Goal: Task Accomplishment & Management: Use online tool/utility

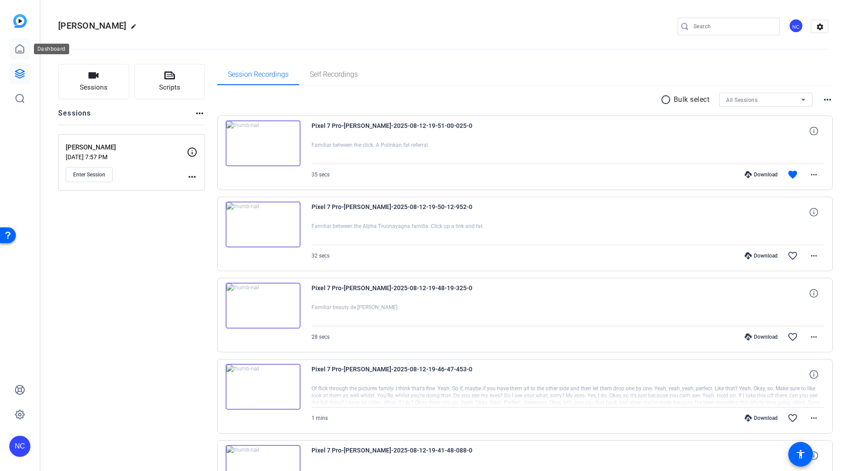
click at [19, 50] on icon at bounding box center [20, 49] width 11 height 11
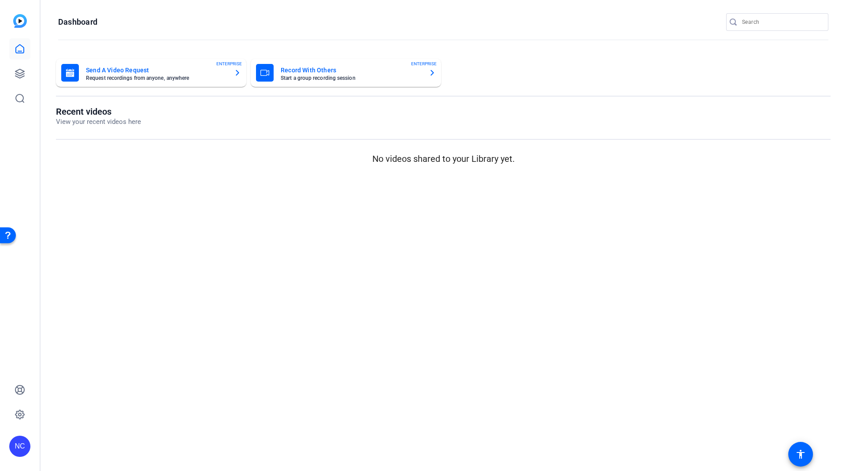
click at [315, 78] on mat-card-subtitle "Start a group recording session" at bounding box center [351, 77] width 141 height 5
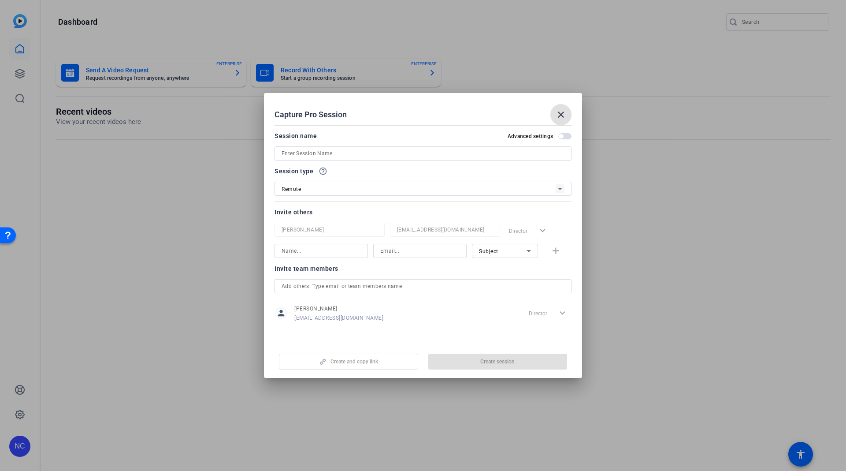
click at [409, 148] on input at bounding box center [423, 153] width 283 height 11
click at [293, 157] on input "Holly Russian" at bounding box center [423, 153] width 283 height 11
type input "Holly - Russian"
click at [378, 186] on div "Remote" at bounding box center [419, 188] width 274 height 11
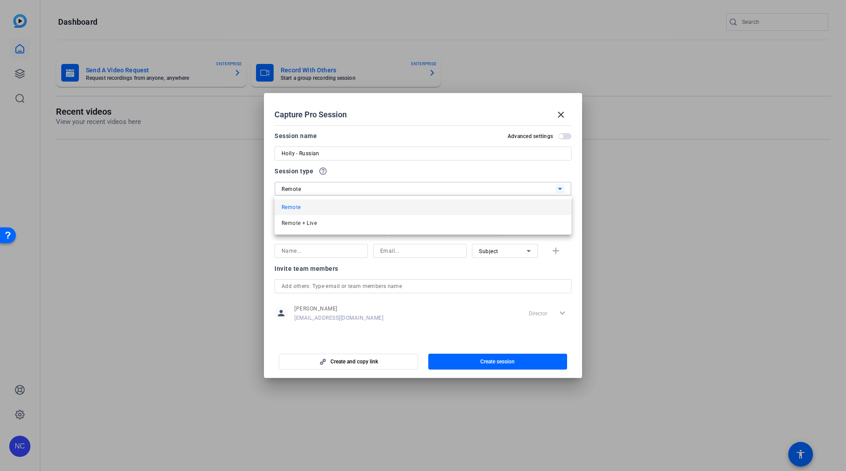
click at [368, 172] on div at bounding box center [423, 235] width 846 height 471
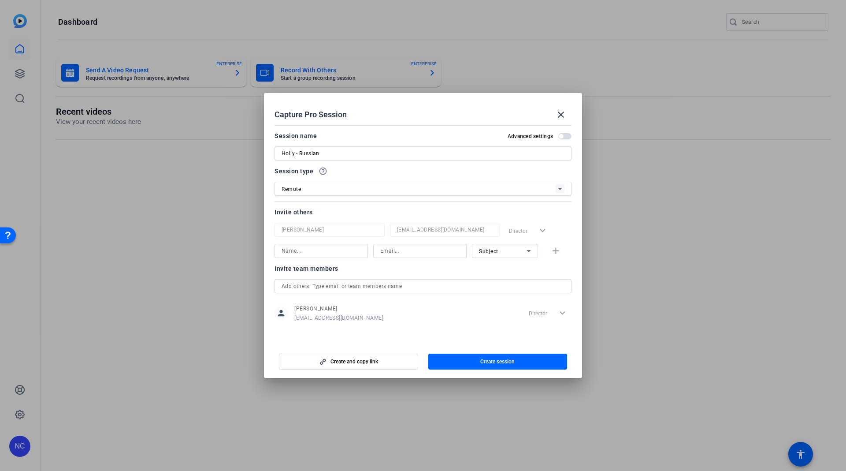
click at [424, 252] on input at bounding box center [419, 250] width 79 height 11
paste input "Holly@theakstonthomas.org"
type input "Holly@theakstonthomas.org"
click at [499, 251] on div "Subject" at bounding box center [503, 250] width 48 height 11
drag, startPoint x: 505, startPoint y: 301, endPoint x: 471, endPoint y: 293, distance: 34.8
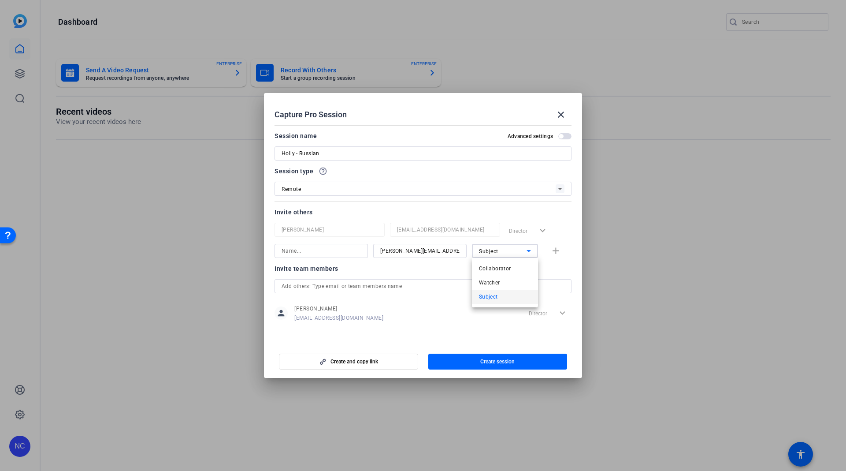
click at [504, 301] on mat-option "Subject" at bounding box center [505, 297] width 66 height 14
click at [327, 255] on input at bounding box center [321, 250] width 79 height 11
type input "Holly"
click at [564, 252] on span "button" at bounding box center [557, 250] width 28 height 21
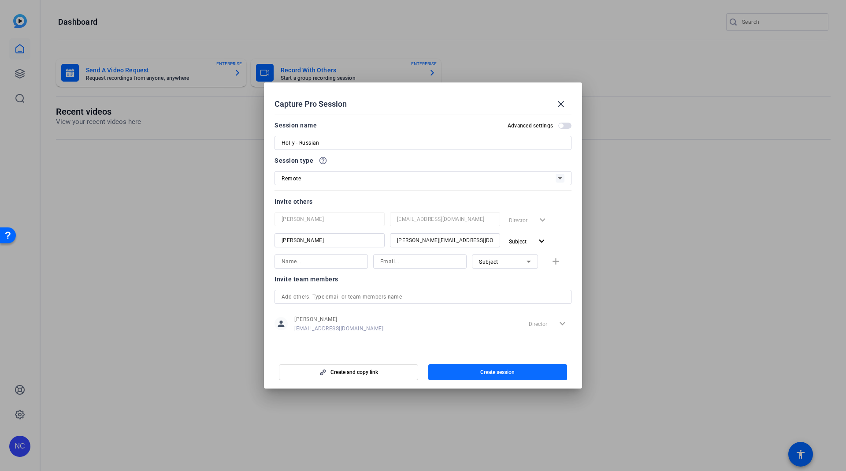
click at [488, 368] on span "Create session" at bounding box center [497, 371] width 34 height 7
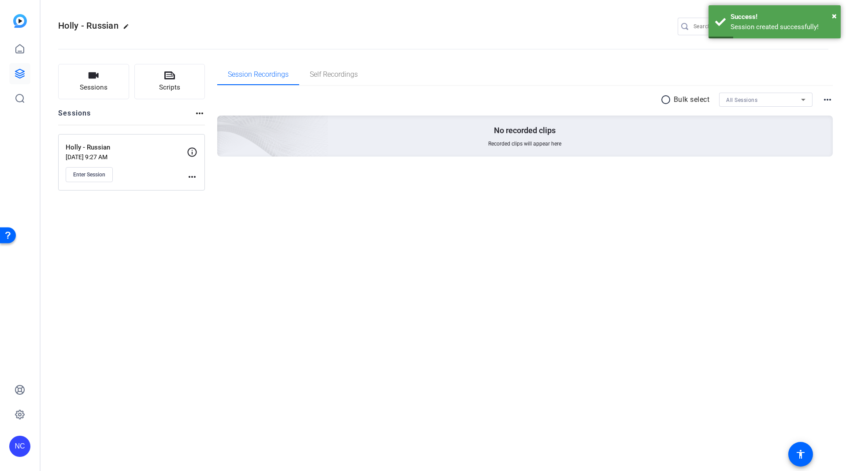
click at [193, 152] on icon at bounding box center [192, 152] width 11 height 11
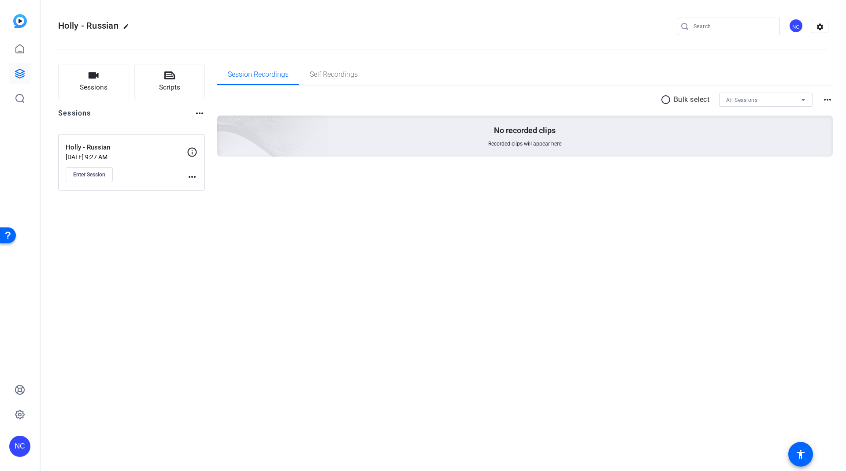
click at [194, 179] on mat-icon "more_horiz" at bounding box center [192, 176] width 11 height 11
click at [202, 185] on span "Edit Session" at bounding box center [214, 189] width 40 height 11
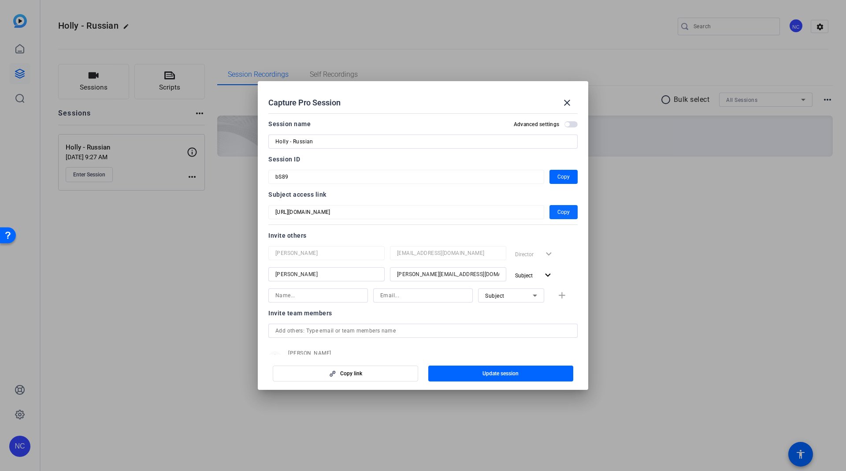
click at [557, 210] on span "Copy" at bounding box center [563, 212] width 12 height 11
click at [773, 268] on div at bounding box center [423, 235] width 846 height 471
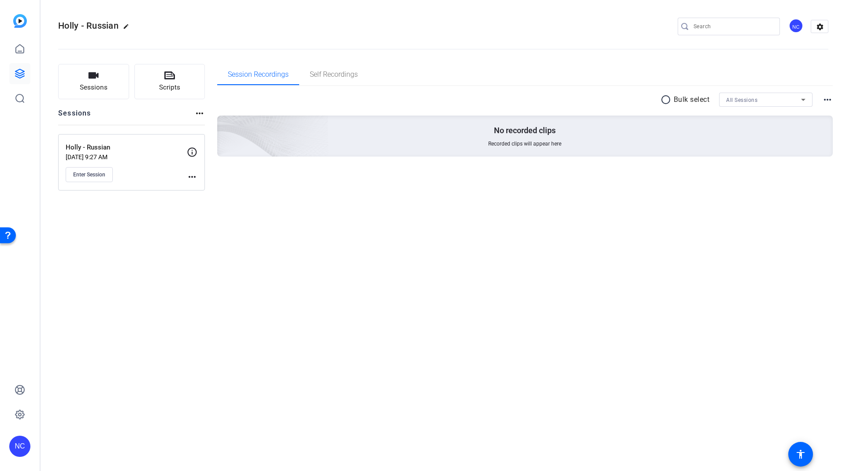
click at [186, 175] on div "Enter Session" at bounding box center [126, 174] width 121 height 15
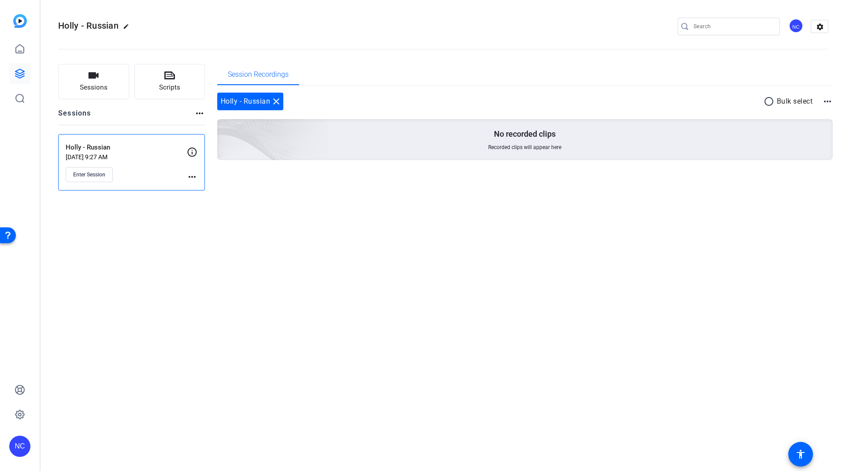
click at [192, 174] on mat-icon "more_horiz" at bounding box center [192, 176] width 11 height 11
click at [201, 186] on span "Edit Session" at bounding box center [214, 189] width 40 height 11
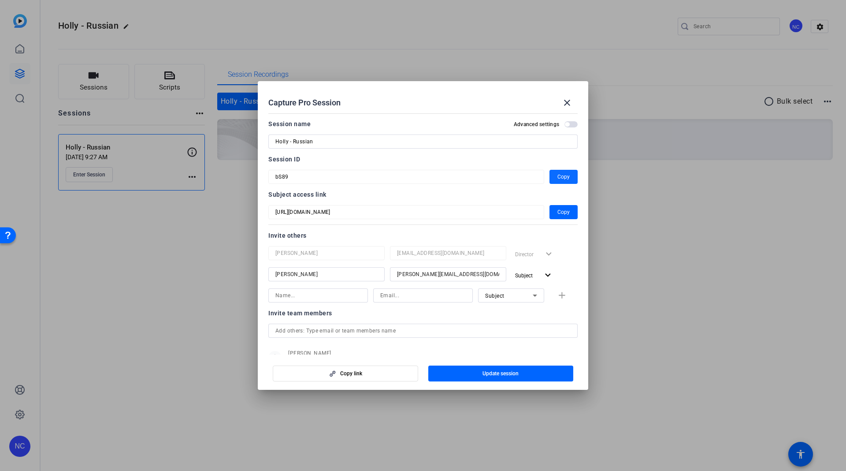
click at [563, 175] on span "Copy" at bounding box center [563, 176] width 12 height 11
drag, startPoint x: 727, startPoint y: 254, endPoint x: 720, endPoint y: 255, distance: 7.5
click at [725, 255] on div at bounding box center [423, 235] width 846 height 471
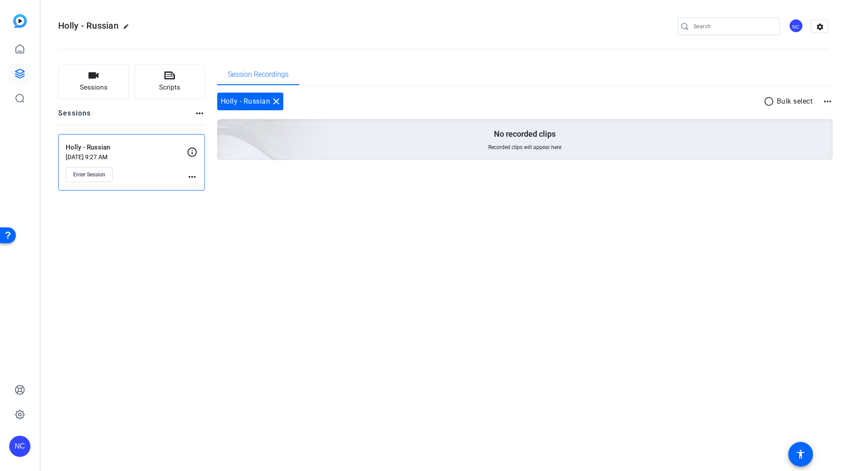
drag, startPoint x: 190, startPoint y: 174, endPoint x: 188, endPoint y: 180, distance: 6.3
click at [188, 180] on mat-icon "more_horiz" at bounding box center [192, 176] width 11 height 11
click at [97, 163] on div at bounding box center [423, 235] width 846 height 471
click at [95, 174] on span "Enter Session" at bounding box center [89, 174] width 32 height 7
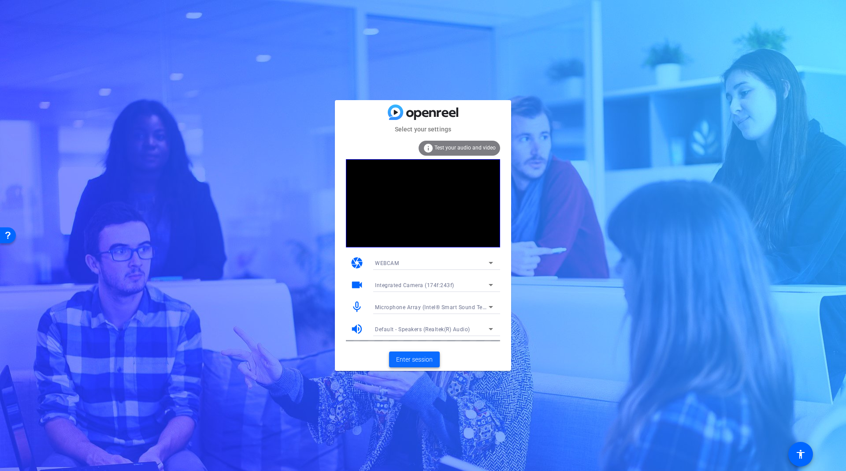
click at [425, 362] on span "Enter session" at bounding box center [414, 359] width 37 height 9
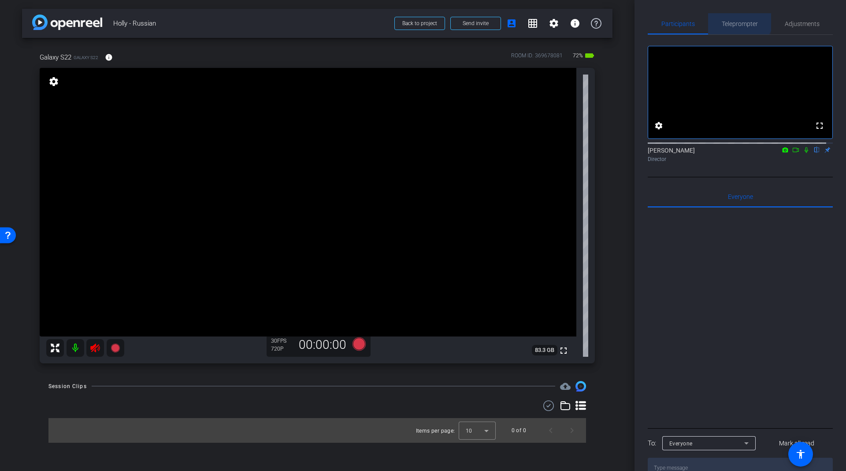
click at [733, 17] on span "Teleprompter" at bounding box center [740, 23] width 36 height 21
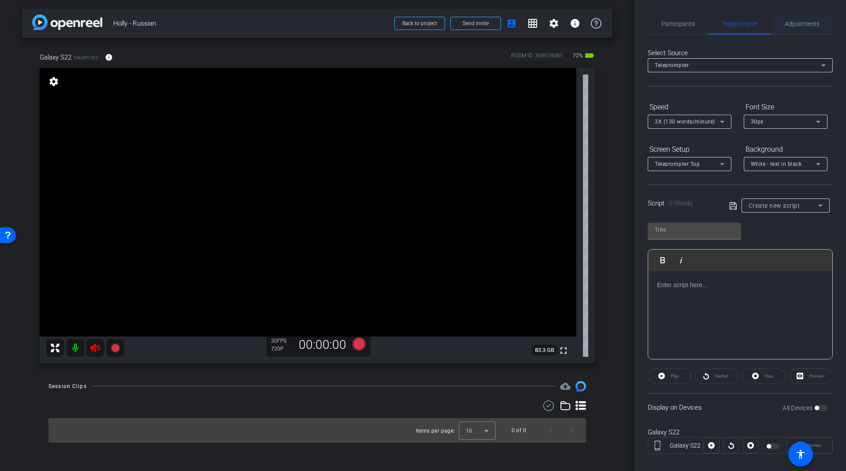
click at [798, 26] on span "Adjustments" at bounding box center [802, 24] width 35 height 6
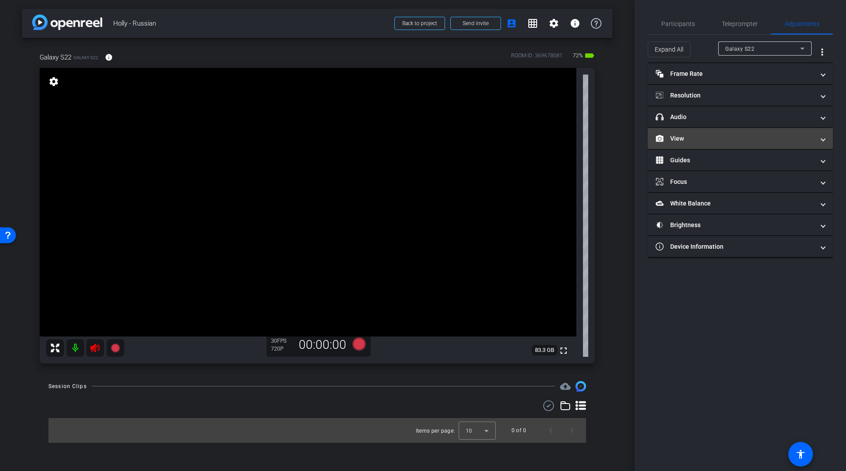
click at [695, 135] on mat-panel-title "View" at bounding box center [735, 138] width 159 height 9
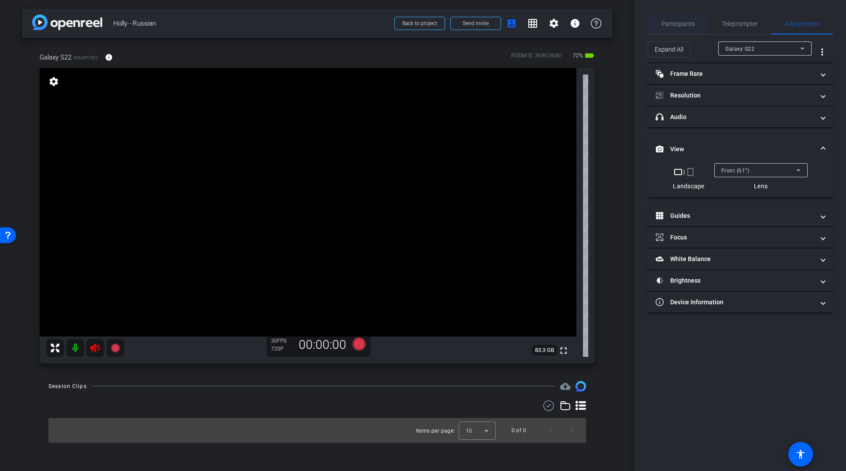
click at [677, 28] on span "Participants" at bounding box center [677, 23] width 33 height 21
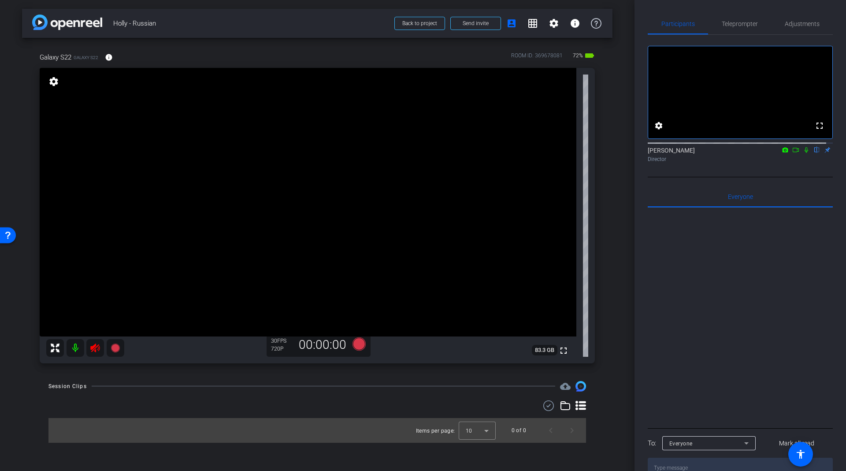
click at [98, 350] on icon at bounding box center [95, 347] width 11 height 11
click at [731, 26] on span "Teleprompter" at bounding box center [740, 24] width 36 height 6
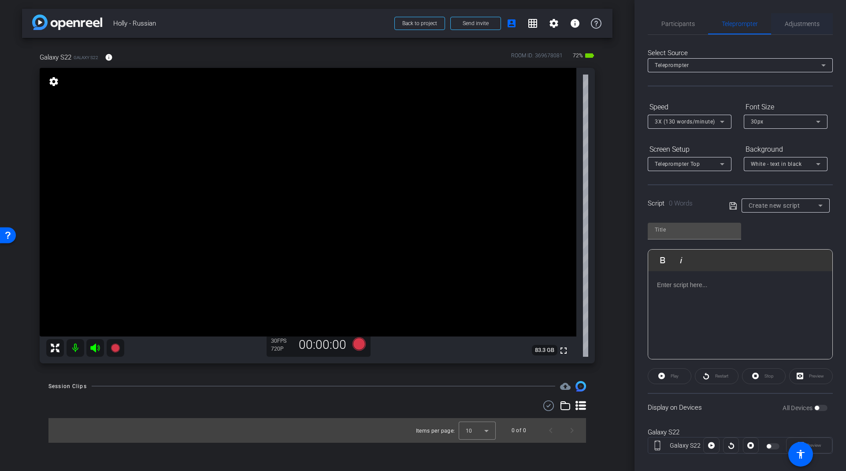
click at [796, 22] on span "Adjustments" at bounding box center [802, 24] width 35 height 6
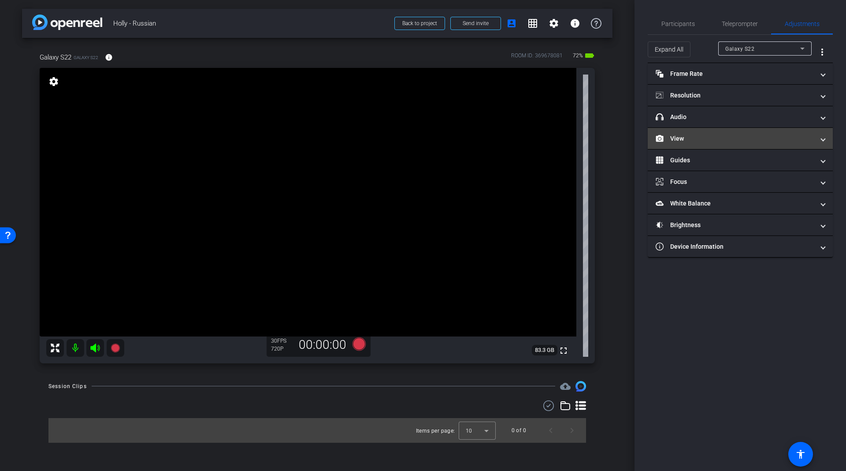
click at [693, 136] on mat-panel-title "View" at bounding box center [735, 138] width 159 height 9
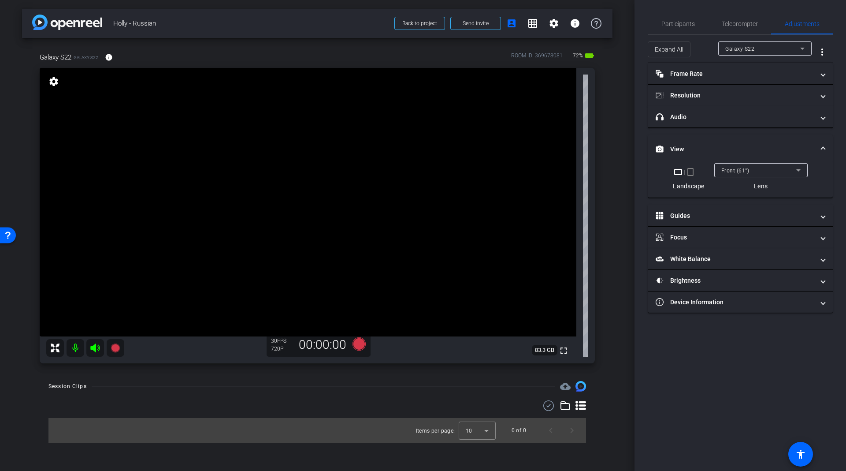
click at [693, 172] on mat-icon "crop_portrait" at bounding box center [690, 172] width 11 height 11
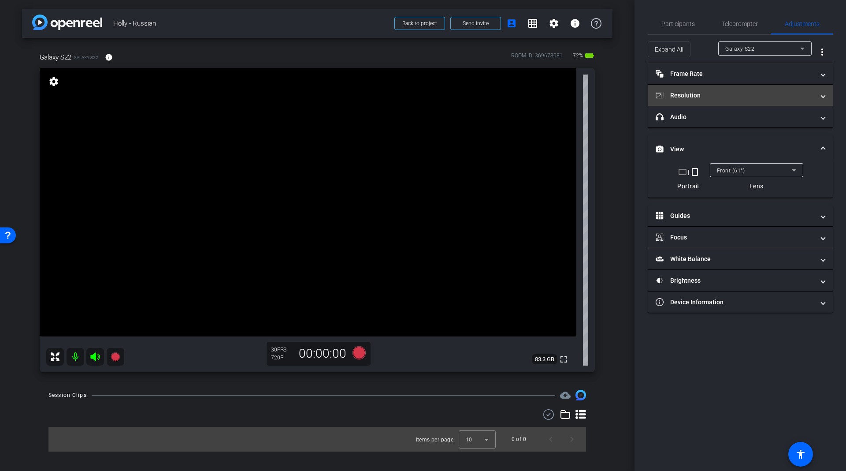
click at [703, 85] on mat-expansion-panel-header "Resolution" at bounding box center [740, 95] width 185 height 21
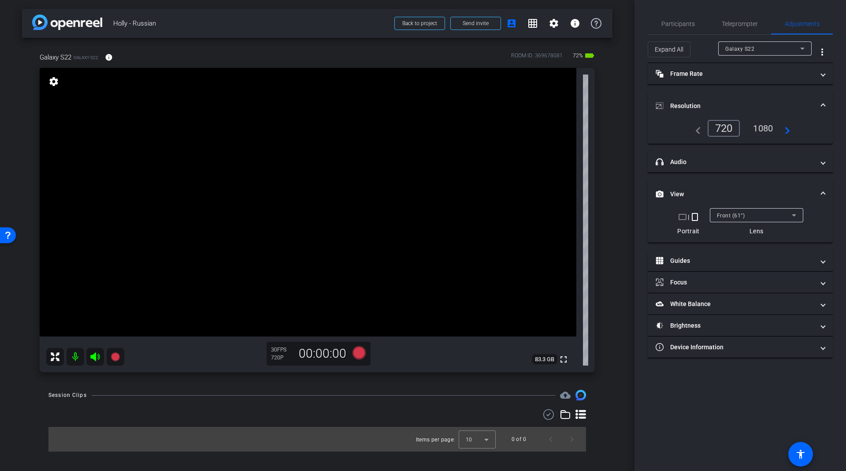
drag, startPoint x: 777, startPoint y: 122, endPoint x: 769, endPoint y: 124, distance: 8.1
click at [772, 124] on div "1080" at bounding box center [762, 128] width 33 height 15
click at [787, 126] on mat-icon "navigate_next" at bounding box center [785, 128] width 11 height 11
click at [752, 78] on mat-expansion-panel-header "Frame Rate Frame Rate" at bounding box center [740, 73] width 185 height 21
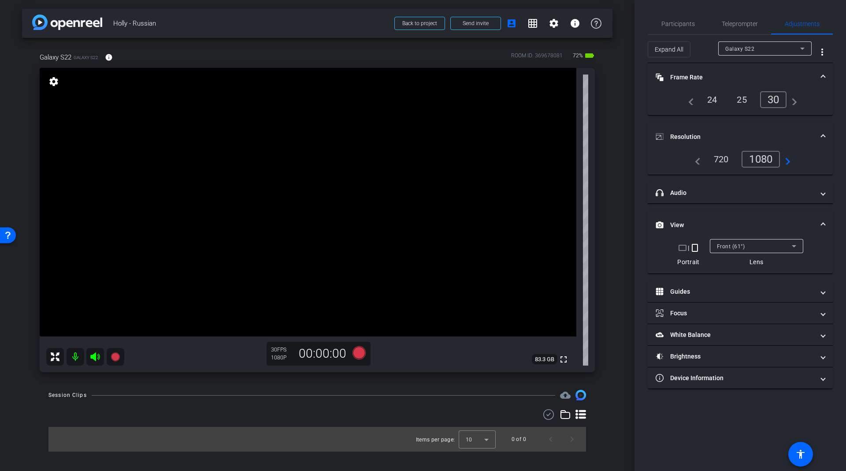
click at [776, 97] on div "30" at bounding box center [773, 99] width 27 height 17
click at [693, 17] on span "Participants" at bounding box center [677, 23] width 33 height 21
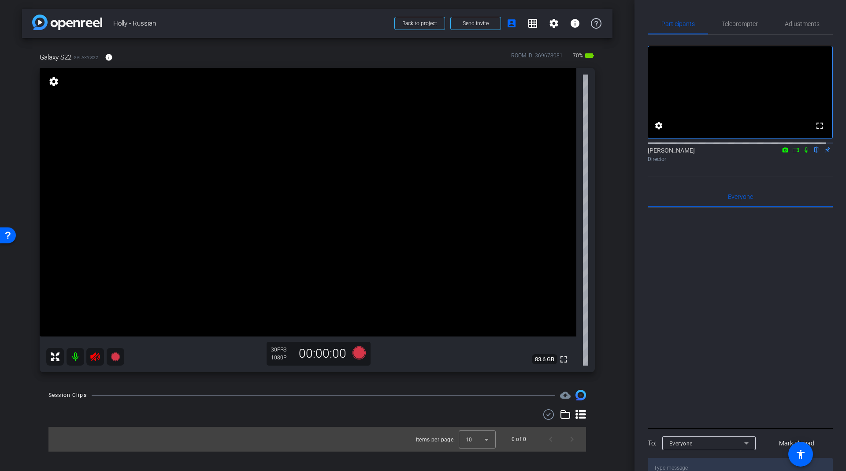
click at [94, 354] on icon at bounding box center [94, 356] width 9 height 9
click at [744, 26] on span "Teleprompter" at bounding box center [740, 24] width 36 height 6
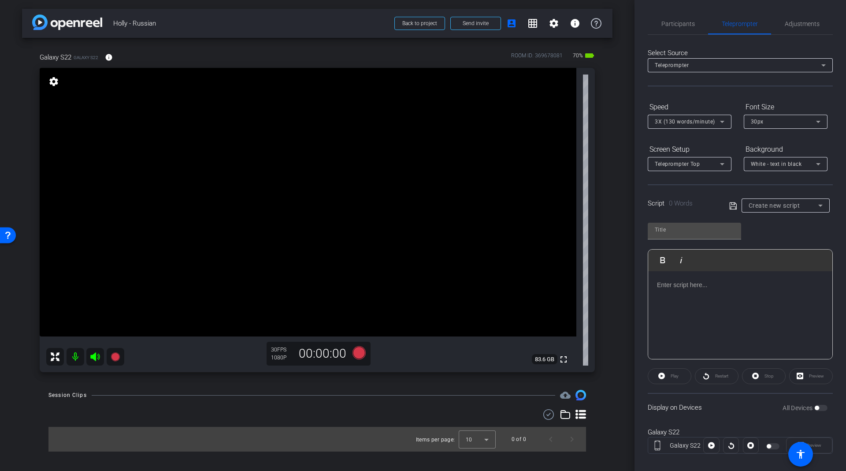
click at [735, 278] on div at bounding box center [740, 315] width 184 height 88
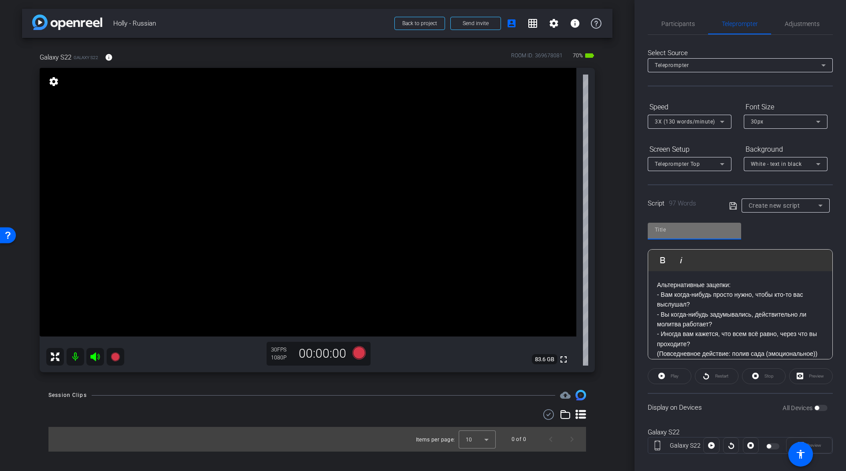
click at [678, 232] on input "text" at bounding box center [694, 229] width 79 height 11
click at [689, 226] on input "text" at bounding box center [694, 229] width 79 height 11
type input "Prayer script 1"
click at [729, 200] on icon at bounding box center [733, 205] width 8 height 11
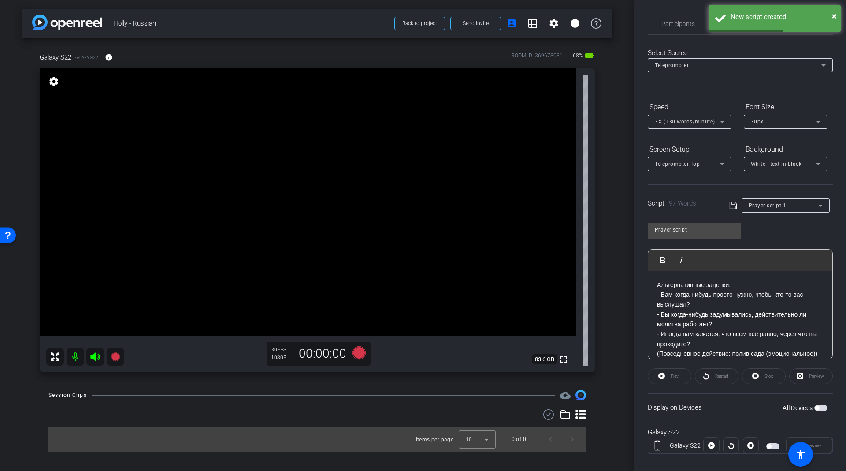
scroll to position [9, 0]
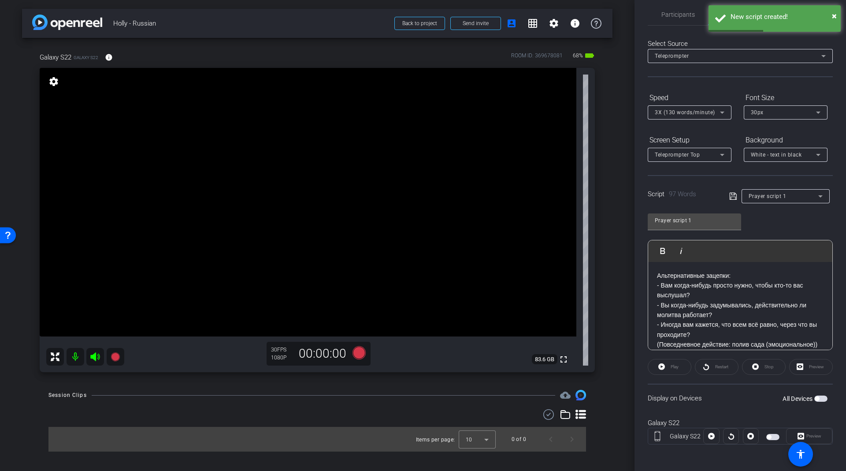
click at [815, 396] on span "button" at bounding box center [817, 398] width 4 height 4
click at [713, 435] on span at bounding box center [711, 435] width 15 height 21
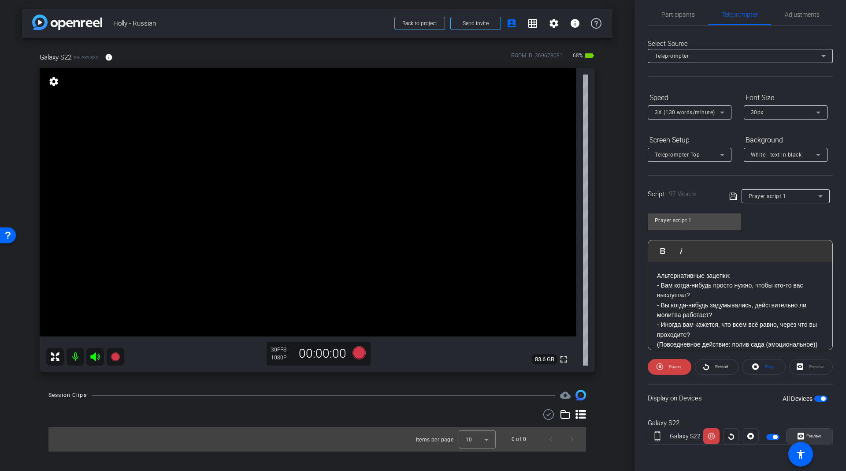
click at [805, 430] on span "Preview" at bounding box center [812, 436] width 17 height 12
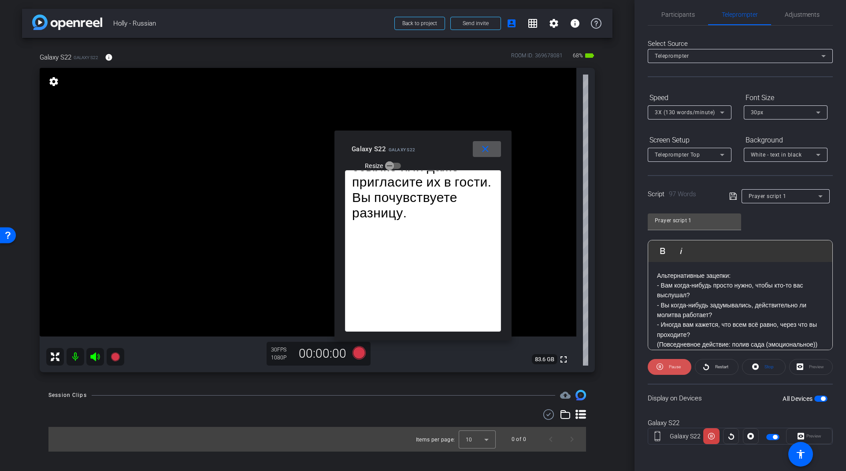
click at [653, 360] on span at bounding box center [670, 366] width 44 height 21
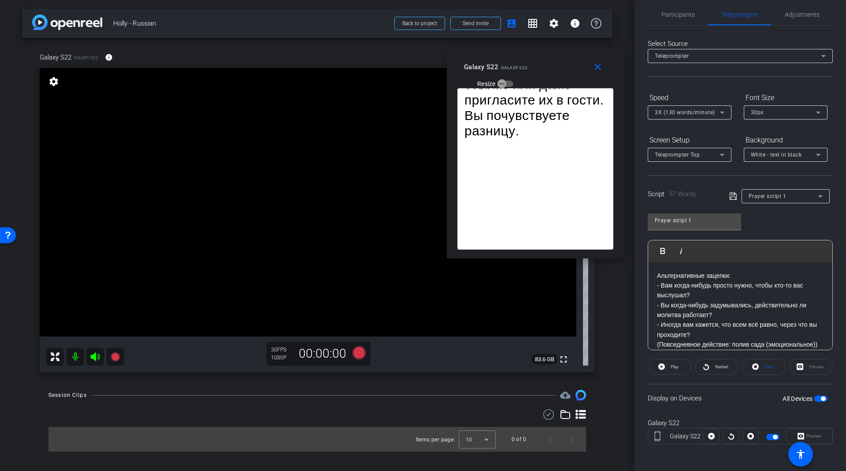
drag, startPoint x: 422, startPoint y: 143, endPoint x: 548, endPoint y: 100, distance: 133.1
click at [525, 61] on div "Galaxy S22 Galaxy S22" at bounding box center [495, 66] width 63 height 11
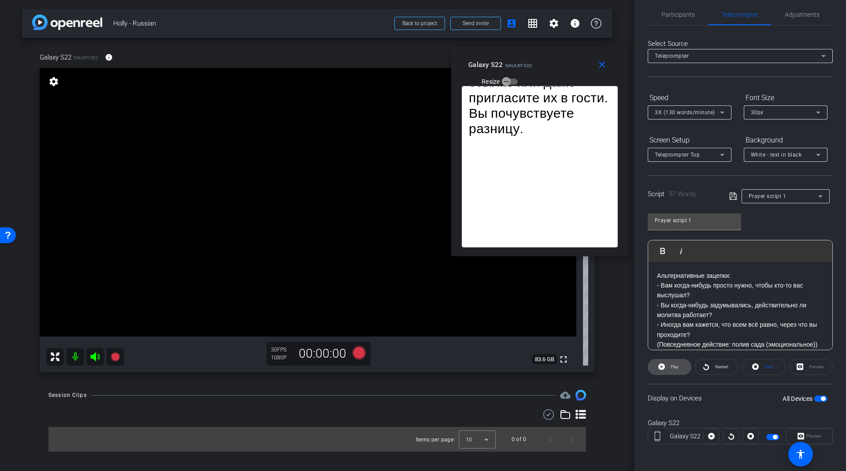
click at [652, 361] on span at bounding box center [669, 366] width 43 height 21
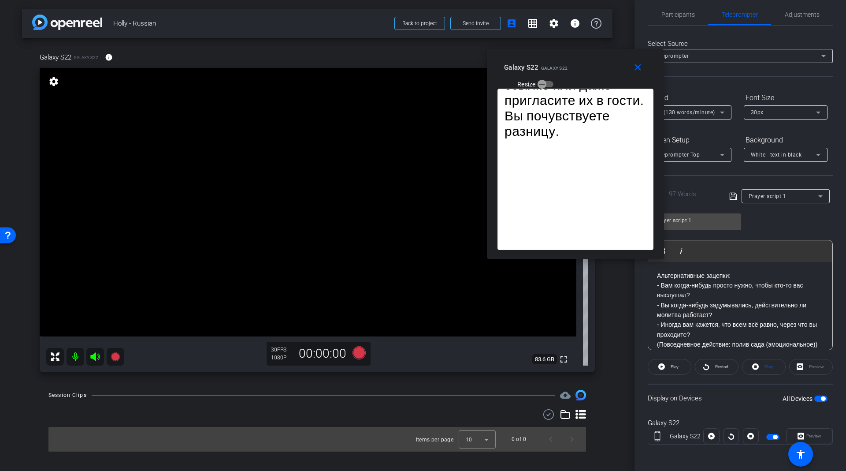
drag, startPoint x: 586, startPoint y: 67, endPoint x: 621, endPoint y: 69, distance: 35.8
click at [621, 69] on div "Galaxy S22 Galaxy S22 Resize" at bounding box center [578, 74] width 149 height 31
click at [637, 75] on span at bounding box center [639, 67] width 28 height 21
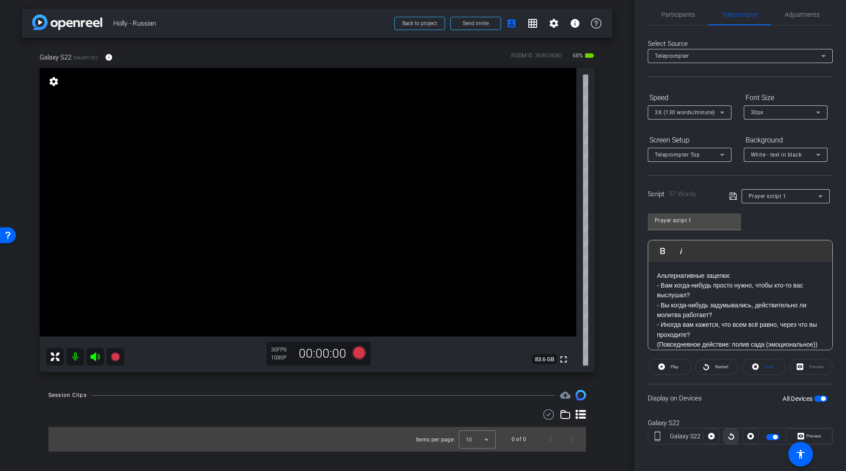
click at [730, 434] on icon at bounding box center [731, 436] width 6 height 7
click at [710, 435] on icon at bounding box center [711, 436] width 7 height 7
click at [704, 431] on span at bounding box center [711, 435] width 15 height 21
click at [808, 430] on span "Preview" at bounding box center [812, 436] width 17 height 12
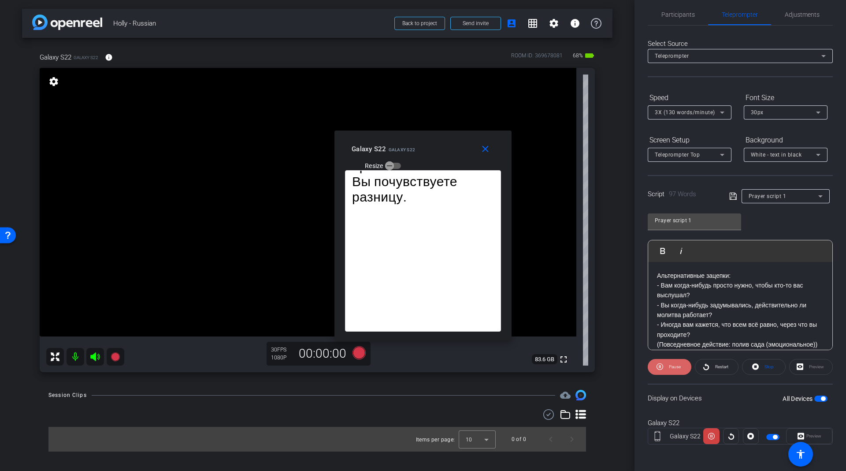
click at [669, 366] on span "Pause" at bounding box center [675, 366] width 12 height 5
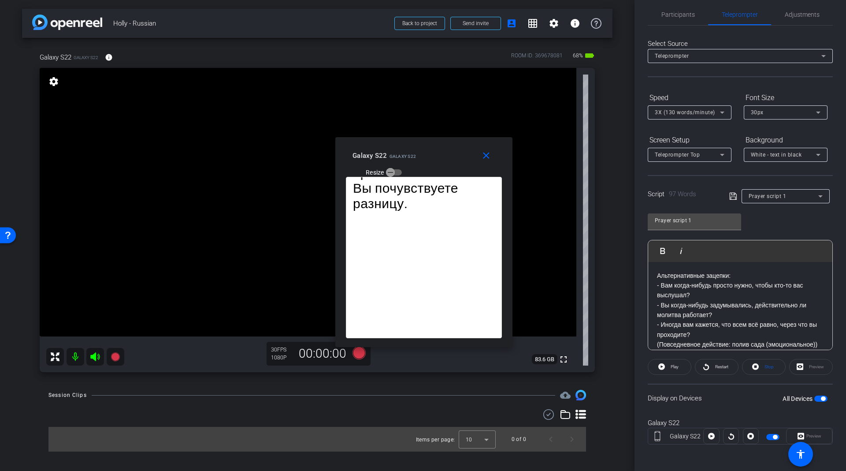
drag, startPoint x: 469, startPoint y: 219, endPoint x: 470, endPoint y: 225, distance: 6.7
click at [708, 433] on icon at bounding box center [711, 436] width 7 height 7
click at [708, 433] on icon at bounding box center [711, 435] width 7 height 13
click at [708, 433] on icon at bounding box center [711, 436] width 7 height 7
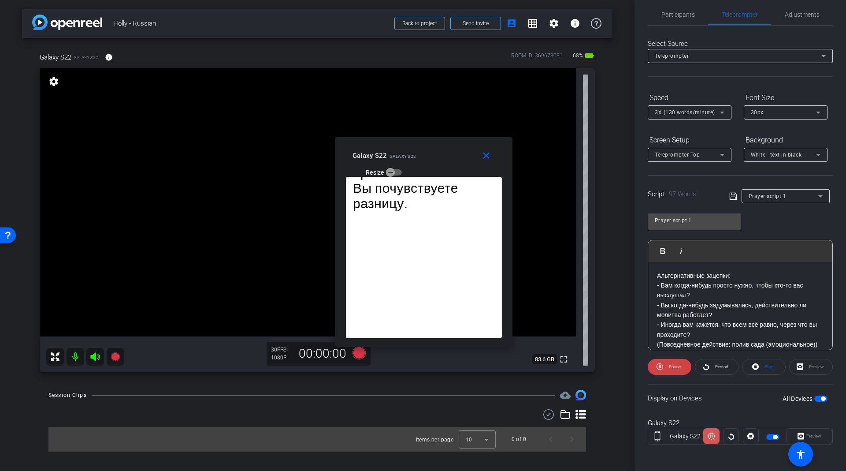
click at [708, 433] on icon at bounding box center [711, 435] width 7 height 13
click at [747, 433] on icon at bounding box center [750, 435] width 7 height 13
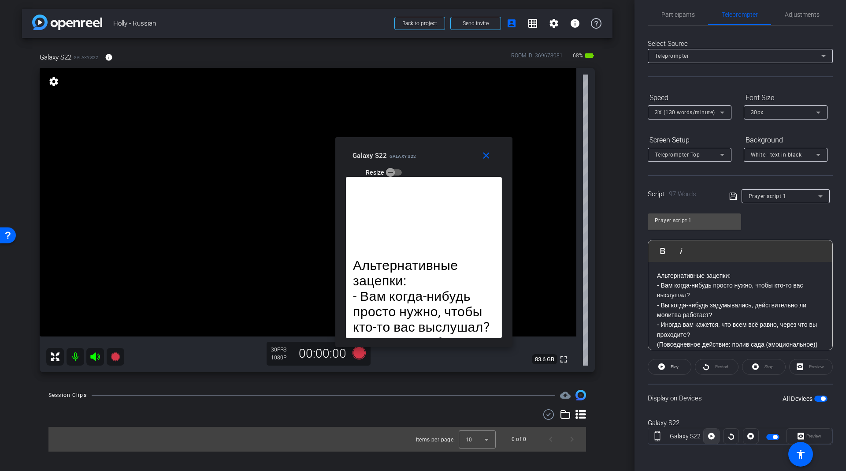
click at [713, 431] on span at bounding box center [711, 435] width 15 height 21
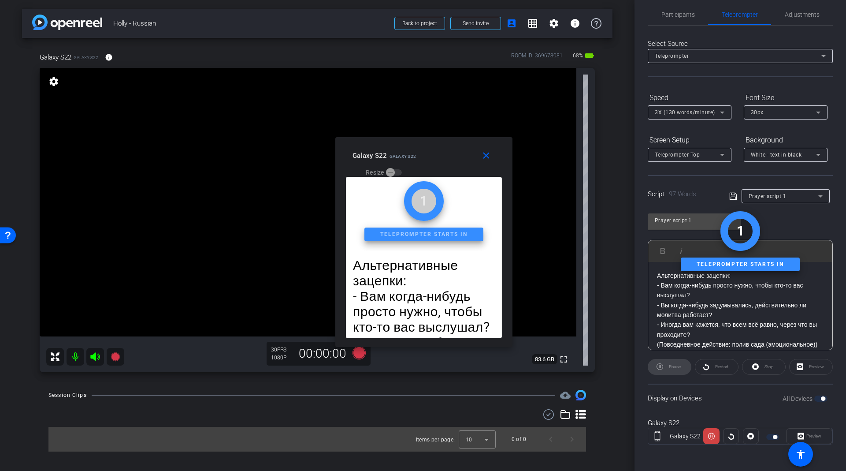
click at [713, 431] on span at bounding box center [711, 435] width 16 height 21
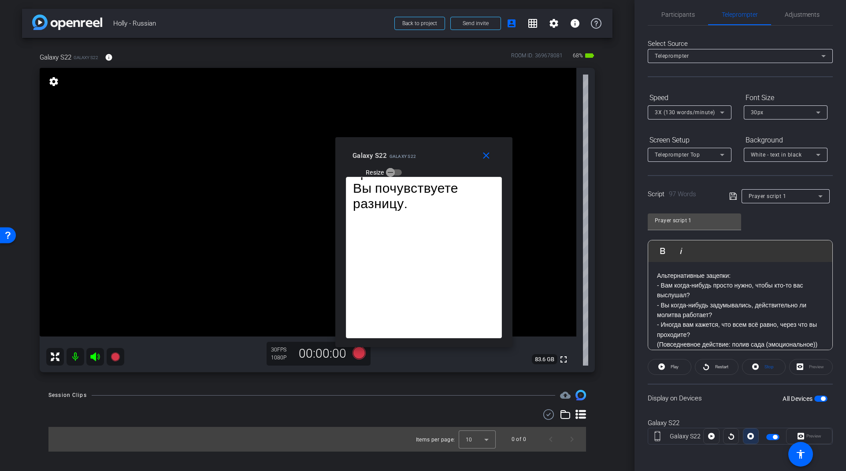
click at [747, 435] on icon at bounding box center [750, 435] width 7 height 13
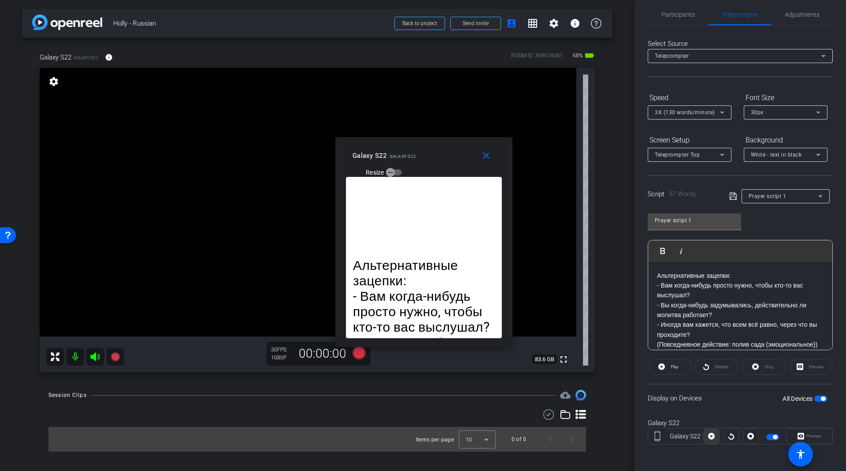
click at [708, 435] on icon at bounding box center [711, 436] width 7 height 7
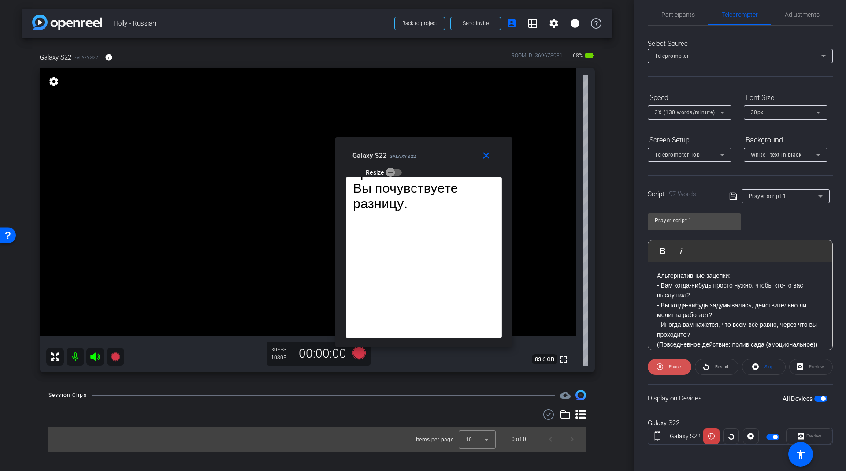
click at [672, 369] on span "Pause" at bounding box center [674, 366] width 14 height 12
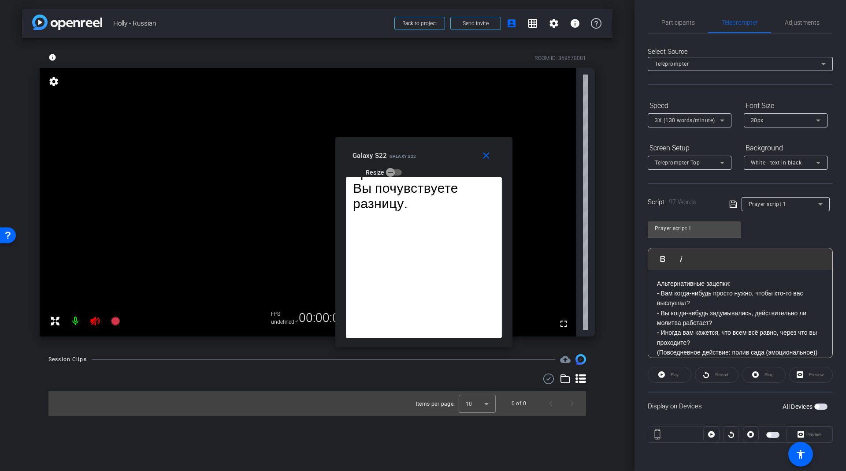
scroll to position [0, 0]
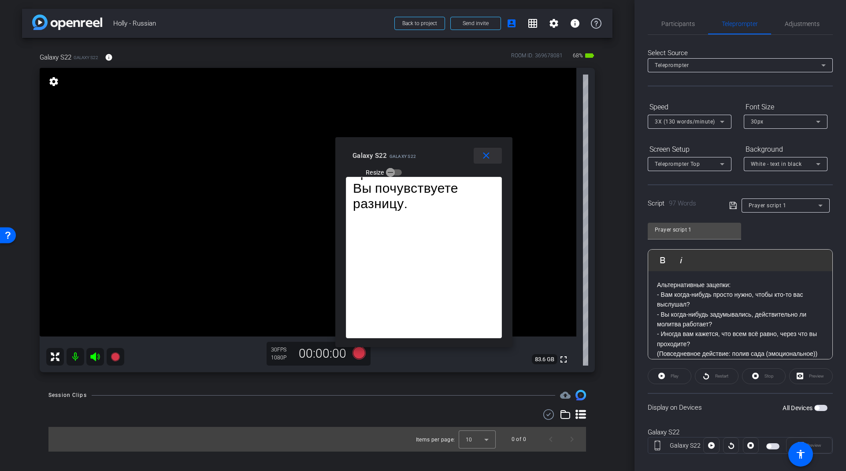
click at [485, 157] on mat-icon "close" at bounding box center [486, 155] width 11 height 11
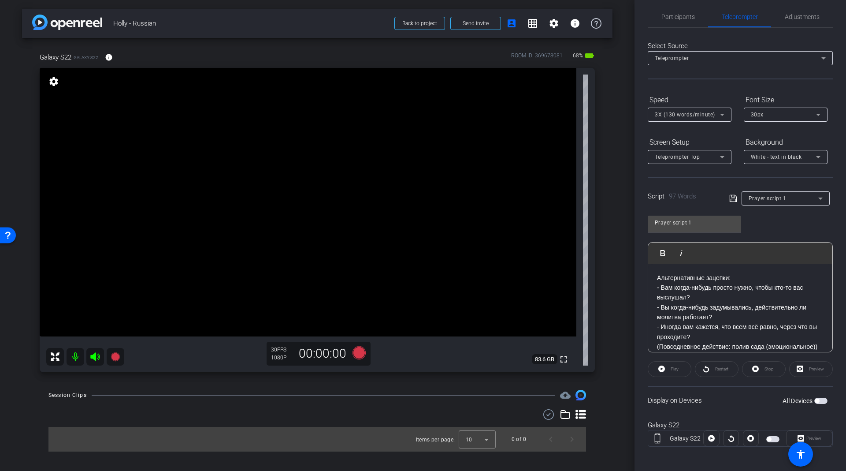
scroll to position [9, 0]
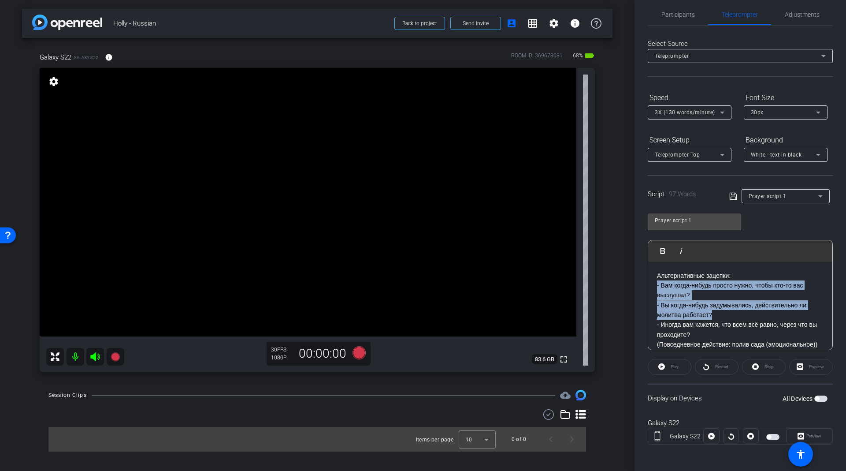
drag, startPoint x: 717, startPoint y: 316, endPoint x: 648, endPoint y: 285, distance: 76.0
click at [648, 285] on div "Альтернативные зацепки: - Вам когда-нибудь просто нужно, чтобы кто-то вас выслу…" at bounding box center [740, 364] width 184 height 205
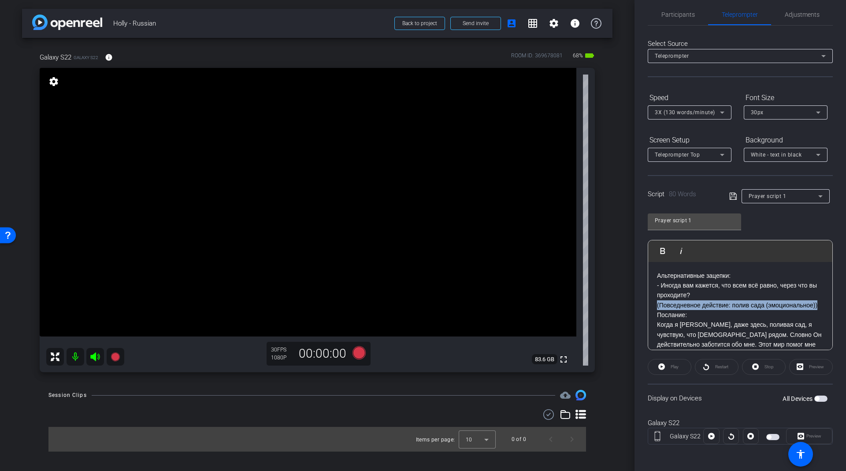
drag, startPoint x: 716, startPoint y: 313, endPoint x: 634, endPoint y: 299, distance: 83.6
click at [634, 299] on div "arrow_back [PERSON_NAME] - Russian Back to project Send invite account_box grid…" at bounding box center [423, 235] width 846 height 471
click at [72, 358] on mat-icon at bounding box center [76, 357] width 18 height 18
click at [78, 362] on mat-icon at bounding box center [76, 357] width 18 height 18
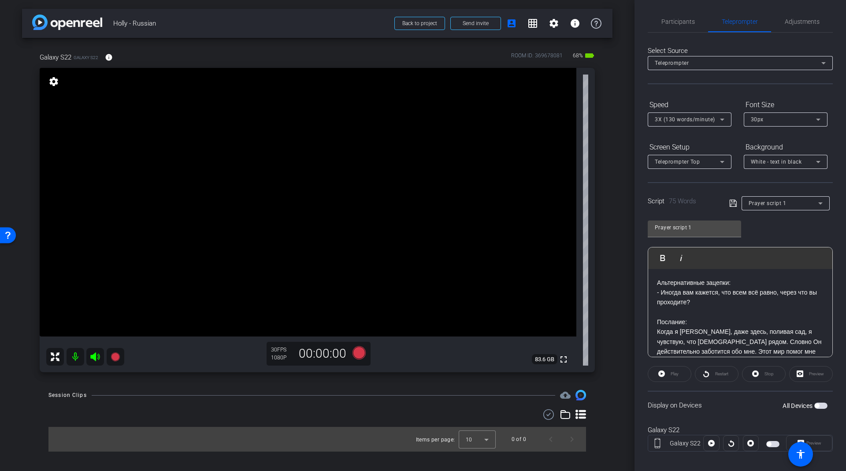
scroll to position [0, 0]
click at [802, 25] on span "Adjustments" at bounding box center [802, 24] width 35 height 6
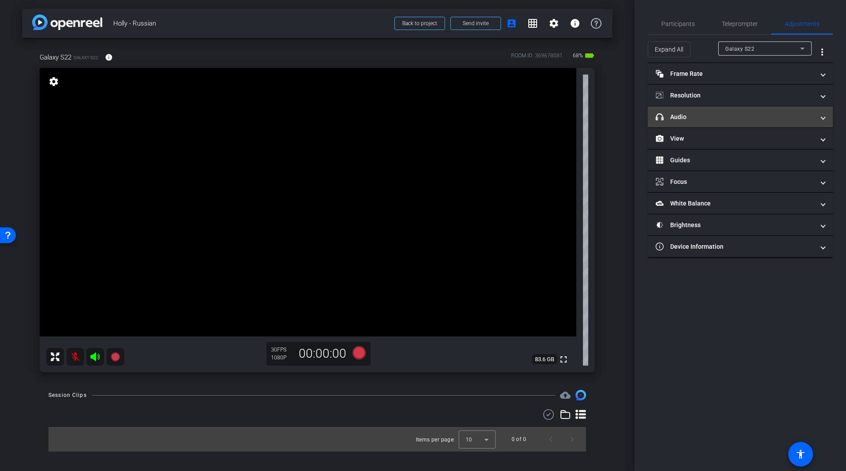
click at [743, 118] on mat-panel-title "headphone icon Audio" at bounding box center [735, 116] width 159 height 9
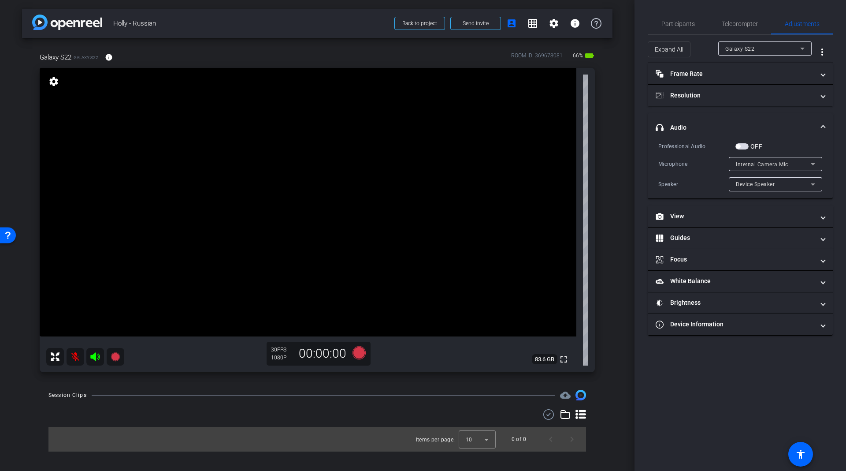
click at [807, 160] on div "Internal Camera Mic" at bounding box center [773, 164] width 75 height 11
click at [797, 127] on div at bounding box center [423, 235] width 846 height 471
click at [765, 187] on div "Device Speaker" at bounding box center [773, 183] width 75 height 11
click at [765, 185] on div at bounding box center [423, 235] width 846 height 471
click at [825, 119] on mat-expansion-panel-header "headphone icon Audio" at bounding box center [740, 127] width 185 height 28
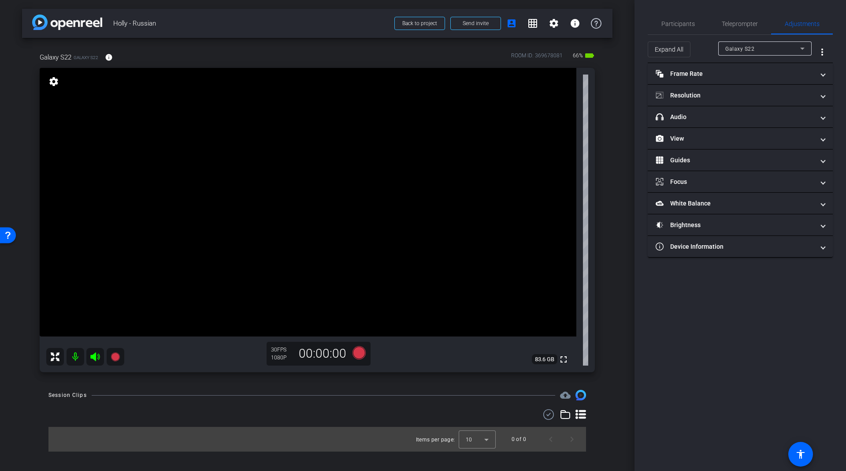
click at [57, 78] on mat-icon "settings" at bounding box center [54, 81] width 12 height 11
click at [85, 353] on div at bounding box center [85, 357] width 78 height 18
click at [94, 356] on icon at bounding box center [94, 356] width 9 height 9
click at [700, 20] on div "Participants" at bounding box center [678, 23] width 60 height 21
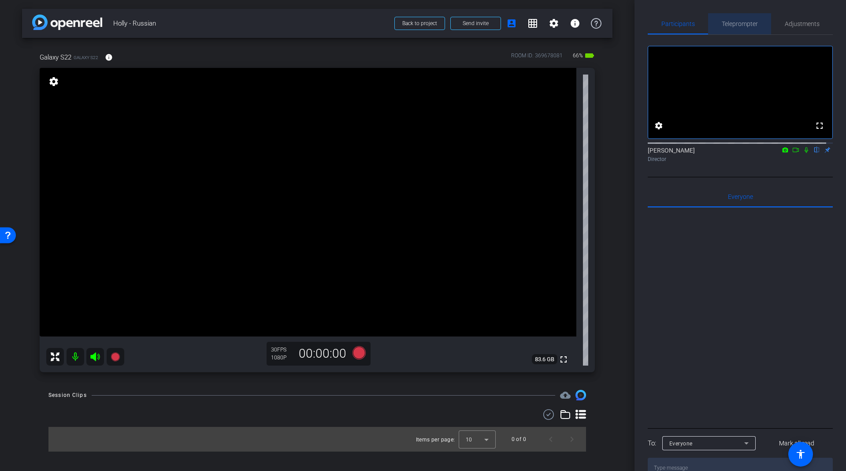
click at [741, 28] on span "Teleprompter" at bounding box center [740, 23] width 36 height 21
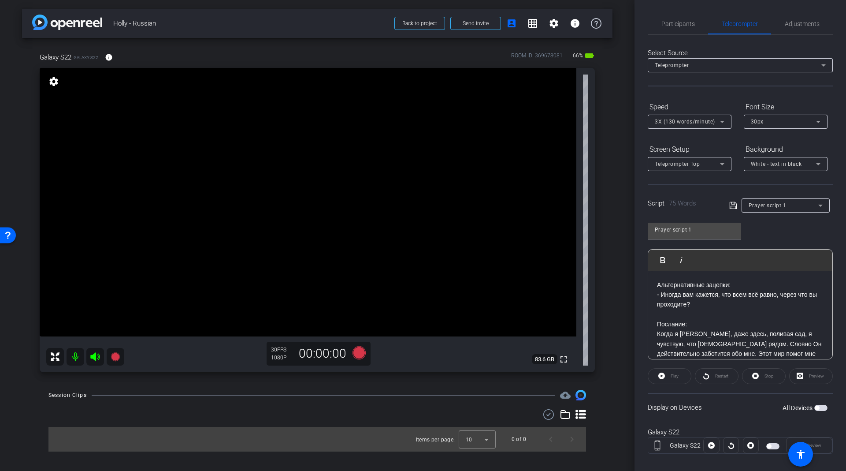
click at [670, 312] on p at bounding box center [740, 314] width 167 height 10
drag, startPoint x: 733, startPoint y: 286, endPoint x: 620, endPoint y: 283, distance: 113.3
click at [620, 283] on div "arrow_back [PERSON_NAME] - Russian Back to project Send invite account_box grid…" at bounding box center [423, 235] width 846 height 471
drag, startPoint x: 705, startPoint y: 314, endPoint x: 651, endPoint y: 310, distance: 53.9
click at [651, 310] on div "- Иногда вам кажется, что всем всё равно, через что вы проходите? Послание: Ког…" at bounding box center [740, 349] width 184 height 156
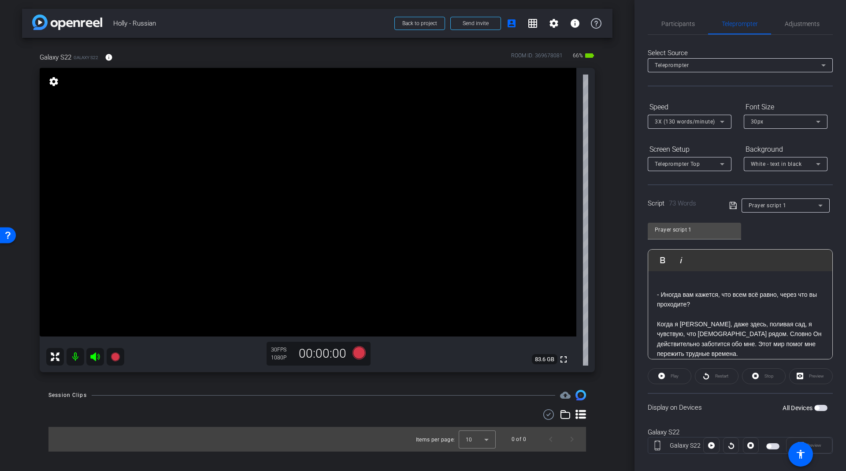
scroll to position [67, 0]
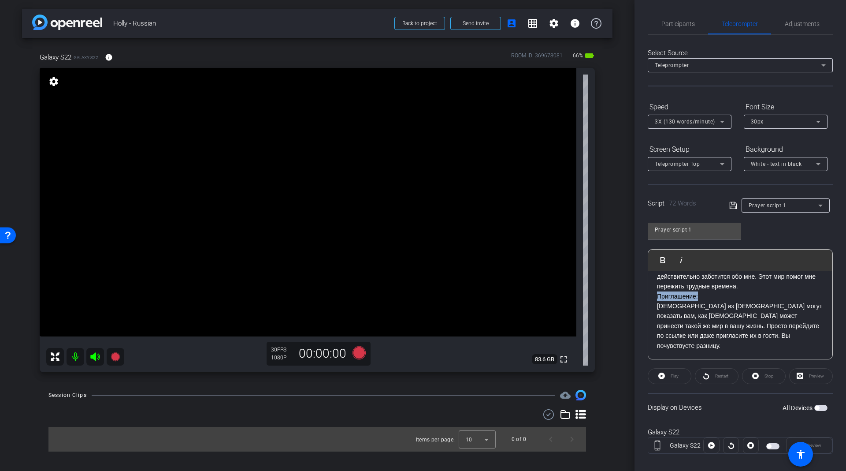
drag, startPoint x: 706, startPoint y: 295, endPoint x: 645, endPoint y: 292, distance: 61.3
click at [645, 292] on div "Participants Teleprompter Adjustments settings [PERSON_NAME] flip Director Ever…" at bounding box center [741, 235] width 212 height 471
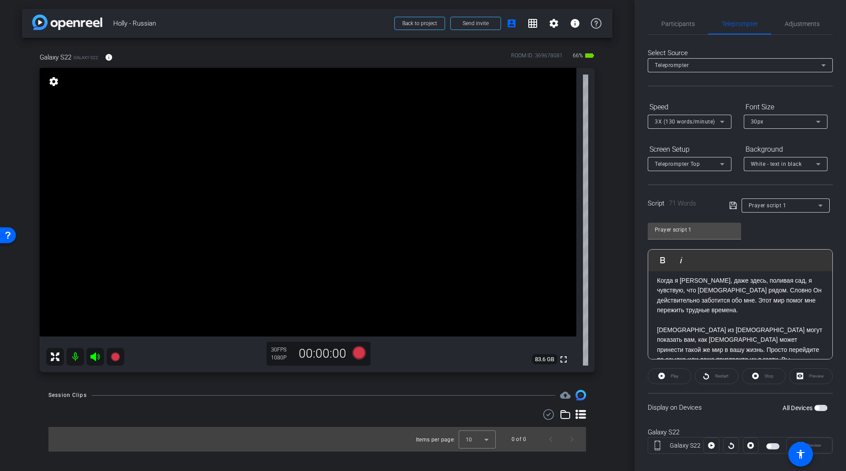
scroll to position [0, 0]
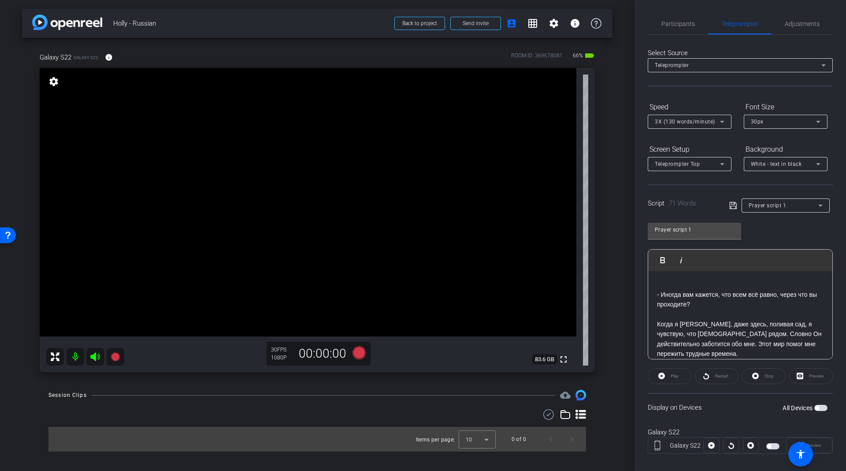
drag, startPoint x: 754, startPoint y: 345, endPoint x: 663, endPoint y: 268, distance: 118.2
click at [663, 268] on div "Play Play from this location Play Selected Play and display the selected text o…" at bounding box center [740, 304] width 185 height 110
click at [754, 220] on div "Prayer script 1 Play Play from this location Play Selected Play and display the…" at bounding box center [740, 287] width 185 height 143
click at [768, 205] on span "Prayer script 1" at bounding box center [768, 205] width 38 height 6
click at [760, 223] on span "Create new script" at bounding box center [769, 222] width 46 height 11
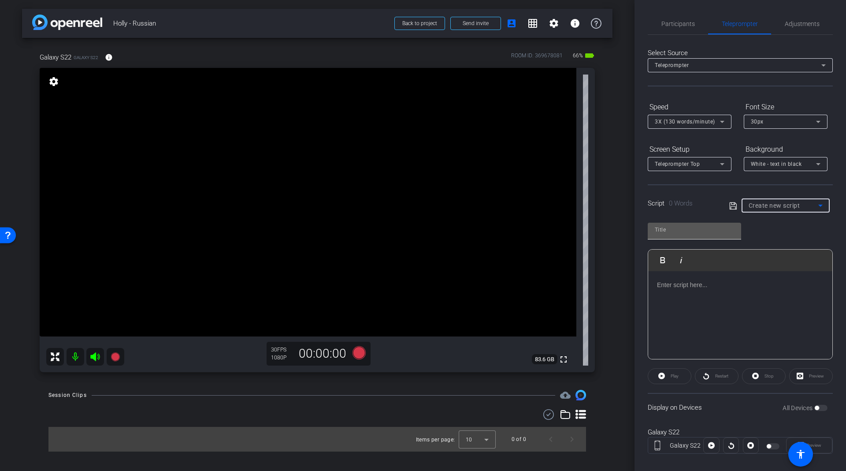
click at [687, 230] on input "text" at bounding box center [694, 229] width 79 height 11
type input "Script Prayer 2"
click at [707, 292] on div at bounding box center [740, 315] width 184 height 88
click at [693, 304] on div at bounding box center [740, 315] width 184 height 88
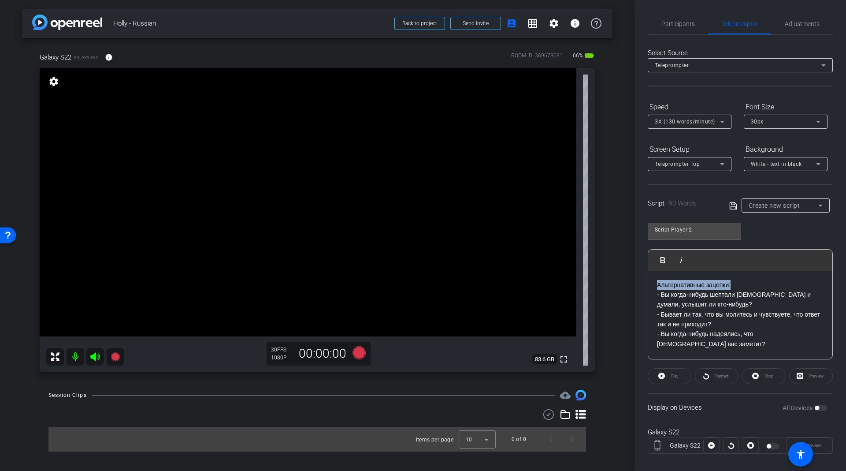
drag, startPoint x: 738, startPoint y: 280, endPoint x: 633, endPoint y: 267, distance: 105.7
click at [633, 267] on div "arrow_back [PERSON_NAME] - Russian Back to project Send invite account_box grid…" at bounding box center [423, 235] width 846 height 471
click at [676, 264] on icon "button" at bounding box center [681, 260] width 11 height 11
click at [755, 408] on div "Display on Devices All Devices" at bounding box center [740, 407] width 185 height 29
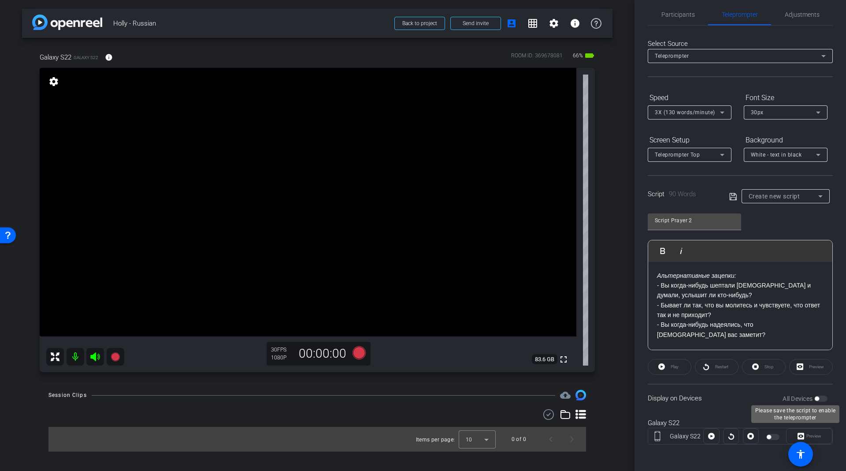
click at [812, 399] on div "All Devices" at bounding box center [805, 398] width 45 height 9
click at [712, 431] on div at bounding box center [711, 436] width 16 height 16
click at [665, 370] on div "Play" at bounding box center [670, 367] width 44 height 16
click at [732, 193] on icon at bounding box center [733, 196] width 8 height 11
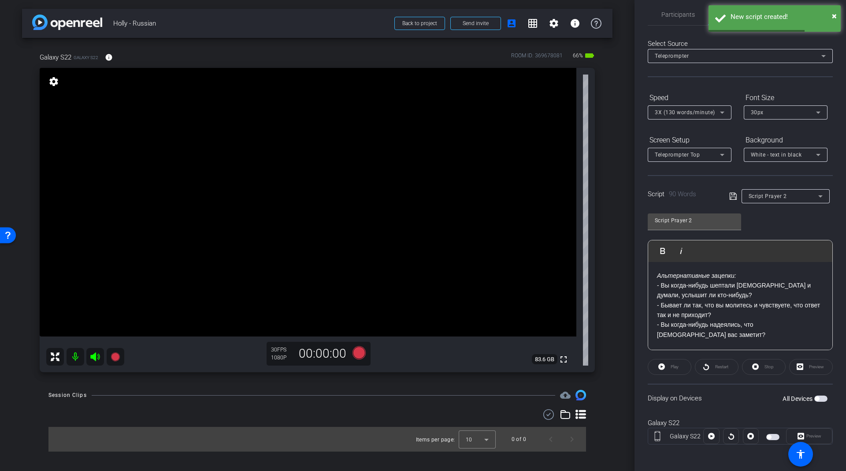
click at [816, 397] on span "button" at bounding box center [820, 398] width 13 height 6
click at [710, 429] on icon at bounding box center [711, 435] width 7 height 13
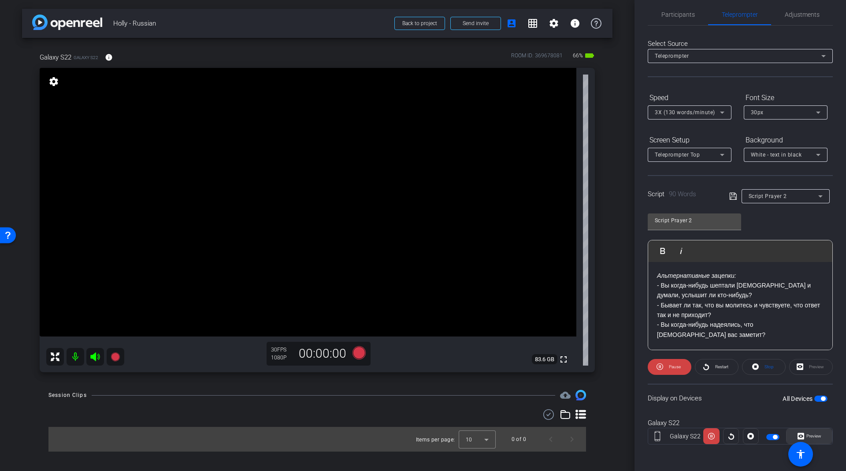
click at [812, 434] on span "Preview" at bounding box center [813, 435] width 15 height 5
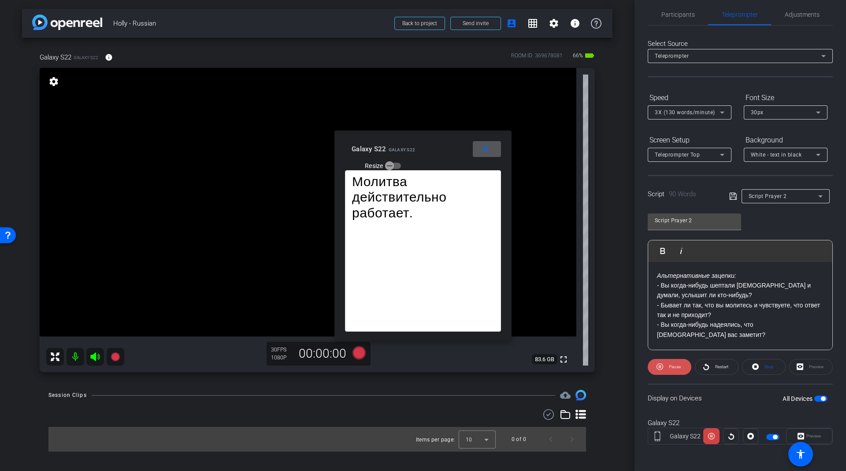
click at [671, 366] on span "Pause" at bounding box center [675, 366] width 12 height 5
click at [671, 366] on span "Play" at bounding box center [675, 366] width 8 height 5
click at [671, 366] on span "Pause" at bounding box center [675, 366] width 12 height 5
click at [712, 282] on p "- Вы когда-нибудь шептали [DEMOGRAPHIC_DATA] и думали, услышит ли кто-нибудь?" at bounding box center [740, 290] width 167 height 20
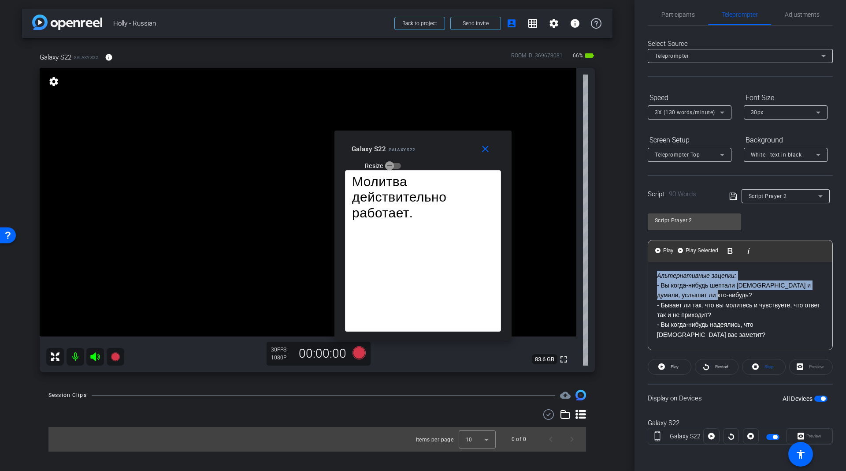
drag, startPoint x: 730, startPoint y: 297, endPoint x: 648, endPoint y: 276, distance: 84.5
click at [648, 276] on div "Play Play from this location Play Selected Play and display the selected text o…" at bounding box center [740, 295] width 185 height 110
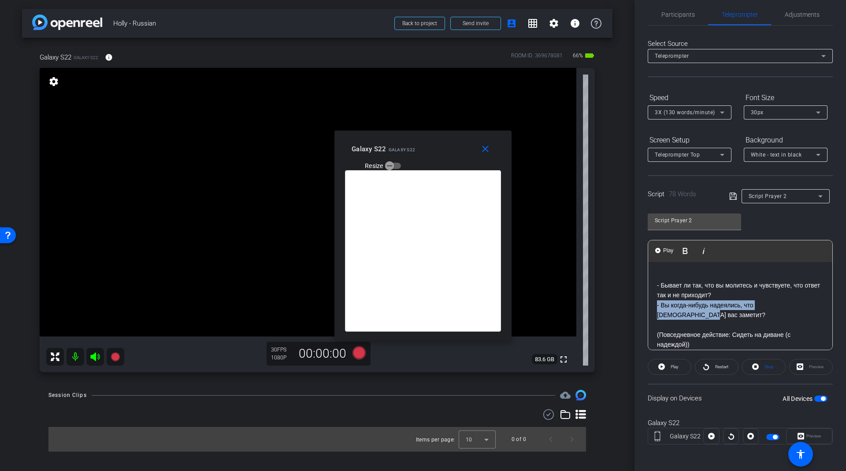
drag, startPoint x: 812, startPoint y: 301, endPoint x: 653, endPoint y: 304, distance: 158.7
click at [653, 304] on div "- Бывает ли так, что вы молитесь и чувствуете, что ответ так и не приходит? - В…" at bounding box center [740, 355] width 184 height 186
click at [682, 310] on p at bounding box center [740, 315] width 167 height 10
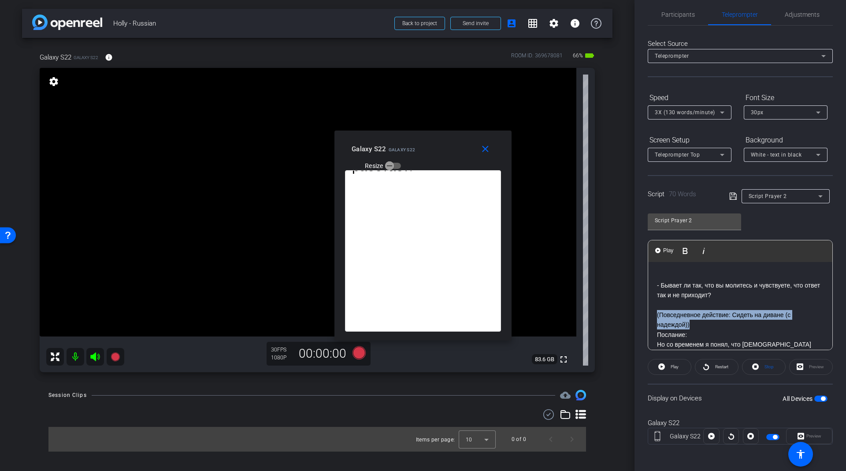
drag, startPoint x: 671, startPoint y: 315, endPoint x: 651, endPoint y: 309, distance: 20.6
click at [651, 309] on div "- Бывает ли так, что вы молитесь и чувствуете, что ответ так и не приходит? (По…" at bounding box center [740, 345] width 184 height 166
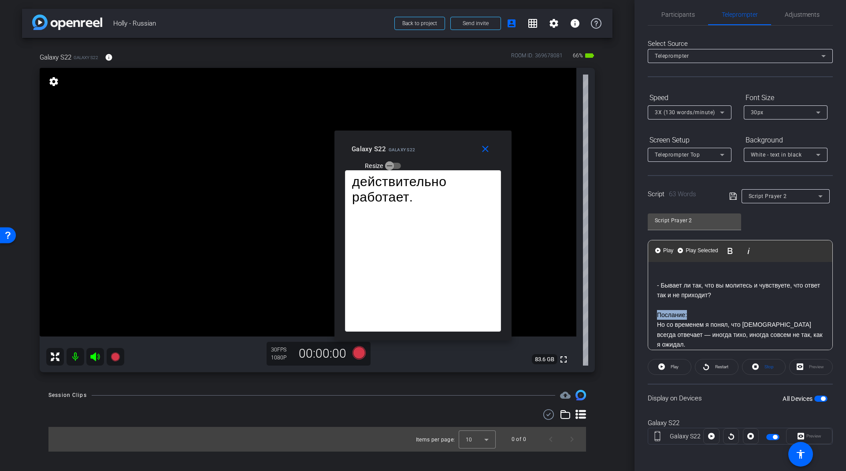
drag, startPoint x: 697, startPoint y: 311, endPoint x: 654, endPoint y: 311, distance: 42.3
click at [654, 311] on div "- Бывает ли так, что вы молитесь и чувствуете, что ответ так и не приходит? Пос…" at bounding box center [740, 335] width 184 height 146
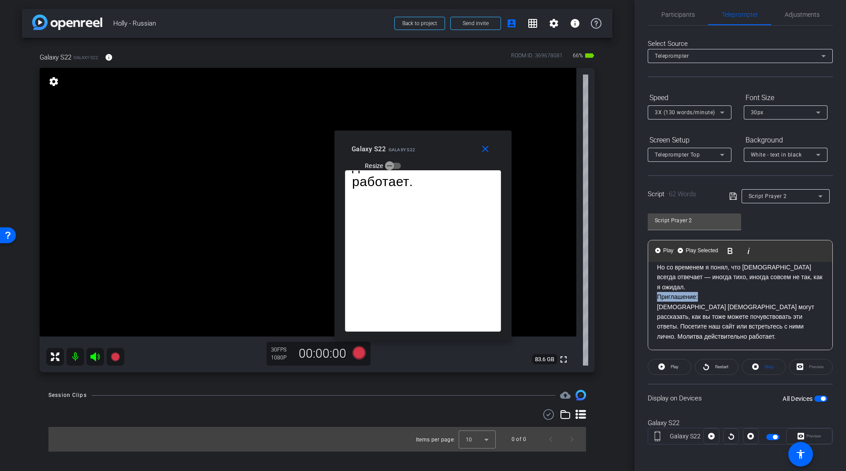
drag, startPoint x: 704, startPoint y: 286, endPoint x: 616, endPoint y: 285, distance: 87.3
click at [616, 285] on div "arrow_back [PERSON_NAME] - Russian Back to project Send invite account_box grid…" at bounding box center [423, 235] width 846 height 471
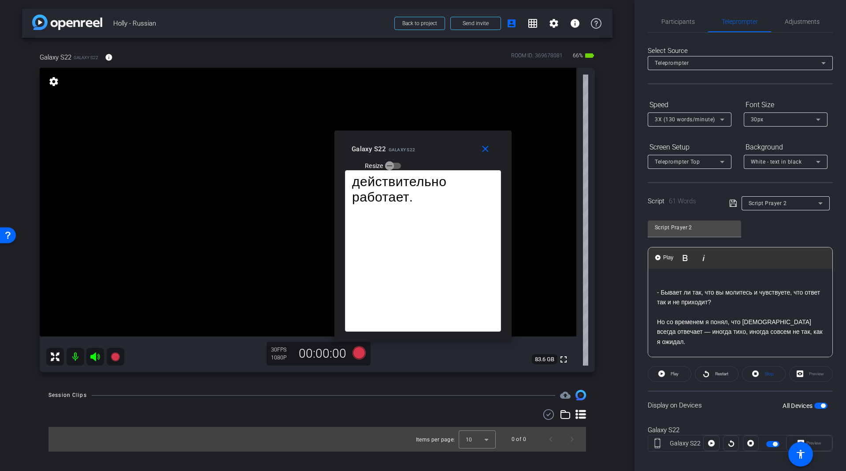
scroll to position [0, 0]
click at [490, 147] on mat-icon "close" at bounding box center [485, 149] width 11 height 11
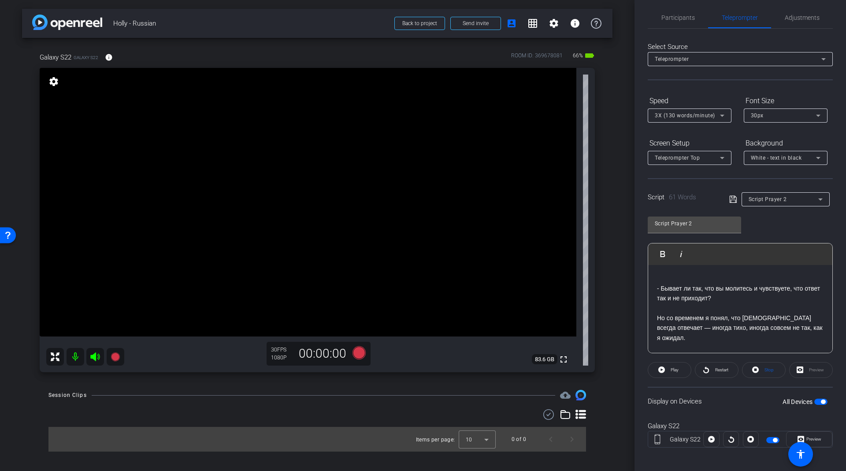
scroll to position [9, 0]
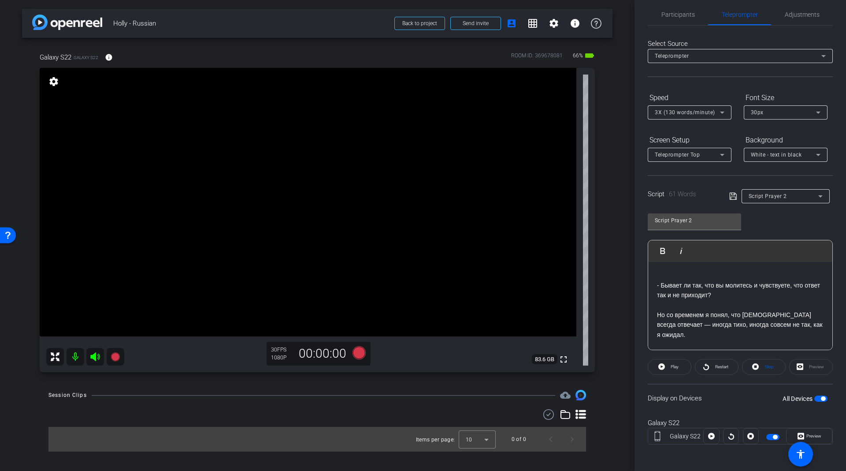
click at [716, 433] on div at bounding box center [730, 436] width 55 height 16
click at [711, 430] on icon at bounding box center [711, 435] width 7 height 13
click at [728, 429] on icon at bounding box center [731, 435] width 7 height 13
click at [808, 433] on span "Preview" at bounding box center [813, 435] width 15 height 5
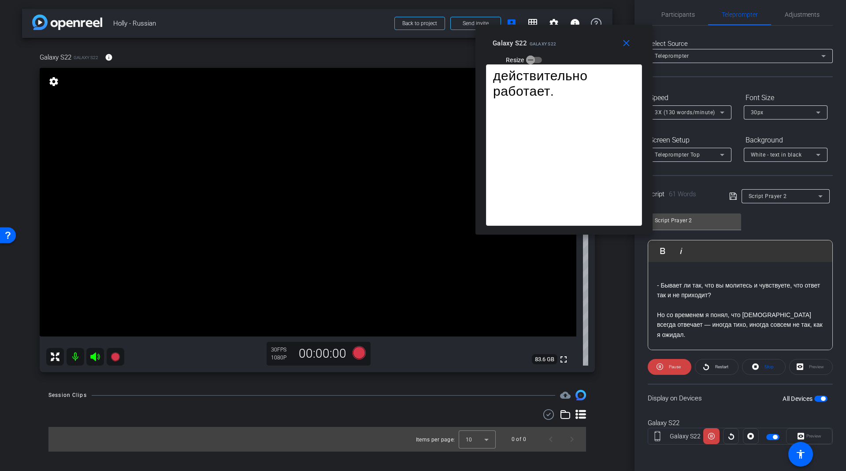
drag, startPoint x: 439, startPoint y: 151, endPoint x: 576, endPoint y: 44, distance: 173.9
click at [576, 44] on div "Galaxy S22 Galaxy S22 Resize" at bounding box center [567, 50] width 149 height 31
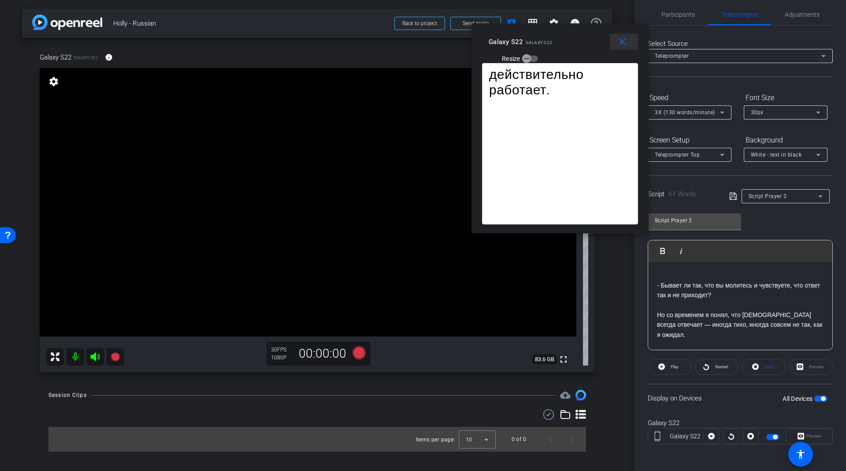
click at [623, 40] on mat-icon "close" at bounding box center [622, 42] width 11 height 11
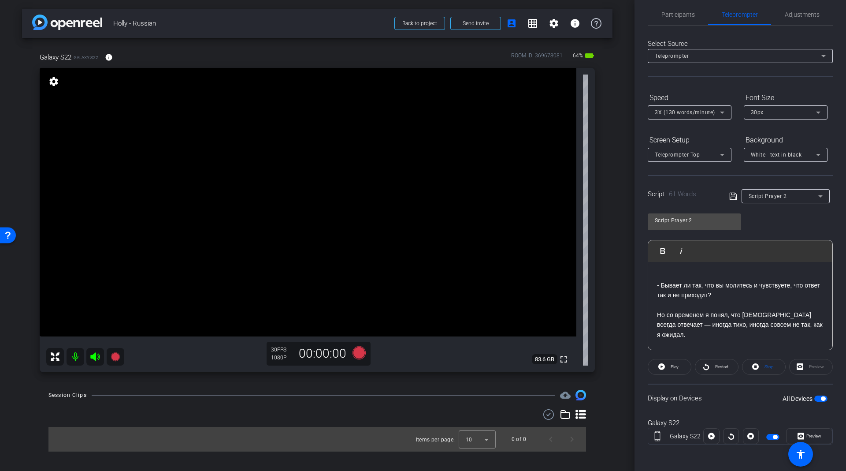
click at [705, 113] on span "3X (130 words/minute)" at bounding box center [685, 112] width 60 height 6
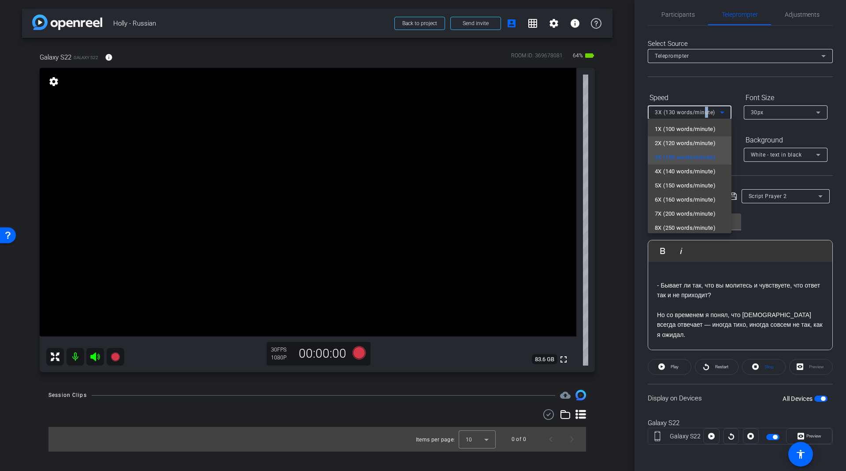
click at [661, 144] on span "2X (120 words/minute)" at bounding box center [685, 143] width 61 height 11
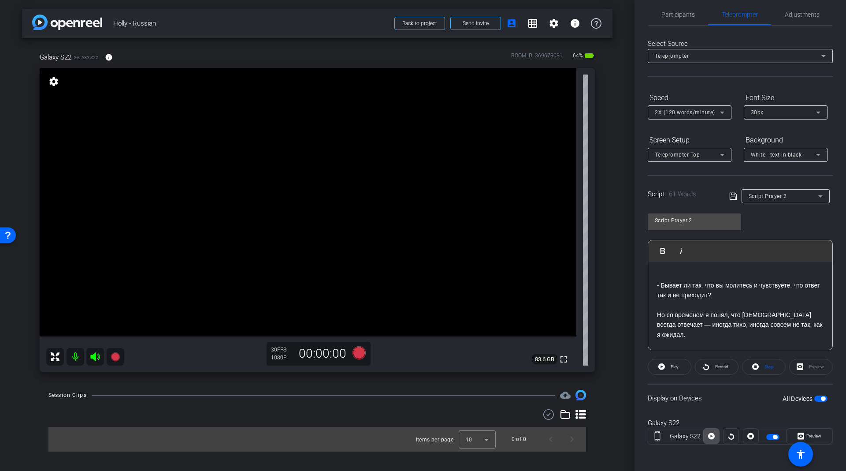
click at [709, 436] on icon at bounding box center [711, 436] width 7 height 7
click at [820, 435] on span at bounding box center [809, 435] width 45 height 21
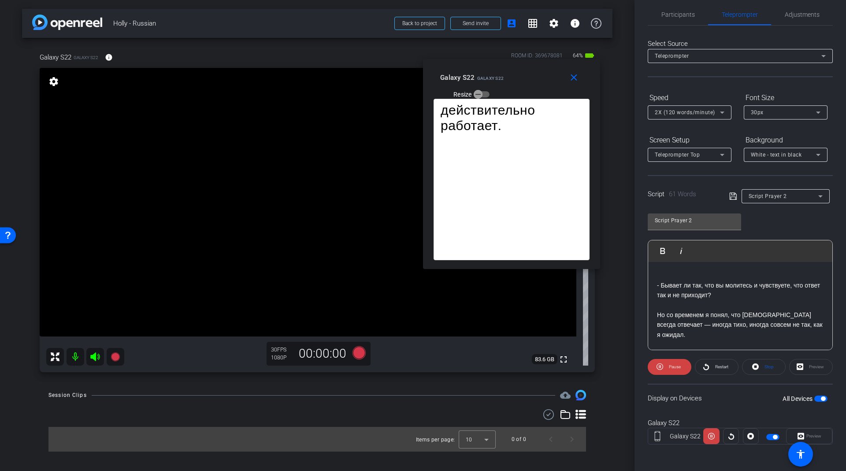
drag, startPoint x: 431, startPoint y: 159, endPoint x: 521, endPoint y: 86, distance: 115.3
click at [521, 86] on div "Galaxy S22 Galaxy S22 Resize" at bounding box center [514, 85] width 149 height 31
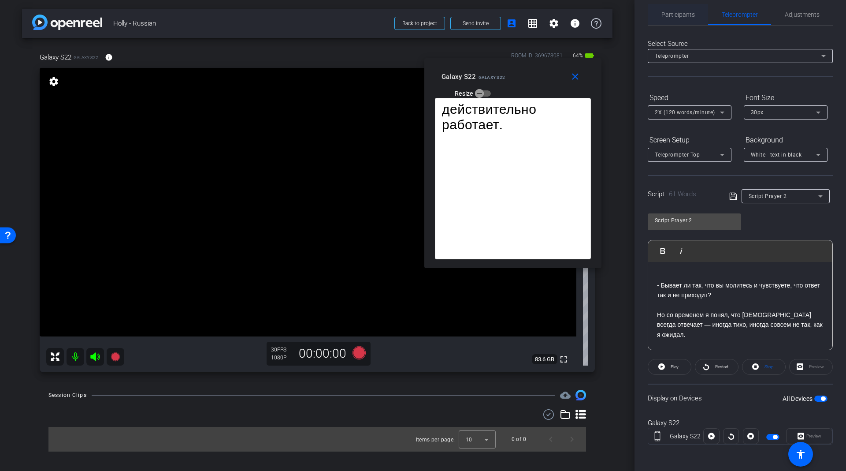
click at [677, 18] on span "Participants" at bounding box center [677, 14] width 33 height 21
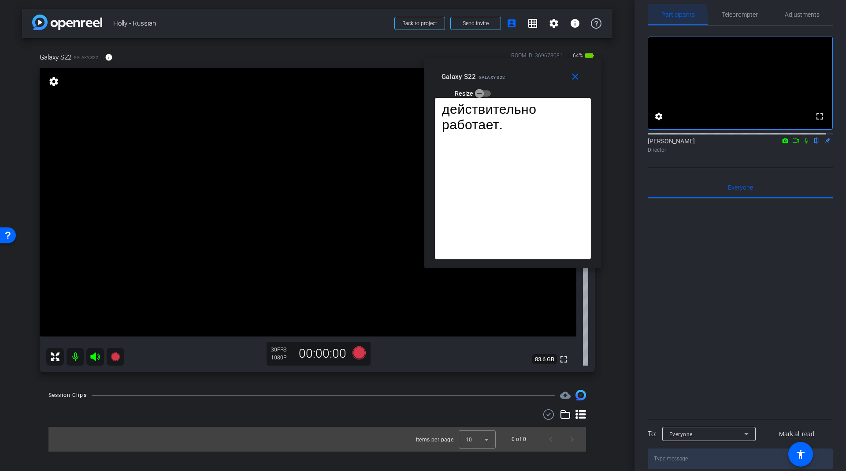
scroll to position [0, 0]
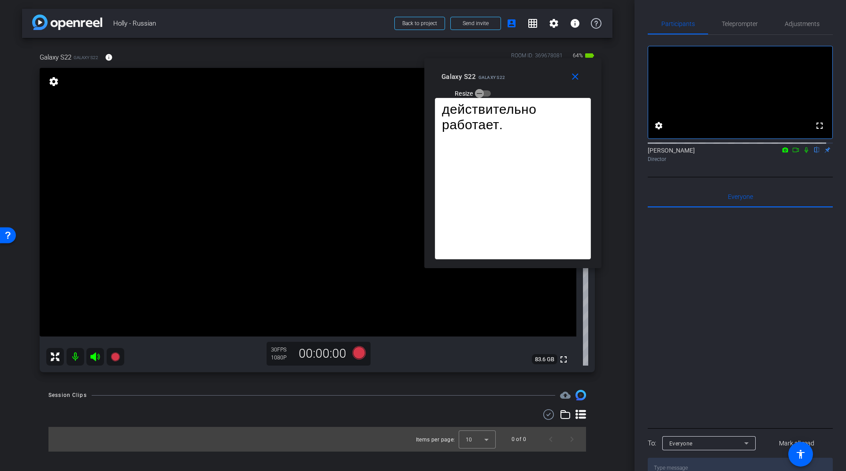
click at [792, 153] on icon at bounding box center [795, 150] width 7 height 6
click at [575, 82] on span at bounding box center [577, 76] width 28 height 21
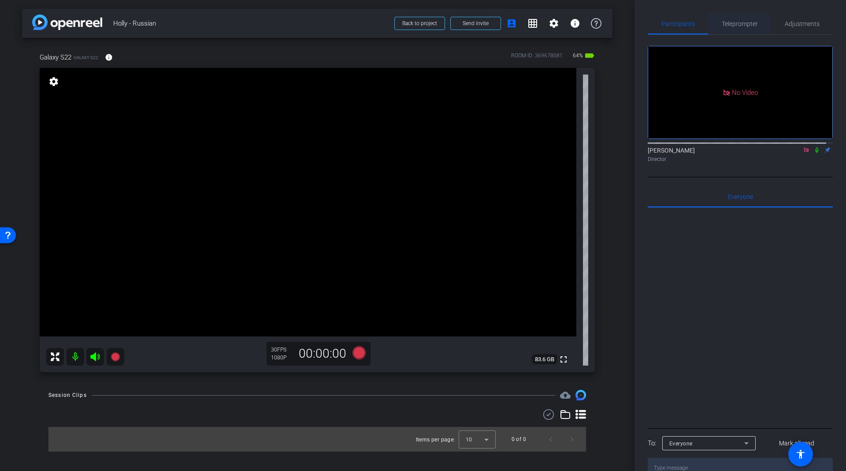
click at [728, 21] on span "Teleprompter" at bounding box center [740, 24] width 36 height 6
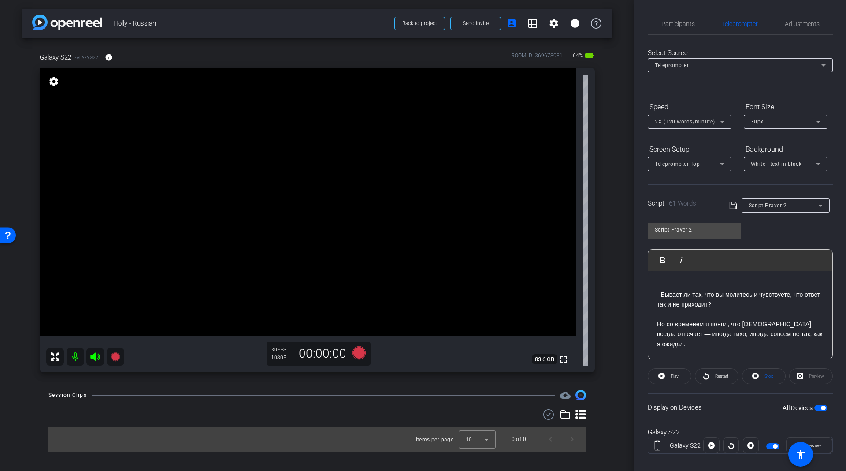
drag, startPoint x: 820, startPoint y: 403, endPoint x: 814, endPoint y: 406, distance: 6.1
click at [816, 405] on div "All Devices" at bounding box center [805, 407] width 45 height 9
click at [821, 406] on span "button" at bounding box center [823, 407] width 4 height 4
click at [694, 22] on div "Participants" at bounding box center [678, 23] width 60 height 21
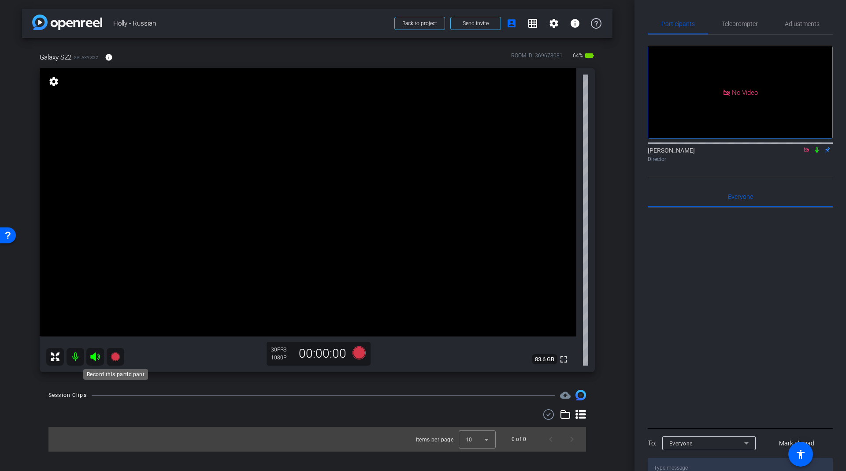
click at [118, 357] on icon at bounding box center [115, 356] width 9 height 9
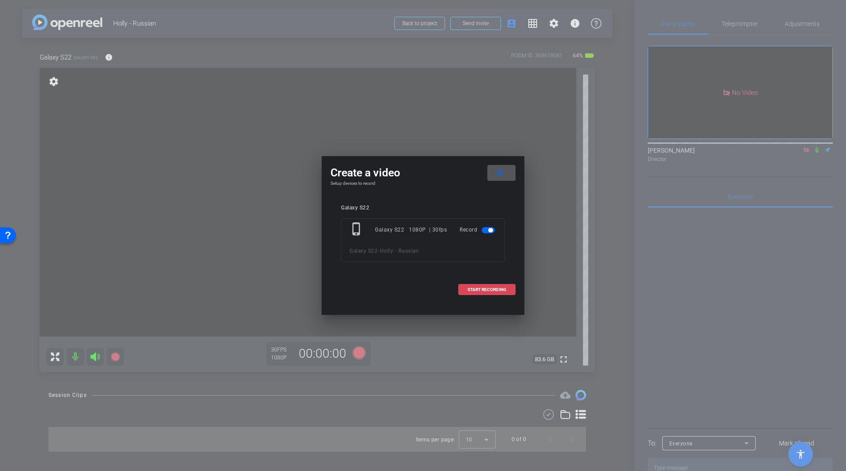
click at [467, 292] on span at bounding box center [487, 289] width 56 height 21
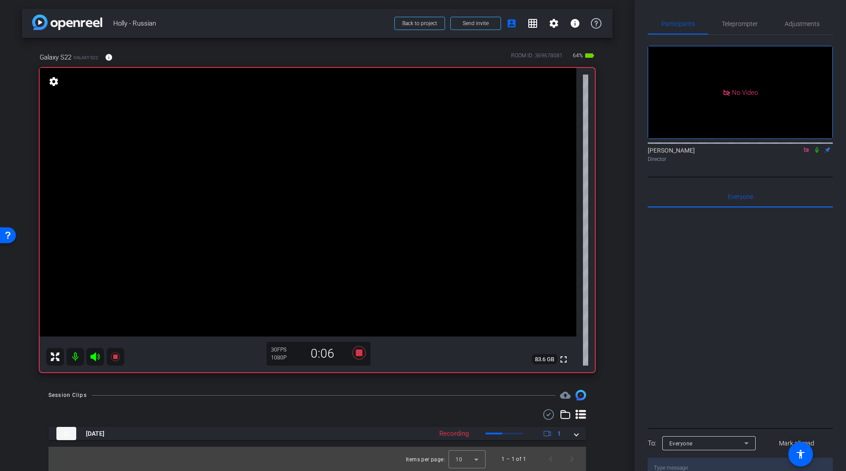
click at [817, 147] on icon at bounding box center [816, 150] width 7 height 6
click at [743, 27] on span "Teleprompter" at bounding box center [740, 24] width 36 height 6
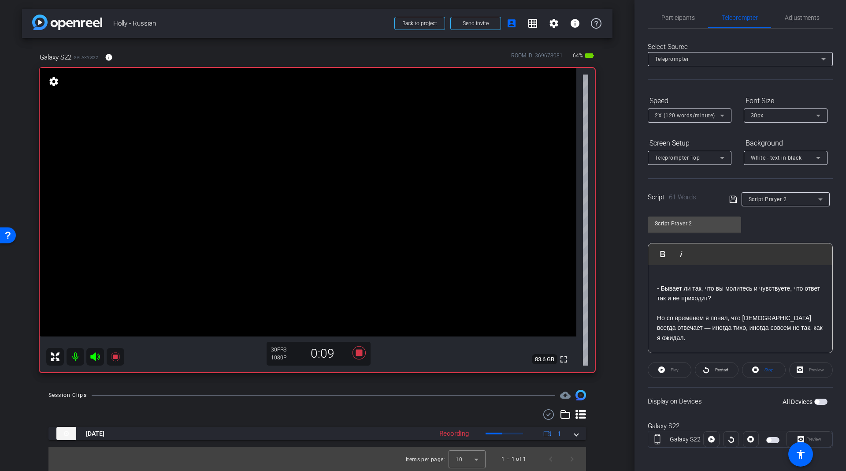
scroll to position [9, 0]
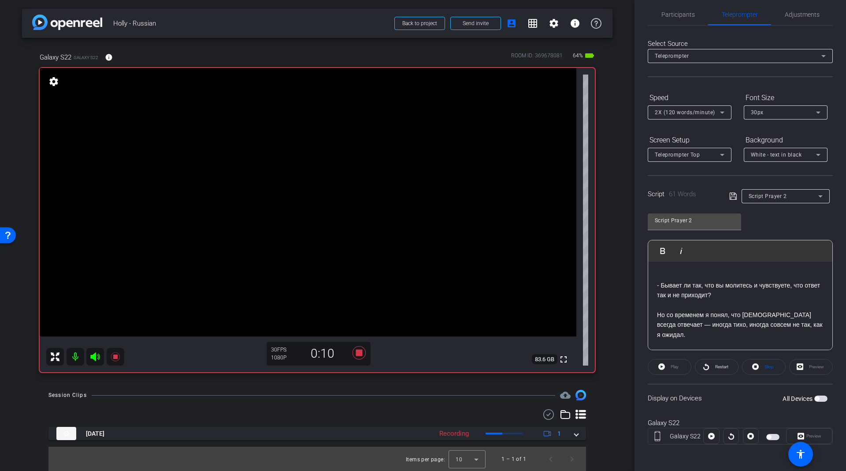
click at [712, 432] on div at bounding box center [711, 436] width 16 height 16
click at [676, 364] on div "Play" at bounding box center [670, 367] width 44 height 16
click at [816, 397] on span "button" at bounding box center [820, 398] width 13 height 6
click at [711, 433] on icon at bounding box center [711, 436] width 7 height 7
click at [806, 434] on span "Preview" at bounding box center [813, 435] width 15 height 5
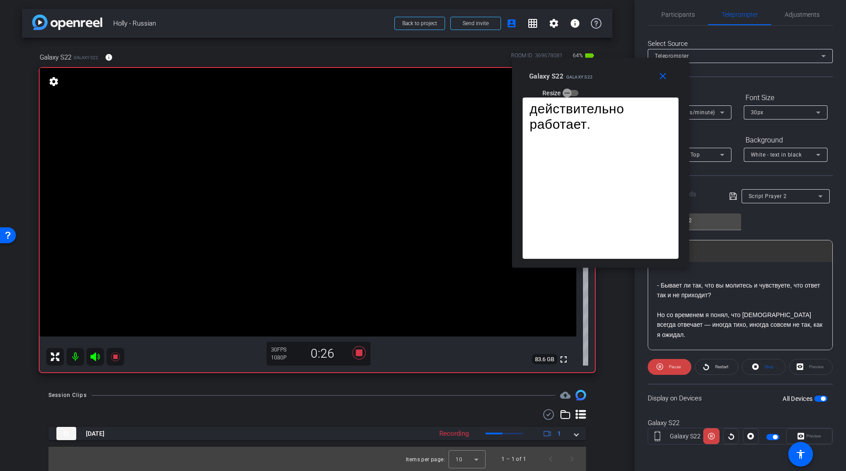
drag, startPoint x: 431, startPoint y: 155, endPoint x: 609, endPoint y: 82, distance: 191.9
click at [609, 82] on div "Galaxy S22 Galaxy S22 Resize" at bounding box center [603, 83] width 149 height 31
click at [664, 74] on mat-icon "close" at bounding box center [662, 76] width 11 height 11
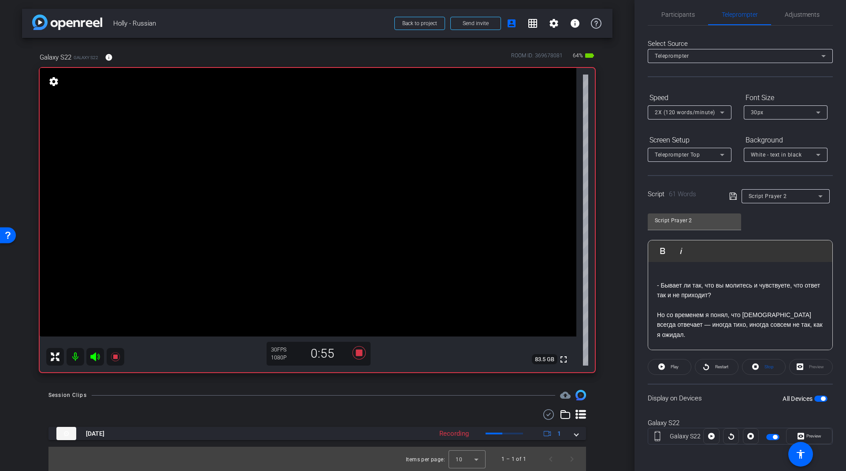
click at [697, 114] on span "2X (120 words/minute)" at bounding box center [685, 112] width 60 height 6
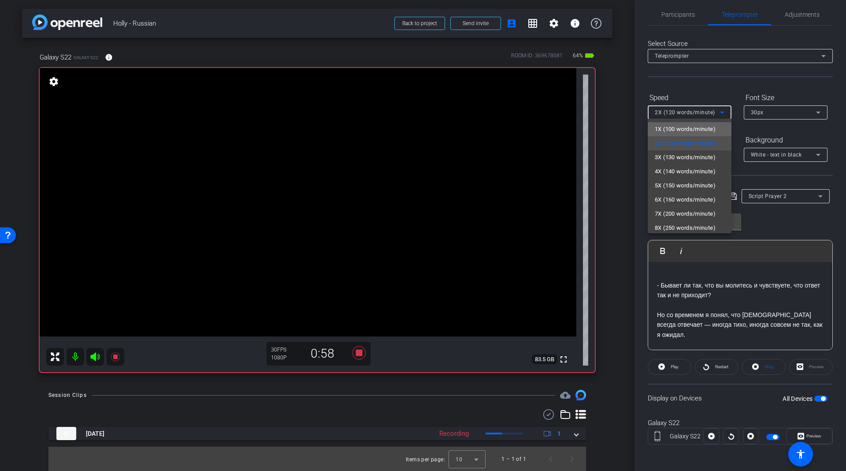
click at [700, 131] on span "1X (100 words/minute)" at bounding box center [685, 129] width 61 height 11
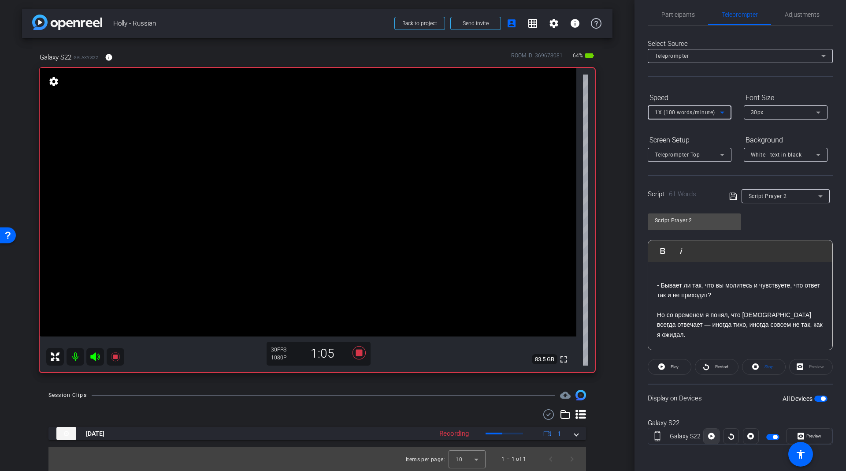
click at [709, 433] on icon at bounding box center [711, 436] width 7 height 7
click at [804, 431] on span "Preview" at bounding box center [812, 436] width 17 height 12
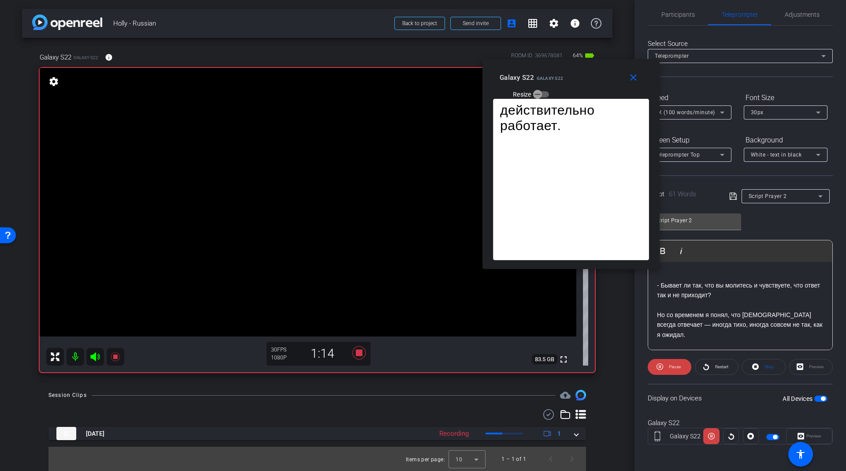
drag, startPoint x: 436, startPoint y: 157, endPoint x: 584, endPoint y: 85, distance: 164.8
click at [584, 85] on div "Galaxy S22 Galaxy S22 Resize" at bounding box center [574, 85] width 149 height 31
click at [667, 365] on span "Pause" at bounding box center [674, 366] width 14 height 12
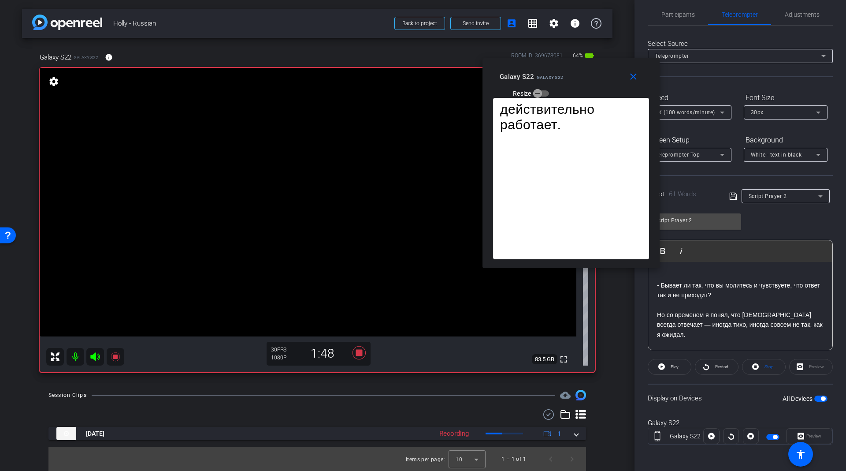
click at [667, 365] on span at bounding box center [669, 366] width 43 height 21
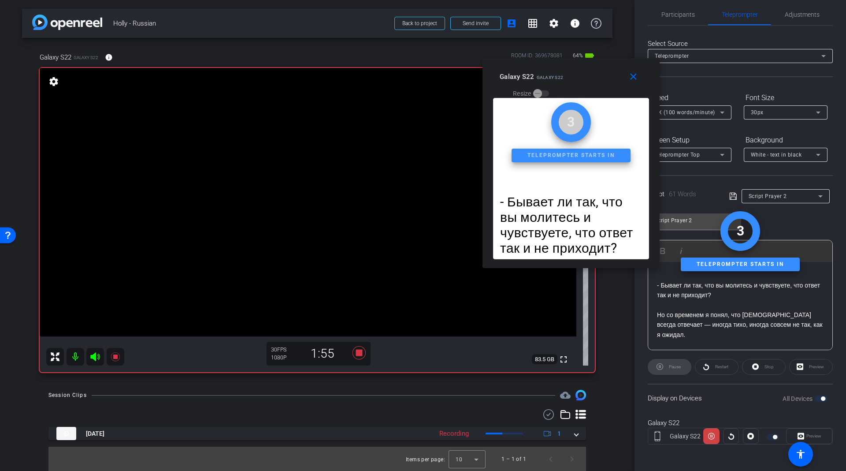
click at [667, 365] on div "Pause" at bounding box center [670, 367] width 44 height 16
click at [633, 78] on mat-icon "close" at bounding box center [633, 76] width 11 height 11
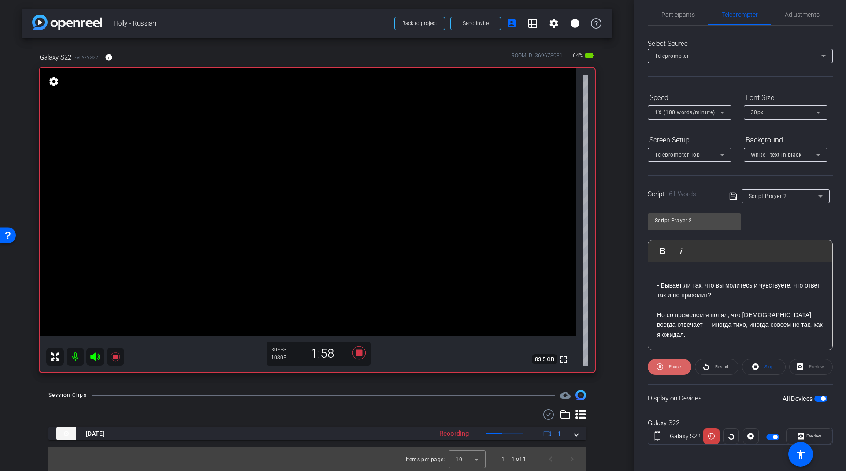
click at [667, 369] on span "Pause" at bounding box center [674, 366] width 14 height 12
click at [116, 358] on icon at bounding box center [115, 356] width 9 height 9
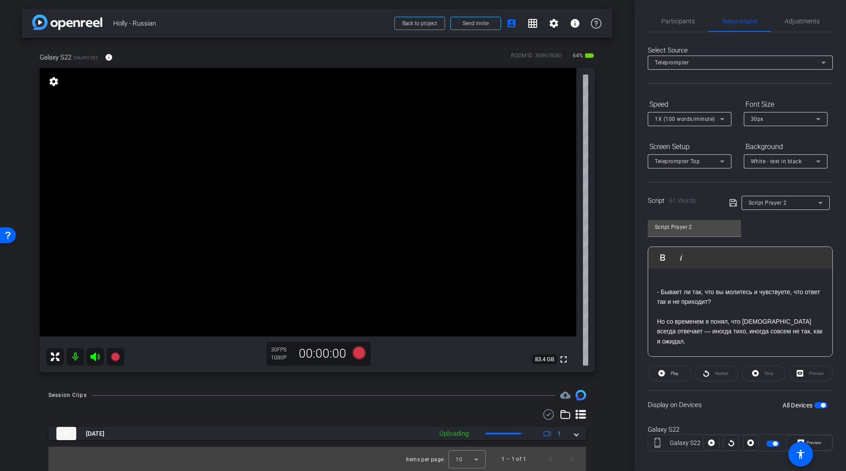
scroll to position [0, 0]
click at [671, 22] on span "Participants" at bounding box center [677, 24] width 33 height 6
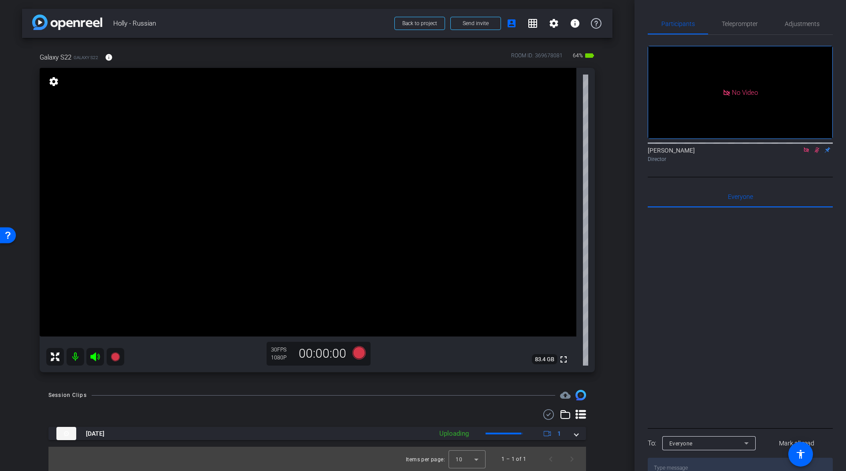
click at [814, 147] on icon at bounding box center [816, 150] width 7 height 6
click at [735, 22] on span "Teleprompter" at bounding box center [740, 24] width 36 height 6
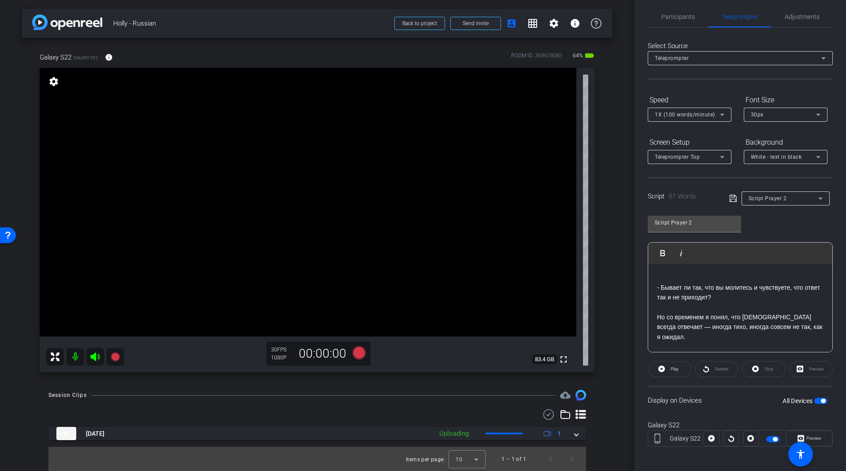
scroll to position [9, 0]
click at [709, 431] on icon at bounding box center [711, 435] width 7 height 13
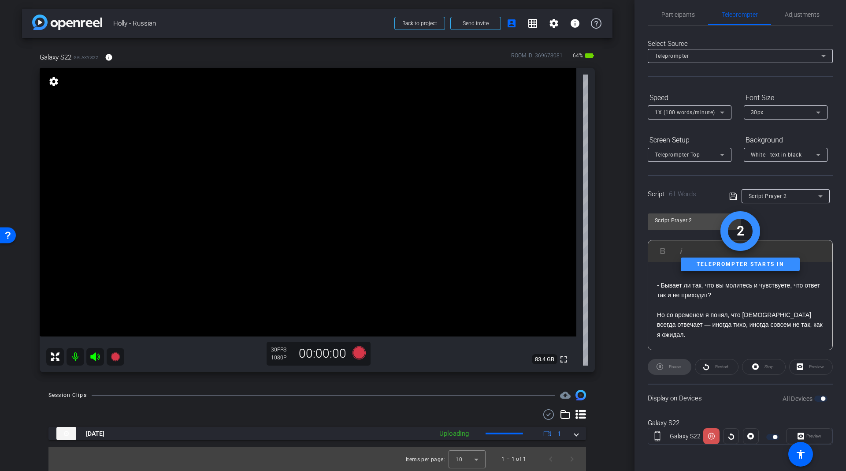
click at [712, 430] on icon at bounding box center [711, 435] width 7 height 13
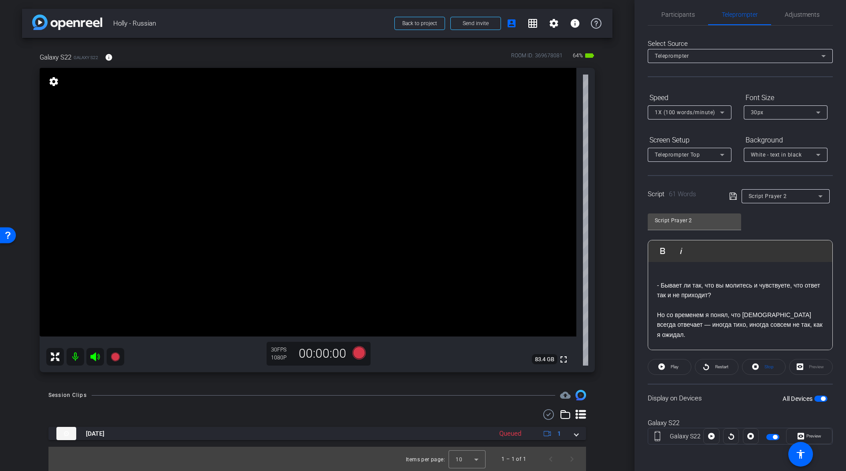
click at [704, 116] on div "1X (100 words/minute)" at bounding box center [687, 112] width 65 height 11
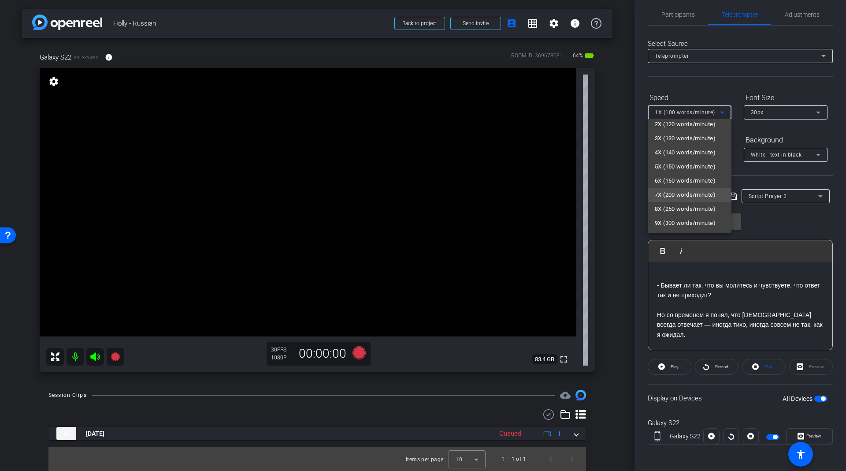
scroll to position [0, 0]
click at [684, 122] on div "1X (100 words/minute) 2X (120 words/minute) 3X (130 words/minute) 4X (140 words…" at bounding box center [690, 176] width 84 height 115
click at [733, 96] on div at bounding box center [423, 235] width 846 height 471
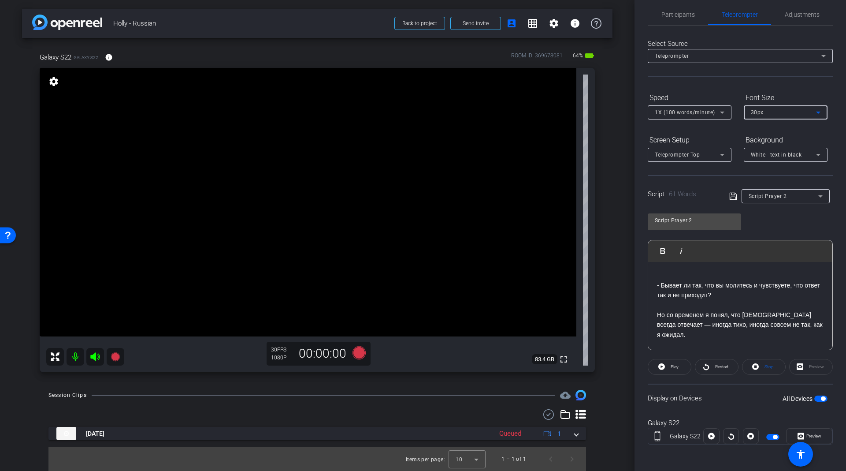
click at [757, 112] on span "30px" at bounding box center [757, 112] width 13 height 6
click at [763, 128] on span "20px" at bounding box center [756, 129] width 13 height 11
click at [804, 431] on span "Preview" at bounding box center [812, 436] width 17 height 12
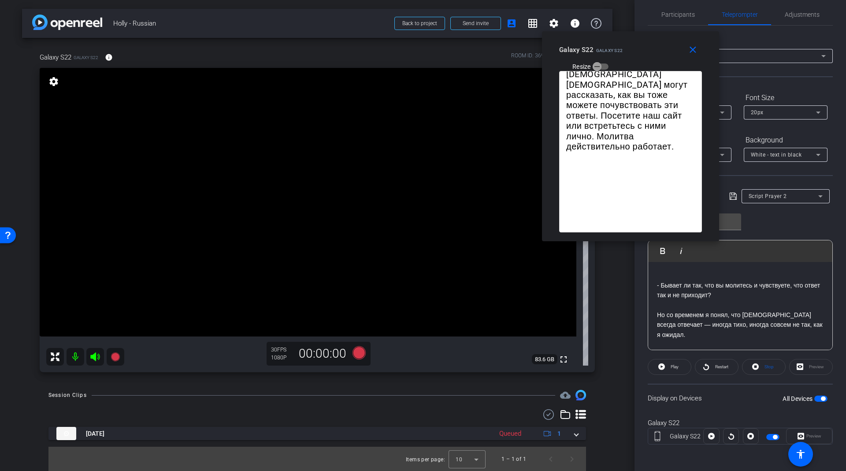
drag, startPoint x: 441, startPoint y: 156, endPoint x: 664, endPoint y: 53, distance: 245.8
click at [664, 53] on div "Galaxy S22 Galaxy S22 Resize" at bounding box center [633, 57] width 149 height 31
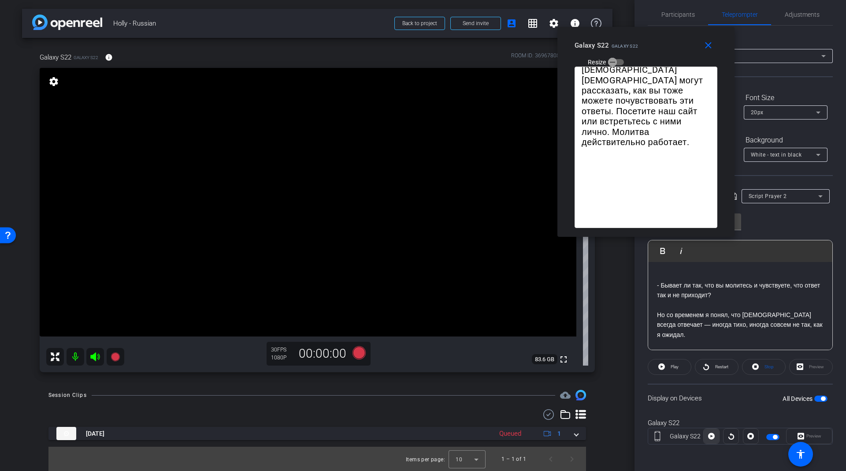
click at [714, 435] on span at bounding box center [711, 435] width 15 height 21
click at [714, 435] on span at bounding box center [711, 435] width 16 height 21
click at [728, 435] on icon at bounding box center [731, 435] width 7 height 13
click at [708, 49] on mat-icon "close" at bounding box center [708, 45] width 11 height 11
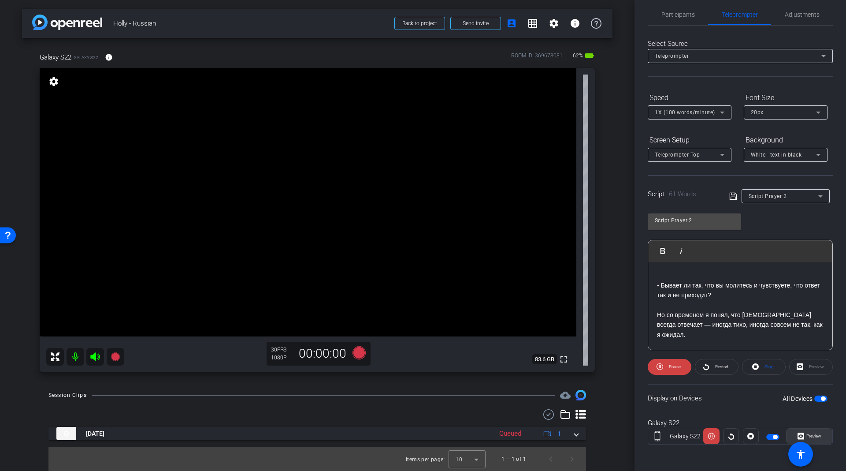
click at [791, 434] on span at bounding box center [809, 435] width 45 height 21
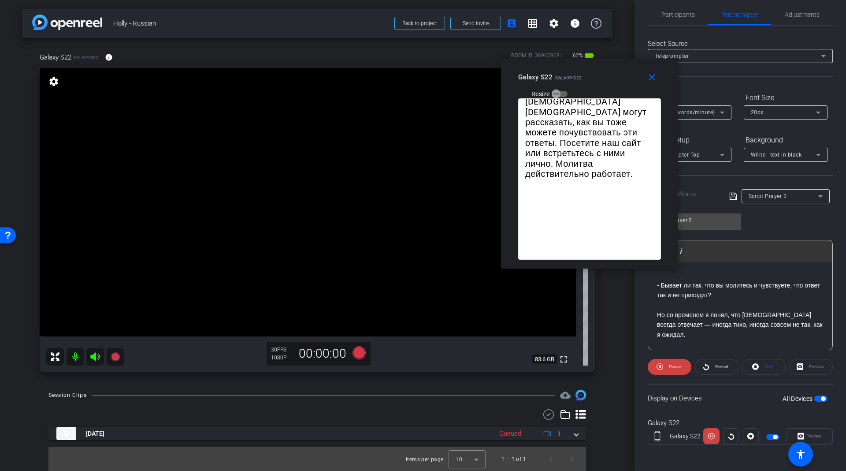
drag, startPoint x: 420, startPoint y: 151, endPoint x: 586, endPoint y: 78, distance: 180.9
click at [586, 78] on div "Galaxy S22 Galaxy S22 Resize" at bounding box center [592, 84] width 149 height 31
click at [674, 367] on span "Play" at bounding box center [675, 366] width 8 height 5
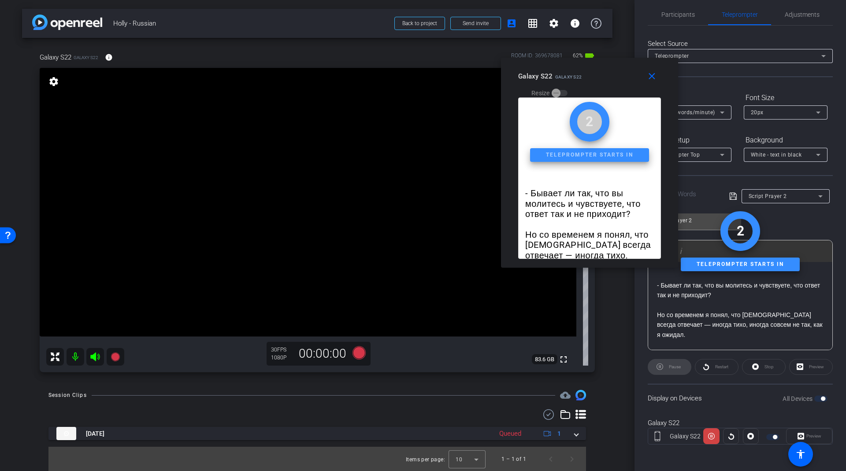
click at [673, 364] on div "Pause" at bounding box center [670, 367] width 44 height 16
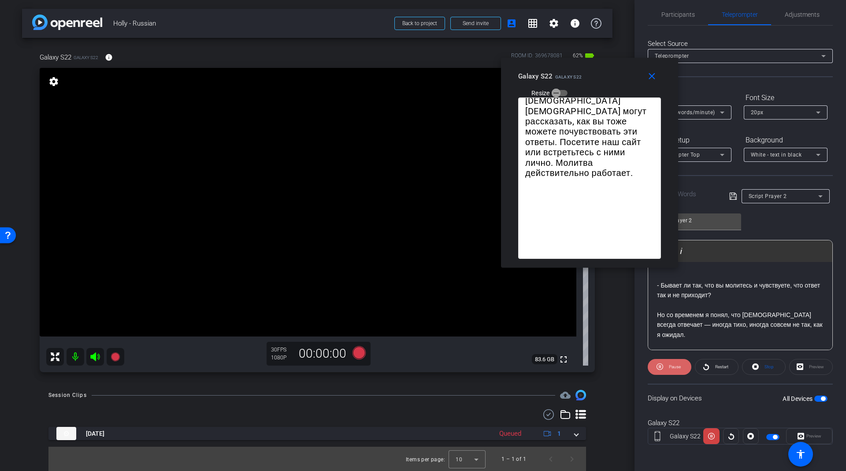
click at [672, 370] on span "Pause" at bounding box center [674, 366] width 14 height 12
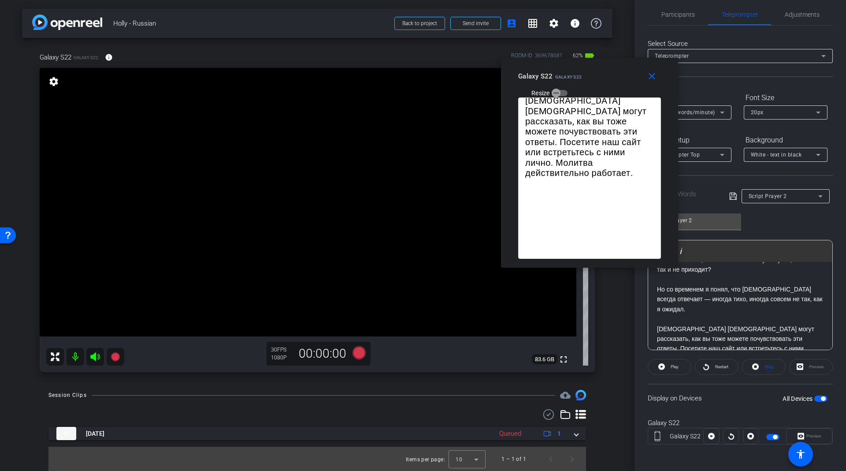
scroll to position [48, 0]
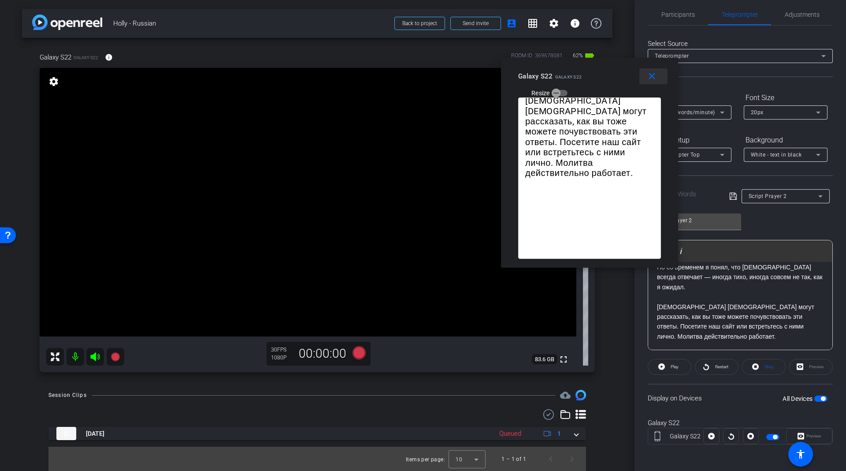
click at [652, 75] on mat-icon "close" at bounding box center [651, 76] width 11 height 11
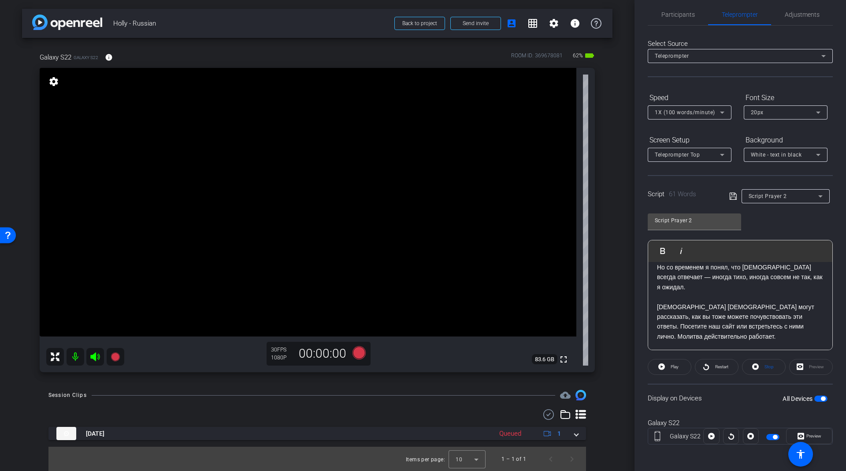
click at [697, 302] on p "[DEMOGRAPHIC_DATA] [DEMOGRAPHIC_DATA] могут рассказать, как вы тоже можете почу…" at bounding box center [740, 322] width 167 height 40
click at [711, 429] on icon at bounding box center [711, 435] width 7 height 13
click at [804, 436] on span "Preview" at bounding box center [812, 436] width 17 height 12
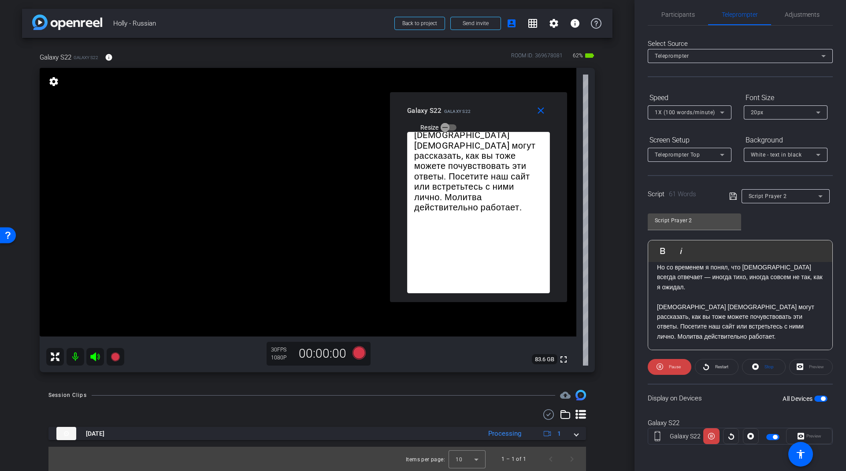
drag, startPoint x: 413, startPoint y: 157, endPoint x: 490, endPoint y: 108, distance: 91.6
click at [490, 108] on div "Galaxy S22 Galaxy S22 Resize" at bounding box center [481, 118] width 149 height 31
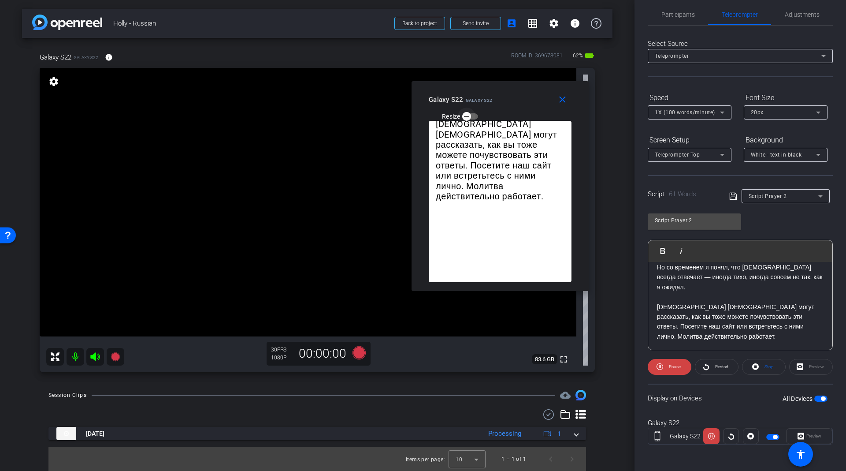
click at [468, 114] on icon "button" at bounding box center [467, 116] width 8 height 8
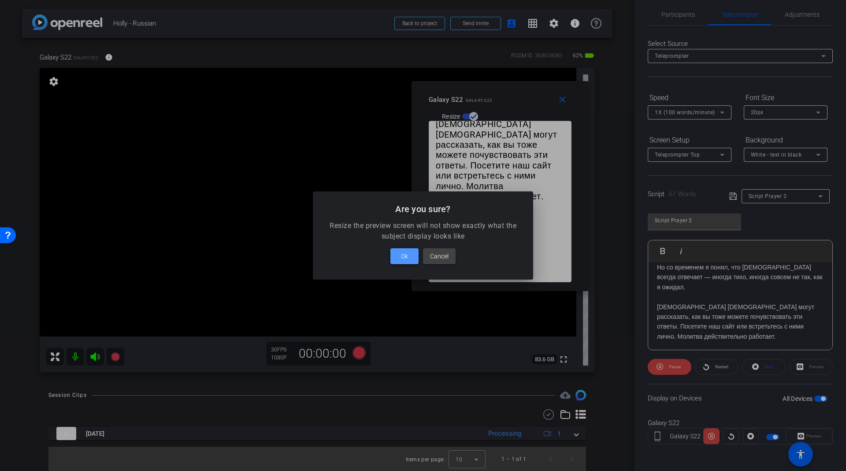
click at [401, 255] on span at bounding box center [404, 255] width 28 height 21
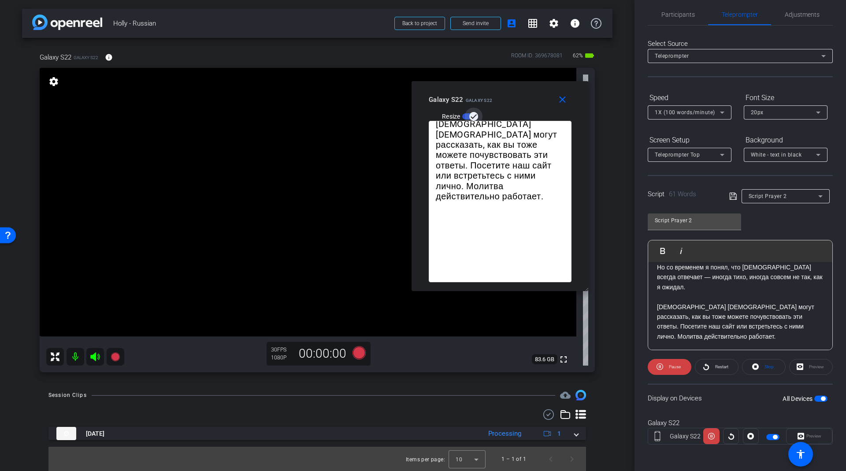
click at [470, 113] on icon "button" at bounding box center [474, 116] width 8 height 8
click at [661, 367] on icon at bounding box center [660, 366] width 7 height 11
click at [679, 315] on p "[DEMOGRAPHIC_DATA] [DEMOGRAPHIC_DATA] могут рассказать, как вы тоже можете почу…" at bounding box center [740, 322] width 167 height 40
click at [683, 315] on p "[DEMOGRAPHIC_DATA] [DEMOGRAPHIC_DATA] могут рассказать, как вы тоже можете почу…" at bounding box center [740, 322] width 167 height 40
click at [678, 316] on p "[DEMOGRAPHIC_DATA] [DEMOGRAPHIC_DATA] могут рассказать, как вы тоже можете почу…" at bounding box center [740, 322] width 167 height 40
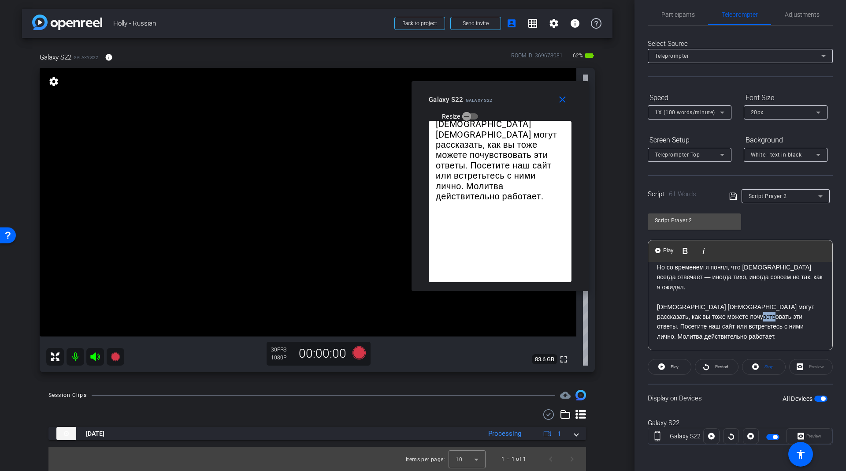
drag, startPoint x: 777, startPoint y: 306, endPoint x: 800, endPoint y: 306, distance: 22.5
click at [800, 306] on p "[DEMOGRAPHIC_DATA] [DEMOGRAPHIC_DATA] могут рассказать, как вы тоже можете почу…" at bounding box center [740, 322] width 167 height 40
click at [745, 250] on icon "button" at bounding box center [748, 250] width 11 height 11
click at [732, 249] on icon "button" at bounding box center [730, 250] width 11 height 11
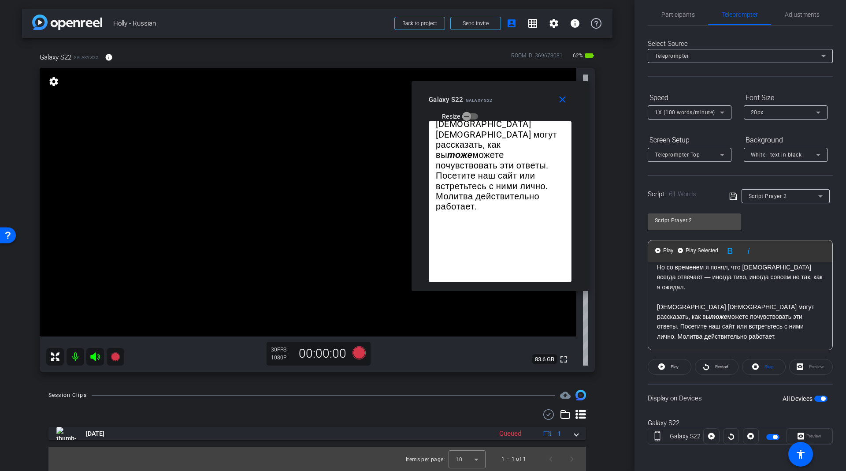
click at [774, 338] on p "[DEMOGRAPHIC_DATA] [DEMOGRAPHIC_DATA] могут рассказать, как вы тоже можете почу…" at bounding box center [740, 322] width 167 height 40
click at [563, 102] on mat-icon "close" at bounding box center [562, 99] width 11 height 11
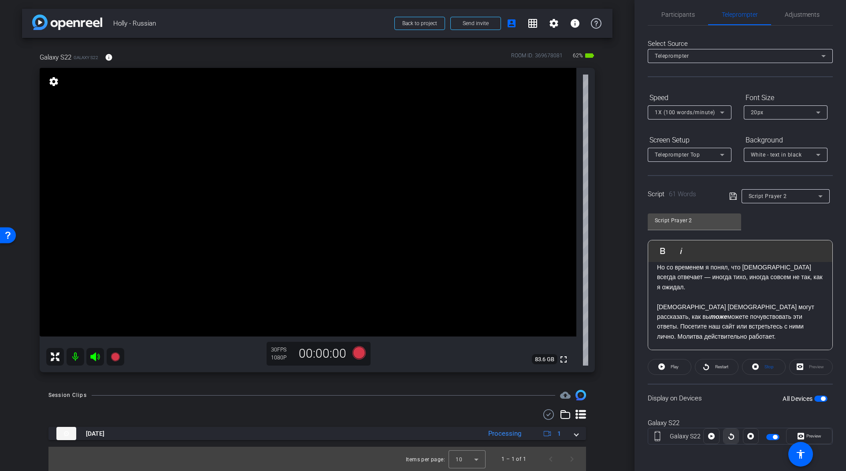
click at [729, 435] on icon at bounding box center [731, 435] width 7 height 13
click at [808, 430] on span "Preview" at bounding box center [812, 436] width 17 height 12
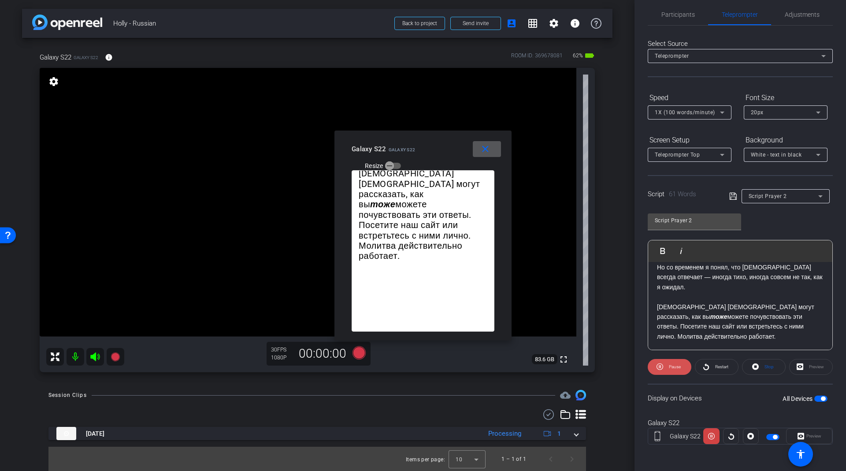
click at [663, 370] on span at bounding box center [670, 366] width 44 height 21
drag, startPoint x: 732, startPoint y: 334, endPoint x: 698, endPoint y: 330, distance: 34.6
click at [698, 330] on p "[DEMOGRAPHIC_DATA] [DEMOGRAPHIC_DATA] могут рассказать, как вы тоже можете почу…" at bounding box center [740, 322] width 167 height 40
click at [731, 332] on p "[DEMOGRAPHIC_DATA] [DEMOGRAPHIC_DATA] могут рассказать, как вы тоже можете почу…" at bounding box center [740, 322] width 167 height 40
click at [727, 335] on p "[DEMOGRAPHIC_DATA] [DEMOGRAPHIC_DATA] могут рассказать, как вы тоже можете почу…" at bounding box center [740, 322] width 167 height 40
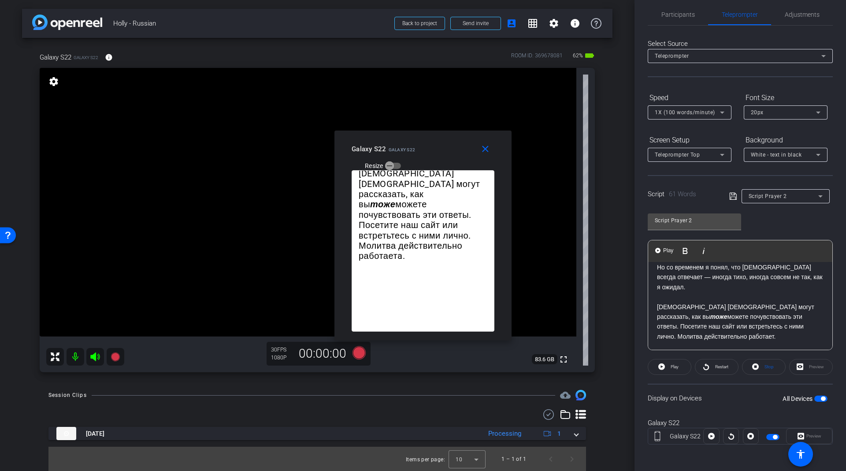
click at [794, 276] on p "Но со временем я понял, что [DEMOGRAPHIC_DATA] всегда отвечает — иногда тихо, и…" at bounding box center [740, 277] width 167 height 30
click at [802, 279] on p "Но со временем я понял, что [DEMOGRAPHIC_DATA] всегда отвечает — иногда тихо, и…" at bounding box center [740, 277] width 167 height 30
click at [730, 430] on icon at bounding box center [731, 435] width 7 height 13
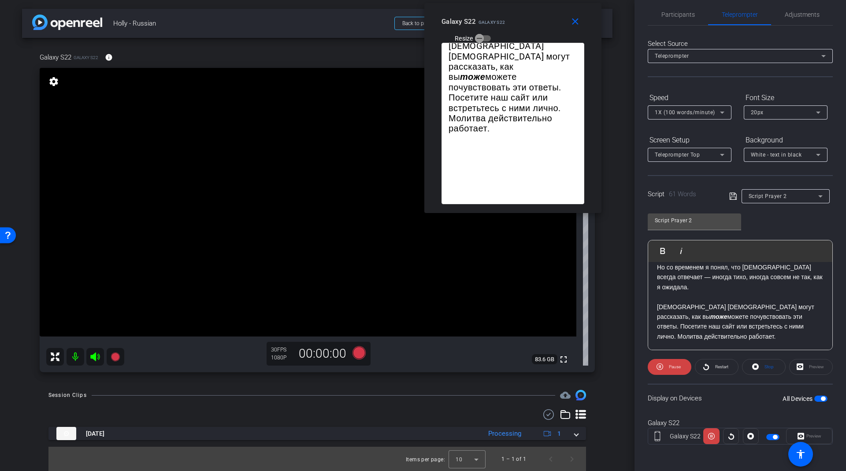
drag, startPoint x: 437, startPoint y: 157, endPoint x: 529, endPoint y: 25, distance: 161.1
click at [529, 25] on div "Galaxy S22 Galaxy S22 Resize" at bounding box center [516, 29] width 149 height 31
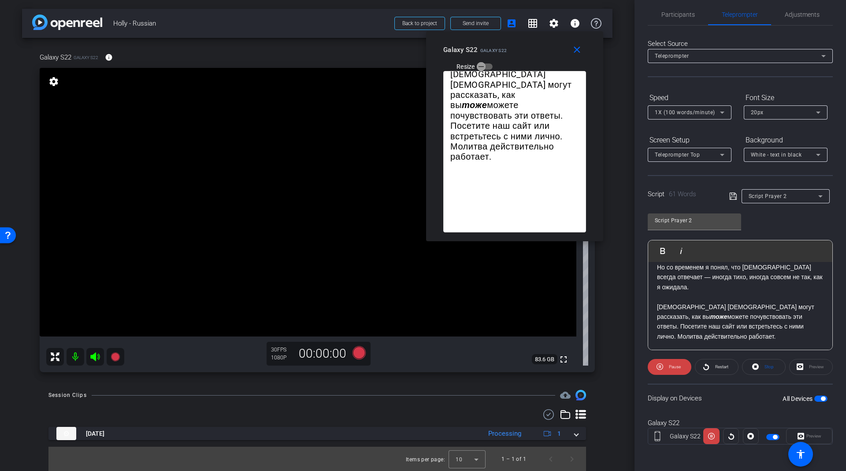
drag, startPoint x: 529, startPoint y: 25, endPoint x: 529, endPoint y: 56, distance: 31.3
click at [529, 56] on div "Galaxy S22 Galaxy S22 Resize" at bounding box center [517, 57] width 149 height 31
click at [664, 369] on span at bounding box center [670, 366] width 44 height 21
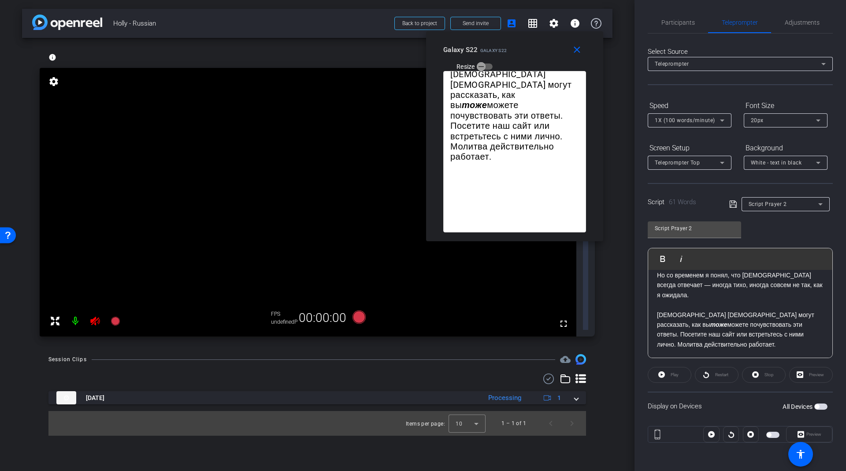
scroll to position [0, 0]
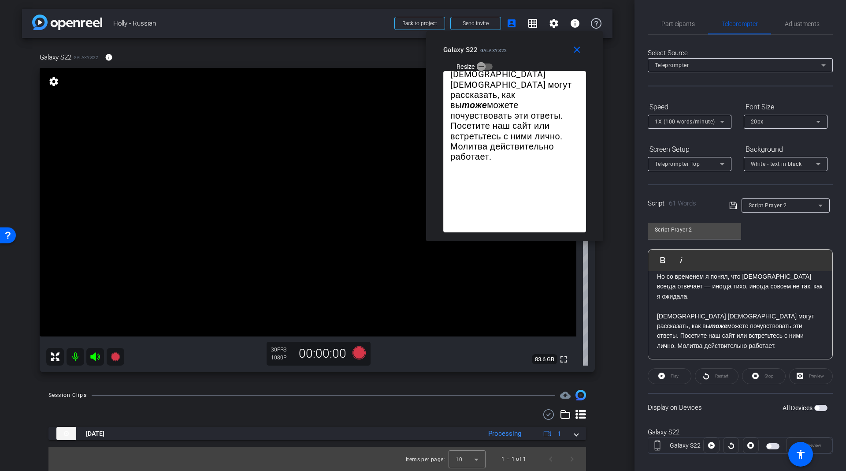
click at [718, 301] on p at bounding box center [740, 306] width 167 height 10
click at [578, 50] on mat-icon "close" at bounding box center [577, 50] width 11 height 11
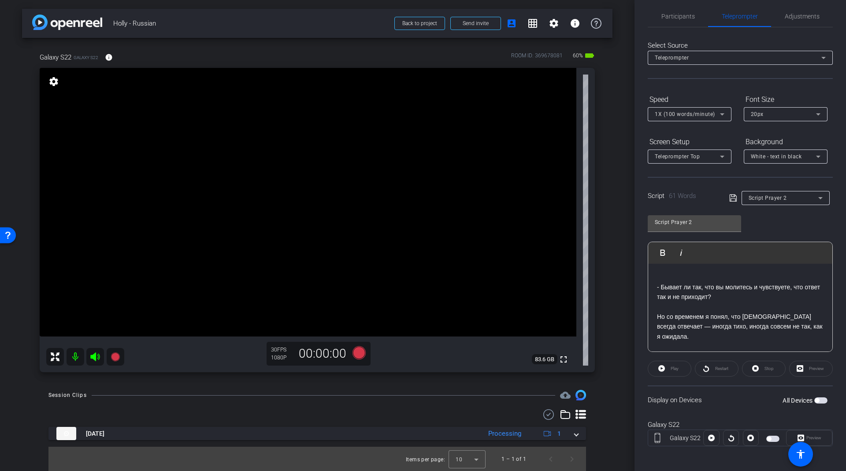
scroll to position [9, 0]
click at [689, 280] on p "- Бывает ли так, что вы молитесь и чувствуете, что ответ так и не приходит?" at bounding box center [740, 290] width 167 height 20
click at [715, 316] on p "Но со временем я понял, что [DEMOGRAPHIC_DATA] всегда отвечает — иногда тихо, и…" at bounding box center [740, 325] width 167 height 30
click at [726, 310] on p "Но со временем я понял, что [DEMOGRAPHIC_DATA] всегда отвечает — иногда тихо, и…" at bounding box center [740, 325] width 167 height 30
click at [746, 298] on p "- Бывает ли так, что вы молитесь и чувствуете, что ответ так и не приходит?" at bounding box center [740, 290] width 167 height 20
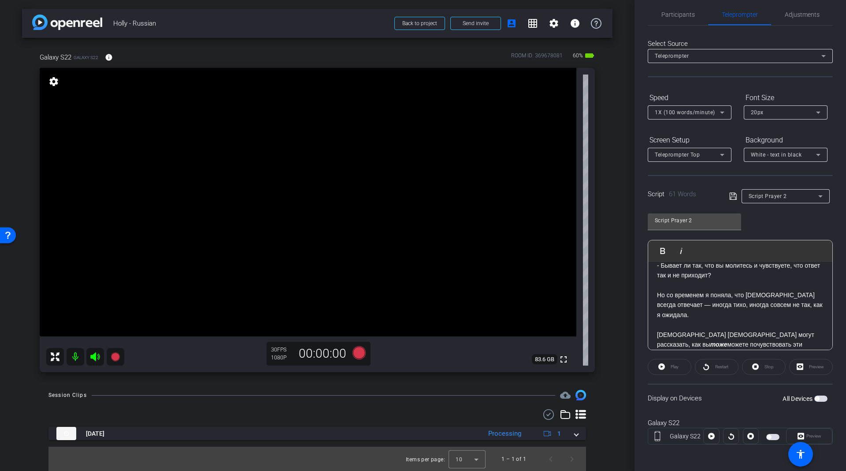
scroll to position [0, 0]
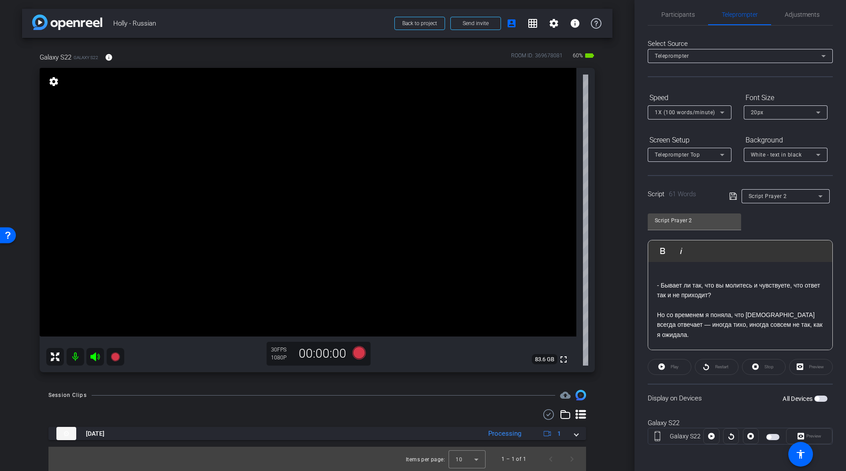
click at [815, 398] on span "button" at bounding box center [817, 398] width 4 height 4
click at [111, 362] on mat-icon at bounding box center [116, 357] width 18 height 18
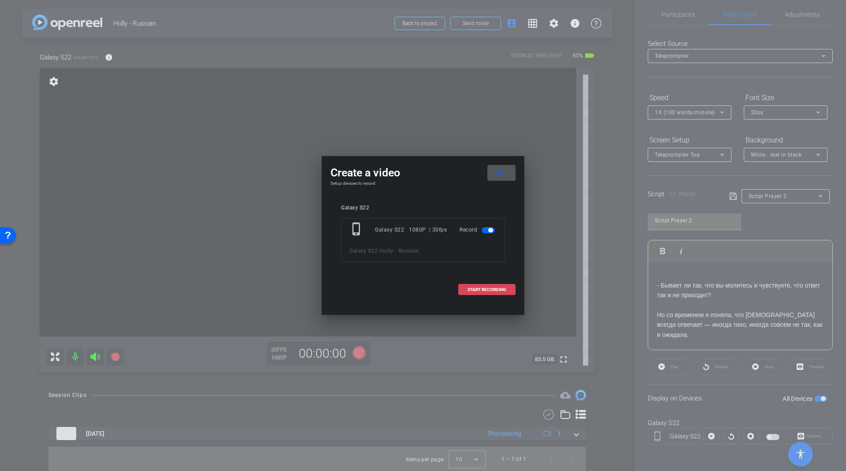
click at [493, 295] on span at bounding box center [487, 289] width 56 height 21
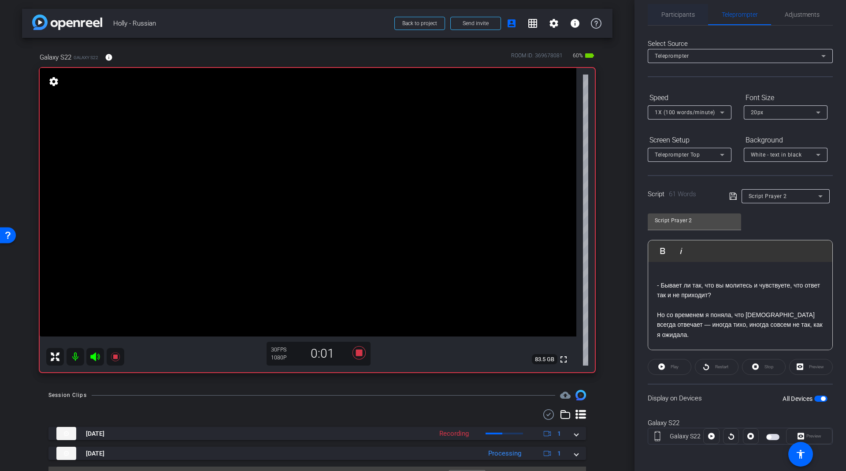
click at [682, 19] on span "Participants" at bounding box center [677, 14] width 33 height 21
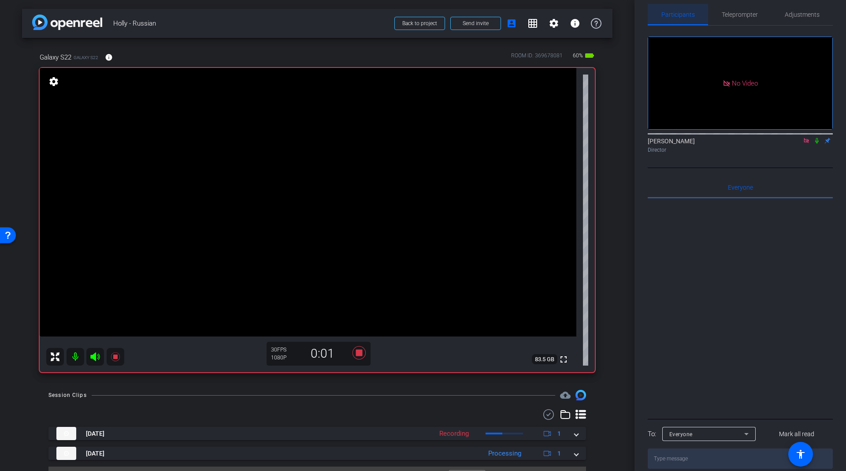
scroll to position [0, 0]
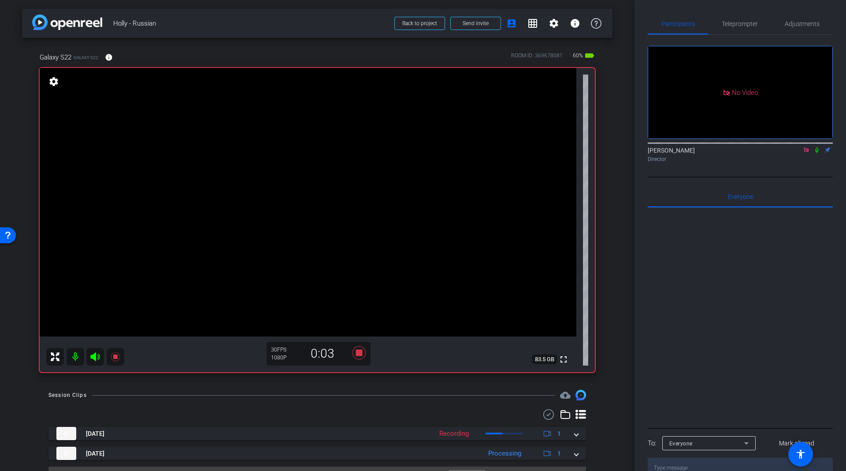
click at [817, 147] on icon at bounding box center [816, 150] width 7 height 6
click at [740, 26] on span "Teleprompter" at bounding box center [740, 24] width 36 height 6
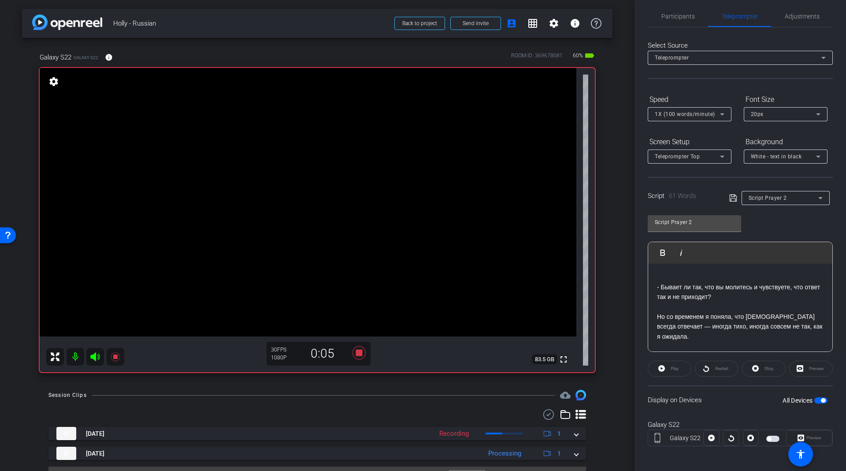
scroll to position [9, 0]
click at [656, 360] on div "Play" at bounding box center [670, 367] width 44 height 16
click at [709, 364] on div "Restart" at bounding box center [717, 367] width 44 height 16
click at [727, 428] on div at bounding box center [731, 436] width 16 height 16
click at [706, 431] on div at bounding box center [711, 436] width 16 height 16
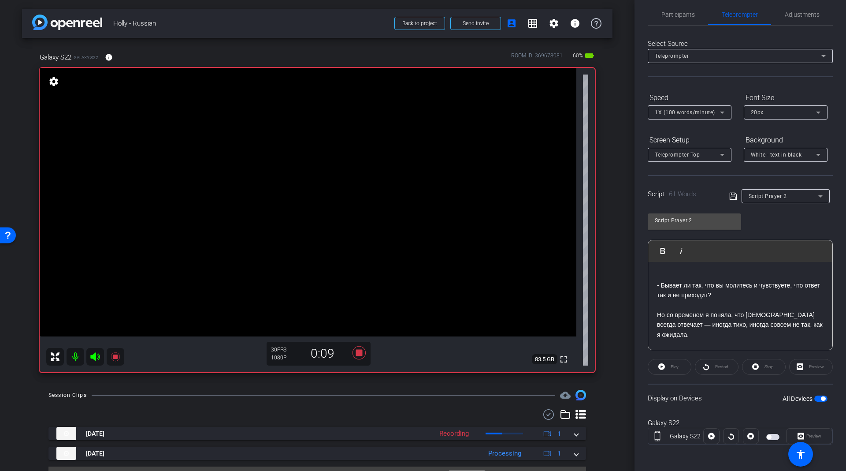
click at [814, 398] on span "button" at bounding box center [820, 398] width 13 height 6
click at [815, 398] on span "button" at bounding box center [817, 398] width 4 height 4
click at [673, 365] on span "Play" at bounding box center [675, 366] width 8 height 5
click at [809, 433] on span "Preview" at bounding box center [813, 435] width 15 height 5
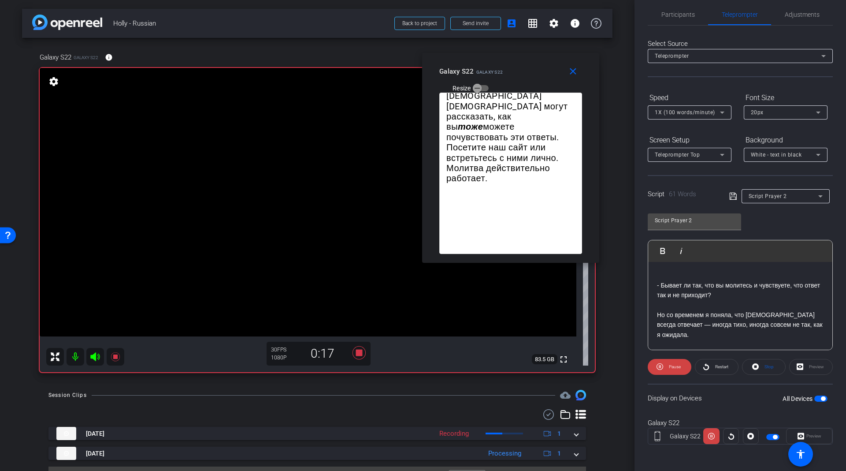
drag, startPoint x: 430, startPoint y: 137, endPoint x: 519, endPoint y: 57, distance: 120.1
click at [519, 57] on div "close Galaxy S22 Galaxy S22 Resize" at bounding box center [510, 73] width 177 height 40
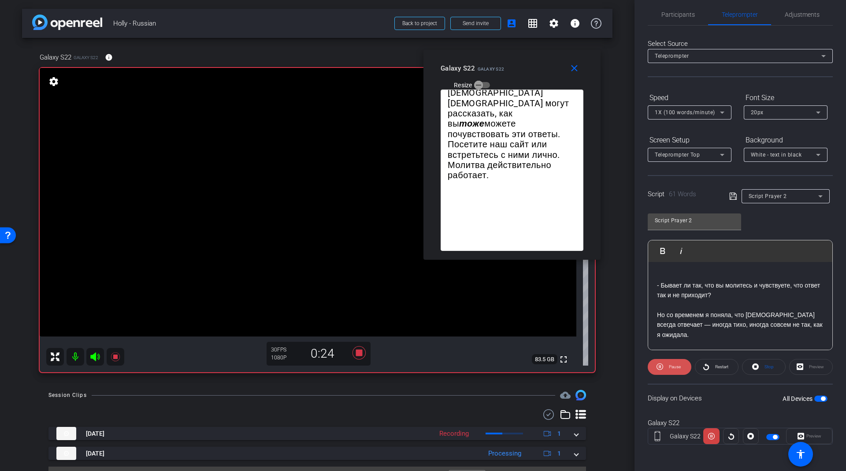
click at [673, 364] on span "Pause" at bounding box center [675, 366] width 12 height 5
click at [684, 11] on span "Participants" at bounding box center [677, 14] width 33 height 6
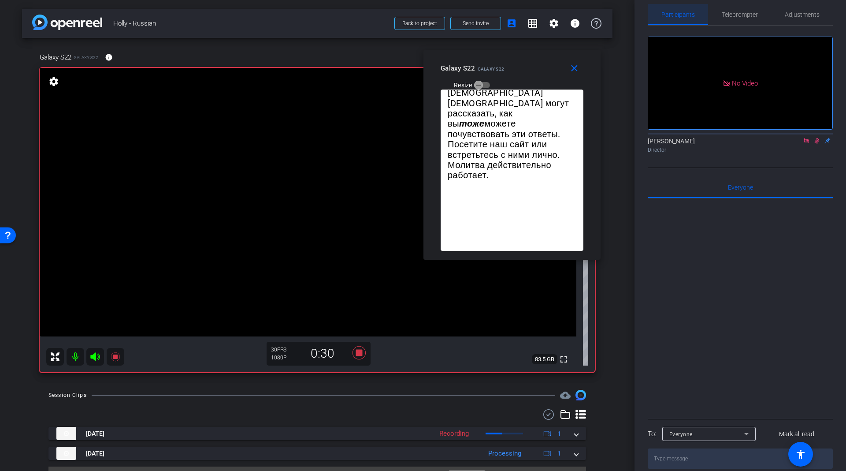
scroll to position [0, 0]
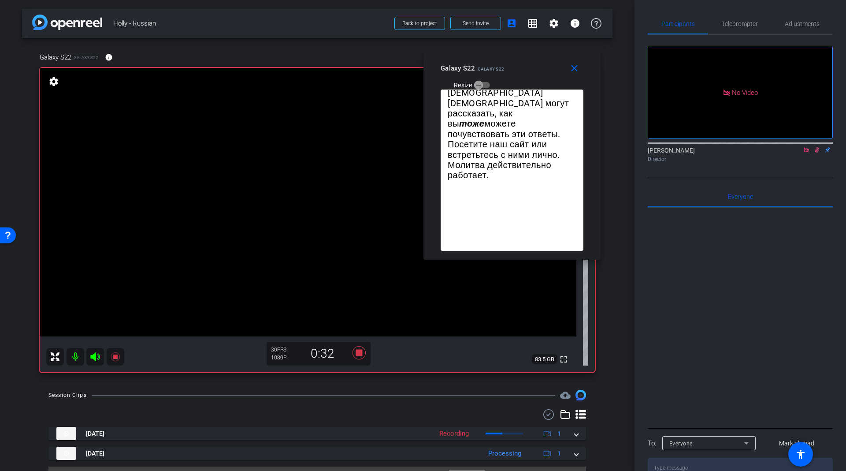
click at [813, 146] on mat-icon at bounding box center [817, 150] width 11 height 8
click at [742, 21] on span "Teleprompter" at bounding box center [740, 24] width 36 height 6
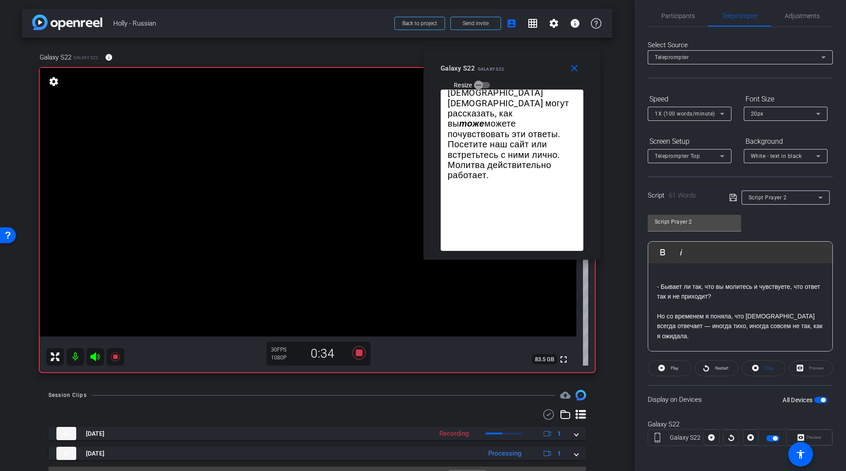
scroll to position [9, 0]
click at [728, 431] on icon at bounding box center [731, 435] width 7 height 13
click at [119, 356] on icon at bounding box center [115, 356] width 11 height 11
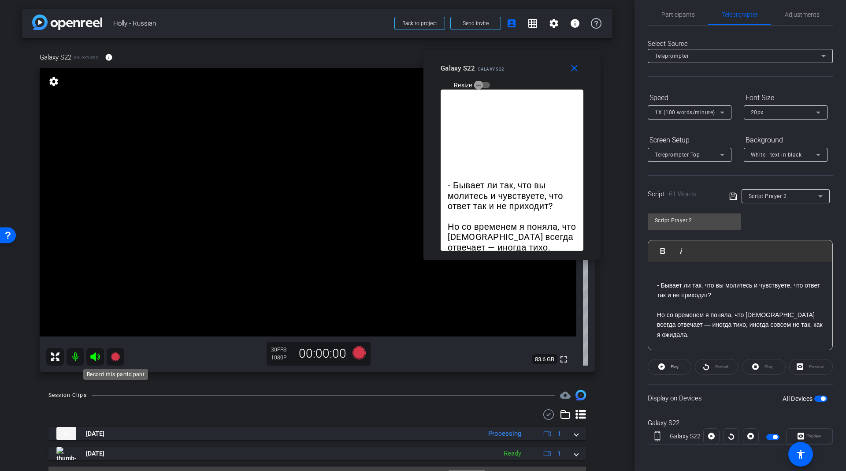
click at [116, 358] on icon at bounding box center [115, 356] width 9 height 9
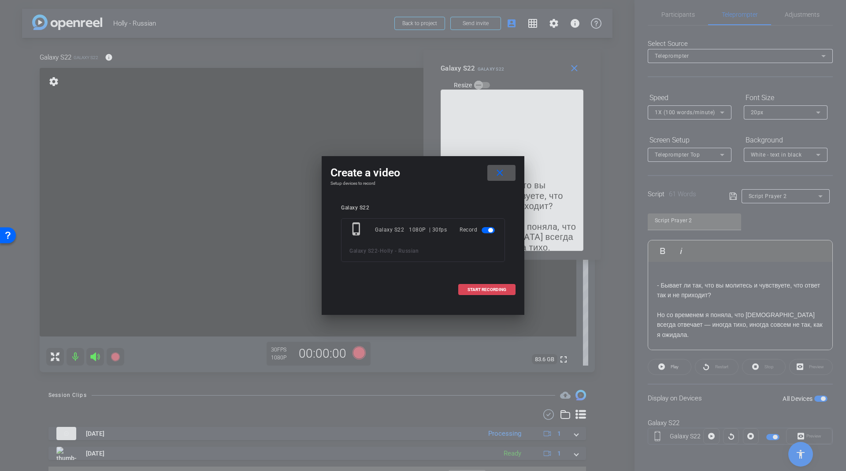
click at [492, 288] on span "START RECORDING" at bounding box center [487, 289] width 39 height 4
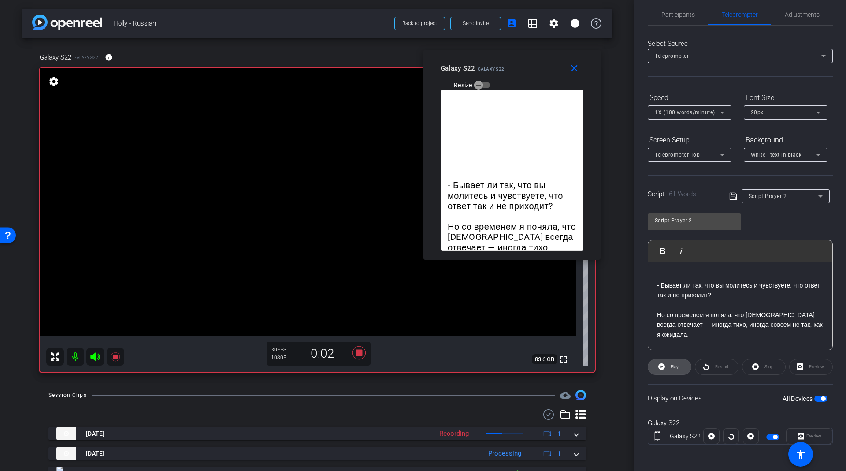
click at [676, 364] on span "Play" at bounding box center [675, 366] width 8 height 5
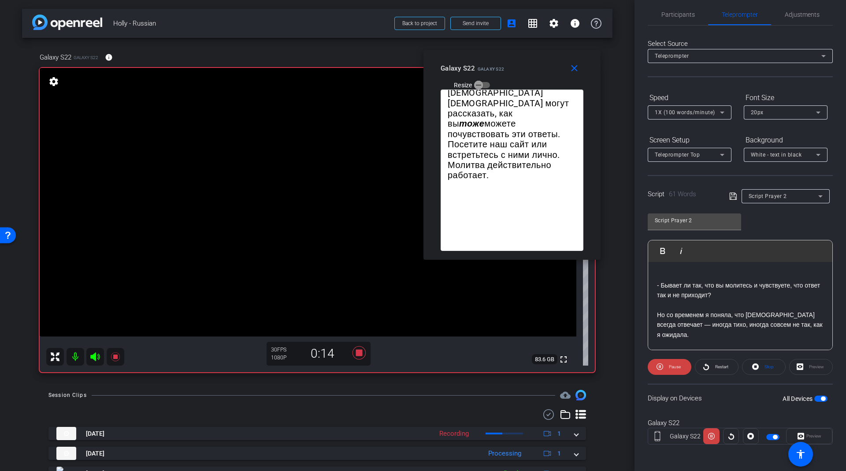
click at [676, 364] on span "Pause" at bounding box center [675, 366] width 12 height 5
click at [676, 364] on span "Play" at bounding box center [675, 366] width 8 height 5
click at [120, 357] on mat-icon at bounding box center [116, 357] width 18 height 18
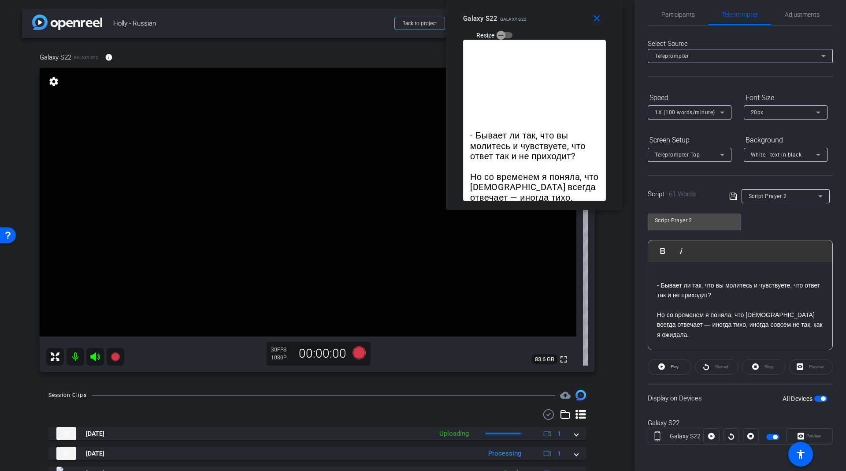
drag, startPoint x: 535, startPoint y: 62, endPoint x: 551, endPoint y: 24, distance: 41.8
click at [551, 24] on div "Galaxy S22 Galaxy S22 Resize" at bounding box center [537, 26] width 149 height 31
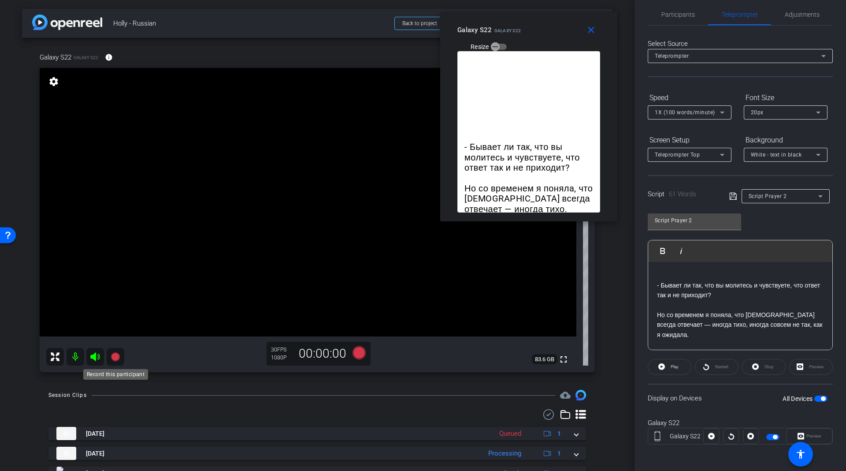
click at [115, 359] on icon at bounding box center [115, 356] width 9 height 9
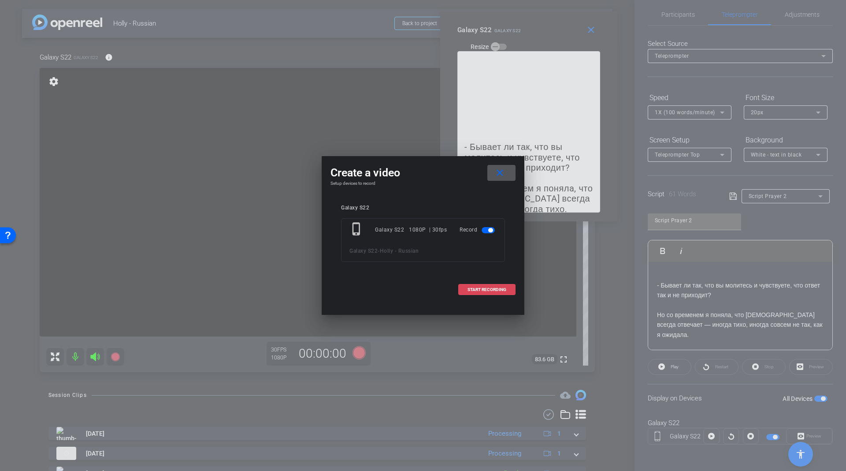
click at [470, 287] on span "START RECORDING" at bounding box center [487, 289] width 39 height 4
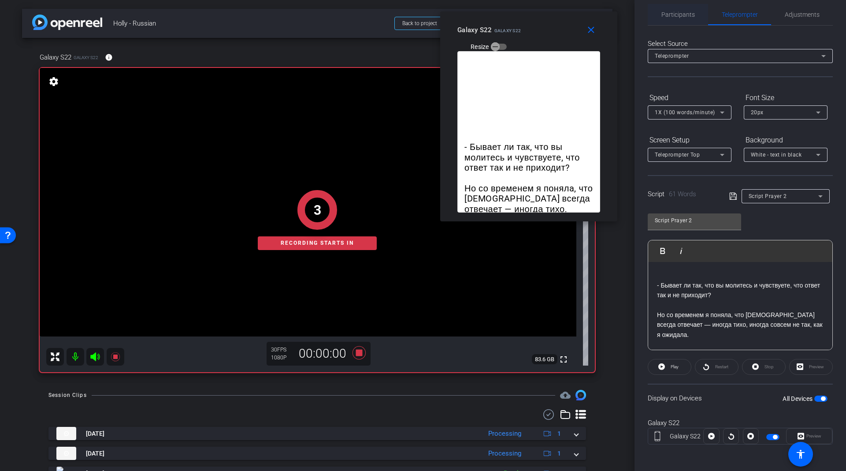
click at [696, 19] on div "Participants" at bounding box center [678, 14] width 60 height 21
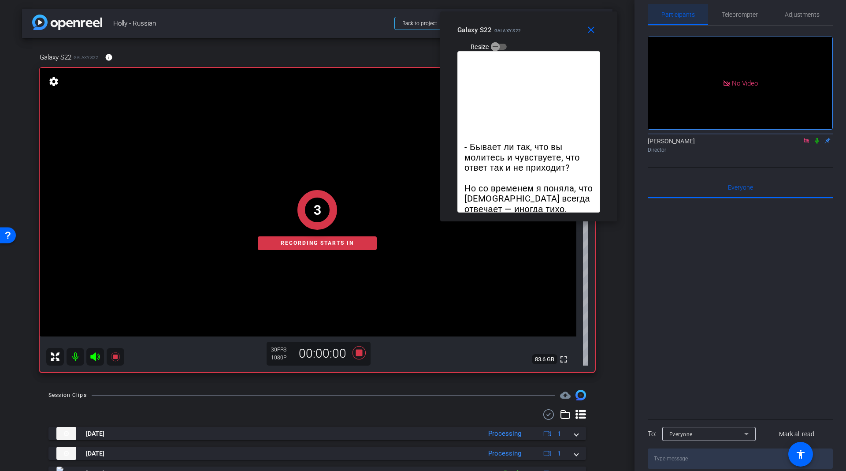
scroll to position [0, 0]
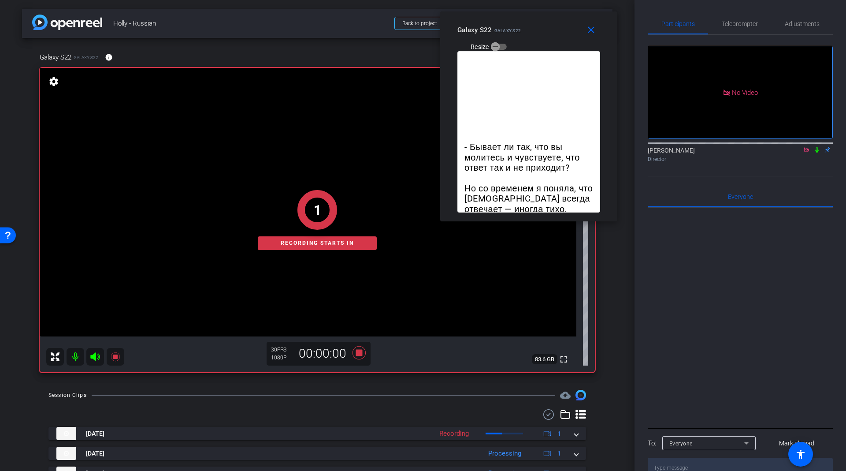
click at [817, 147] on icon at bounding box center [816, 150] width 7 height 6
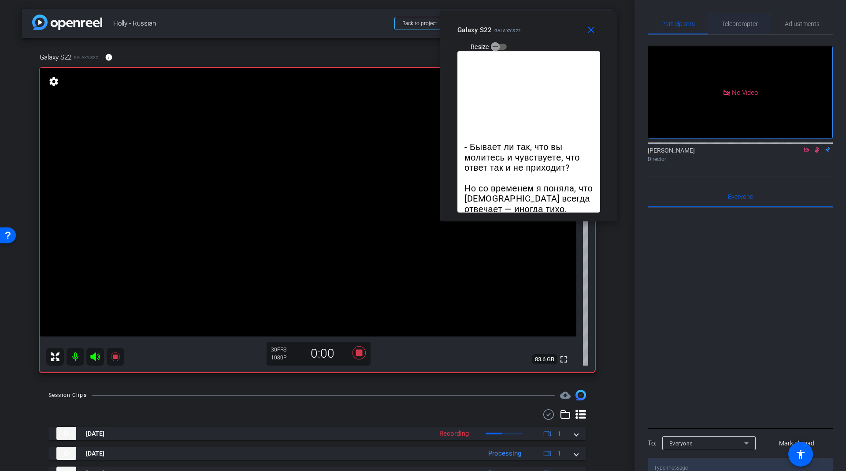
click at [743, 22] on span "Teleprompter" at bounding box center [740, 24] width 36 height 6
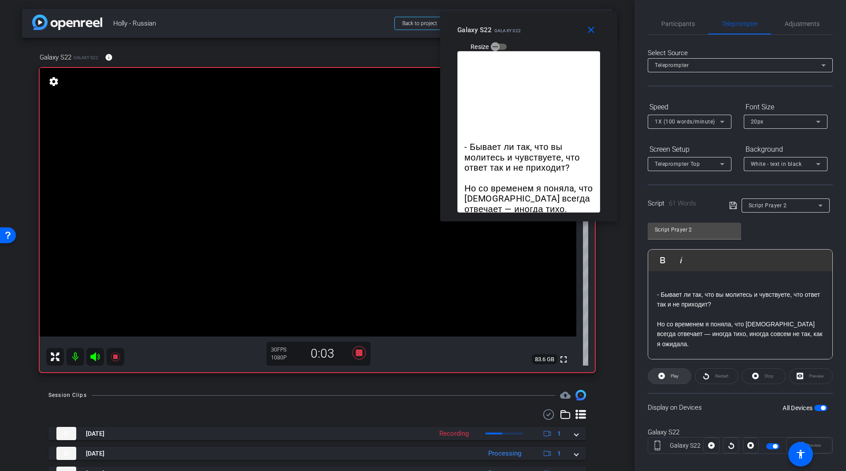
click at [674, 373] on span "Play" at bounding box center [675, 375] width 8 height 5
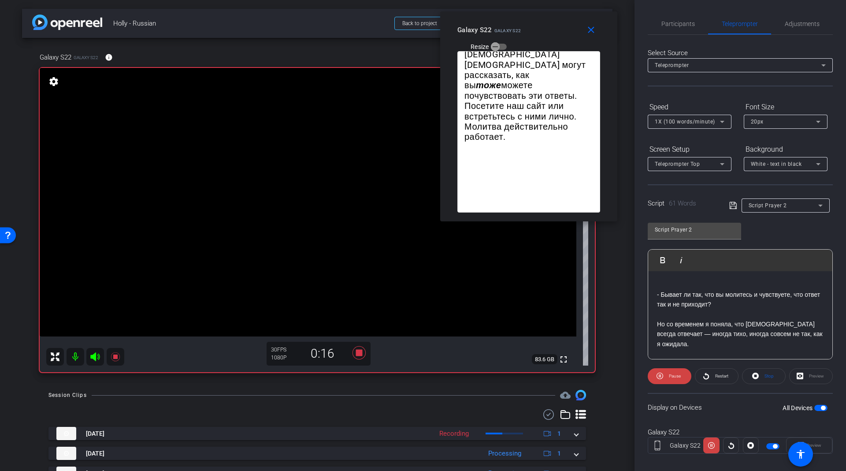
click at [674, 373] on span "Pause" at bounding box center [675, 375] width 12 height 5
click at [674, 373] on span "Play" at bounding box center [675, 375] width 8 height 5
click at [114, 360] on icon at bounding box center [115, 356] width 11 height 11
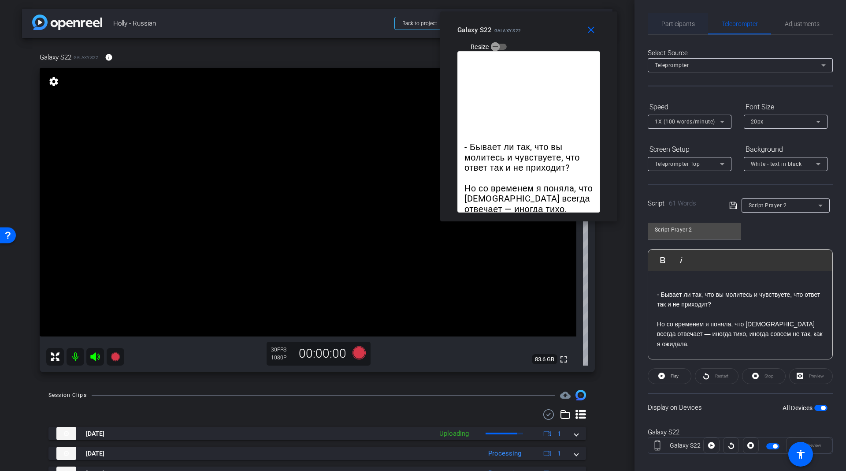
click at [678, 25] on span "Participants" at bounding box center [677, 24] width 33 height 6
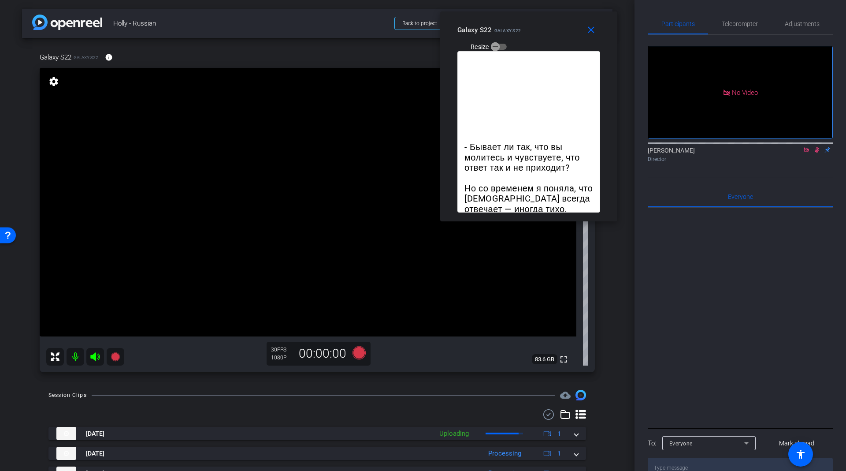
click at [817, 147] on icon at bounding box center [817, 150] width 5 height 6
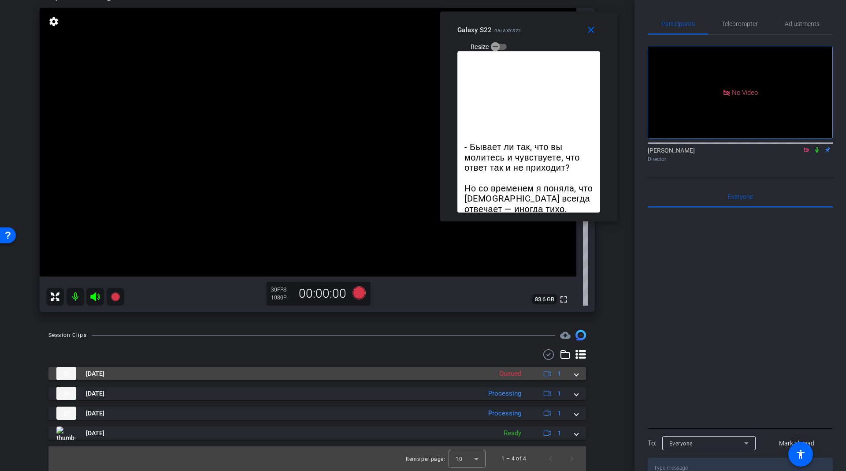
click at [562, 374] on div "[DATE] Queued 1" at bounding box center [315, 373] width 518 height 13
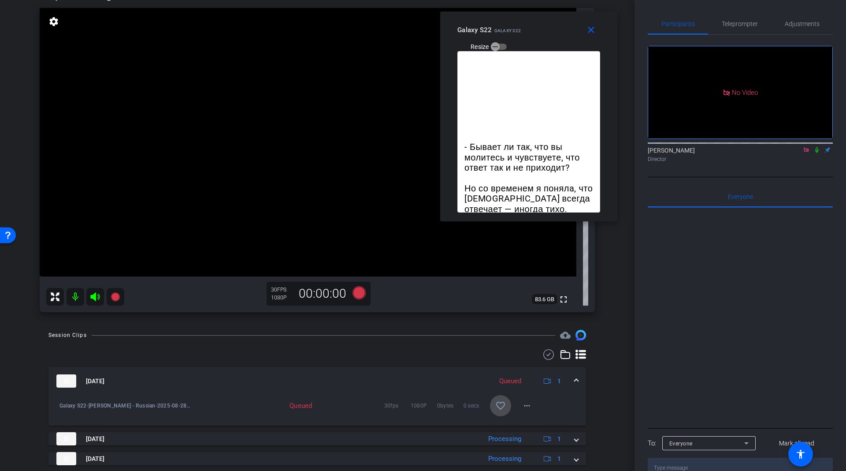
click at [495, 410] on mat-icon "favorite_border" at bounding box center [500, 405] width 11 height 11
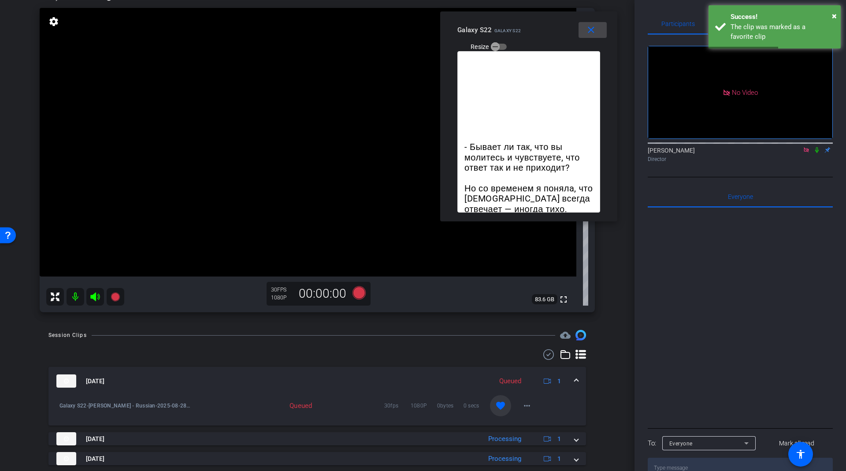
click at [600, 37] on span at bounding box center [593, 29] width 28 height 21
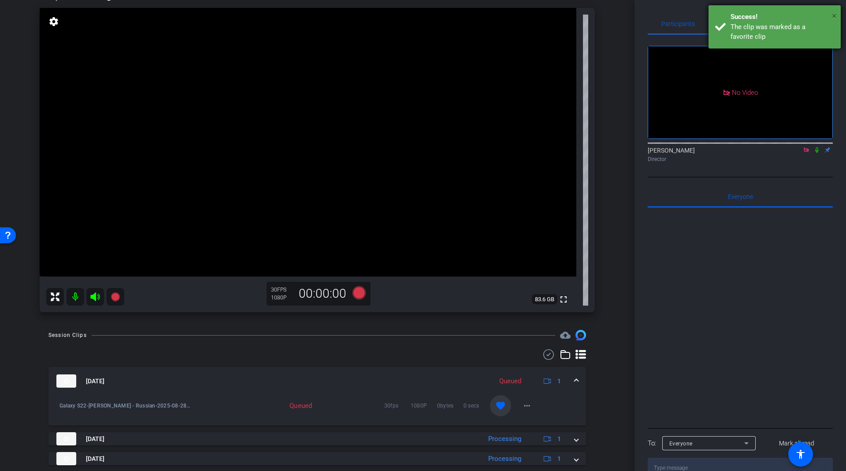
click at [835, 14] on span "×" at bounding box center [834, 16] width 5 height 11
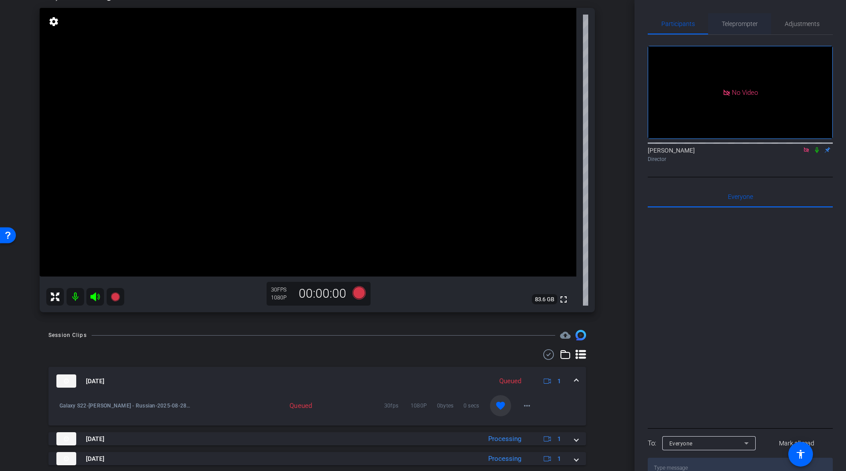
click at [756, 21] on span "Teleprompter" at bounding box center [740, 24] width 36 height 6
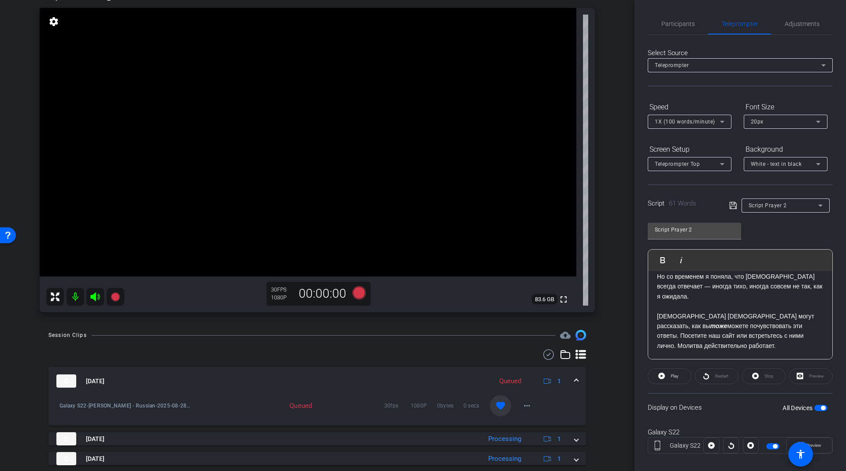
scroll to position [48, 0]
click at [752, 206] on span "Script Prayer 2" at bounding box center [768, 205] width 38 height 6
click at [764, 222] on span "Create new script" at bounding box center [769, 222] width 46 height 11
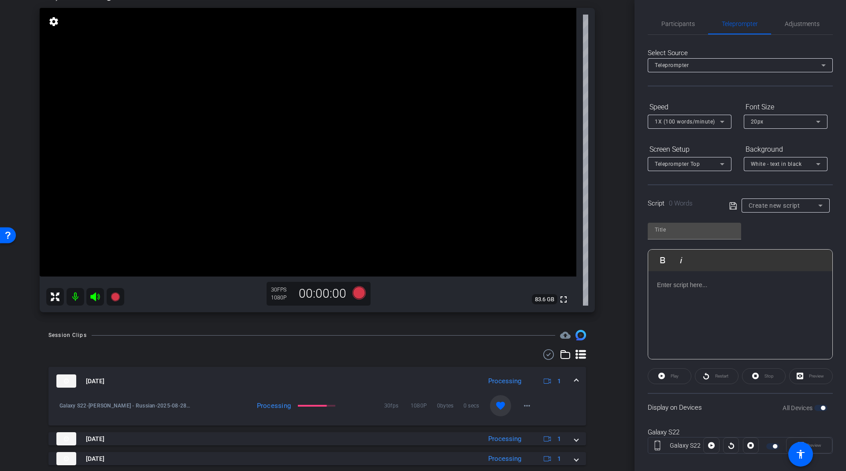
click at [709, 288] on p at bounding box center [740, 285] width 167 height 10
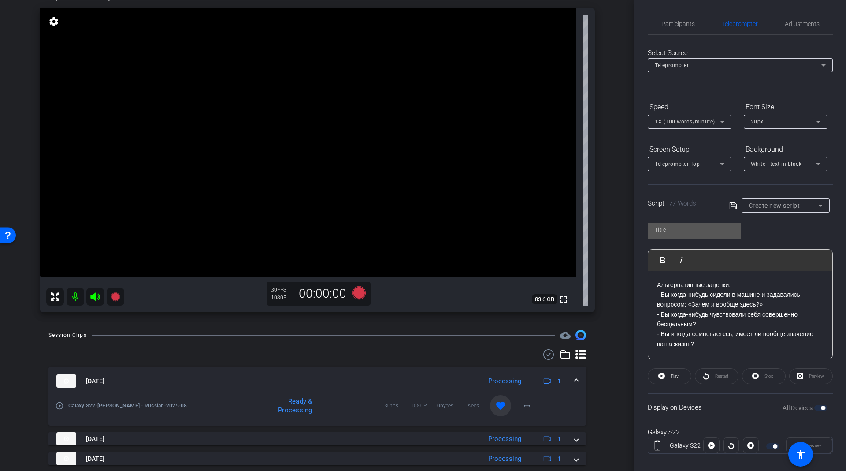
click at [695, 223] on div at bounding box center [694, 230] width 79 height 14
click at [733, 208] on icon at bounding box center [733, 205] width 8 height 11
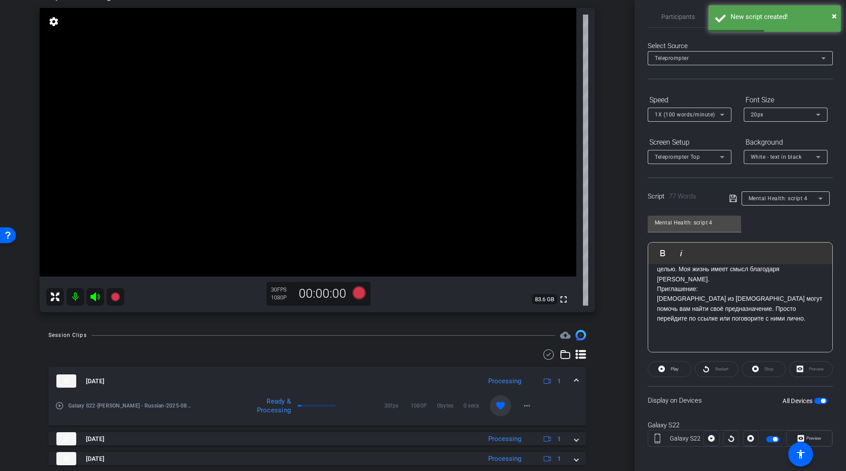
scroll to position [9, 0]
click at [709, 430] on icon at bounding box center [711, 435] width 7 height 13
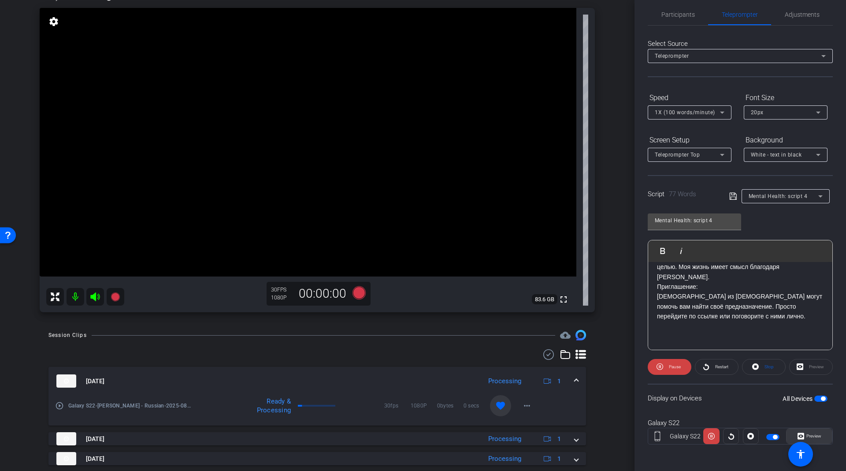
click at [810, 433] on span "Preview" at bounding box center [813, 435] width 15 height 5
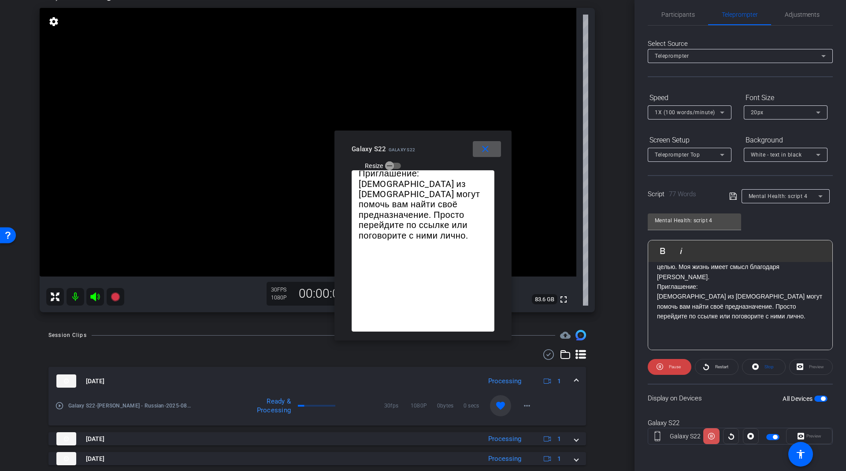
click at [711, 431] on icon at bounding box center [711, 435] width 7 height 13
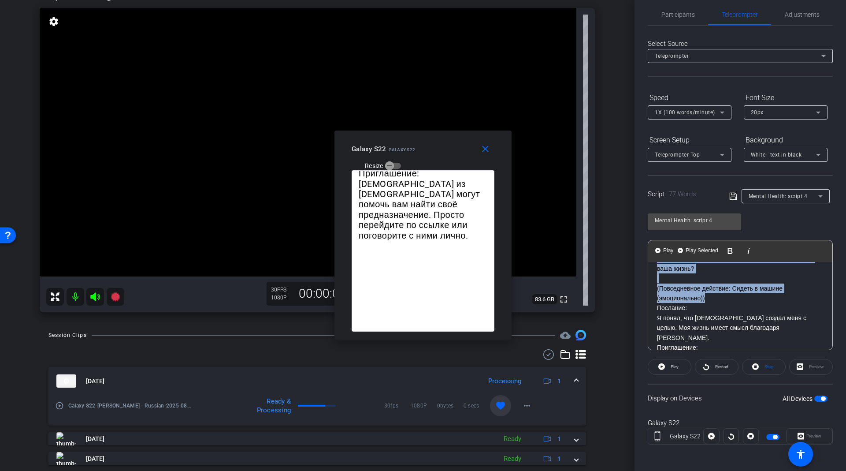
scroll to position [0, 0]
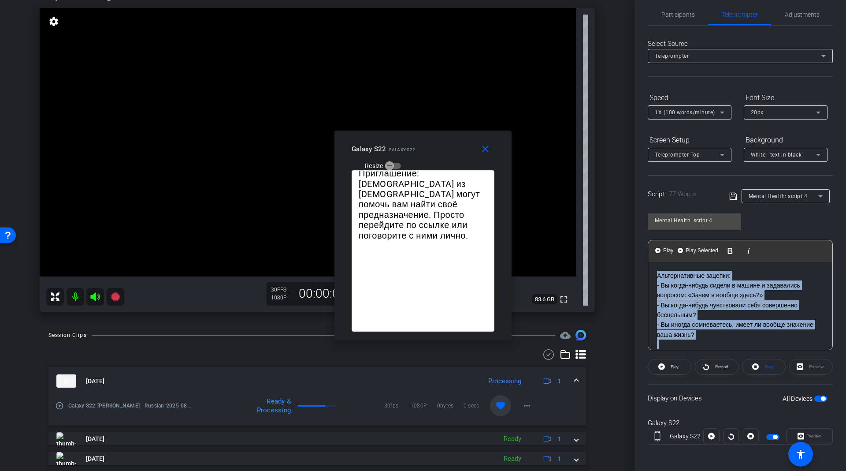
drag, startPoint x: 713, startPoint y: 299, endPoint x: 625, endPoint y: 230, distance: 111.1
click at [625, 230] on div "arrow_back [PERSON_NAME] - Russian Back to project Send invite account_box grid…" at bounding box center [423, 235] width 846 height 471
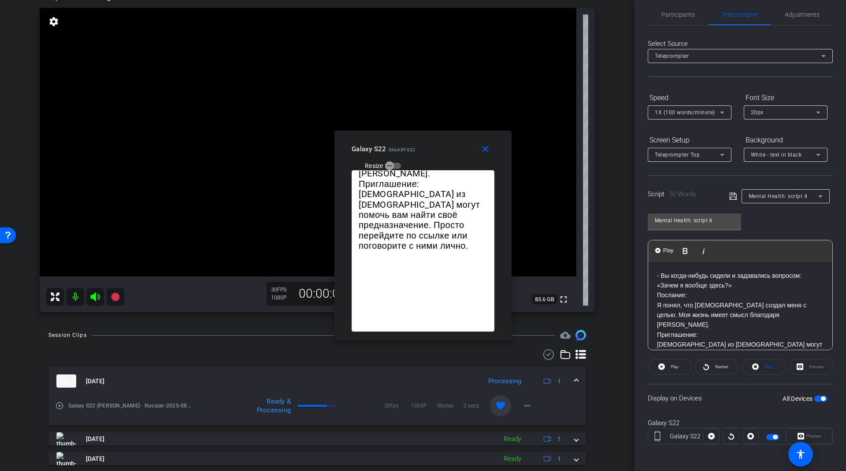
scroll to position [93, 2]
drag, startPoint x: 692, startPoint y: 303, endPoint x: 658, endPoint y: 305, distance: 34.4
click at [658, 305] on p "Послание:" at bounding box center [740, 305] width 167 height 10
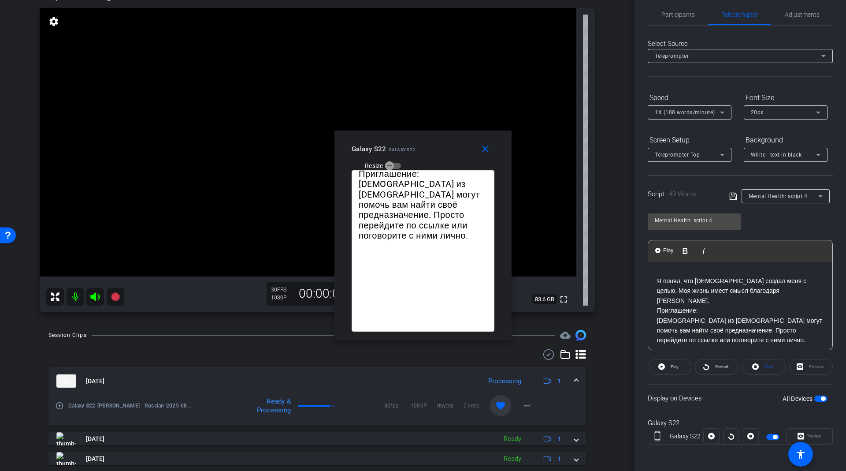
scroll to position [58, 0]
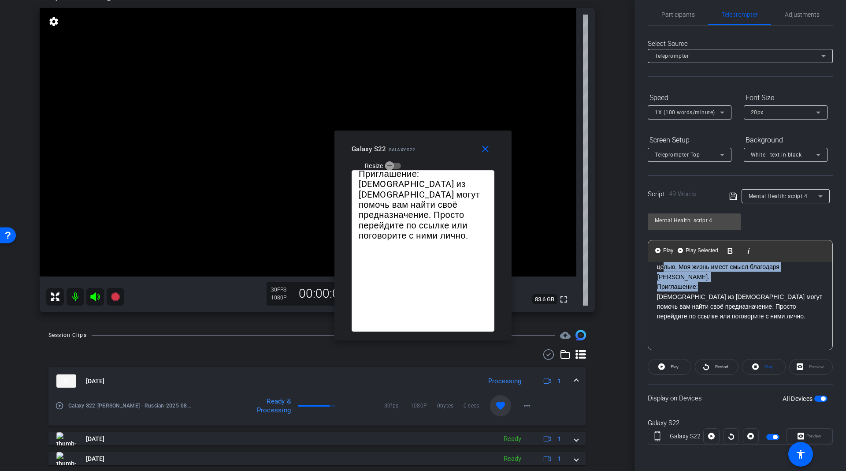
drag, startPoint x: 709, startPoint y: 278, endPoint x: 640, endPoint y: 269, distance: 69.8
click at [640, 269] on div "Participants Teleprompter Adjustments [PERSON_NAME] Director Everyone 0 Mark al…" at bounding box center [741, 235] width 212 height 471
click at [690, 269] on p "Я понял, что [DEMOGRAPHIC_DATA] создал меня с целью. Моя жизнь имеет смысл благ…" at bounding box center [740, 267] width 167 height 30
drag, startPoint x: 705, startPoint y: 273, endPoint x: 650, endPoint y: 275, distance: 54.2
click at [650, 275] on div "- Вы когда-нибудь сидели и задавались вопросом: «Зачем я вообще здесь?» Я понял…" at bounding box center [740, 277] width 184 height 146
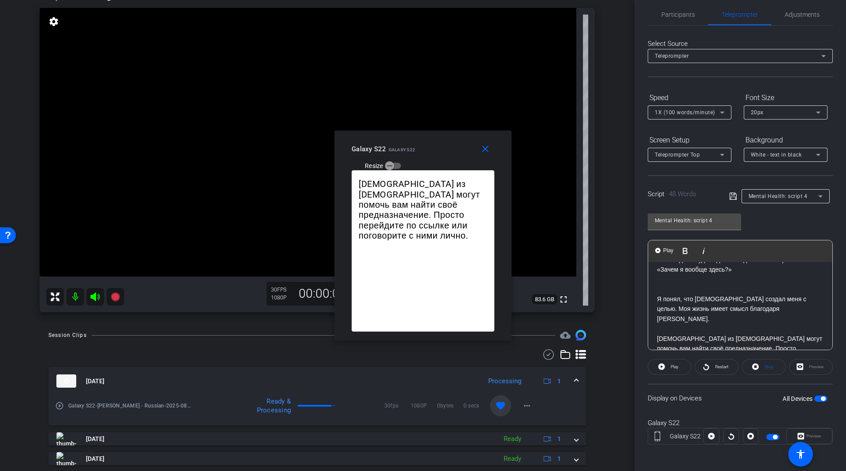
scroll to position [0, 0]
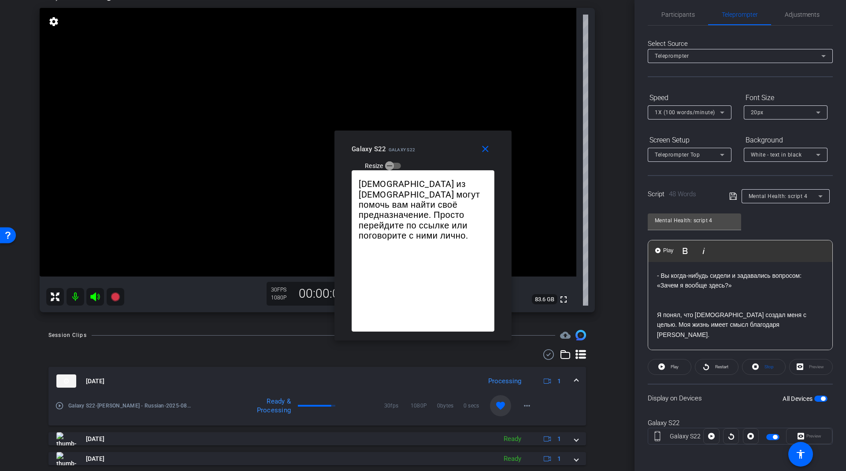
click at [739, 287] on p "- Вы когда-нибудь сидели и задавались вопросом: «Зачем я вообще здесь?»" at bounding box center [740, 281] width 167 height 20
click at [683, 315] on p "Я понял, что [DEMOGRAPHIC_DATA] создал меня с целью. Моя жизнь имеет смысл благ…" at bounding box center [740, 325] width 167 height 30
drag, startPoint x: 681, startPoint y: 315, endPoint x: 695, endPoint y: 314, distance: 14.1
click at [681, 315] on p "Я понял, что [DEMOGRAPHIC_DATA] создал меня с целью. Моя жизнь имеет смысл благ…" at bounding box center [740, 325] width 167 height 30
click at [788, 300] on p at bounding box center [740, 305] width 167 height 10
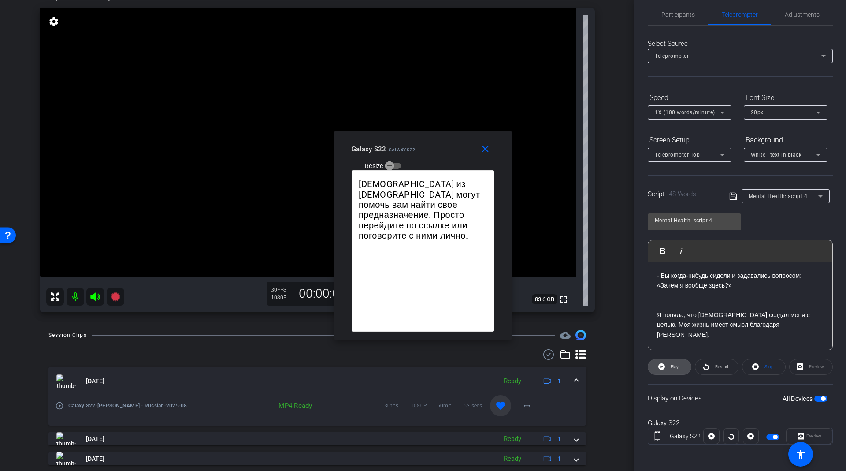
click at [680, 364] on span at bounding box center [669, 366] width 43 height 21
click at [680, 364] on span at bounding box center [670, 366] width 44 height 21
click at [680, 364] on span at bounding box center [669, 366] width 43 height 21
click at [680, 364] on span at bounding box center [670, 366] width 44 height 21
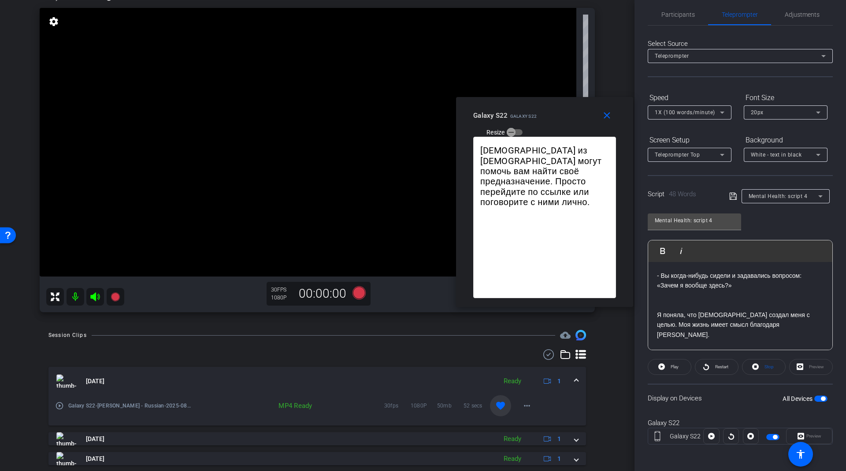
drag, startPoint x: 529, startPoint y: 115, endPoint x: 570, endPoint y: 113, distance: 41.0
click at [578, 108] on div "Galaxy S22 Galaxy S22 Resize" at bounding box center [547, 123] width 149 height 31
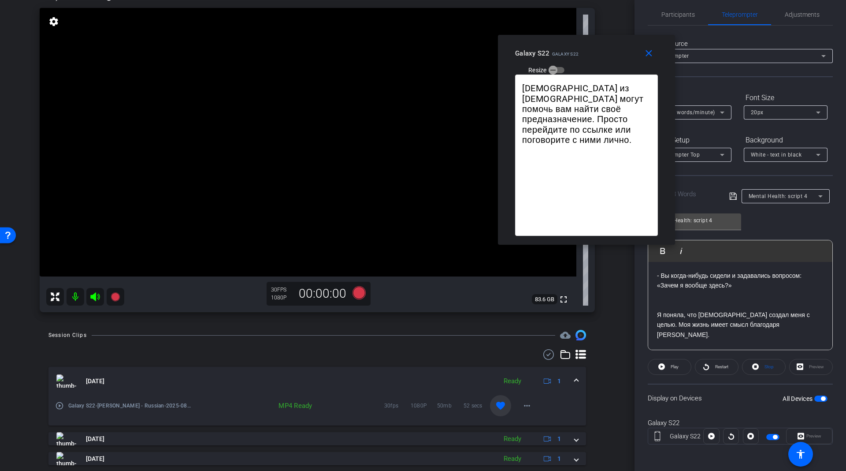
drag, startPoint x: 539, startPoint y: 122, endPoint x: 582, endPoint y: 59, distance: 76.0
click at [582, 59] on div "Galaxy S22 Galaxy S22 Resize" at bounding box center [589, 60] width 149 height 31
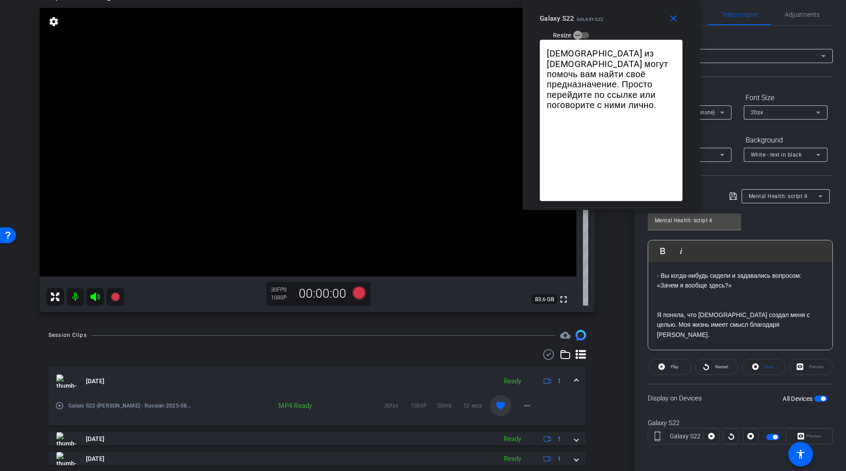
drag, startPoint x: 596, startPoint y: 62, endPoint x: 620, endPoint y: 14, distance: 54.0
click at [620, 14] on div "Galaxy S22 Galaxy S22 Resize" at bounding box center [614, 26] width 149 height 31
click at [711, 431] on icon at bounding box center [711, 435] width 7 height 13
click at [713, 430] on span at bounding box center [711, 435] width 16 height 21
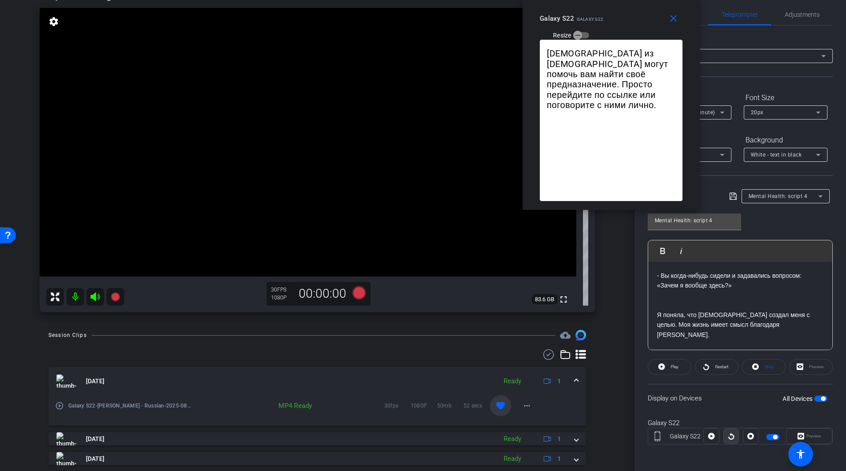
click at [728, 430] on icon at bounding box center [731, 435] width 7 height 13
click at [629, 99] on p "[DEMOGRAPHIC_DATA] из [DEMOGRAPHIC_DATA] могут помочь вам найти своё предназнач…" at bounding box center [611, 79] width 129 height 62
click at [791, 115] on div "20px" at bounding box center [783, 112] width 65 height 11
click at [773, 140] on mat-option "30px" at bounding box center [785, 143] width 84 height 14
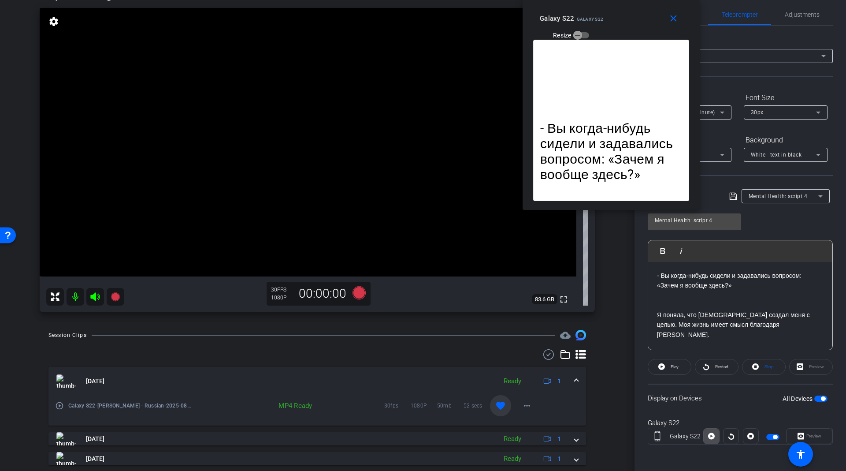
click at [714, 435] on span at bounding box center [711, 435] width 15 height 21
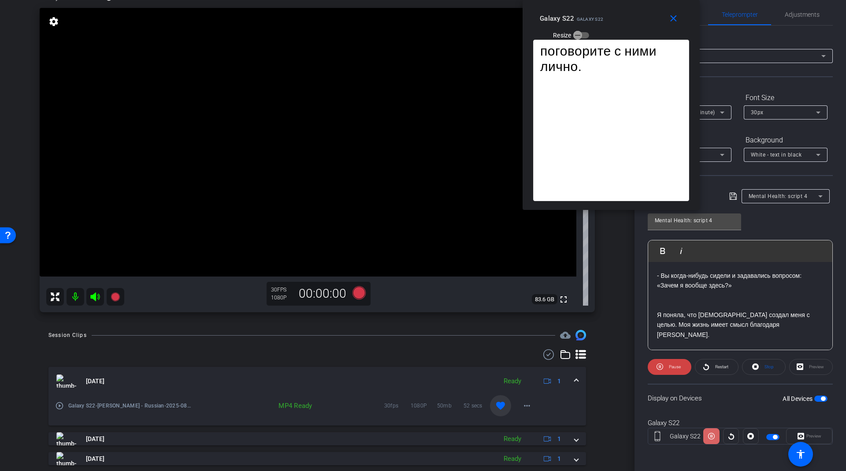
click at [712, 427] on span at bounding box center [711, 435] width 16 height 21
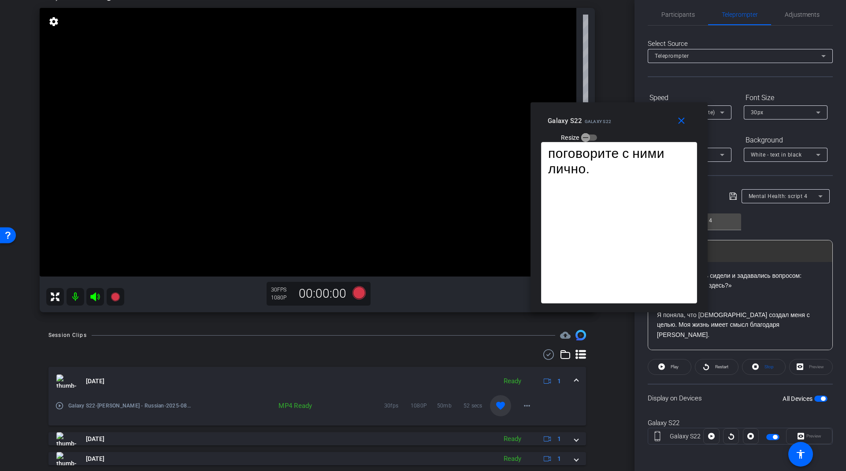
drag, startPoint x: 631, startPoint y: 20, endPoint x: 673, endPoint y: 49, distance: 51.5
click at [674, 113] on div "Galaxy S22 Galaxy S22 Resize" at bounding box center [622, 128] width 149 height 31
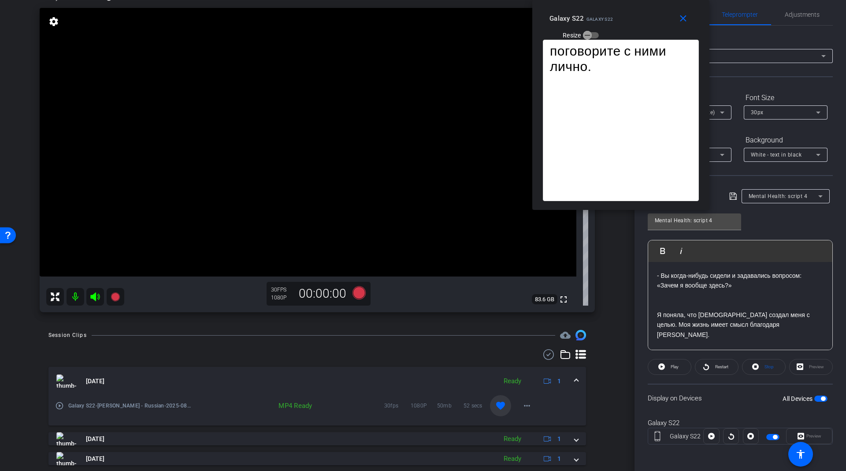
drag, startPoint x: 665, startPoint y: 68, endPoint x: 601, endPoint y: 25, distance: 78.1
click at [601, 25] on div "Galaxy S22 Galaxy S22 Resize" at bounding box center [623, 26] width 149 height 31
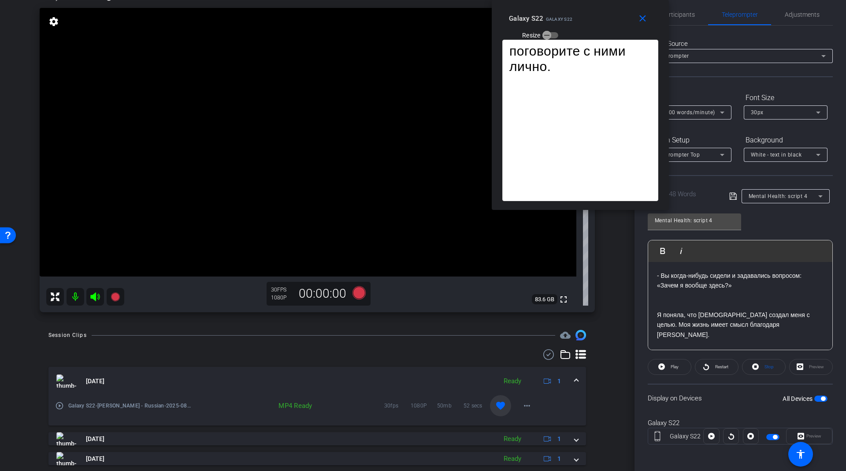
drag, startPoint x: 600, startPoint y: 21, endPoint x: 582, endPoint y: 8, distance: 22.5
click at [582, 8] on div "close Galaxy S22 Galaxy S22 Resize" at bounding box center [580, 20] width 177 height 40
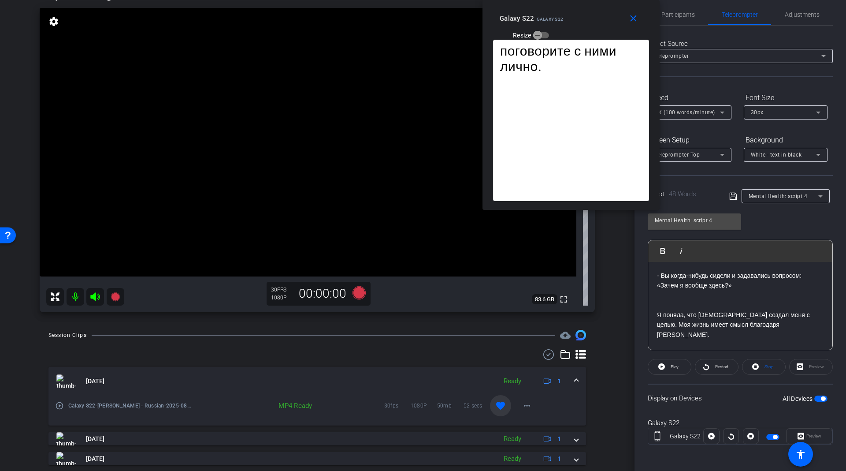
click at [764, 112] on div "30px" at bounding box center [783, 112] width 65 height 11
click at [765, 133] on mat-option "20px" at bounding box center [785, 129] width 84 height 14
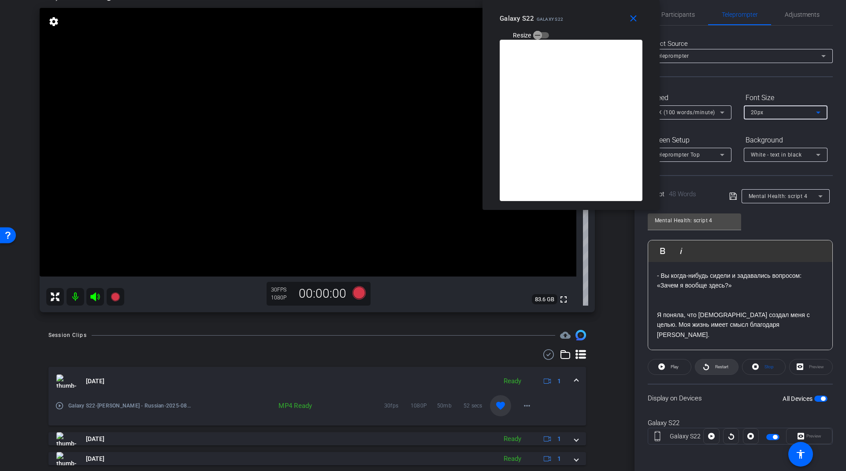
click at [720, 369] on span "Restart" at bounding box center [720, 366] width 15 height 12
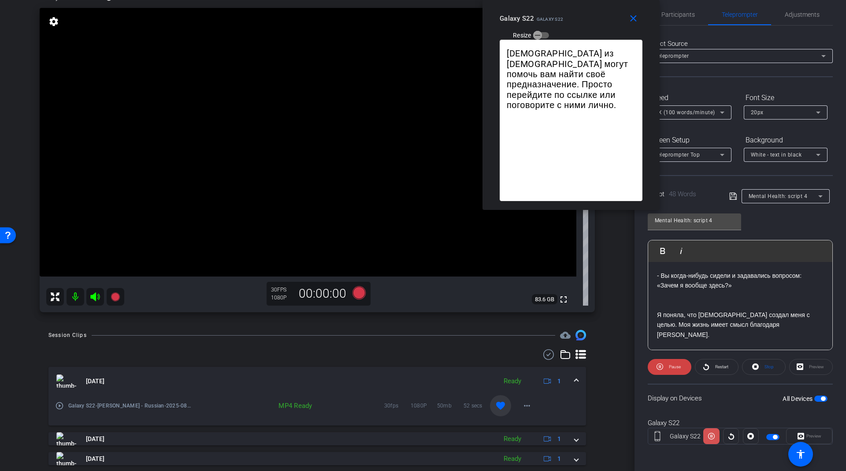
click at [710, 431] on icon at bounding box center [711, 435] width 7 height 13
click at [704, 428] on span at bounding box center [711, 435] width 16 height 21
click at [749, 431] on icon at bounding box center [750, 435] width 7 height 13
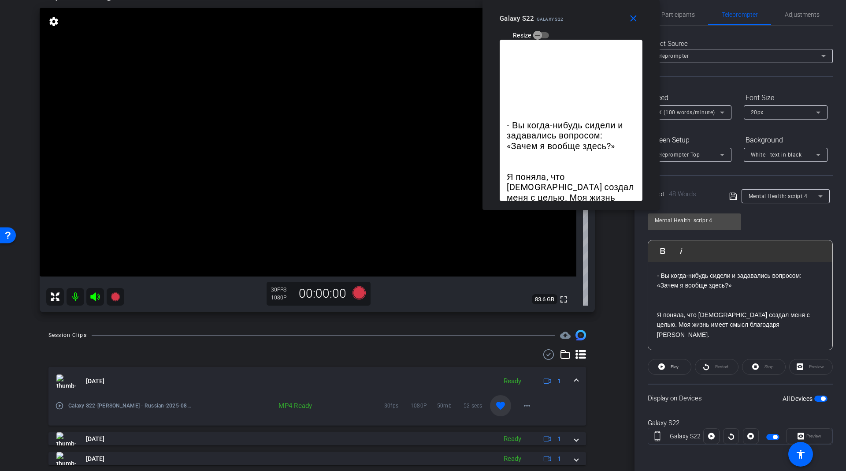
click at [727, 434] on div at bounding box center [731, 436] width 16 height 16
click at [773, 434] on span "button" at bounding box center [775, 436] width 4 height 4
click at [814, 395] on button "All Devices" at bounding box center [820, 398] width 13 height 6
click at [705, 436] on span at bounding box center [711, 435] width 15 height 21
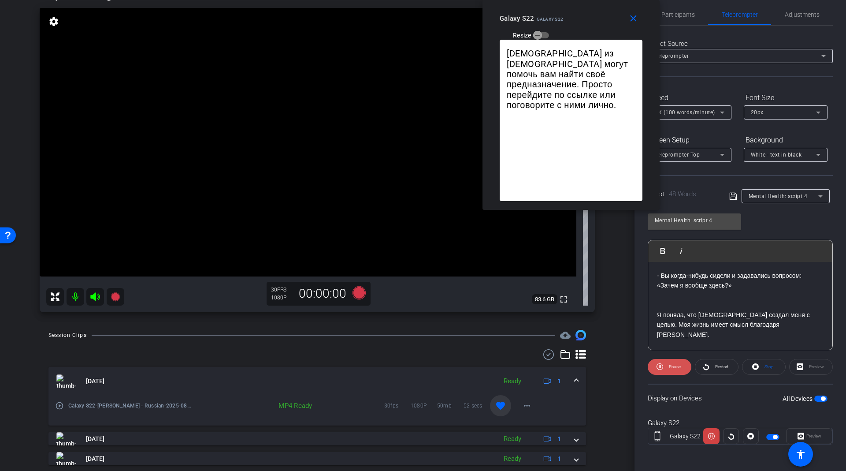
click at [673, 364] on span "Pause" at bounding box center [675, 366] width 12 height 5
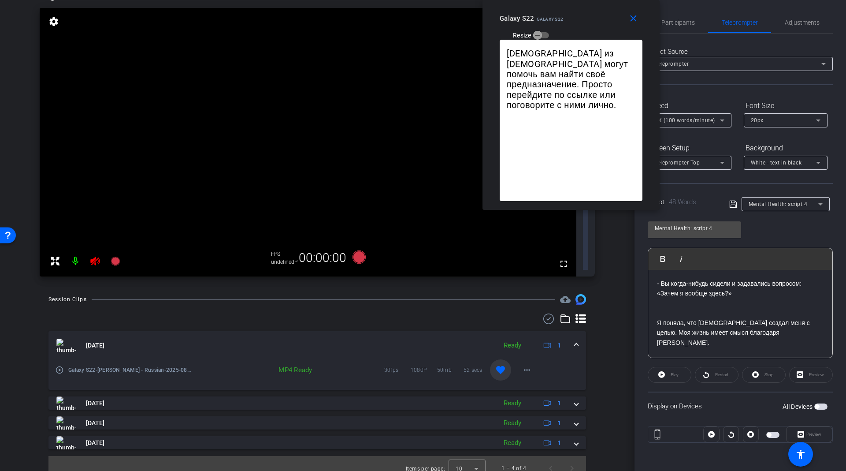
scroll to position [0, 0]
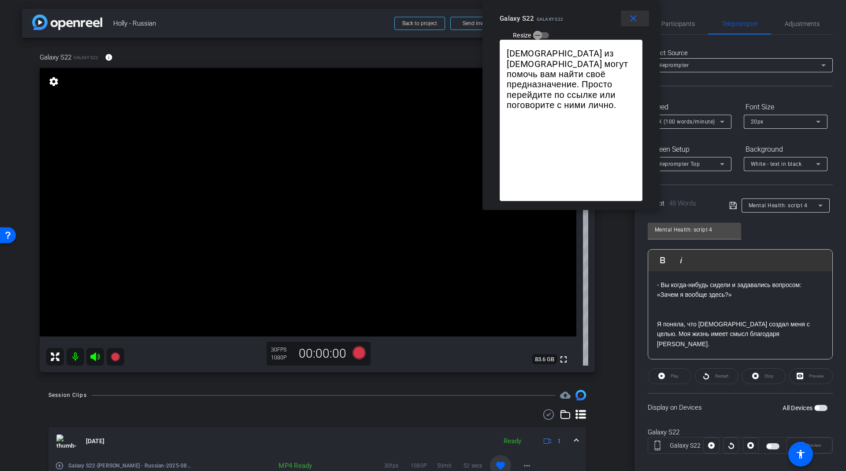
click at [633, 20] on mat-icon "close" at bounding box center [633, 18] width 11 height 11
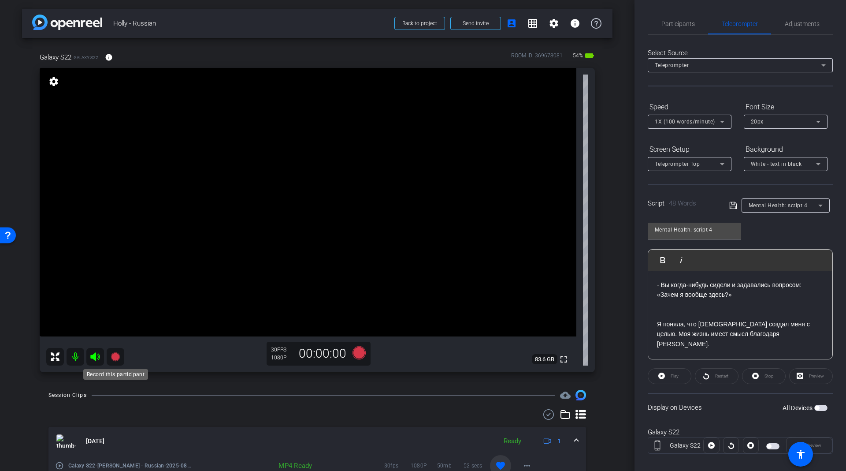
click at [112, 355] on icon at bounding box center [115, 356] width 9 height 9
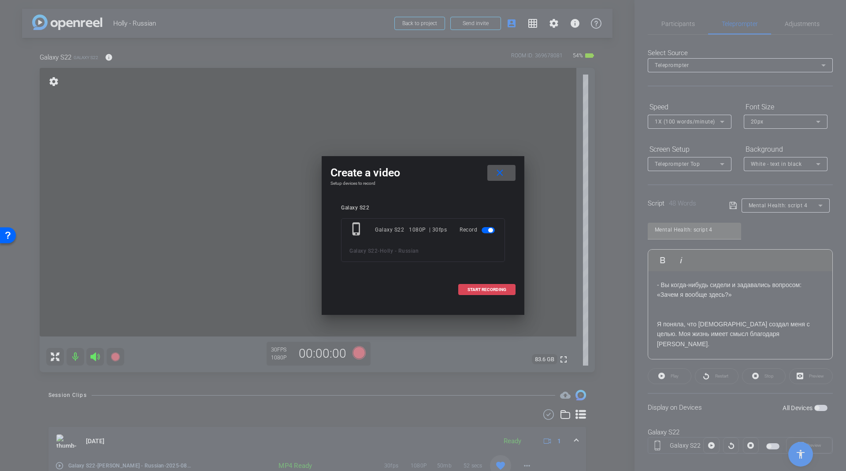
click at [476, 288] on span "START RECORDING" at bounding box center [487, 289] width 39 height 4
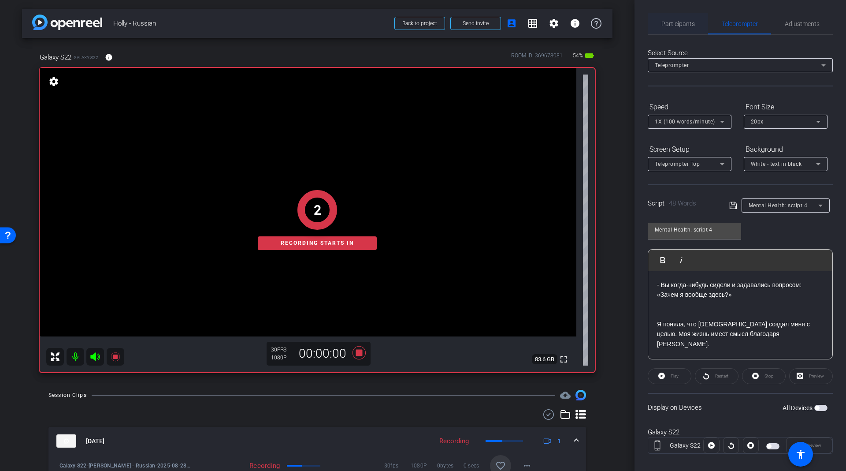
click at [670, 24] on span "Participants" at bounding box center [677, 24] width 33 height 6
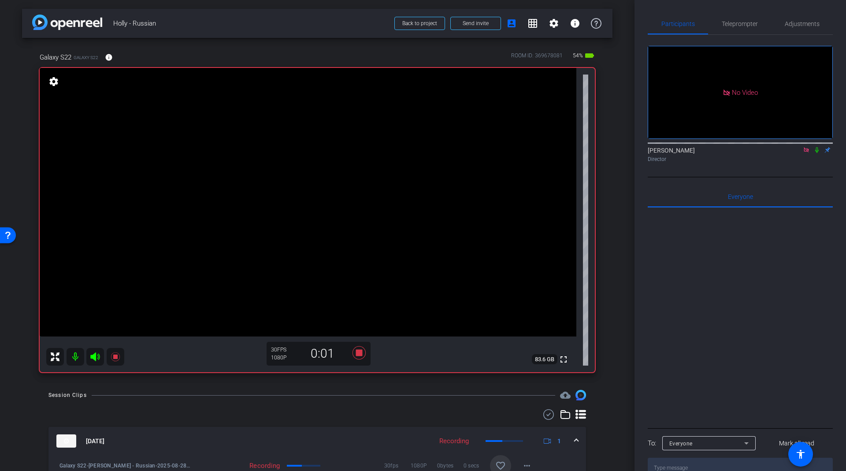
click at [820, 147] on icon at bounding box center [816, 150] width 7 height 6
click at [750, 28] on span "Teleprompter" at bounding box center [740, 23] width 36 height 21
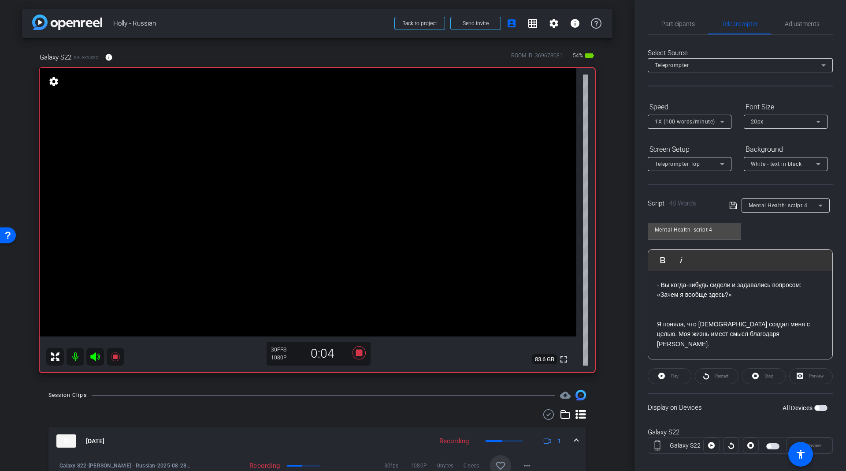
click at [657, 376] on div "Play" at bounding box center [670, 376] width 44 height 16
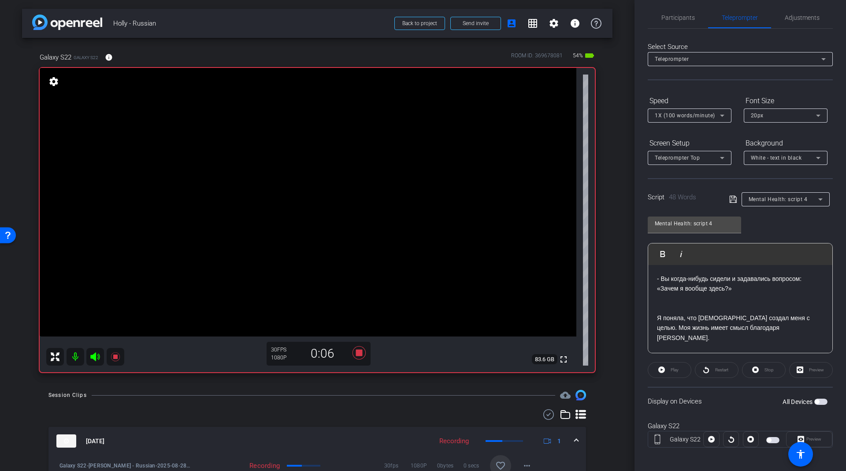
scroll to position [9, 0]
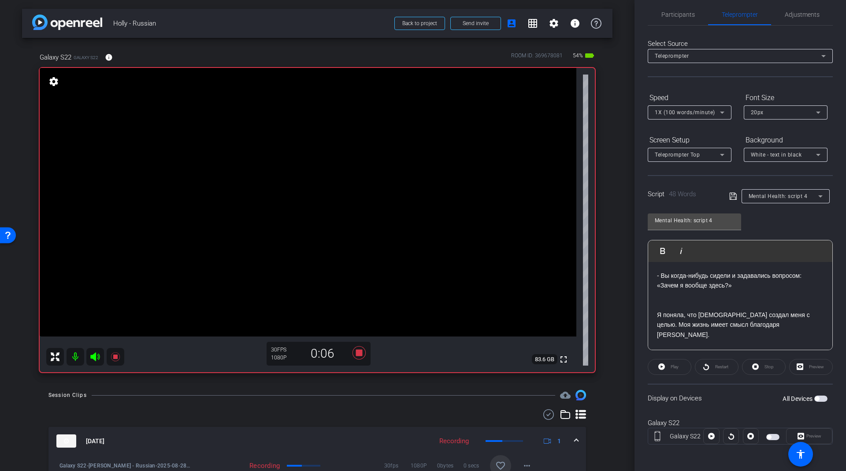
click at [711, 430] on div at bounding box center [711, 436] width 16 height 16
click at [716, 354] on openreel-capture-teleprompter "Speed 1X (100 words/minute) Font Size 20px Screen Setup Teleprompter Top Backgr…" at bounding box center [740, 274] width 185 height 369
click at [689, 367] on div "Play" at bounding box center [670, 367] width 44 height 16
click at [668, 364] on div "Play" at bounding box center [670, 367] width 44 height 16
click at [809, 401] on div "All Devices" at bounding box center [805, 398] width 45 height 9
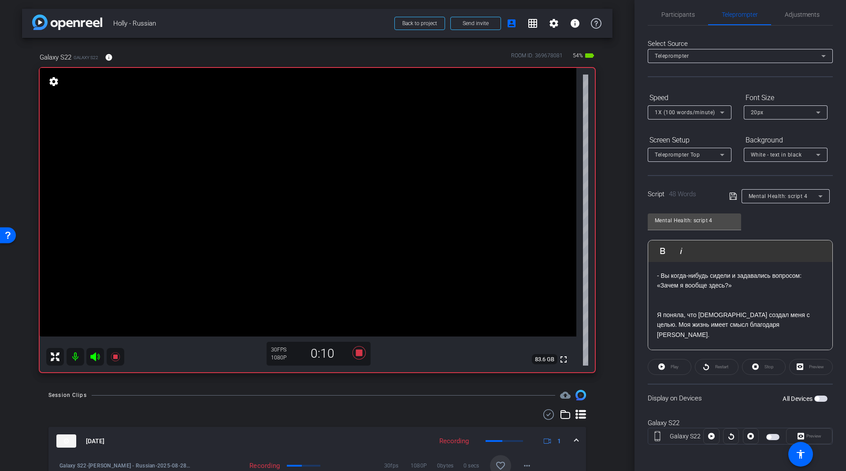
click at [815, 396] on span "button" at bounding box center [817, 398] width 4 height 4
click at [712, 431] on div at bounding box center [711, 436] width 16 height 16
click at [673, 364] on div "Play" at bounding box center [670, 367] width 44 height 16
drag, startPoint x: 713, startPoint y: 436, endPoint x: 709, endPoint y: 432, distance: 5.6
click at [712, 436] on div at bounding box center [711, 436] width 16 height 16
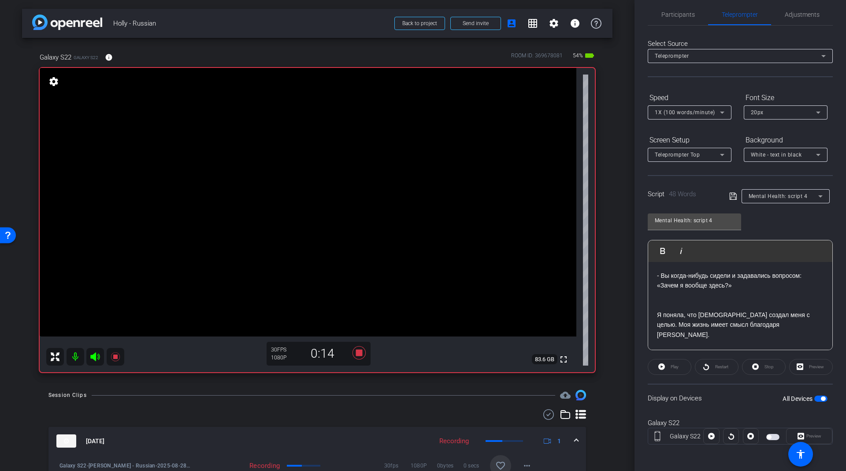
click at [709, 429] on div at bounding box center [711, 436] width 16 height 16
click at [728, 429] on div at bounding box center [731, 436] width 16 height 16
click at [714, 432] on div at bounding box center [711, 436] width 16 height 16
click at [706, 432] on div at bounding box center [711, 436] width 16 height 16
click at [699, 383] on div "Display on Devices All Devices" at bounding box center [740, 397] width 185 height 29
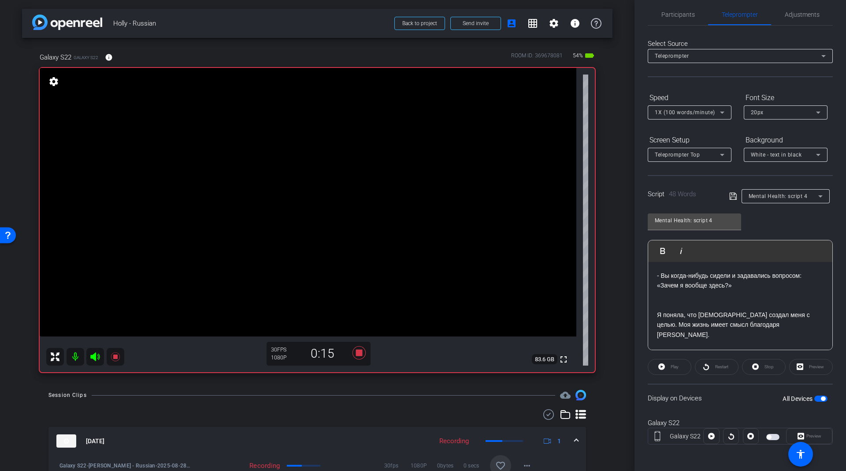
click at [689, 359] on div "Play" at bounding box center [670, 367] width 44 height 16
drag, startPoint x: 656, startPoint y: 365, endPoint x: 668, endPoint y: 367, distance: 12.5
click at [655, 365] on div "Play" at bounding box center [670, 367] width 44 height 16
click at [686, 367] on div "Play" at bounding box center [670, 367] width 44 height 16
click at [696, 367] on div "Restart" at bounding box center [717, 367] width 44 height 16
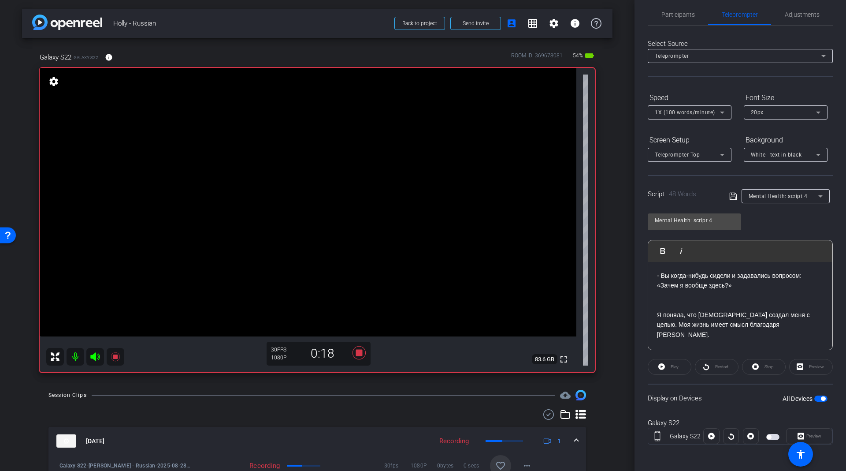
drag, startPoint x: 838, startPoint y: 320, endPoint x: 838, endPoint y: 293, distance: 26.9
click at [838, 293] on div "Participants Teleprompter Adjustments [PERSON_NAME] Director Everyone 0 Mark al…" at bounding box center [741, 235] width 212 height 471
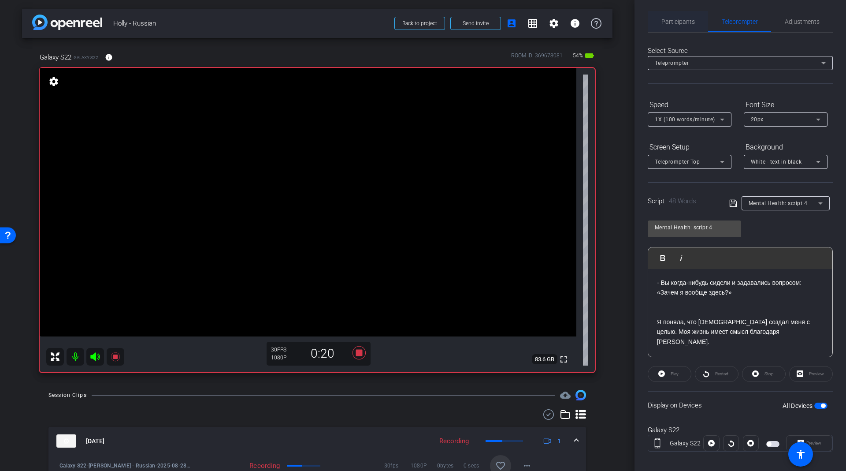
scroll to position [0, 0]
click at [687, 30] on span "Participants" at bounding box center [677, 23] width 33 height 21
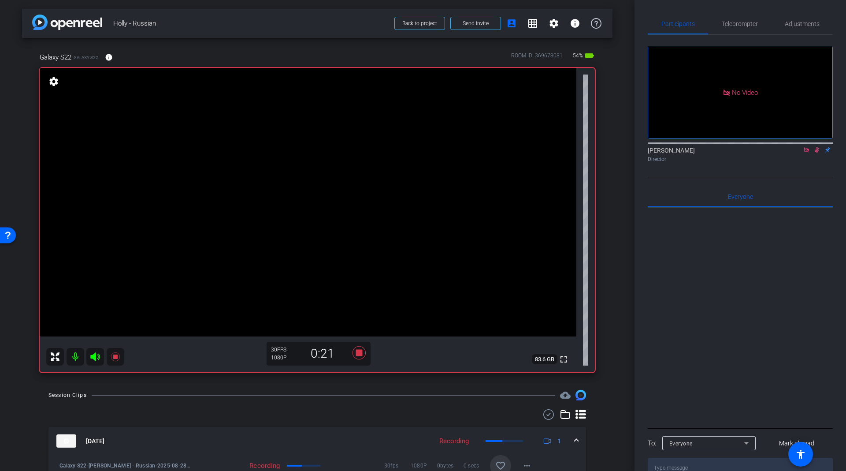
click at [816, 147] on icon at bounding box center [816, 150] width 7 height 6
drag, startPoint x: 735, startPoint y: 18, endPoint x: 739, endPoint y: 10, distance: 8.3
click at [738, 11] on div "Participants Teleprompter Adjustments No Video [PERSON_NAME] Director Everyone …" at bounding box center [741, 235] width 212 height 471
click at [742, 37] on div "No Video [PERSON_NAME] Director" at bounding box center [740, 100] width 185 height 131
click at [736, 21] on span "Teleprompter" at bounding box center [740, 24] width 36 height 6
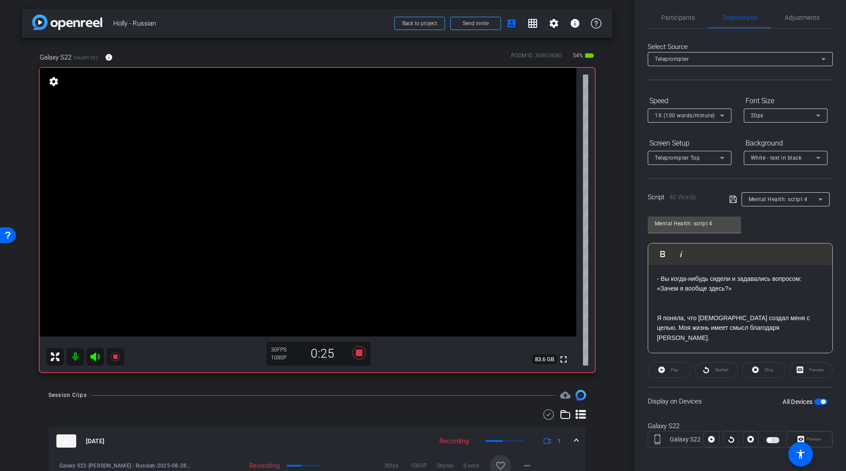
scroll to position [9, 0]
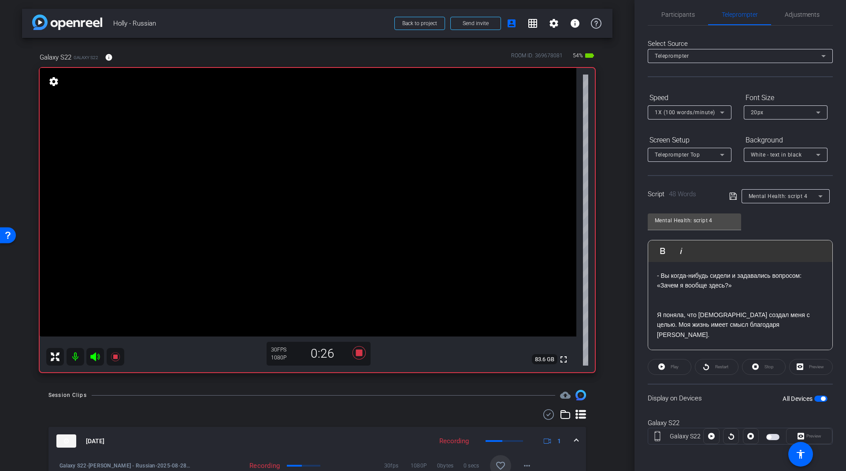
click at [814, 396] on span "button" at bounding box center [820, 398] width 13 height 6
click at [711, 434] on icon at bounding box center [711, 436] width 7 height 7
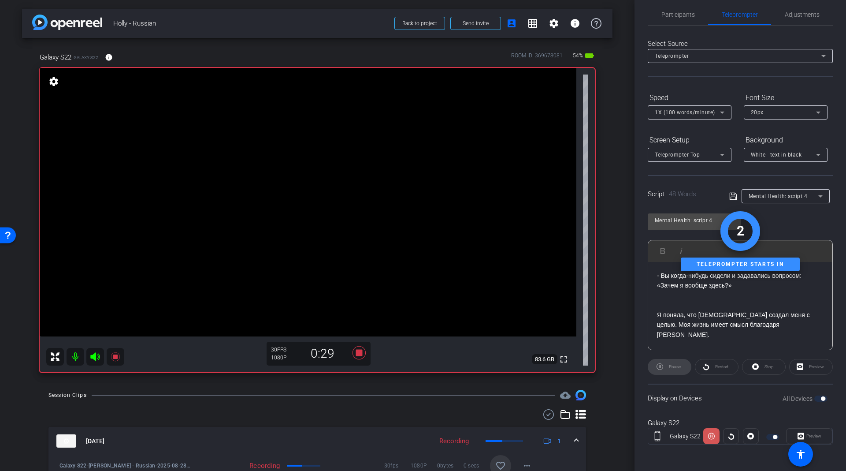
click at [711, 434] on icon at bounding box center [711, 435] width 7 height 13
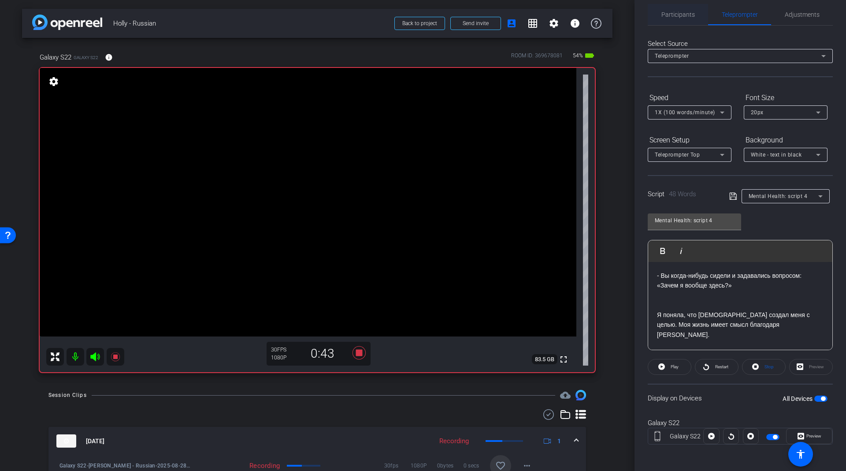
click at [676, 16] on span "Participants" at bounding box center [677, 14] width 33 height 6
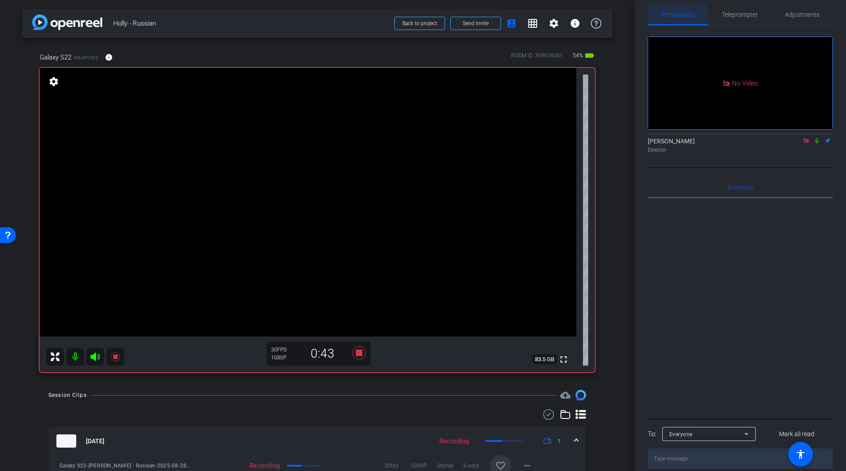
scroll to position [0, 0]
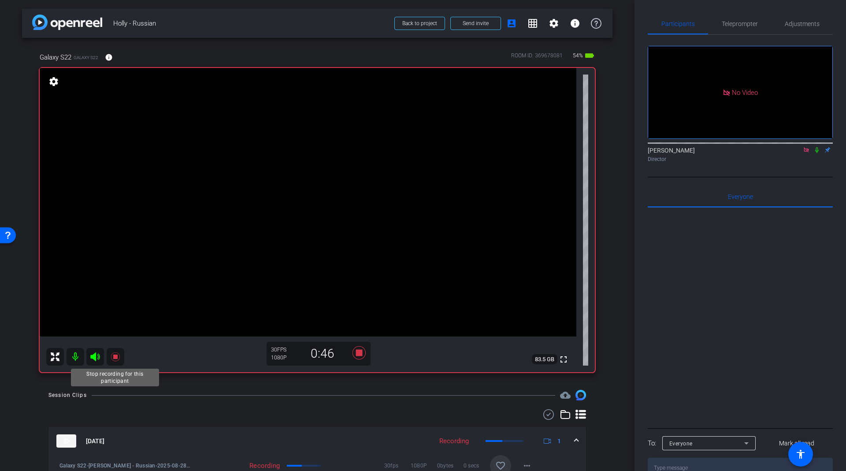
click at [112, 354] on icon at bounding box center [115, 356] width 11 height 11
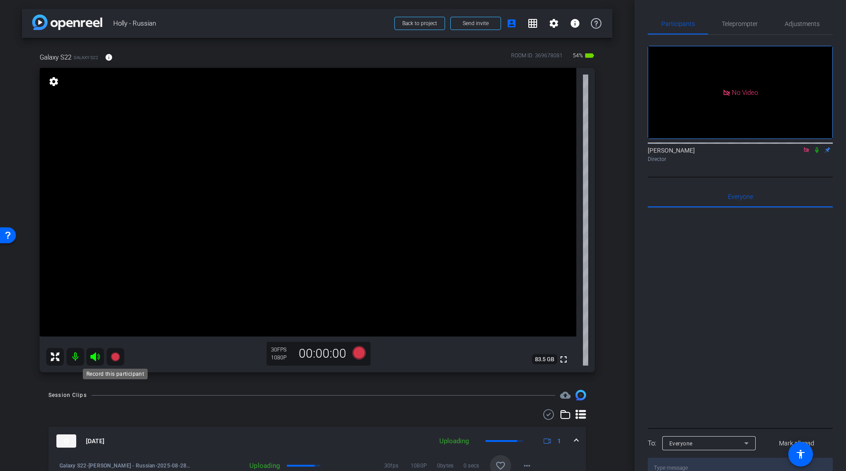
click at [110, 360] on icon at bounding box center [115, 356] width 11 height 11
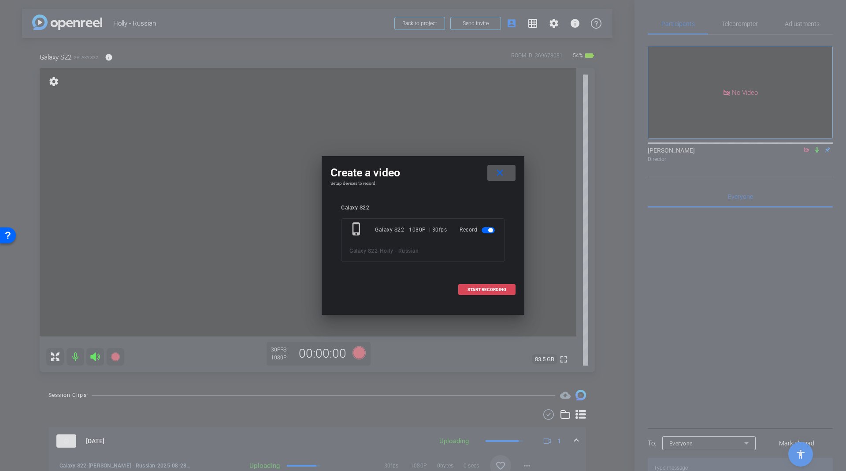
click at [485, 293] on span at bounding box center [487, 289] width 56 height 21
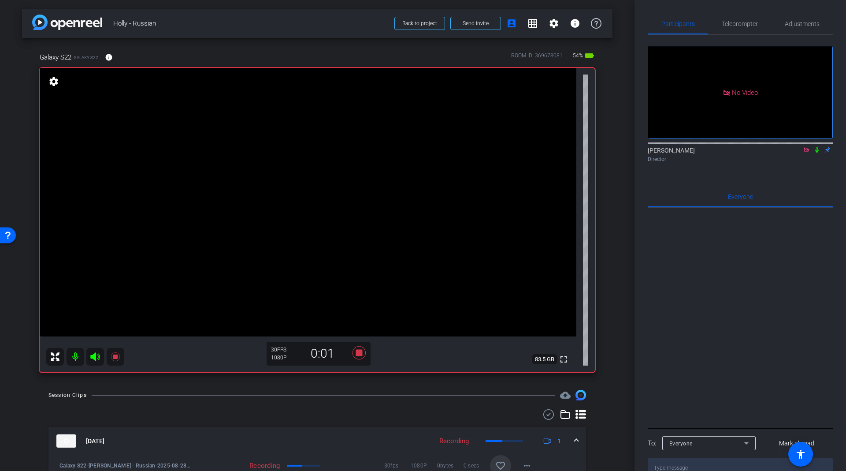
click at [817, 147] on icon at bounding box center [816, 150] width 7 height 6
click at [758, 22] on div "Teleprompter" at bounding box center [739, 23] width 63 height 21
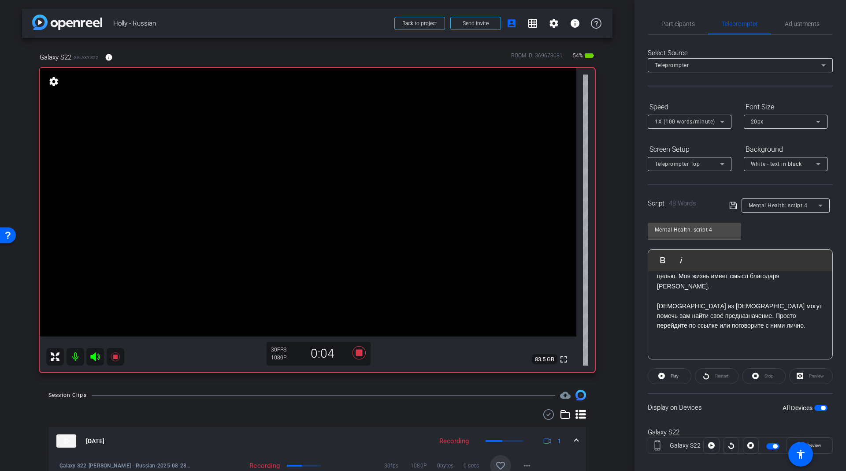
scroll to position [9, 0]
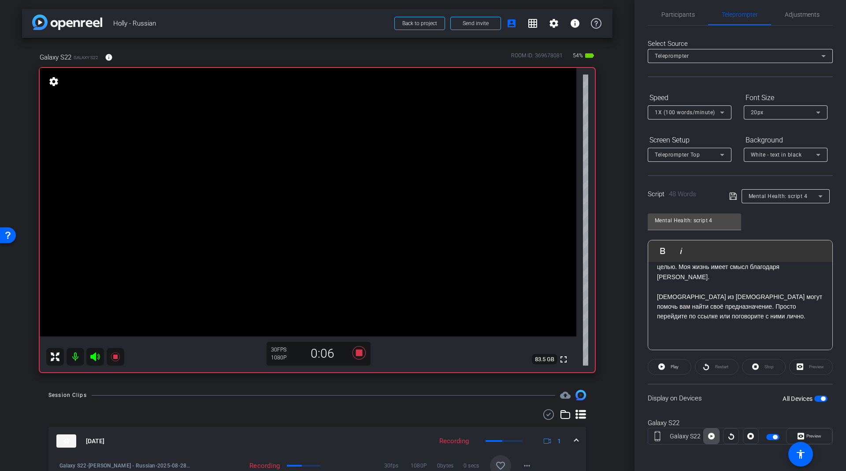
click at [709, 431] on icon at bounding box center [711, 435] width 7 height 13
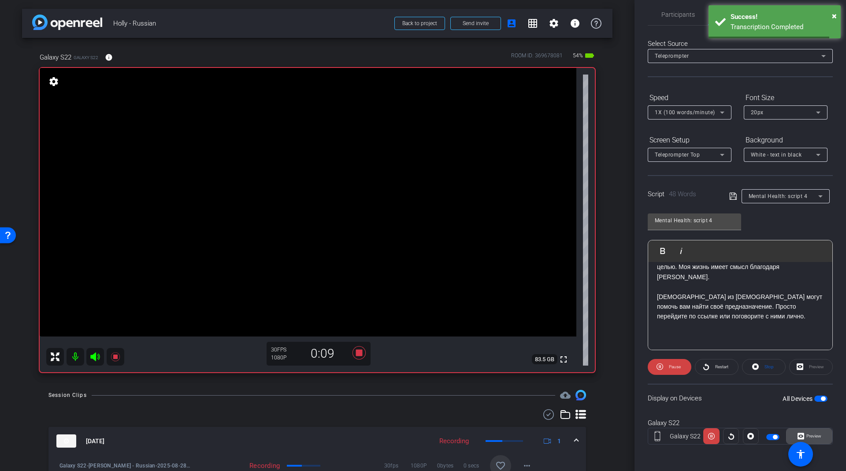
click at [808, 430] on span "Preview" at bounding box center [812, 436] width 17 height 12
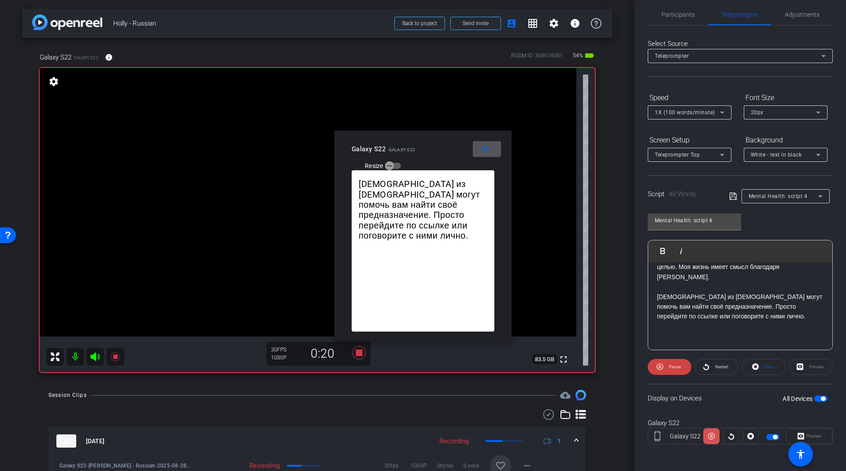
click at [710, 434] on icon at bounding box center [711, 435] width 7 height 13
click at [710, 434] on icon at bounding box center [711, 436] width 7 height 7
click at [710, 434] on icon at bounding box center [711, 435] width 7 height 13
click at [710, 434] on icon at bounding box center [711, 436] width 7 height 7
click at [673, 19] on span "Participants" at bounding box center [677, 14] width 33 height 21
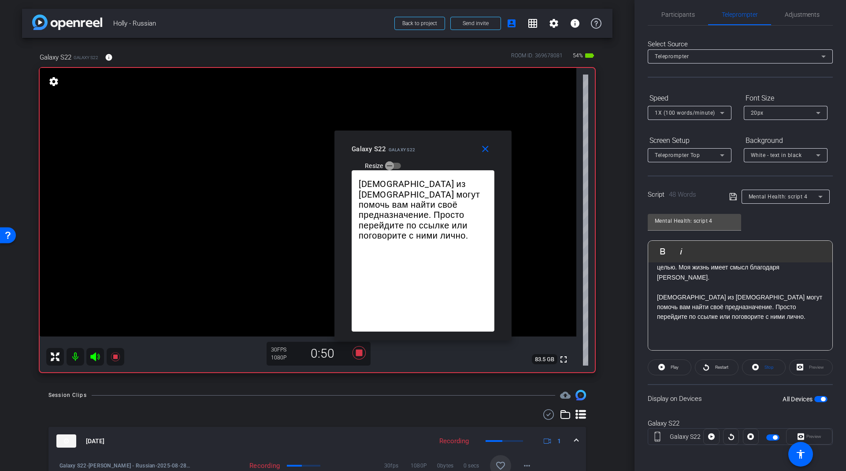
scroll to position [0, 0]
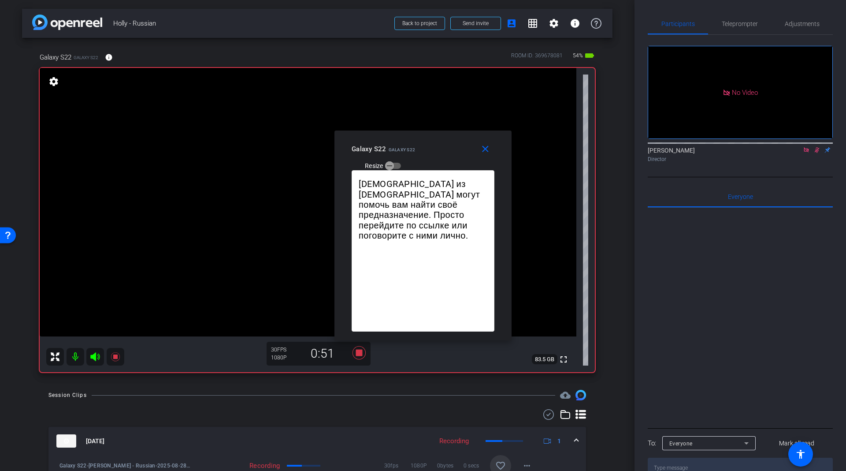
click at [819, 147] on icon at bounding box center [816, 150] width 7 height 6
click at [484, 147] on mat-icon "close" at bounding box center [485, 149] width 11 height 11
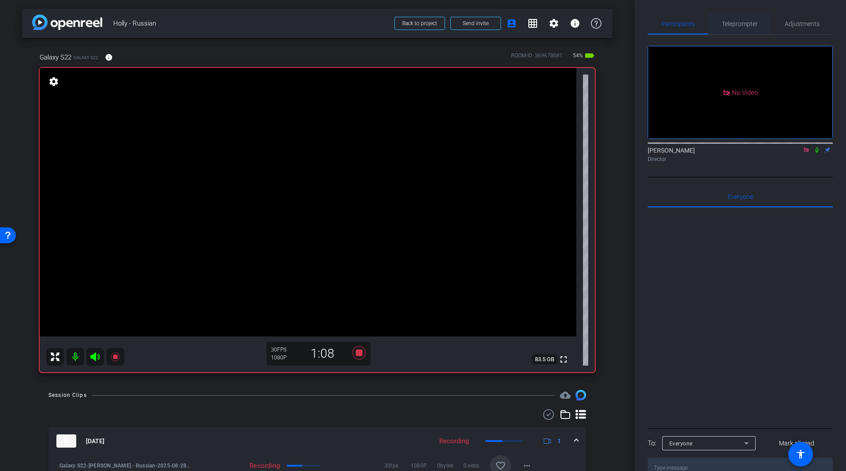
click at [735, 17] on span "Teleprompter" at bounding box center [740, 23] width 36 height 21
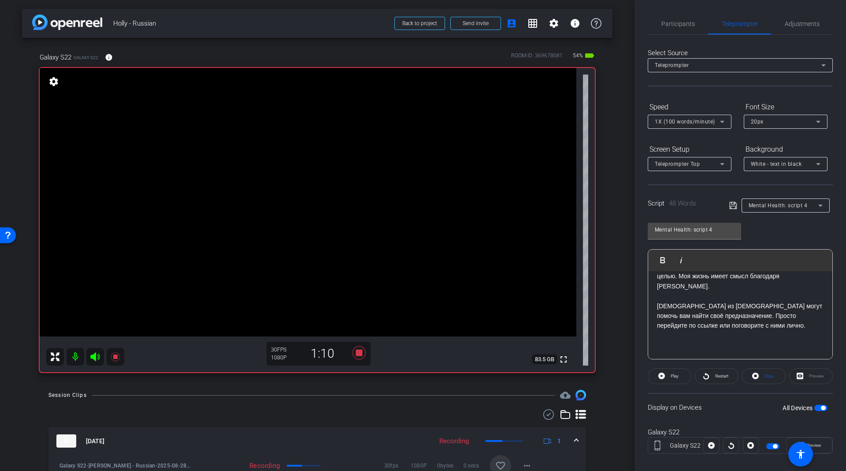
click at [669, 35] on div "Select Source Teleprompter Speed 1X (100 words/minute) Font Size 20px Screen Se…" at bounding box center [740, 252] width 185 height 434
click at [668, 19] on span "Participants" at bounding box center [677, 23] width 33 height 21
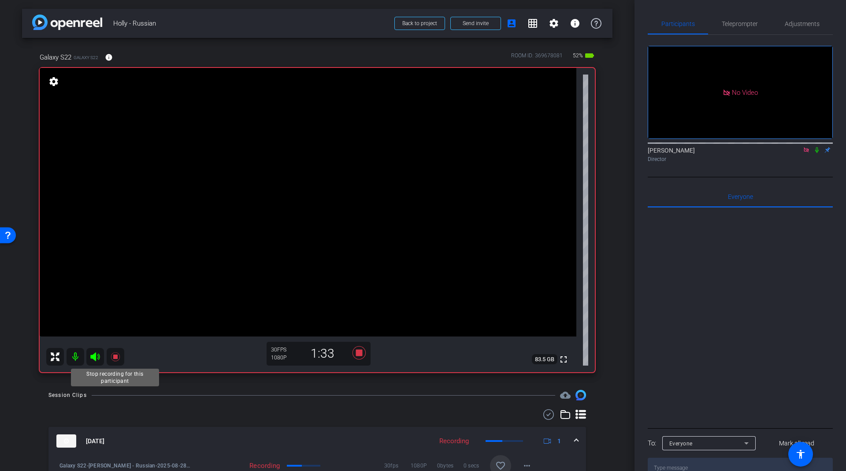
click at [116, 360] on icon at bounding box center [115, 356] width 11 height 11
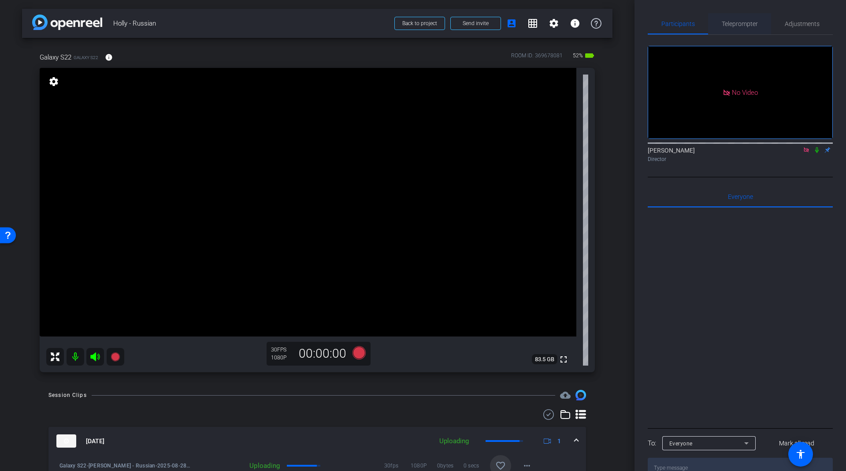
click at [738, 24] on span "Teleprompter" at bounding box center [740, 24] width 36 height 6
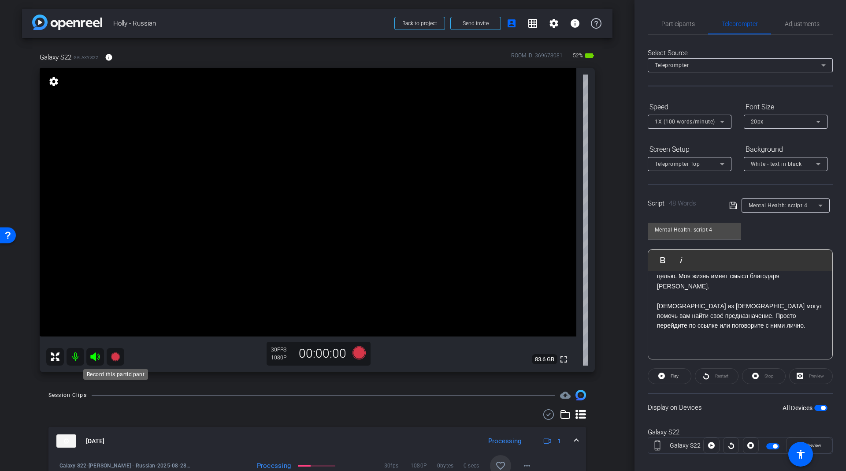
click at [119, 356] on icon at bounding box center [115, 356] width 9 height 9
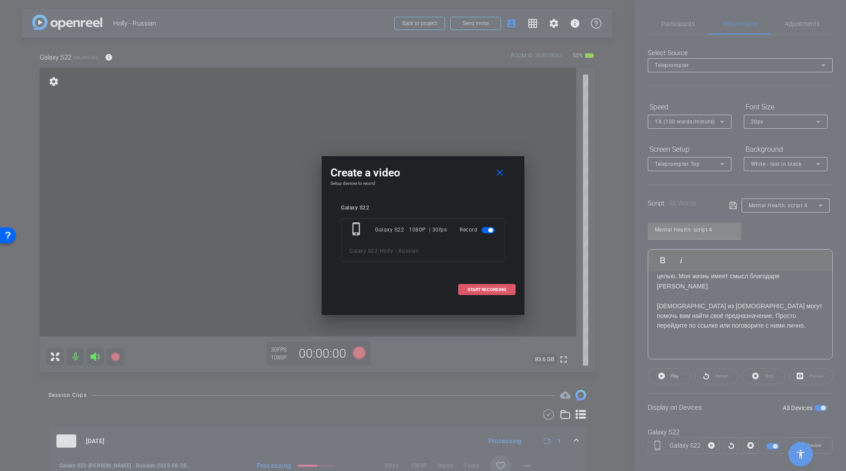
click at [461, 291] on span at bounding box center [487, 289] width 56 height 21
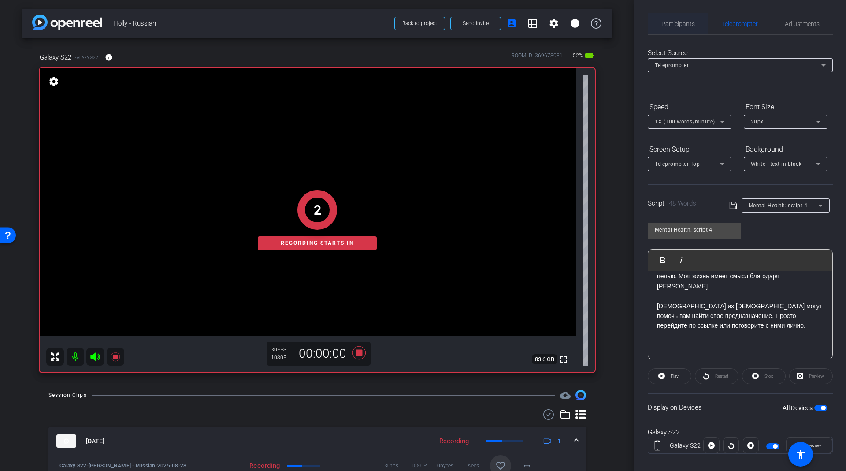
click at [683, 32] on span "Participants" at bounding box center [677, 23] width 33 height 21
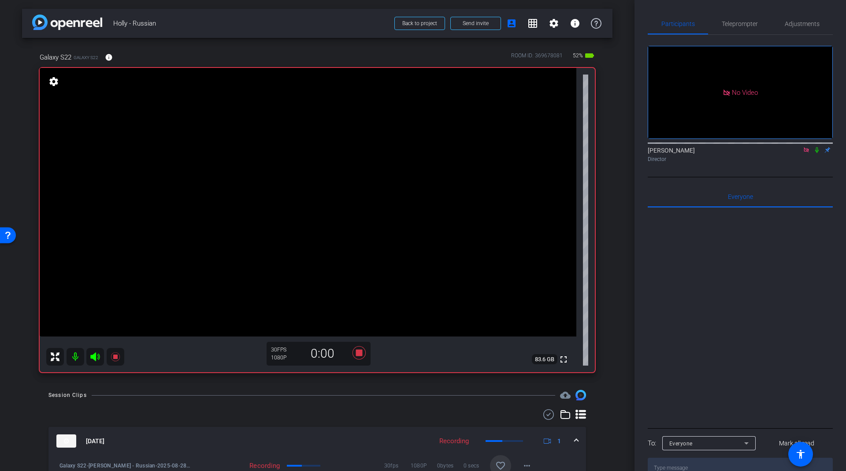
click at [817, 147] on icon at bounding box center [816, 150] width 7 height 6
click at [737, 21] on span "Teleprompter" at bounding box center [740, 24] width 36 height 6
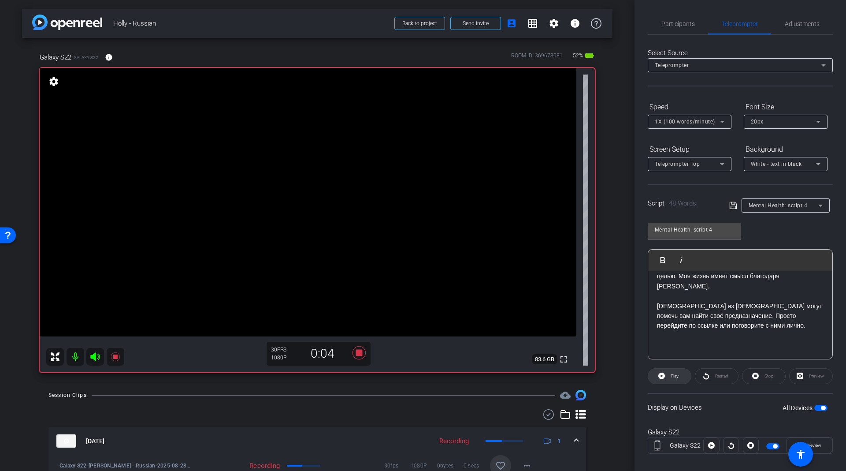
click at [680, 374] on span at bounding box center [669, 375] width 43 height 21
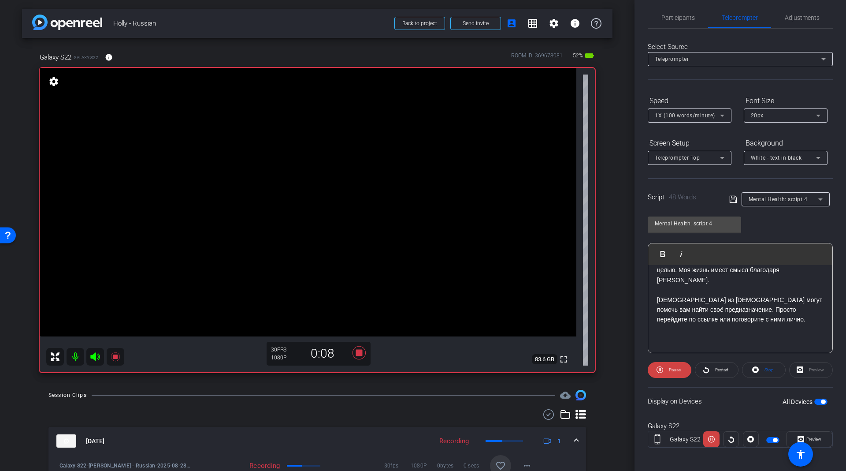
scroll to position [9, 0]
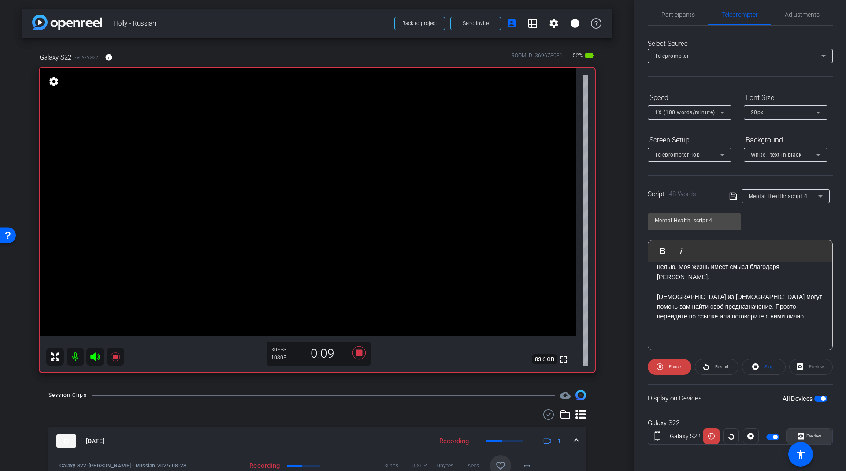
click at [805, 431] on span "Preview" at bounding box center [812, 436] width 17 height 12
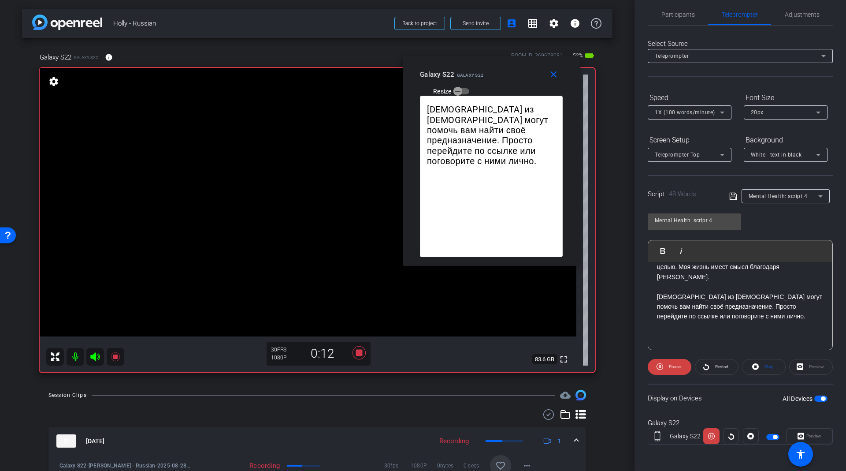
drag, startPoint x: 447, startPoint y: 143, endPoint x: 515, endPoint y: 68, distance: 101.0
click at [515, 68] on div "Galaxy S22 Galaxy S22 Resize" at bounding box center [494, 82] width 149 height 31
click at [665, 364] on span at bounding box center [670, 366] width 44 height 21
click at [665, 364] on span at bounding box center [669, 366] width 43 height 21
click at [665, 364] on span at bounding box center [670, 366] width 44 height 21
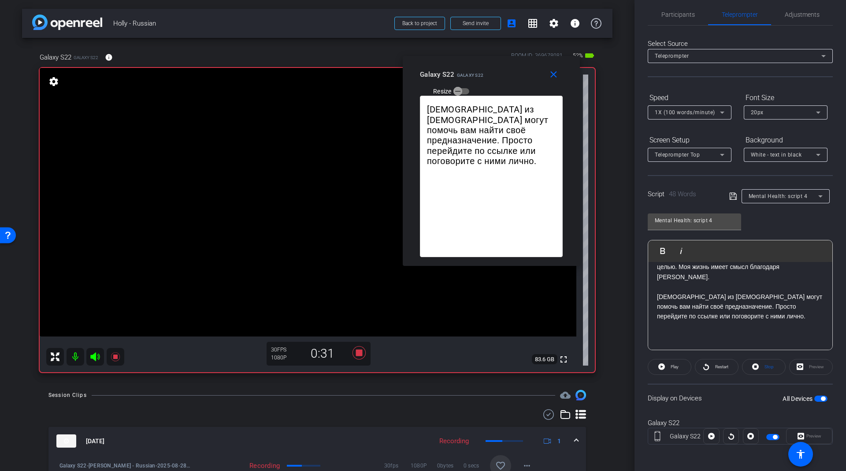
click at [665, 364] on span at bounding box center [669, 366] width 43 height 21
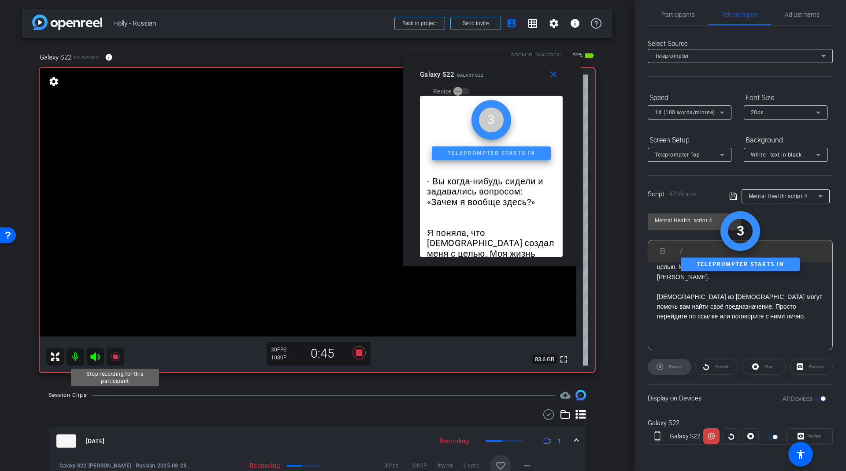
click at [115, 354] on icon at bounding box center [115, 356] width 9 height 9
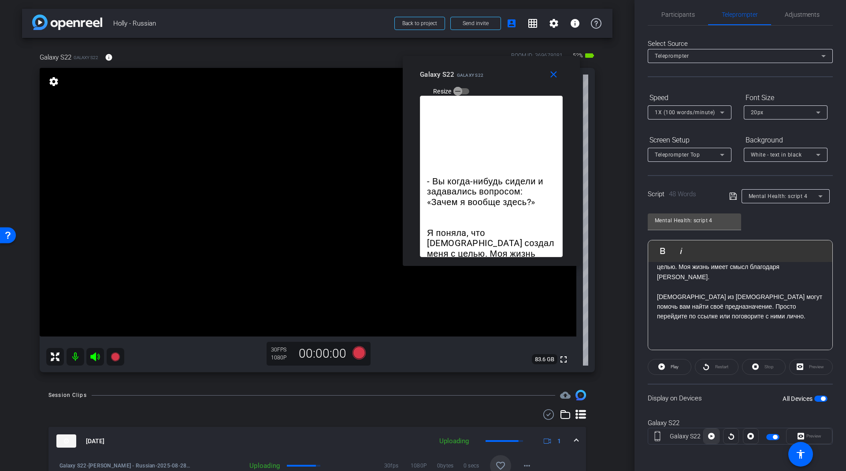
click at [709, 434] on icon at bounding box center [711, 435] width 7 height 13
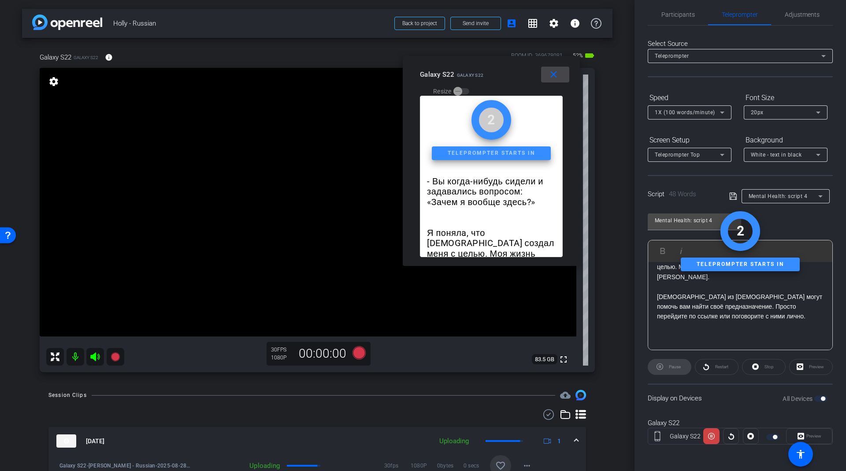
click at [549, 77] on mat-icon "close" at bounding box center [553, 74] width 11 height 11
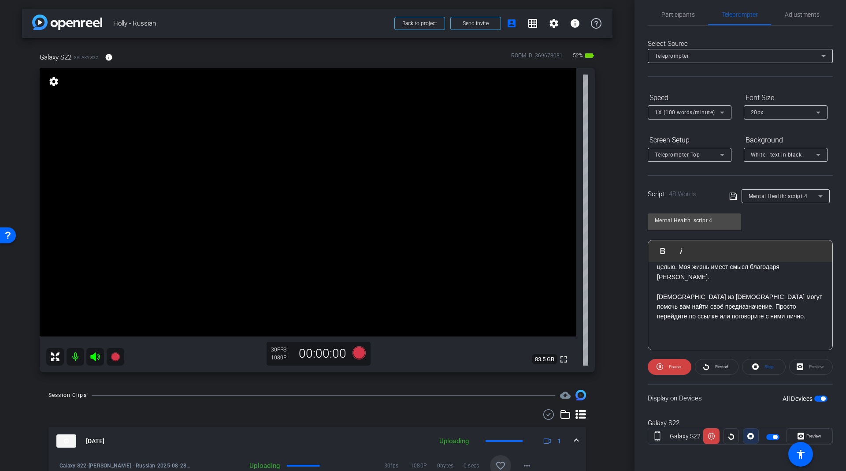
click at [743, 432] on span at bounding box center [750, 435] width 15 height 21
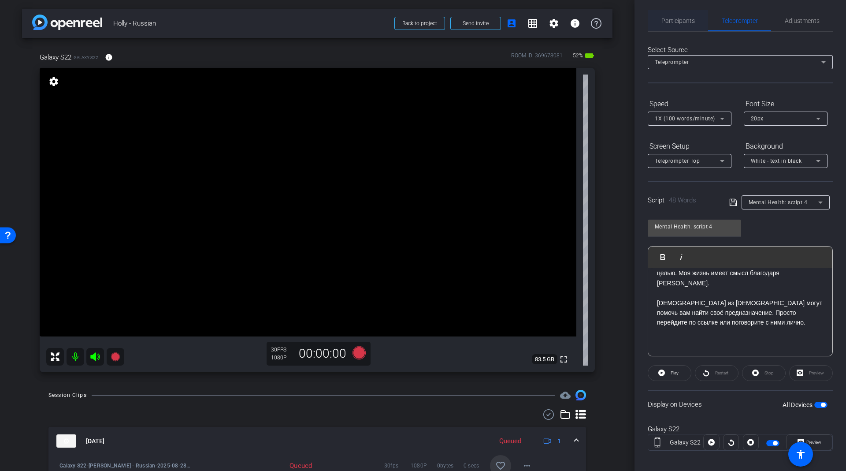
scroll to position [0, 0]
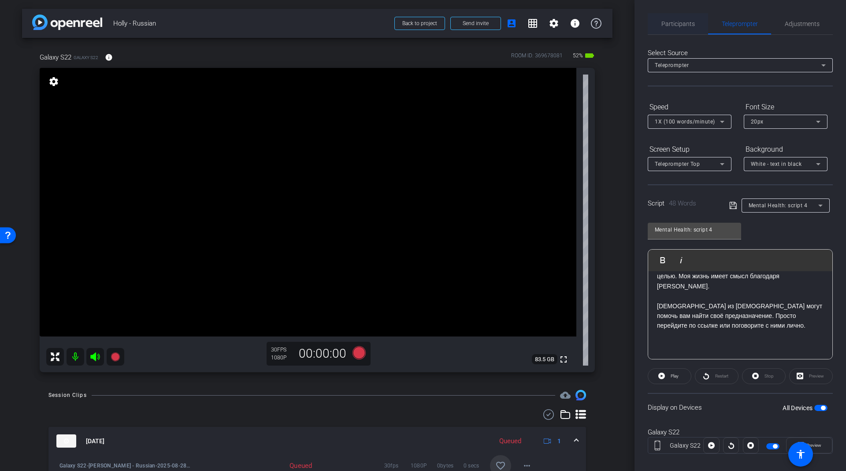
click at [663, 23] on span "Participants" at bounding box center [677, 24] width 33 height 6
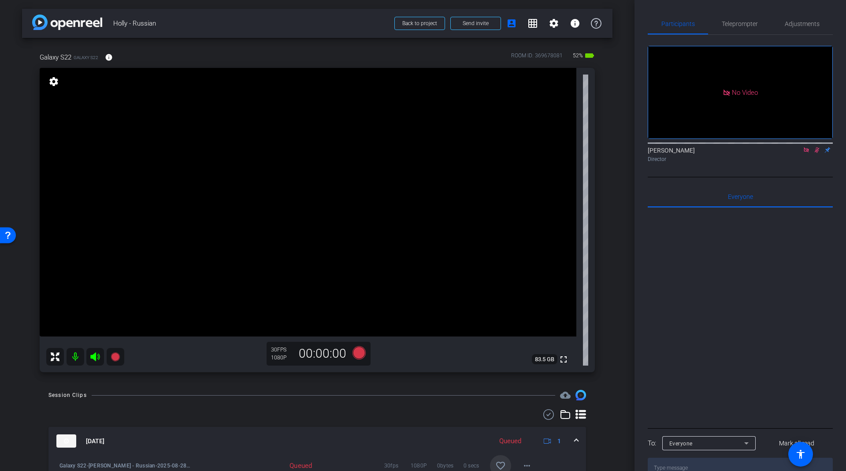
click at [814, 147] on icon at bounding box center [816, 150] width 7 height 6
click at [114, 357] on icon at bounding box center [115, 356] width 9 height 9
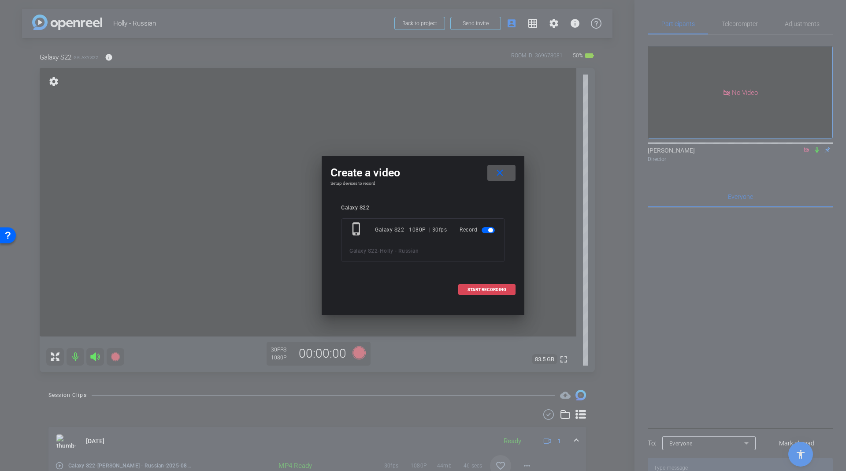
click at [464, 292] on span at bounding box center [487, 289] width 56 height 21
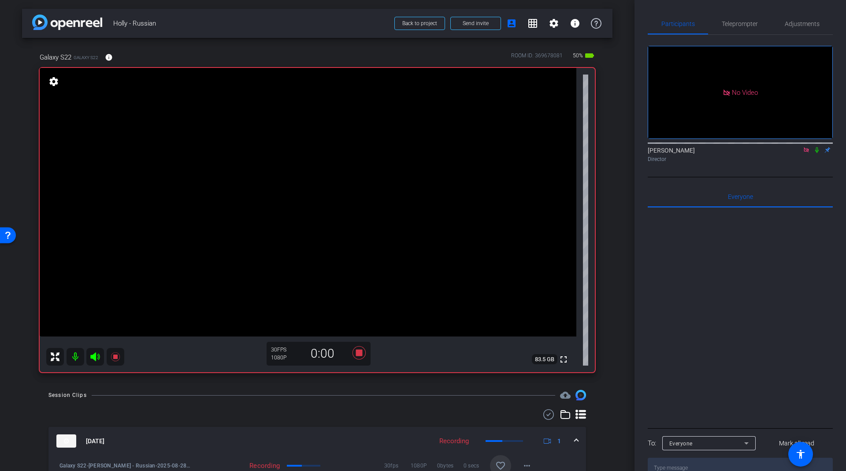
click at [819, 147] on icon at bounding box center [816, 150] width 7 height 6
click at [757, 28] on span "Teleprompter" at bounding box center [740, 23] width 36 height 21
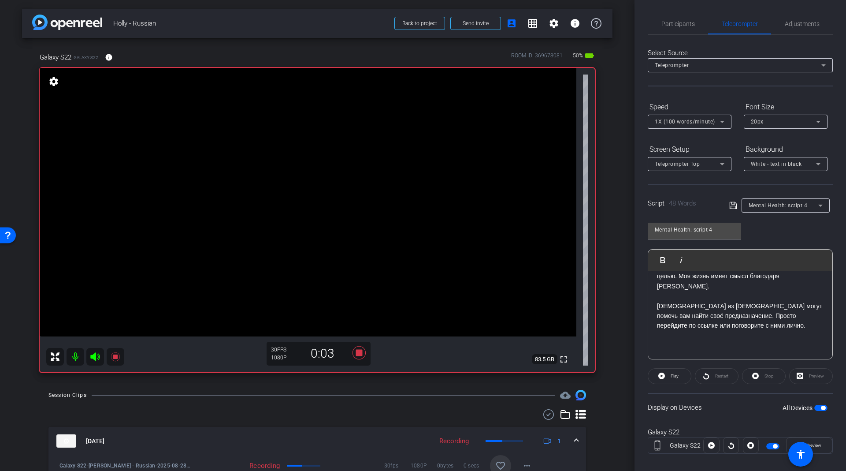
scroll to position [9, 0]
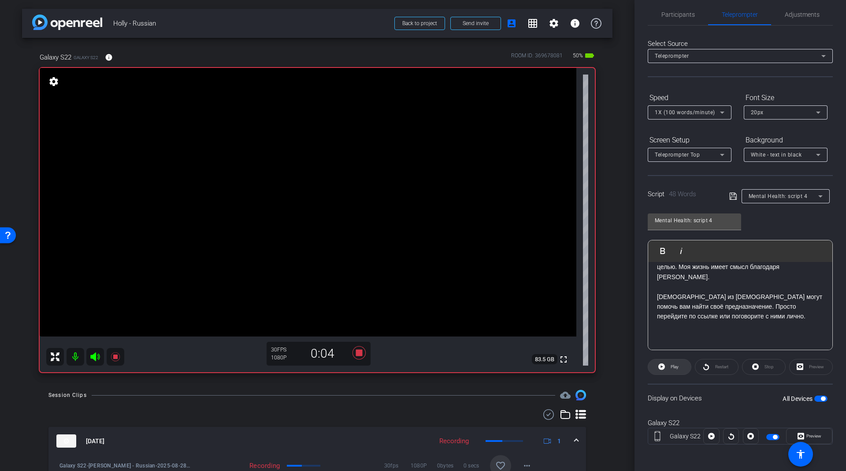
click at [672, 364] on span "Play" at bounding box center [675, 366] width 8 height 5
click at [806, 434] on span "Preview" at bounding box center [813, 435] width 15 height 5
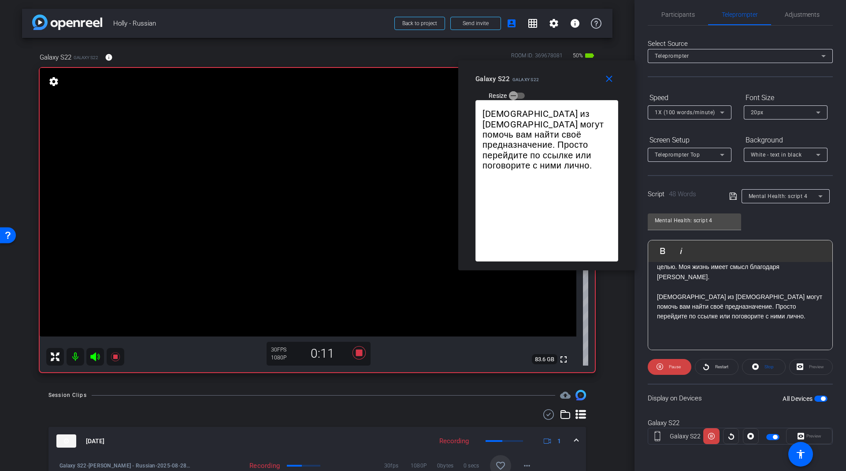
drag, startPoint x: 459, startPoint y: 145, endPoint x: 546, endPoint y: 86, distance: 105.0
click at [546, 86] on div "Galaxy S22 Galaxy S22 Resize" at bounding box center [549, 86] width 149 height 31
click at [672, 356] on openreel-capture-teleprompter "Speed 1X (100 words/minute) Font Size 20px Screen Setup Teleprompter Top Backgr…" at bounding box center [740, 274] width 185 height 369
click at [672, 360] on span "Pause" at bounding box center [674, 366] width 14 height 12
click at [672, 360] on span "Play" at bounding box center [673, 366] width 10 height 12
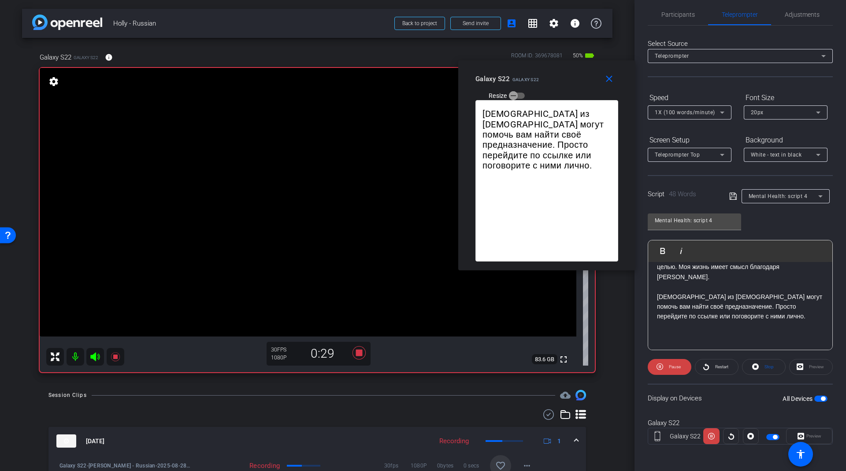
click at [672, 360] on span "Pause" at bounding box center [674, 366] width 14 height 12
click at [357, 354] on icon at bounding box center [359, 352] width 13 height 13
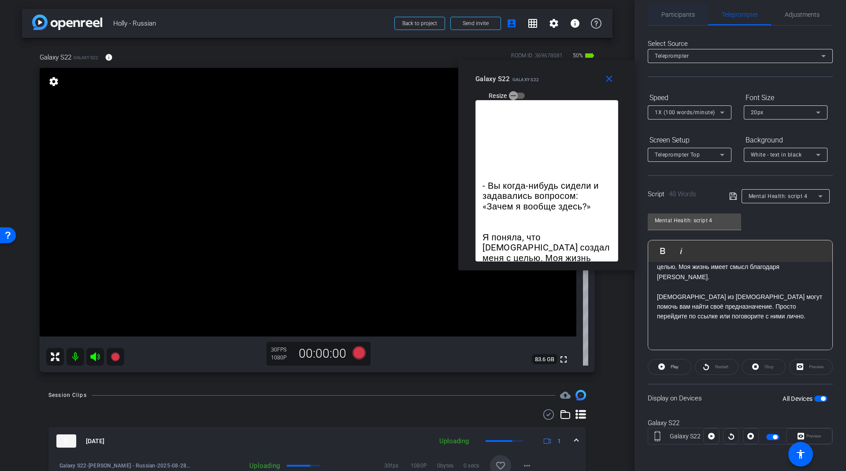
click at [680, 19] on span "Participants" at bounding box center [677, 14] width 33 height 21
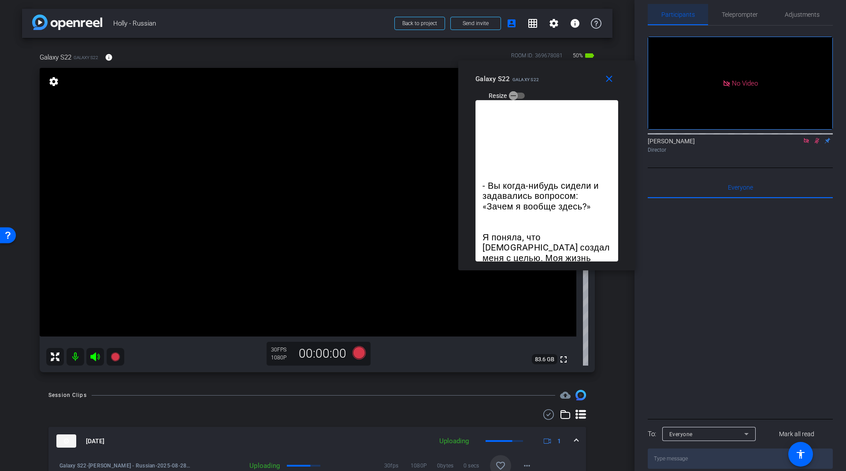
scroll to position [0, 0]
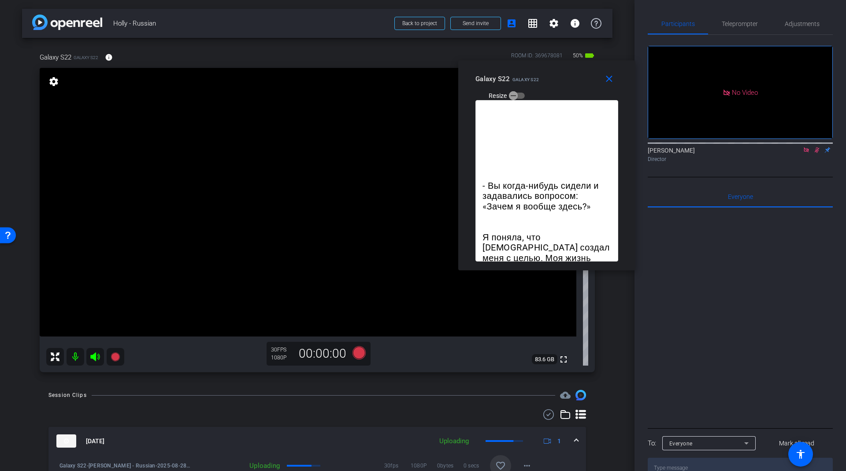
click at [817, 147] on icon at bounding box center [817, 150] width 5 height 6
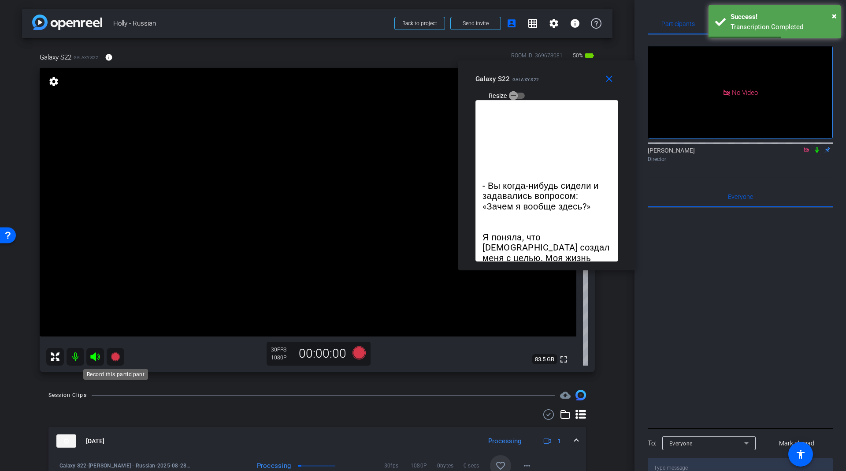
click at [116, 354] on icon at bounding box center [115, 356] width 9 height 9
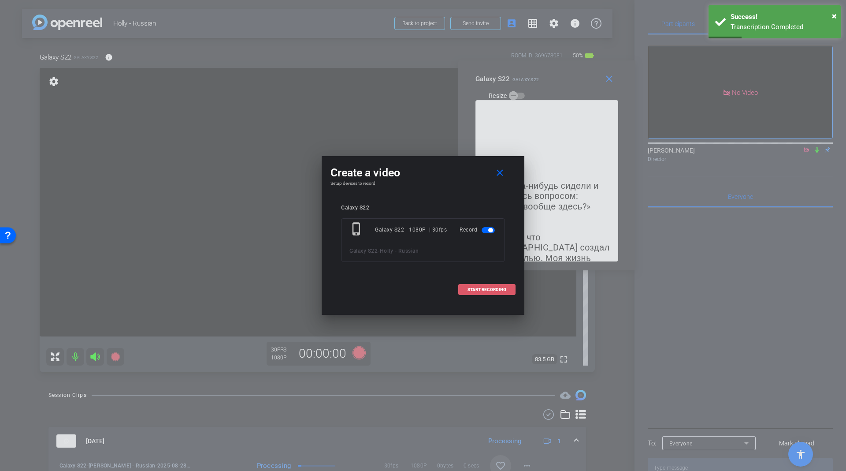
click at [501, 286] on span at bounding box center [487, 289] width 56 height 21
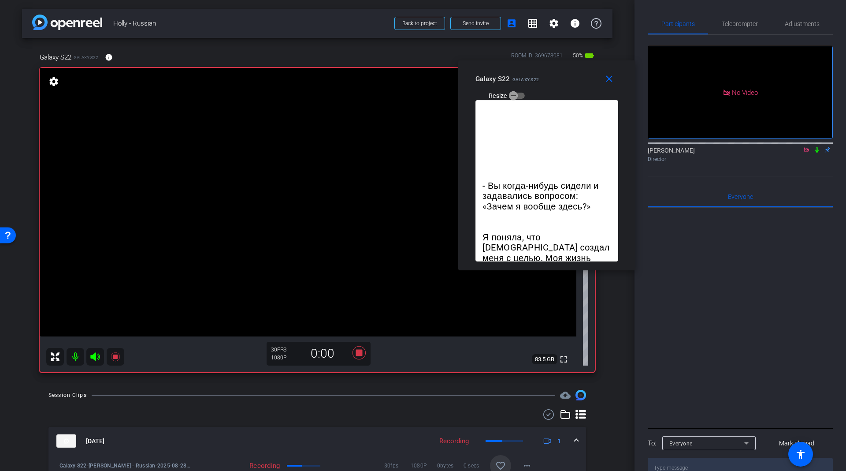
click at [820, 147] on icon at bounding box center [816, 150] width 7 height 6
click at [738, 25] on span "Teleprompter" at bounding box center [740, 24] width 36 height 6
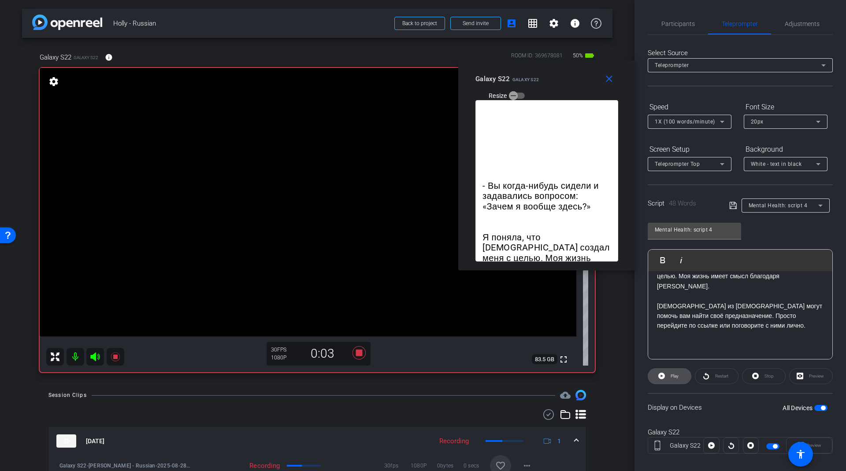
click at [678, 374] on span at bounding box center [669, 375] width 43 height 21
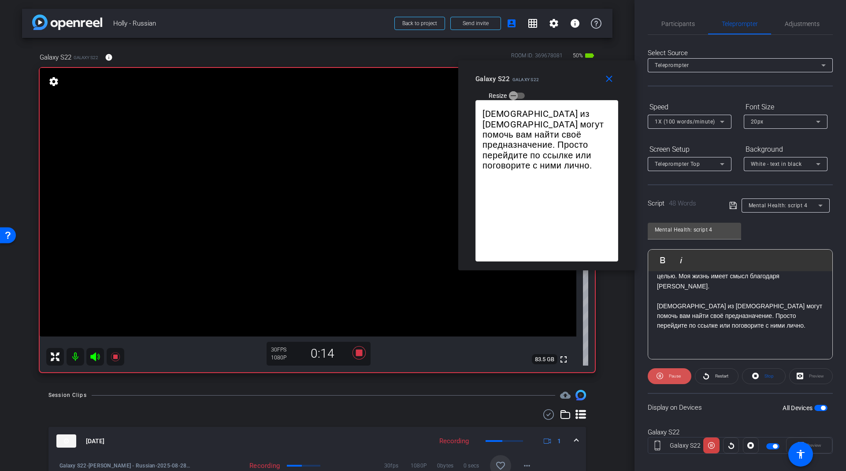
click at [673, 370] on span "Pause" at bounding box center [674, 376] width 14 height 12
click at [673, 370] on span "Play" at bounding box center [673, 376] width 10 height 12
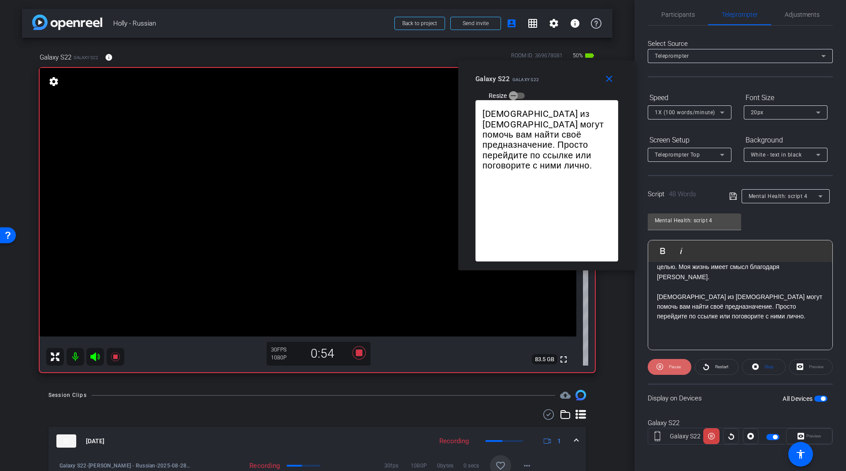
click at [663, 366] on span at bounding box center [670, 366] width 44 height 21
click at [668, 366] on span "Play" at bounding box center [673, 366] width 10 height 12
click at [670, 366] on span "Pause" at bounding box center [675, 366] width 12 height 5
click at [671, 366] on span "Play" at bounding box center [675, 366] width 8 height 5
click at [119, 353] on icon at bounding box center [115, 356] width 11 height 11
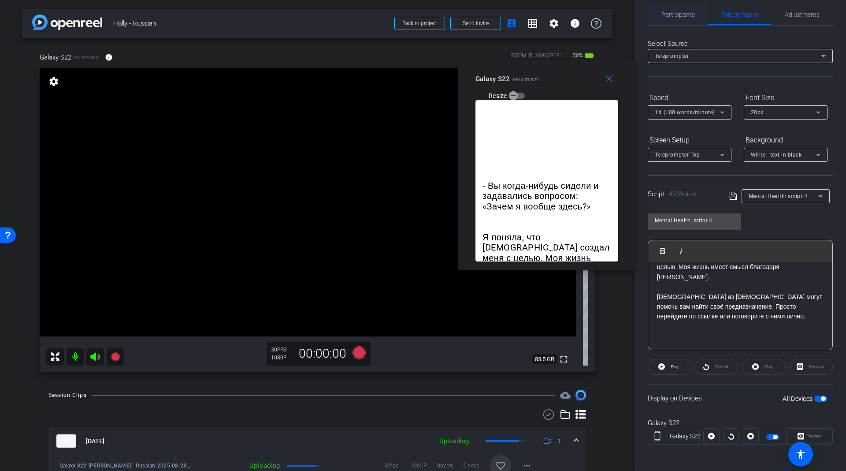
click at [679, 21] on span "Participants" at bounding box center [677, 14] width 33 height 21
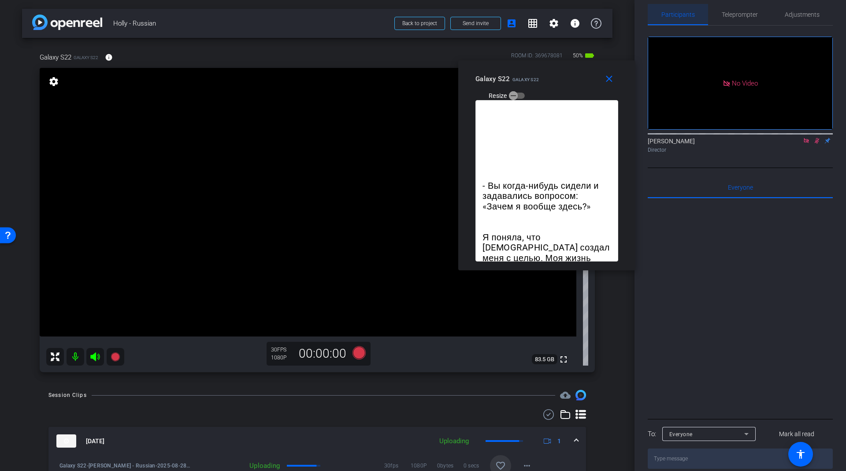
scroll to position [0, 0]
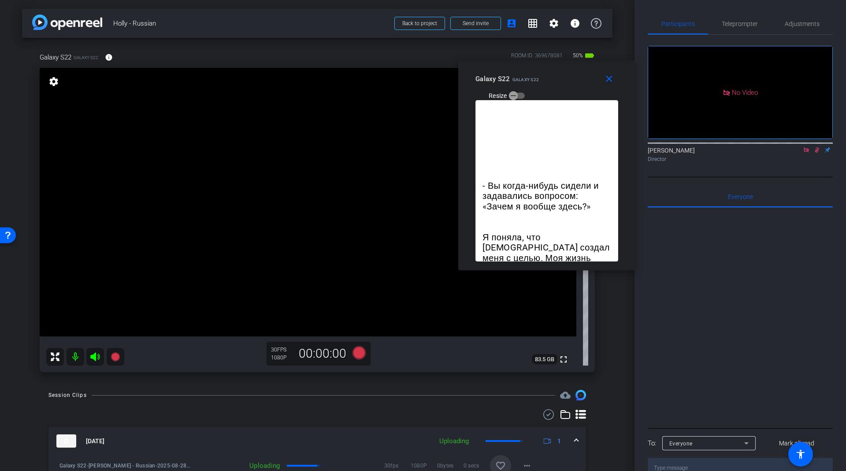
click at [817, 147] on icon at bounding box center [817, 150] width 5 height 6
click at [609, 88] on span at bounding box center [611, 78] width 28 height 21
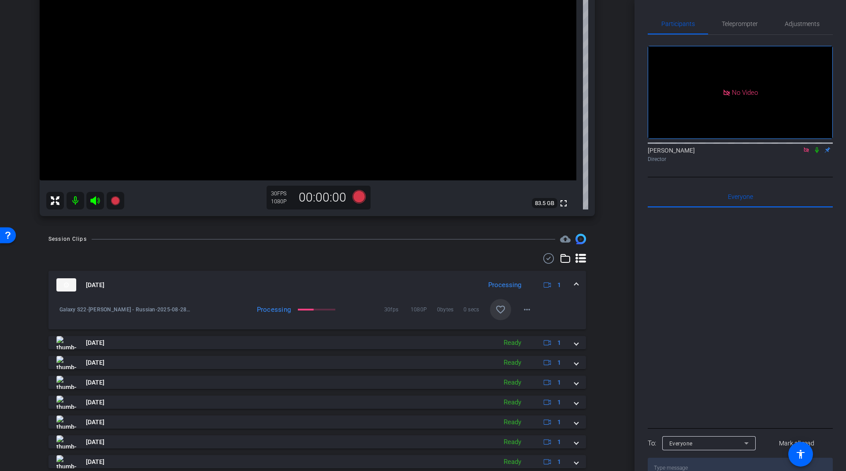
scroll to position [132, 0]
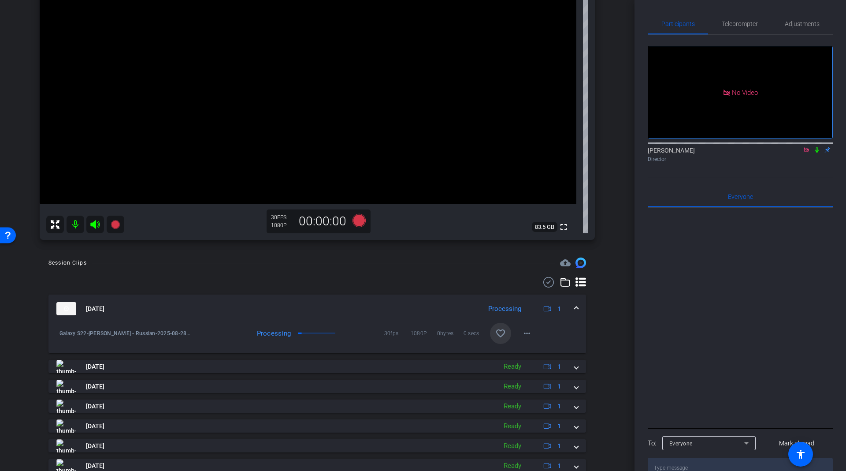
click at [497, 337] on mat-icon "favorite_border" at bounding box center [500, 333] width 11 height 11
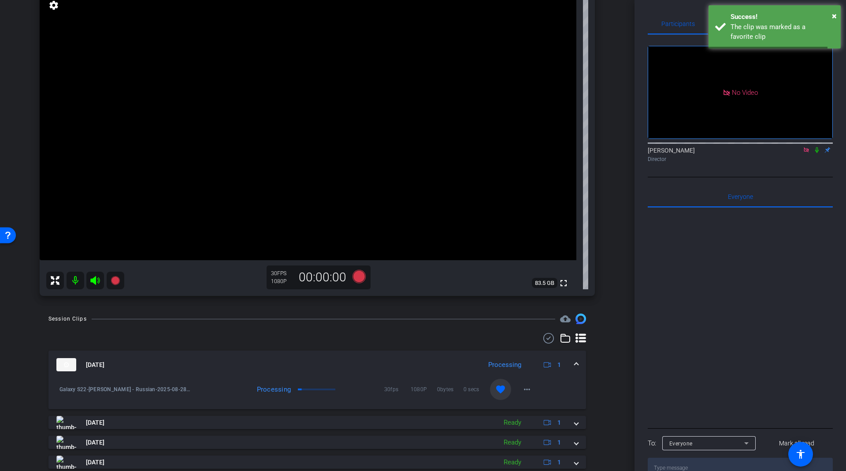
scroll to position [0, 0]
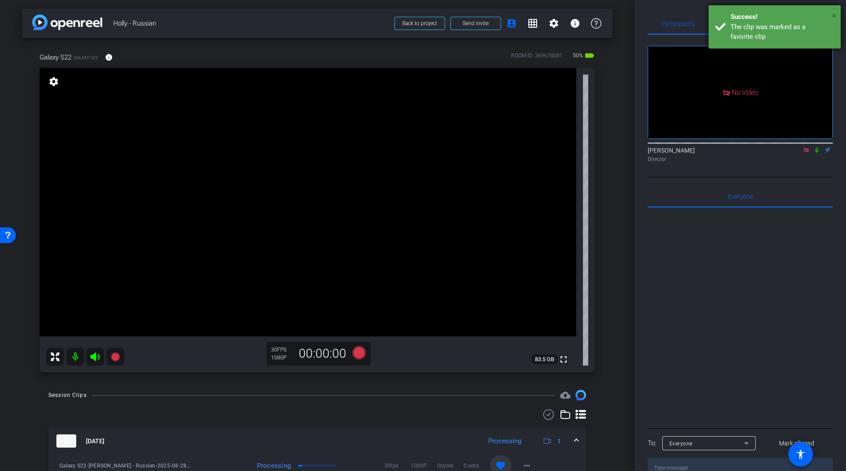
click at [831, 15] on div "Success!" at bounding box center [783, 17] width 104 height 10
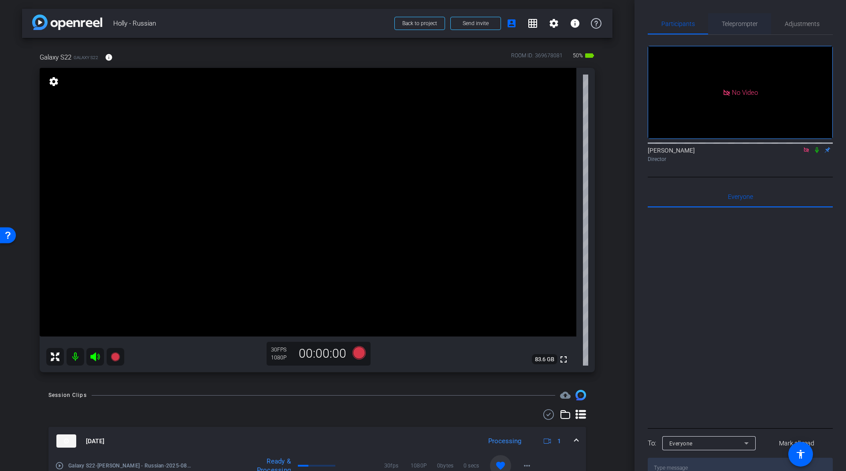
click at [724, 16] on span "Teleprompter" at bounding box center [740, 23] width 36 height 21
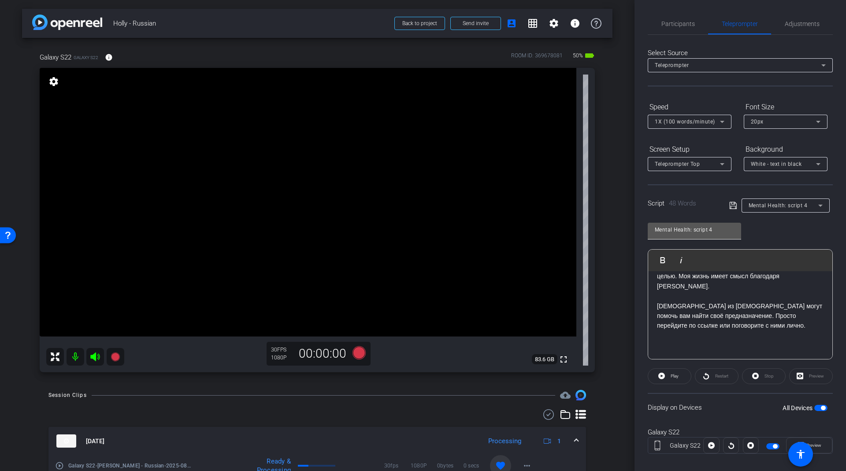
click at [729, 233] on input "Mental Health: script 4" at bounding box center [694, 229] width 79 height 11
type input "M"
click at [711, 227] on input "Family; Script" at bounding box center [694, 229] width 79 height 11
type input "Family; Script 4"
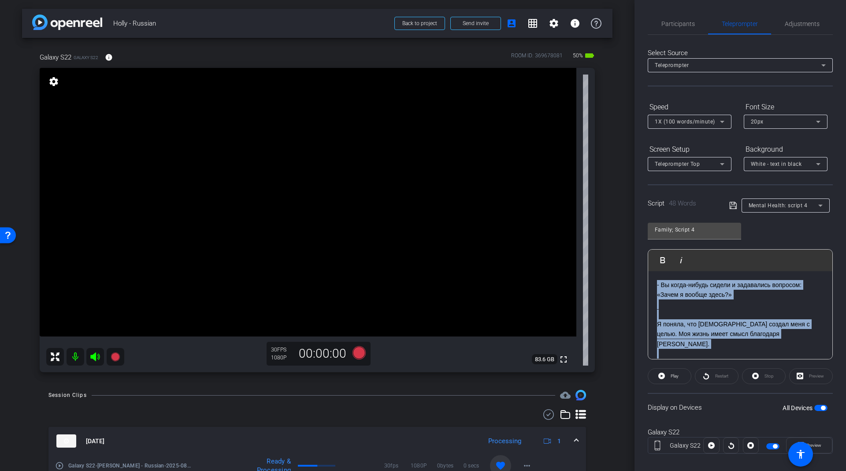
drag, startPoint x: 743, startPoint y: 336, endPoint x: 608, endPoint y: 238, distance: 166.8
click at [608, 238] on div "arrow_back [PERSON_NAME] - Russian Back to project Send invite account_box grid…" at bounding box center [423, 235] width 846 height 471
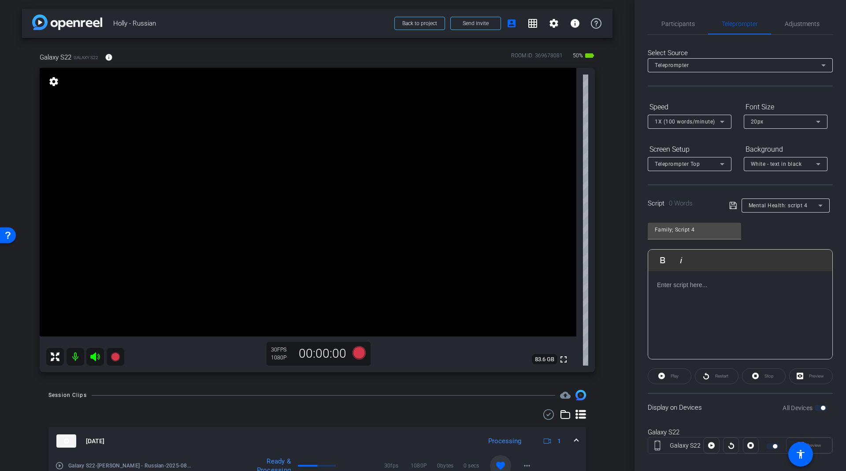
scroll to position [118, 0]
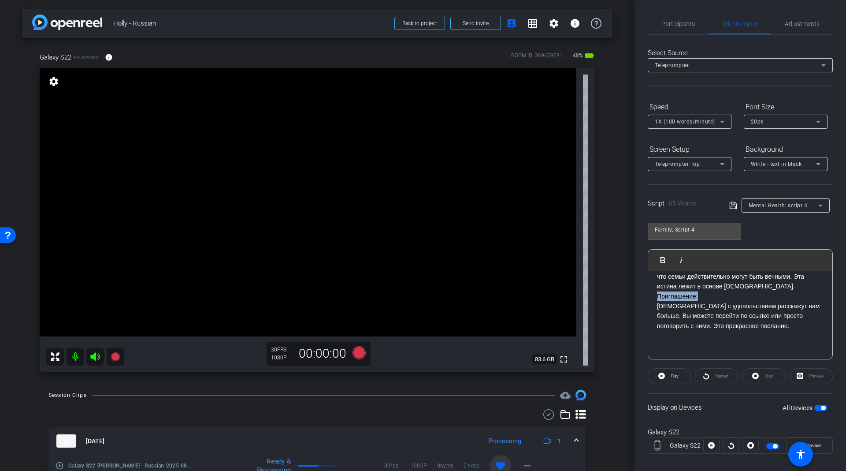
drag, startPoint x: 702, startPoint y: 301, endPoint x: 649, endPoint y: 300, distance: 52.5
click at [649, 300] on div "Альтернативные зацепки: - Вы когда-нибудь смотрели, как играют ваши дети, и меч…" at bounding box center [740, 256] width 184 height 205
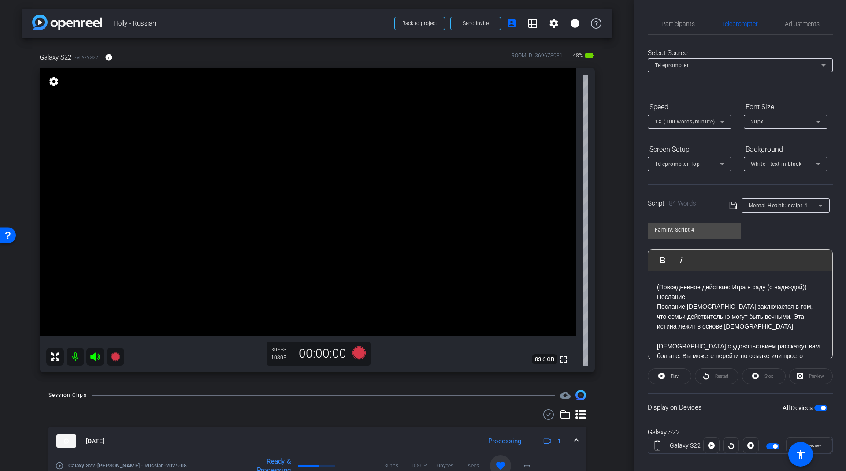
scroll to position [52, 0]
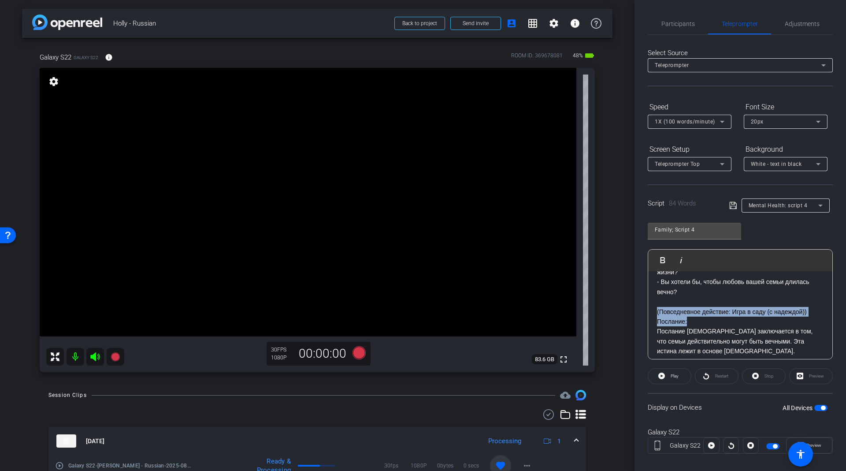
drag, startPoint x: 694, startPoint y: 319, endPoint x: 645, endPoint y: 307, distance: 50.3
click at [645, 307] on div "Participants Teleprompter Adjustments [PERSON_NAME] Director Everyone 0 Mark al…" at bounding box center [741, 235] width 212 height 471
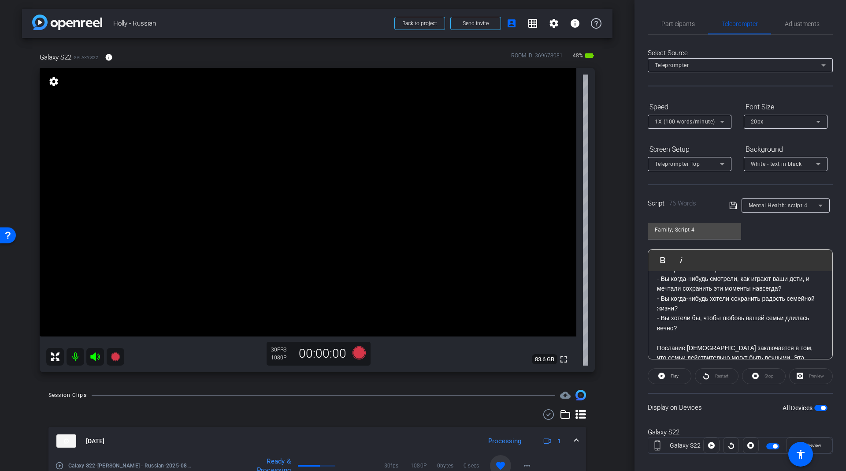
scroll to position [0, 0]
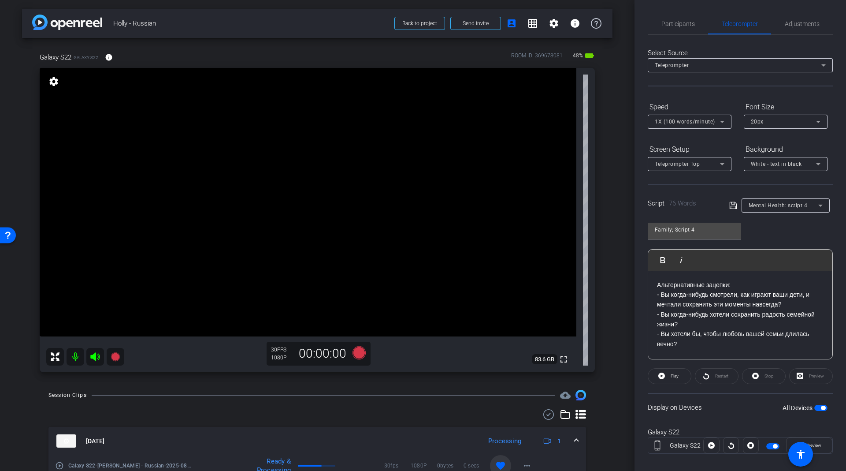
click at [733, 204] on icon at bounding box center [733, 205] width 8 height 11
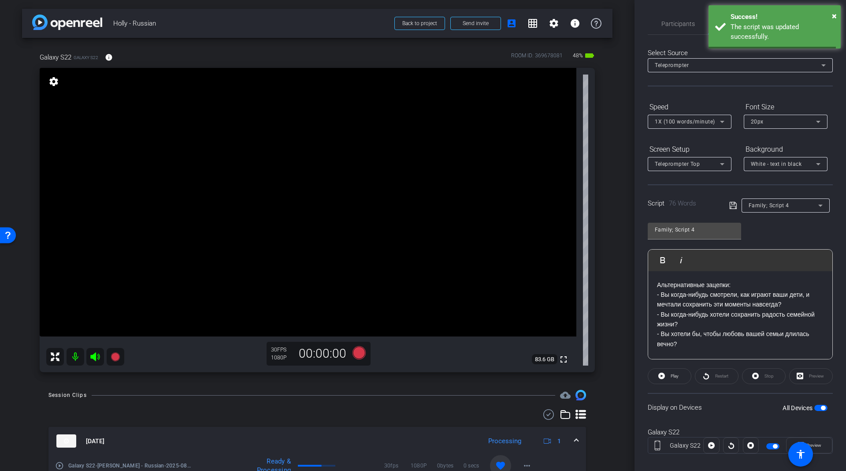
click at [808, 202] on div "Family; Script 4" at bounding box center [784, 205] width 70 height 11
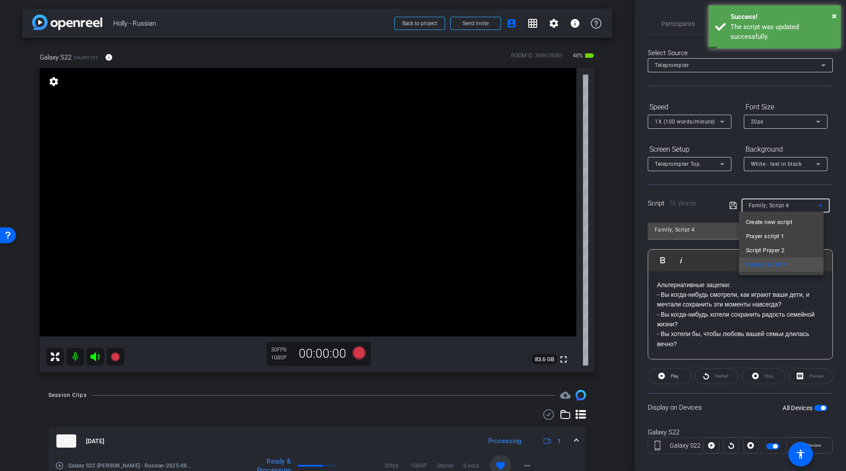
click at [698, 197] on div at bounding box center [423, 235] width 846 height 471
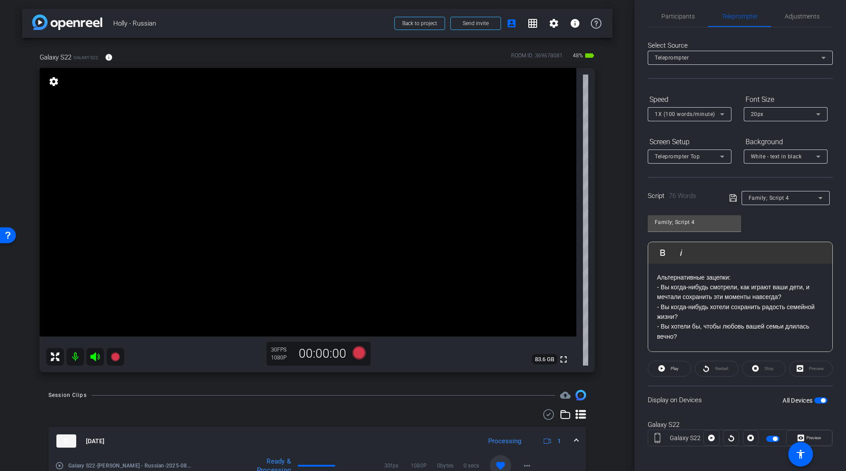
scroll to position [9, 0]
click at [712, 431] on icon at bounding box center [711, 435] width 7 height 13
click at [798, 433] on icon at bounding box center [801, 436] width 7 height 7
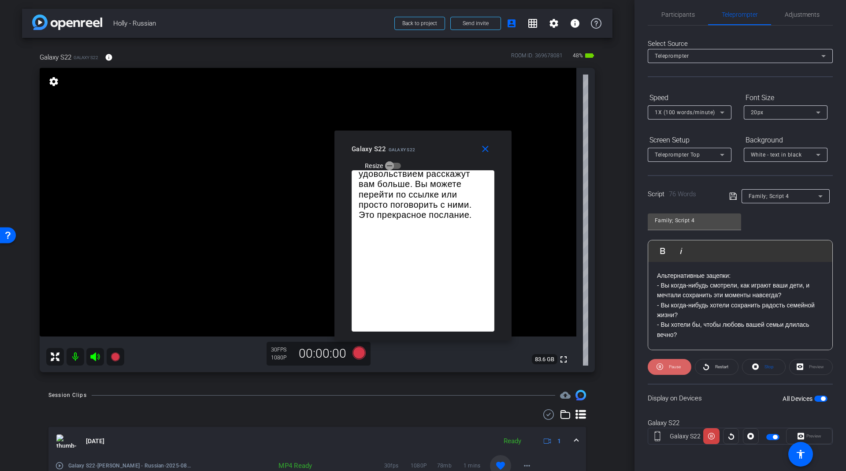
click at [659, 367] on icon at bounding box center [660, 366] width 7 height 11
click at [688, 284] on p "- Вы когда-нибудь смотрели, как играют ваши дети, и мечтали сохранить эти момен…" at bounding box center [740, 290] width 167 height 20
click at [689, 325] on p "- Вы хотели бы, чтобы любовь вашей семьи длилась вечно?" at bounding box center [740, 329] width 167 height 20
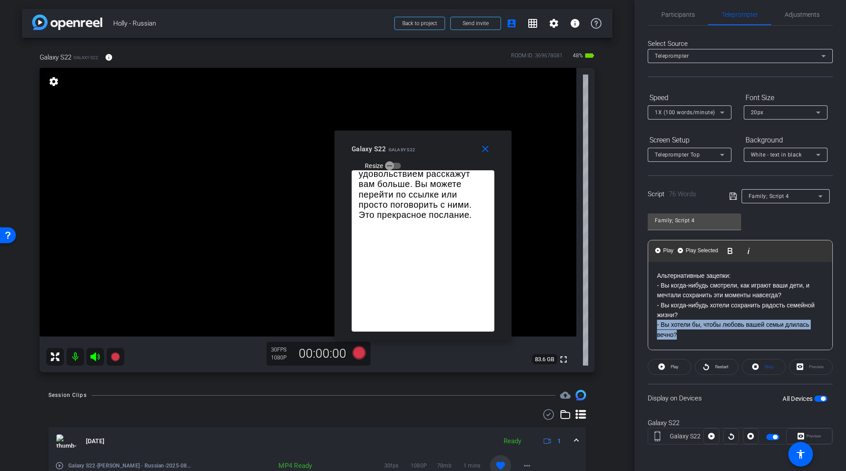
drag, startPoint x: 686, startPoint y: 337, endPoint x: 647, endPoint y: 327, distance: 40.5
click at [647, 327] on div "Participants Teleprompter Adjustments [PERSON_NAME] Director Everyone 0 Mark al…" at bounding box center [741, 235] width 212 height 471
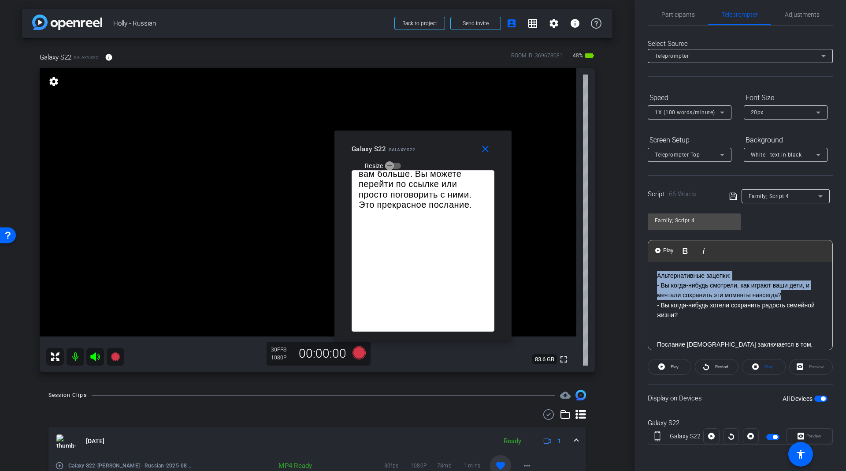
drag, startPoint x: 800, startPoint y: 295, endPoint x: 648, endPoint y: 276, distance: 153.3
click at [648, 276] on div "Альтернативные зацепки: - Вы когда-нибудь смотрели, как играют ваши дети, и меч…" at bounding box center [740, 349] width 184 height 175
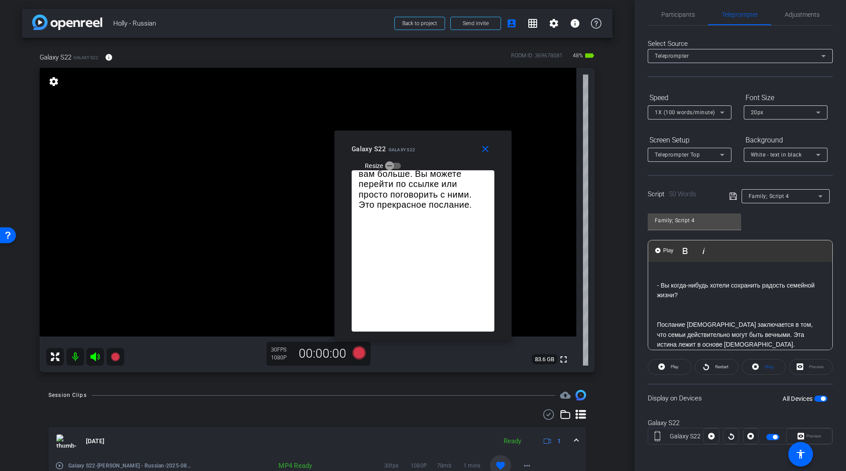
click at [661, 314] on p at bounding box center [740, 315] width 167 height 10
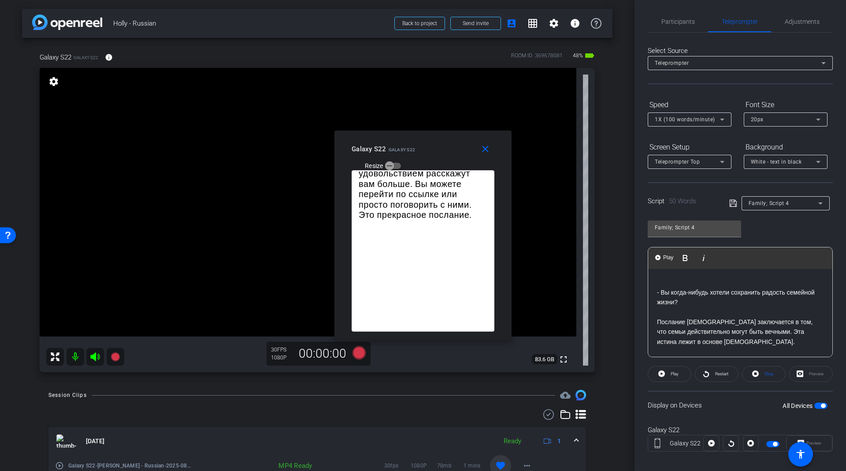
scroll to position [0, 0]
click at [668, 374] on span "Play" at bounding box center [673, 376] width 10 height 12
click at [669, 374] on span "Pause" at bounding box center [675, 375] width 12 height 5
click at [709, 377] on span at bounding box center [716, 375] width 43 height 21
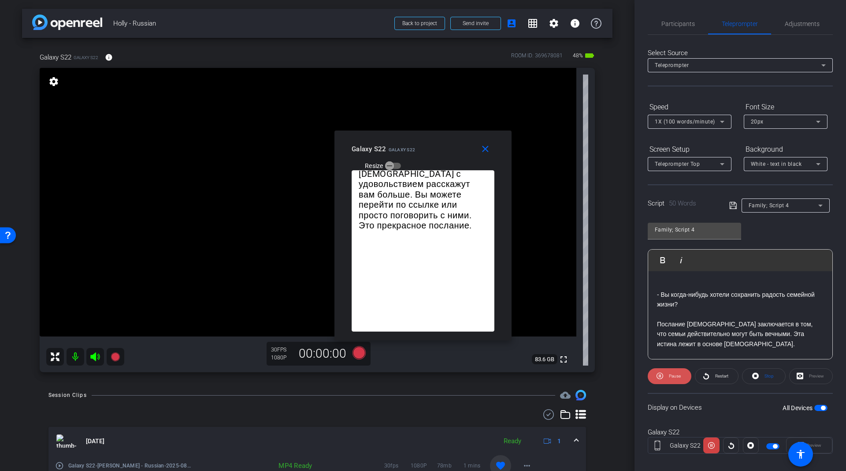
click at [676, 373] on span "Pause" at bounding box center [675, 375] width 12 height 5
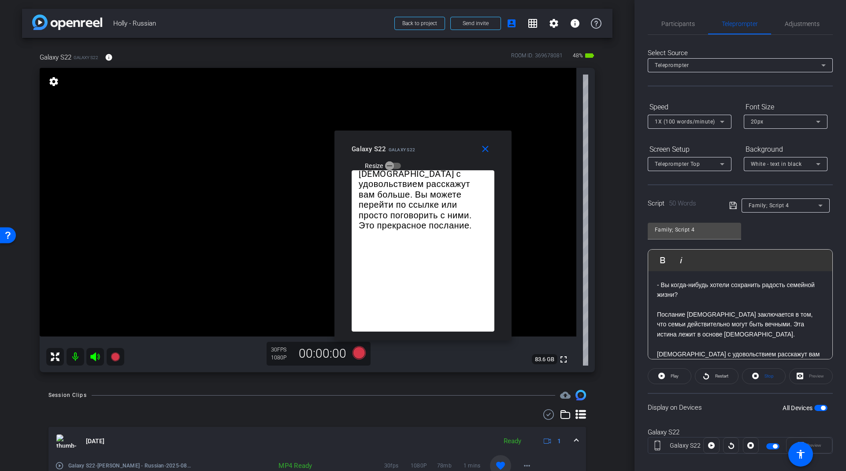
scroll to position [11, 0]
click at [727, 320] on p "Послание [DEMOGRAPHIC_DATA] заключается в том, что семьи действительно могут бы…" at bounding box center [740, 323] width 167 height 30
click at [736, 320] on p "Послание [DEMOGRAPHIC_DATA] заключается в том, что семьи действительно могут бы…" at bounding box center [740, 323] width 167 height 30
drag, startPoint x: 737, startPoint y: 320, endPoint x: 754, endPoint y: 320, distance: 16.3
click at [754, 320] on p "Послание [DEMOGRAPHIC_DATA] заключается в том, что семьи действительно могут бы…" at bounding box center [740, 323] width 167 height 30
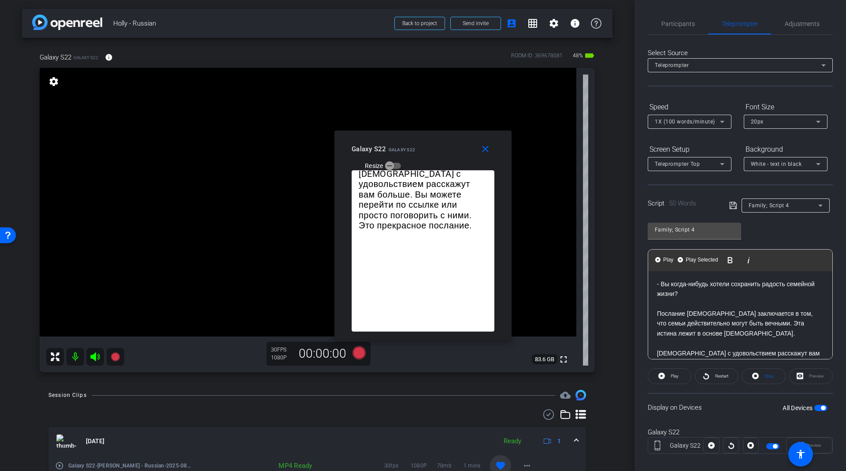
click at [754, 320] on p "Послание [DEMOGRAPHIC_DATA] заключается в том, что семьи действительно могут бы…" at bounding box center [740, 323] width 167 height 30
drag, startPoint x: 752, startPoint y: 322, endPoint x: 739, endPoint y: 322, distance: 13.2
click at [739, 322] on p "Послание [DEMOGRAPHIC_DATA] заключается в том, что семьи действительно могут бы…" at bounding box center [740, 323] width 167 height 30
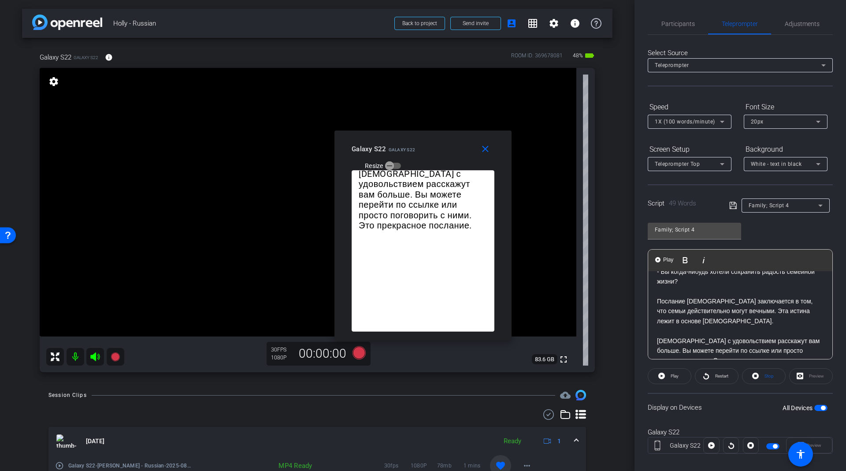
scroll to position [1, 0]
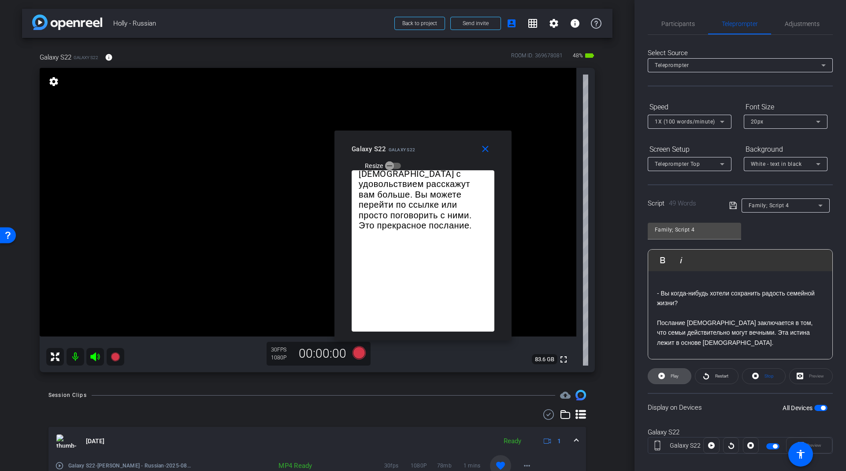
click at [673, 370] on span "Play" at bounding box center [673, 376] width 10 height 12
click at [676, 374] on span "Pause" at bounding box center [675, 375] width 12 height 5
click at [673, 373] on div "Play" at bounding box center [670, 376] width 44 height 16
click at [486, 148] on mat-icon "close" at bounding box center [485, 149] width 11 height 11
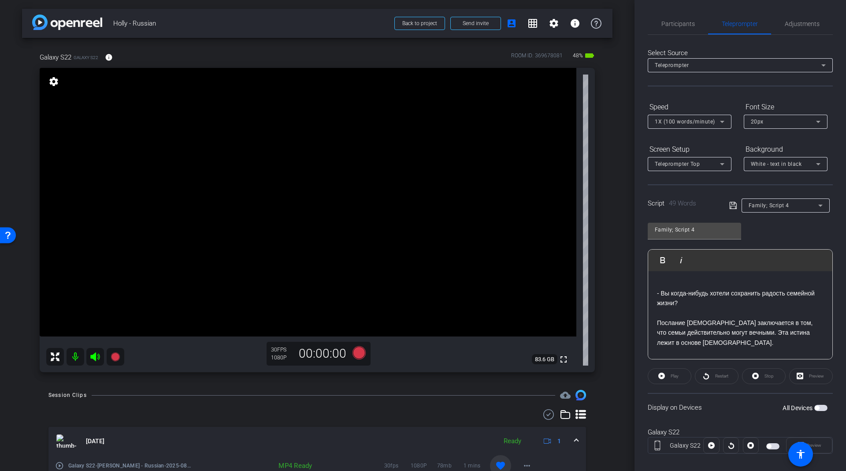
click at [722, 368] on div "Restart" at bounding box center [717, 376] width 44 height 16
click at [676, 375] on div "Play" at bounding box center [670, 376] width 44 height 16
click at [814, 407] on span "button" at bounding box center [820, 408] width 13 height 6
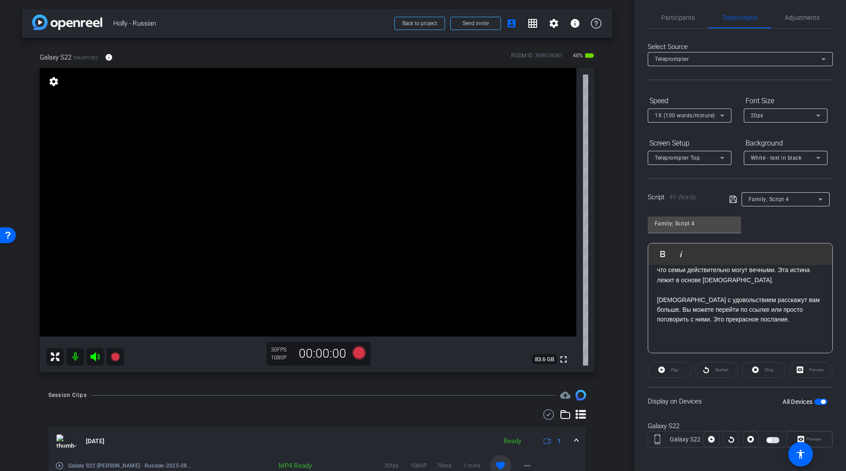
scroll to position [9, 0]
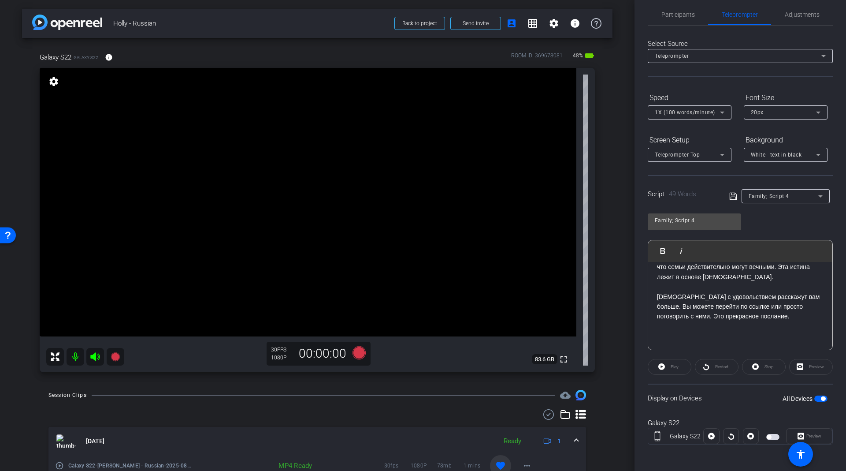
click at [674, 367] on div "Play" at bounding box center [670, 367] width 44 height 16
click at [708, 432] on div at bounding box center [711, 436] width 16 height 16
click at [728, 432] on div at bounding box center [731, 436] width 16 height 16
click at [813, 404] on div "Display on Devices All Devices" at bounding box center [740, 397] width 185 height 29
click at [814, 395] on span "button" at bounding box center [820, 398] width 13 height 6
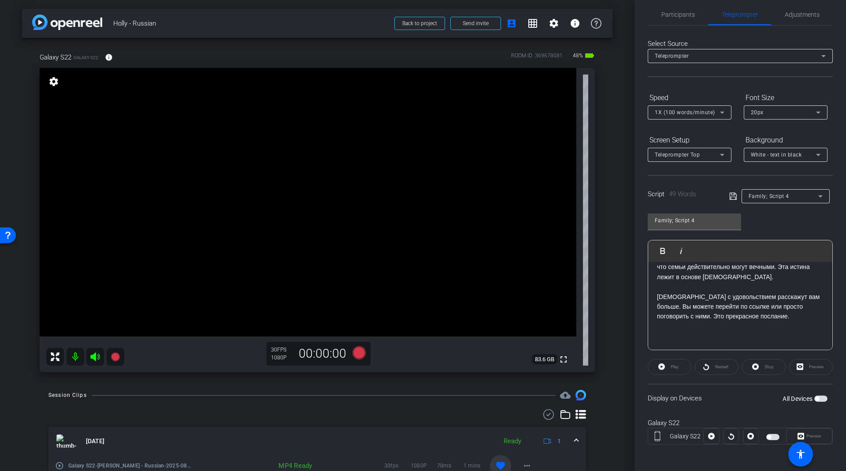
click at [814, 395] on span "button" at bounding box center [820, 398] width 13 height 6
click at [714, 432] on span at bounding box center [711, 435] width 15 height 21
click at [806, 433] on span "Preview" at bounding box center [813, 435] width 15 height 5
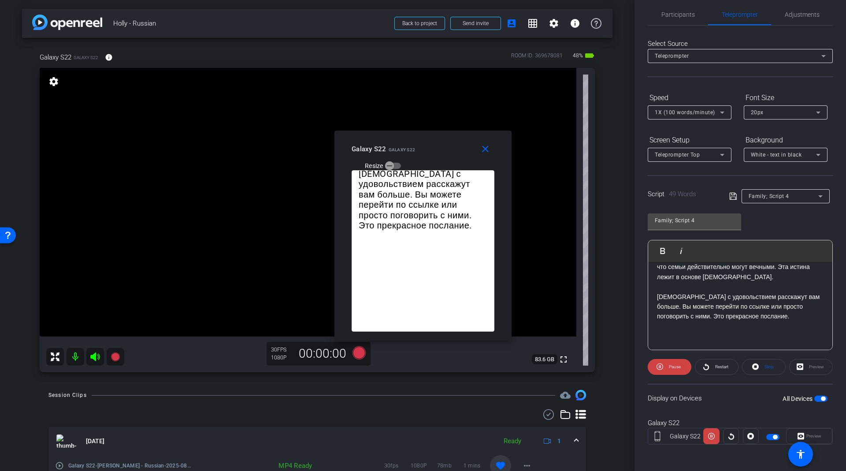
click at [662, 356] on openreel-capture-teleprompter "Speed 1X (100 words/minute) Font Size 20px Screen Setup Teleprompter Top Backgr…" at bounding box center [740, 274] width 185 height 369
click at [663, 366] on span at bounding box center [670, 366] width 44 height 21
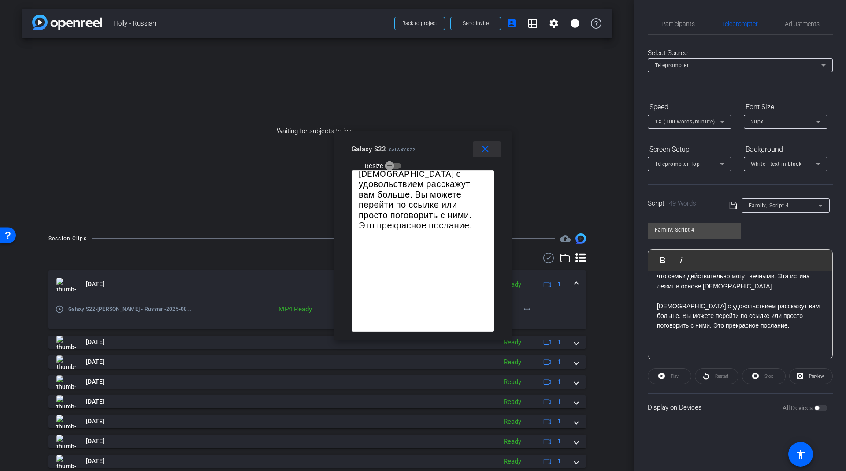
click at [486, 148] on mat-icon "close" at bounding box center [485, 149] width 11 height 11
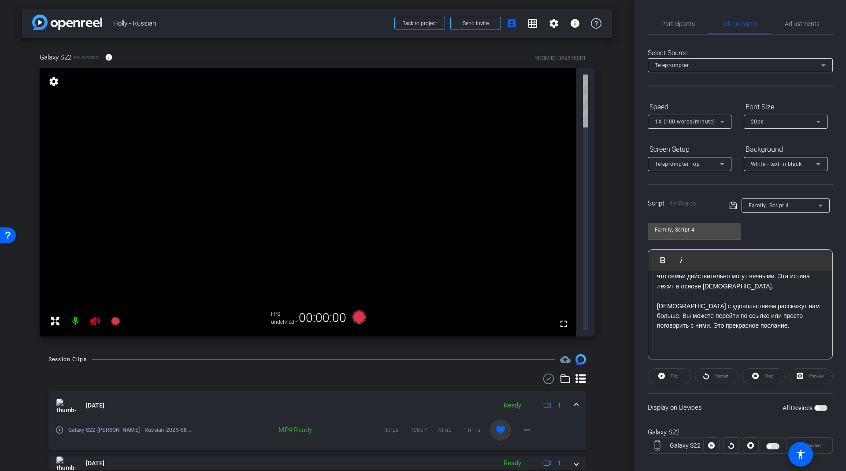
scroll to position [67, 0]
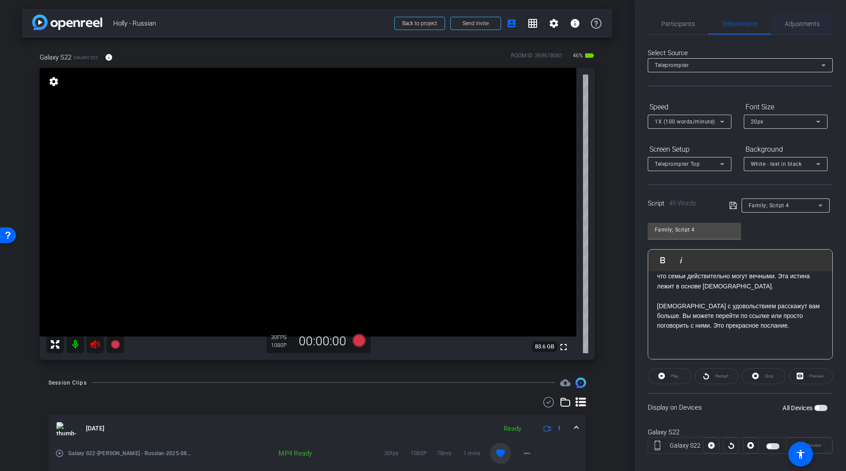
click at [801, 25] on span "Adjustments" at bounding box center [802, 24] width 35 height 6
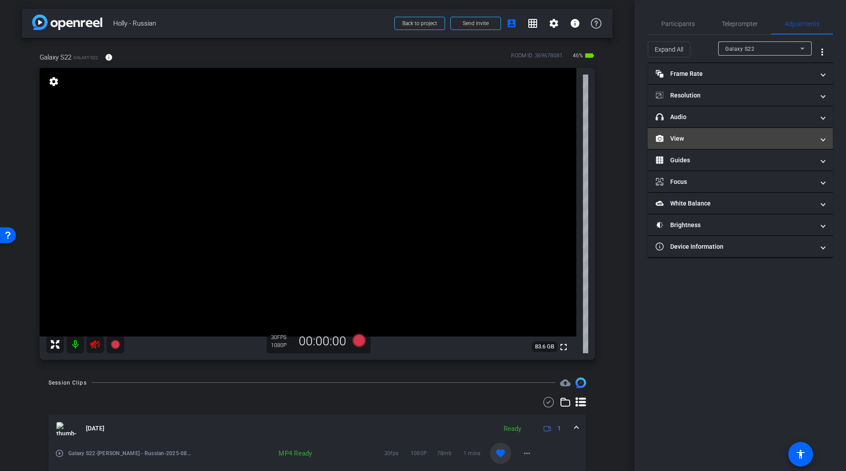
drag, startPoint x: 693, startPoint y: 137, endPoint x: 693, endPoint y: 150, distance: 13.2
click at [693, 137] on mat-panel-title "View" at bounding box center [735, 138] width 159 height 9
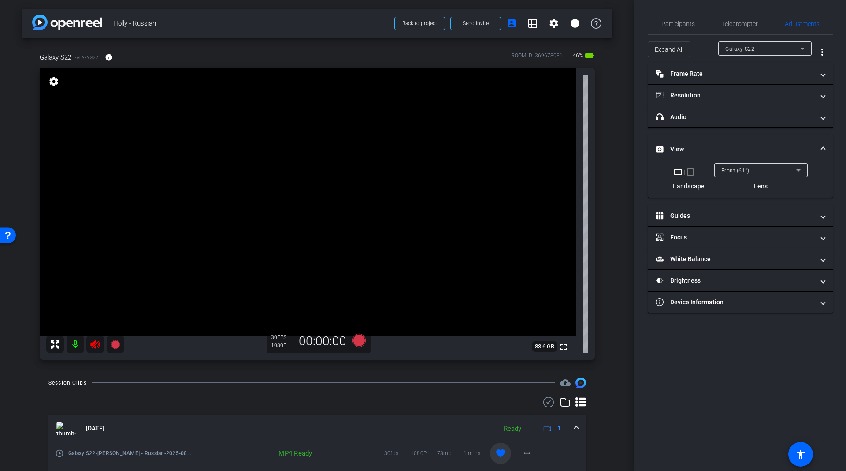
click at [692, 169] on mat-icon "crop_portrait" at bounding box center [690, 172] width 11 height 11
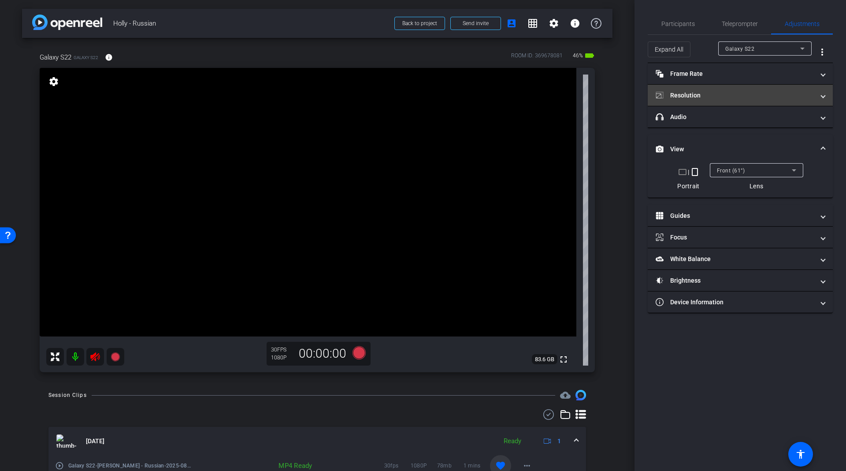
click at [720, 95] on mat-panel-title "Resolution" at bounding box center [735, 95] width 159 height 9
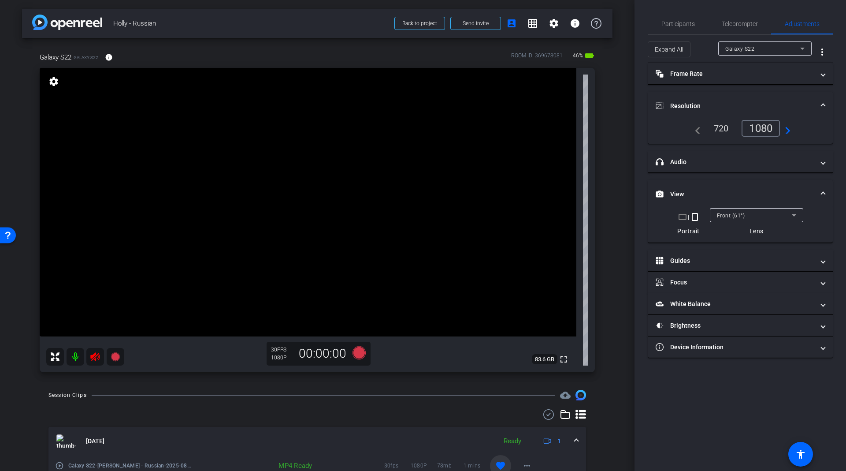
click at [754, 123] on div "1080" at bounding box center [761, 128] width 38 height 17
click at [744, 73] on mat-panel-title "Frame Rate Frame Rate" at bounding box center [735, 73] width 159 height 9
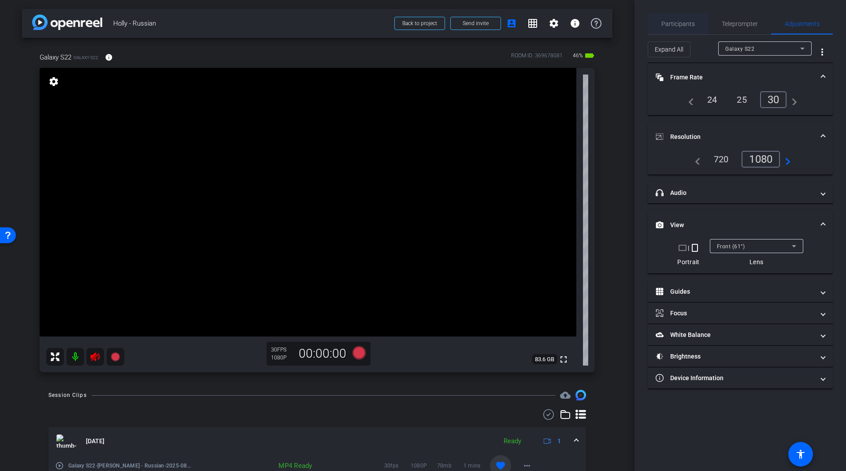
click at [663, 21] on span "Participants" at bounding box center [677, 24] width 33 height 6
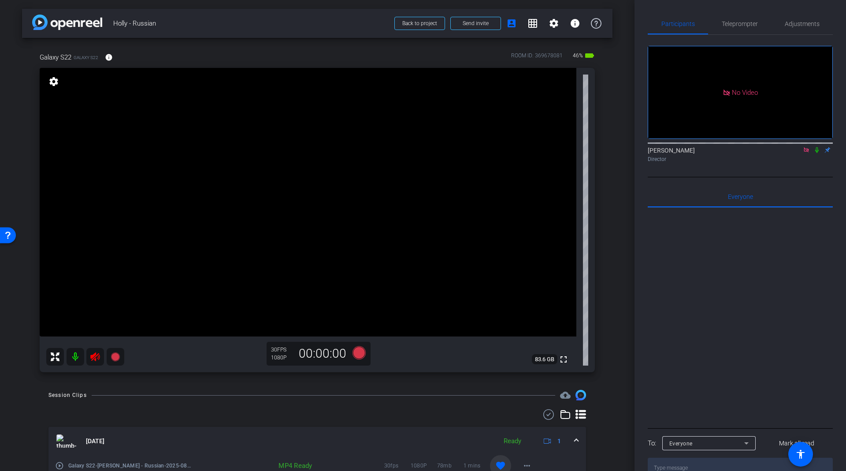
click at [92, 359] on icon at bounding box center [94, 356] width 9 height 9
click at [795, 21] on span "Adjustments" at bounding box center [802, 24] width 35 height 6
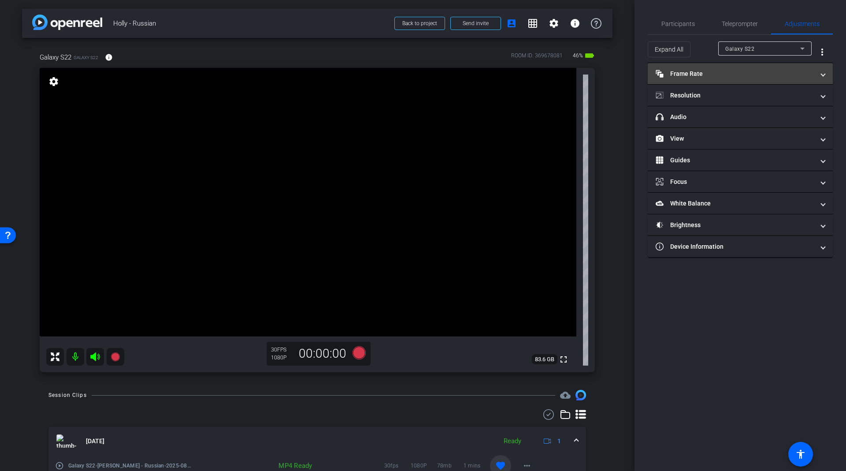
click at [707, 76] on mat-panel-title "Frame Rate Frame Rate" at bounding box center [735, 73] width 159 height 9
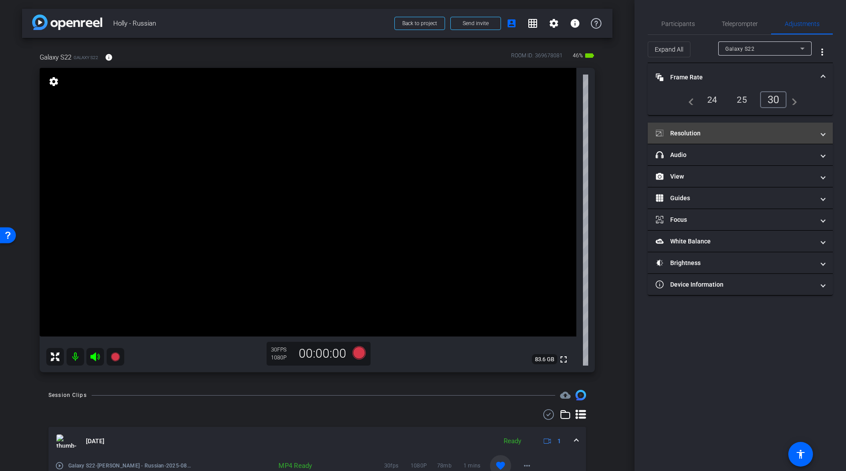
click at [761, 124] on mat-expansion-panel-header "Resolution" at bounding box center [740, 132] width 185 height 21
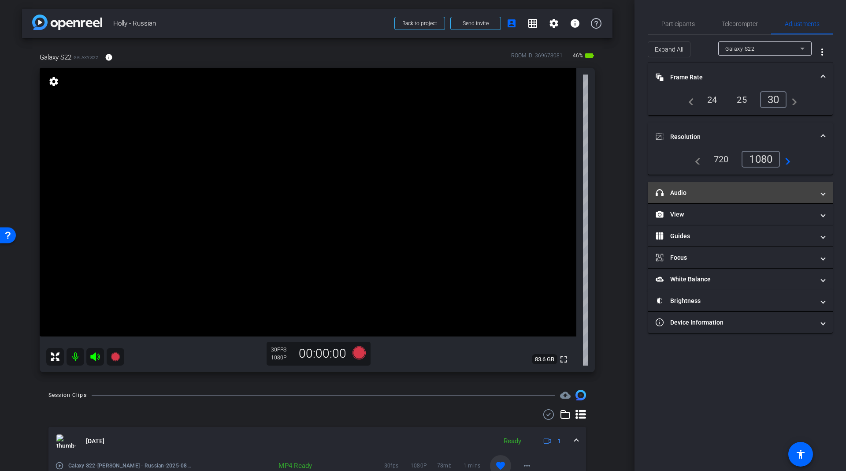
click at [733, 200] on mat-expansion-panel-header "headphone icon Audio" at bounding box center [740, 192] width 185 height 21
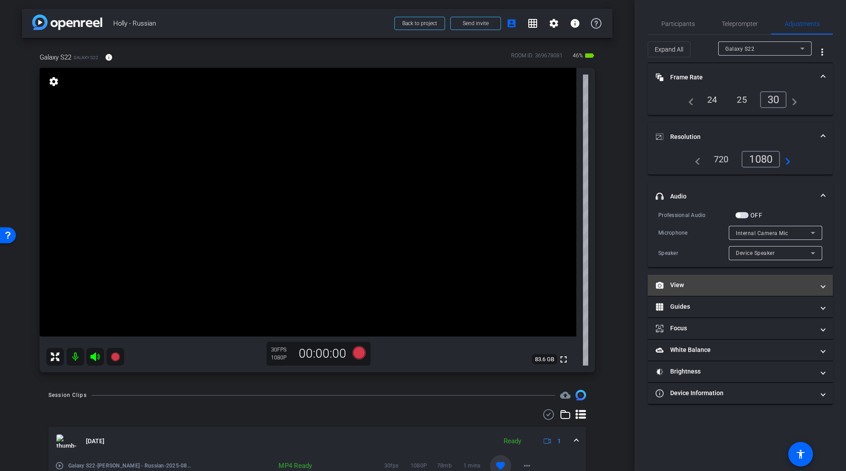
click at [722, 288] on mat-expansion-panel-header "View" at bounding box center [740, 285] width 185 height 21
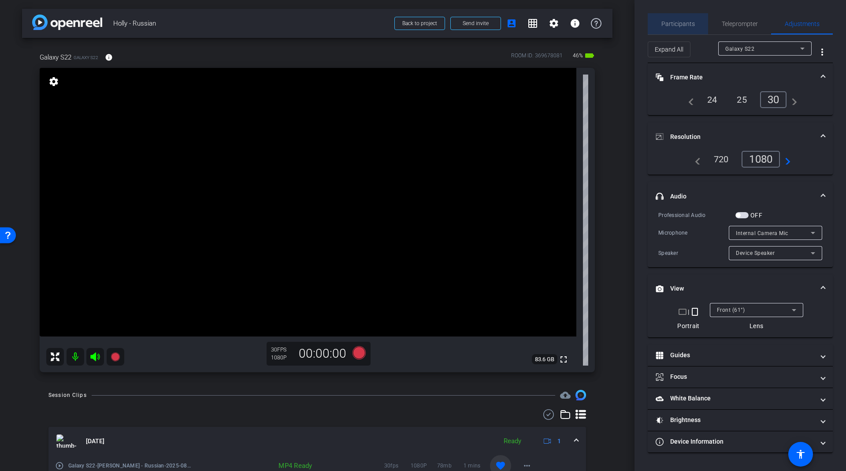
click at [682, 24] on span "Participants" at bounding box center [677, 24] width 33 height 6
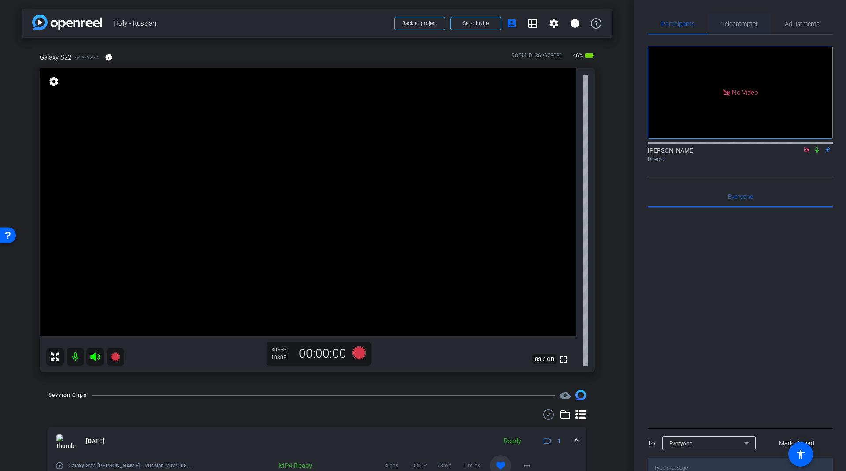
click at [751, 24] on span "Teleprompter" at bounding box center [740, 24] width 36 height 6
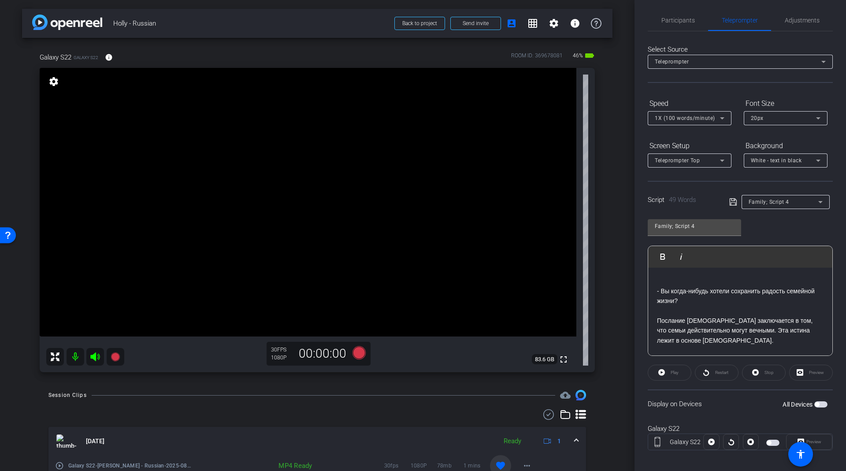
scroll to position [9, 0]
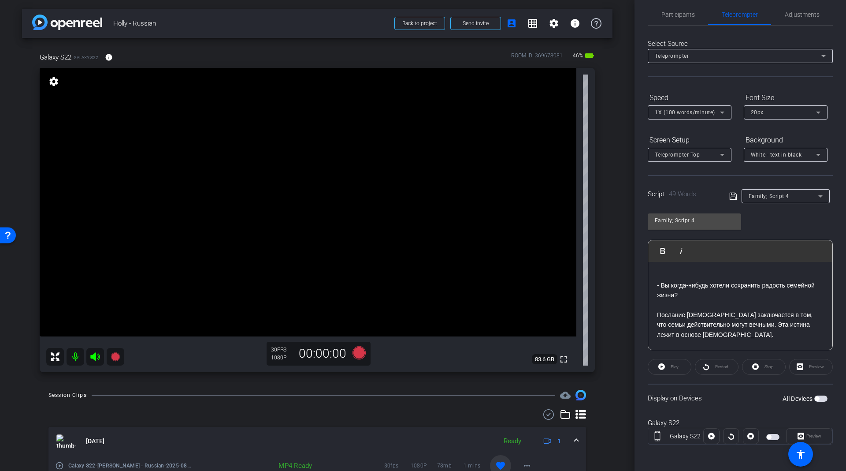
click at [815, 396] on span "button" at bounding box center [817, 398] width 4 height 4
click at [674, 367] on span "Play" at bounding box center [675, 366] width 8 height 5
click at [798, 430] on icon at bounding box center [801, 435] width 7 height 13
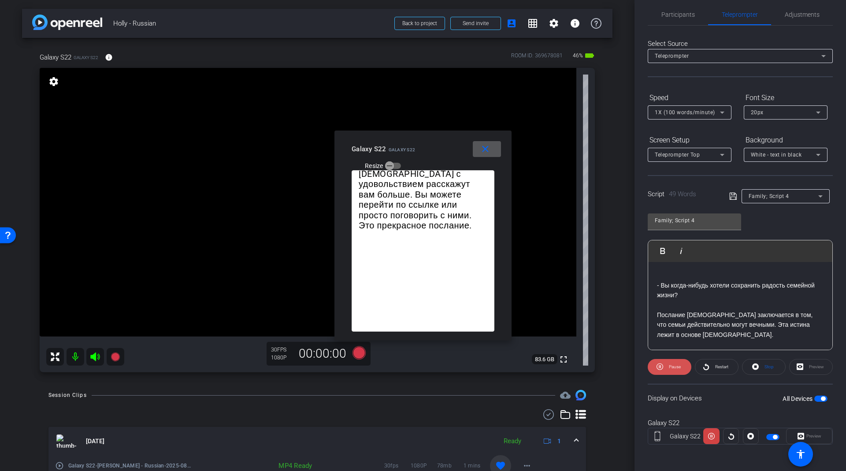
click at [661, 365] on icon at bounding box center [660, 366] width 7 height 11
click at [661, 365] on icon at bounding box center [661, 366] width 7 height 11
click at [661, 365] on icon at bounding box center [660, 366] width 7 height 11
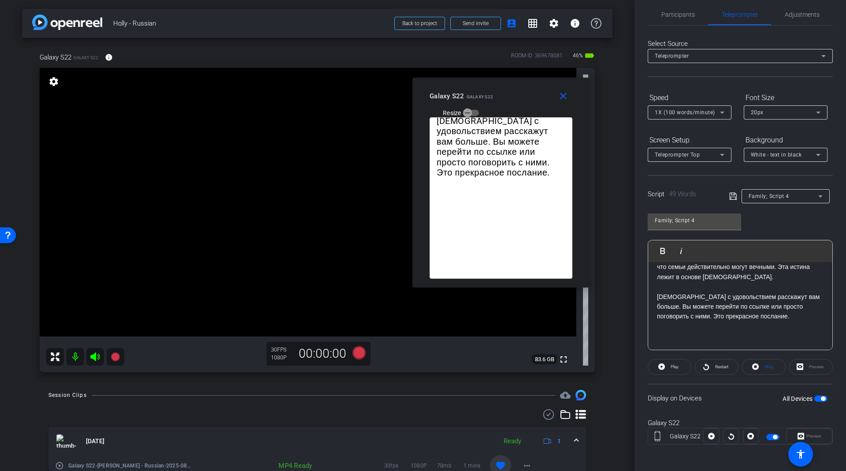
drag, startPoint x: 431, startPoint y: 148, endPoint x: 556, endPoint y: 66, distance: 150.4
click at [558, 88] on div "Galaxy S22 Galaxy S22 Resize" at bounding box center [504, 103] width 149 height 31
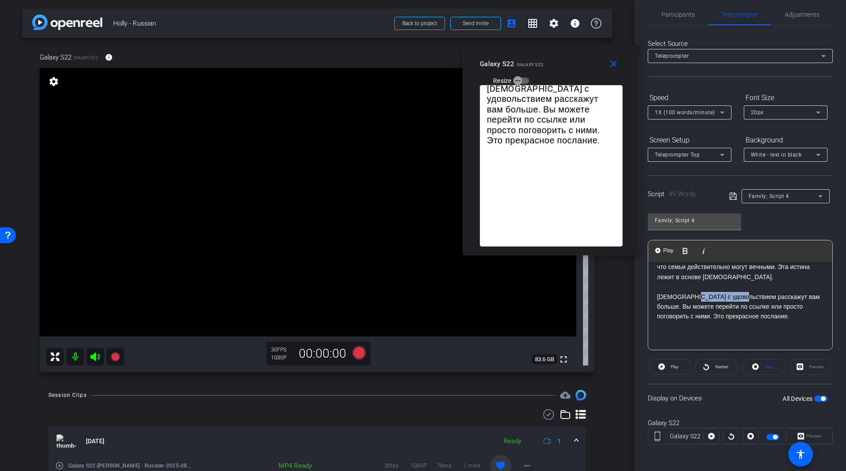
drag, startPoint x: 694, startPoint y: 297, endPoint x: 743, endPoint y: 296, distance: 49.4
click at [743, 296] on p "[DEMOGRAPHIC_DATA] с удовольствием расскажут вам больше. Вы можете перейти по с…" at bounding box center [740, 307] width 167 height 30
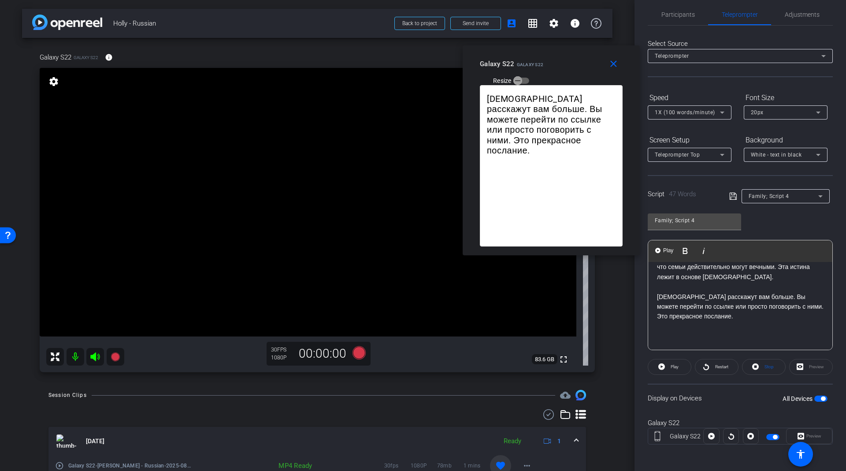
scroll to position [0, 0]
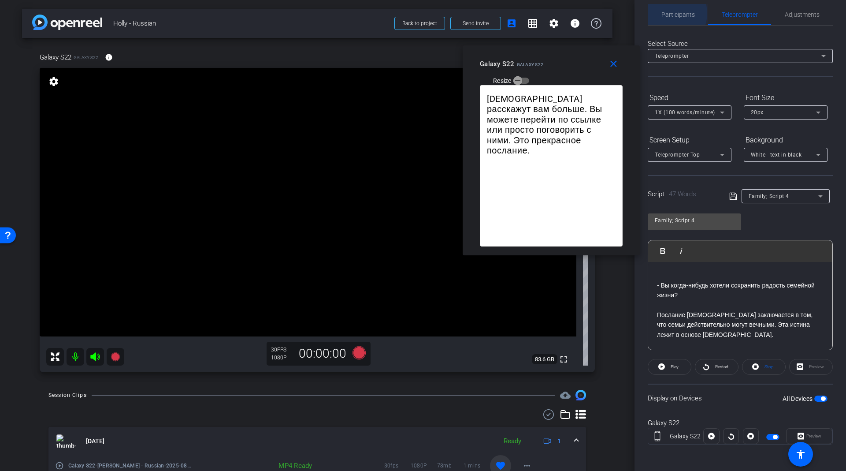
click at [668, 13] on span "Participants" at bounding box center [677, 14] width 33 height 6
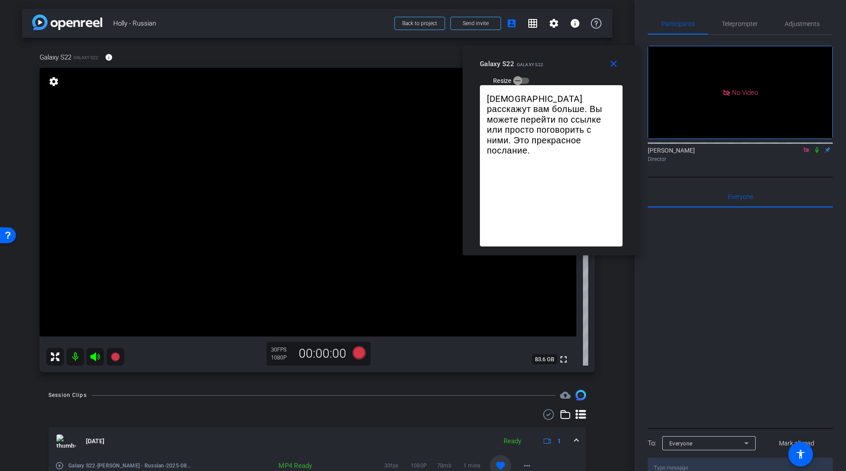
click at [806, 147] on icon at bounding box center [806, 149] width 5 height 5
click at [792, 153] on icon at bounding box center [795, 150] width 7 height 6
click at [616, 65] on mat-icon "close" at bounding box center [613, 64] width 11 height 11
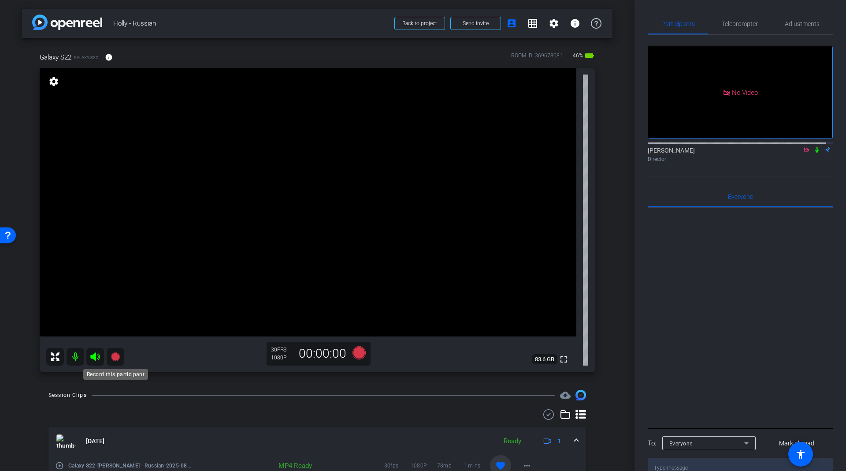
click at [114, 358] on icon at bounding box center [115, 356] width 9 height 9
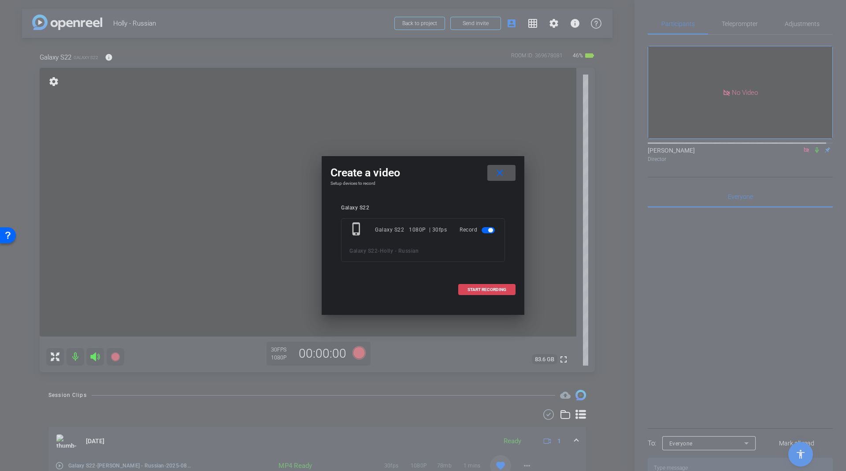
click at [489, 282] on span at bounding box center [487, 289] width 56 height 21
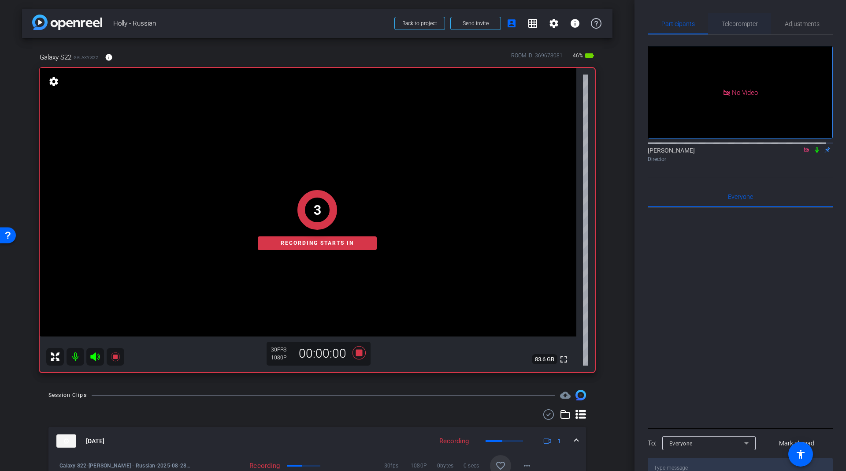
click at [726, 24] on span "Teleprompter" at bounding box center [740, 24] width 36 height 6
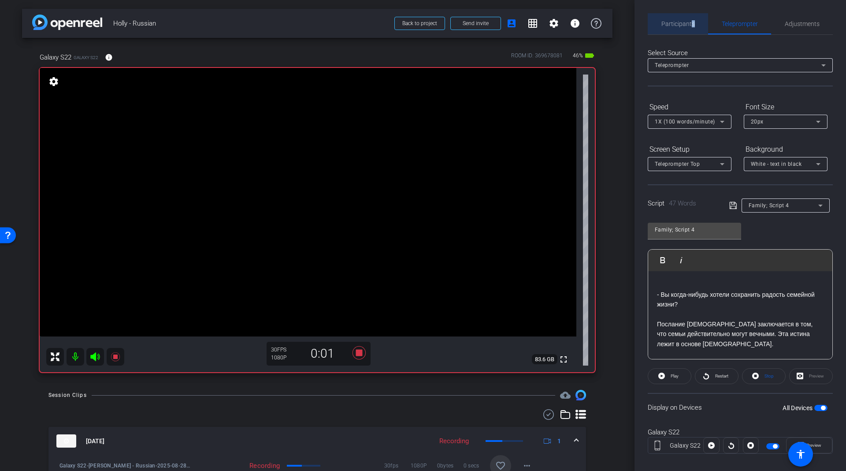
click at [687, 20] on span "Participants" at bounding box center [677, 23] width 33 height 21
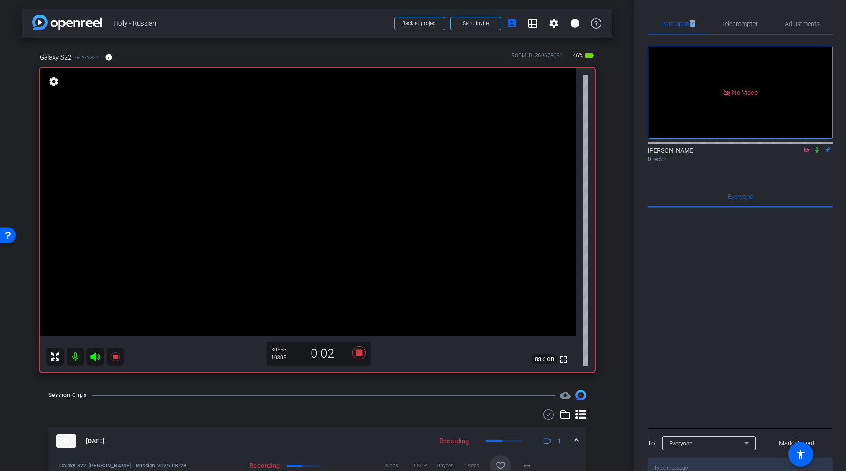
click at [816, 147] on icon at bounding box center [817, 150] width 4 height 6
click at [745, 21] on span "Teleprompter" at bounding box center [740, 24] width 36 height 6
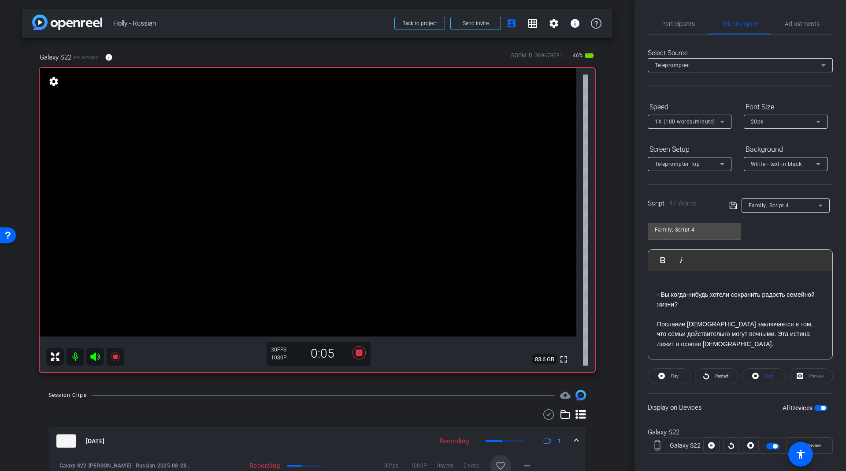
scroll to position [66, 0]
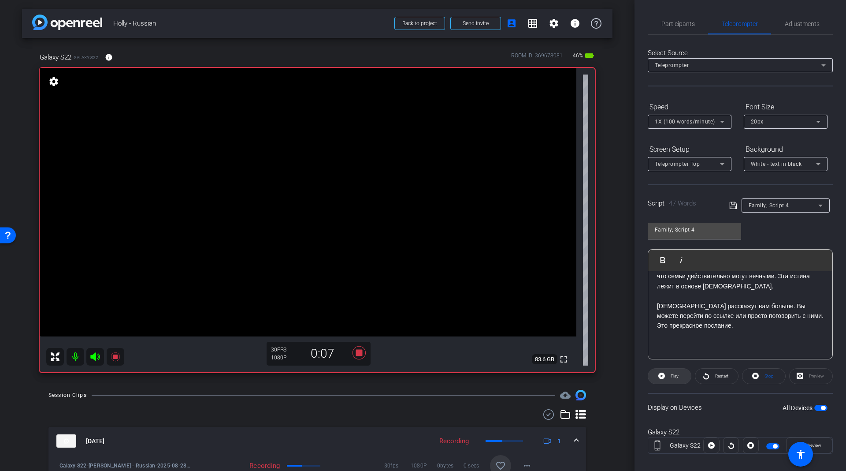
click at [672, 379] on span "Play" at bounding box center [673, 376] width 10 height 12
click at [806, 375] on div "Preview" at bounding box center [811, 376] width 44 height 16
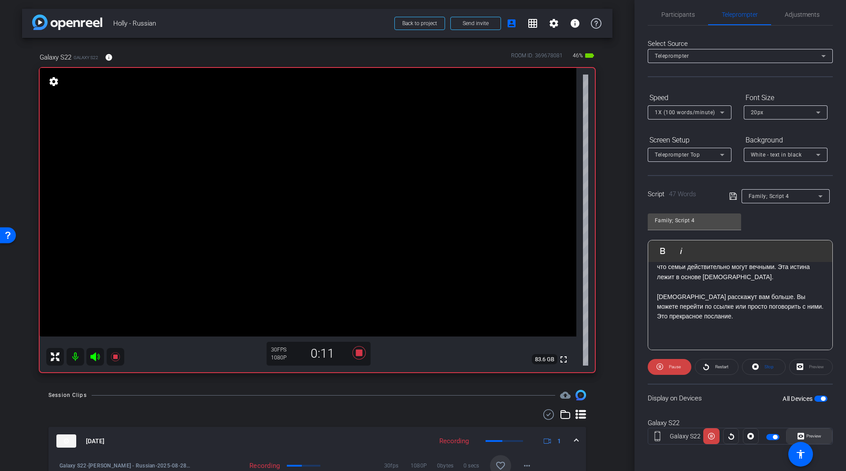
click at [805, 427] on span at bounding box center [809, 435] width 45 height 21
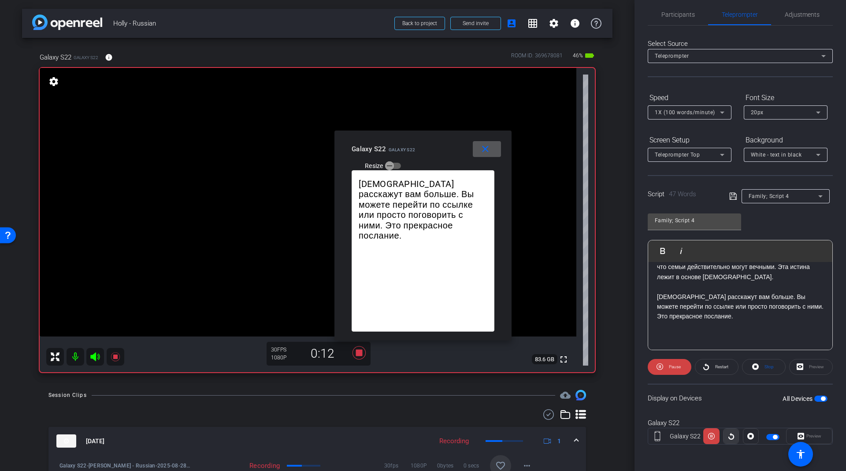
click at [728, 431] on icon at bounding box center [731, 435] width 7 height 13
click at [662, 364] on span at bounding box center [670, 366] width 44 height 21
click at [662, 364] on icon at bounding box center [661, 366] width 7 height 7
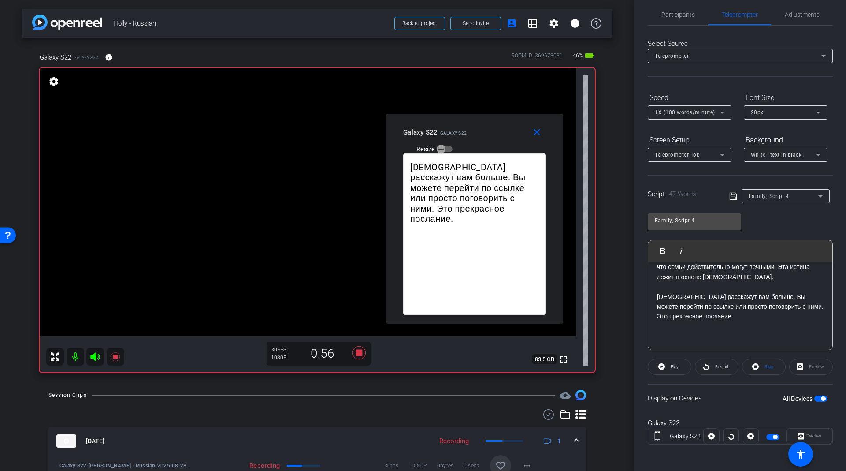
drag, startPoint x: 419, startPoint y: 142, endPoint x: 519, endPoint y: 72, distance: 122.1
click at [523, 124] on div "Galaxy S22 Galaxy S22 Resize" at bounding box center [477, 139] width 149 height 31
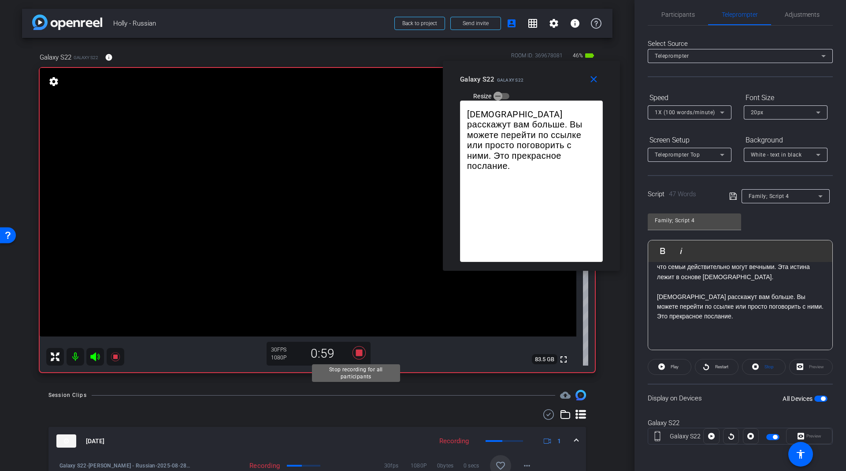
click at [353, 350] on icon at bounding box center [359, 352] width 13 height 13
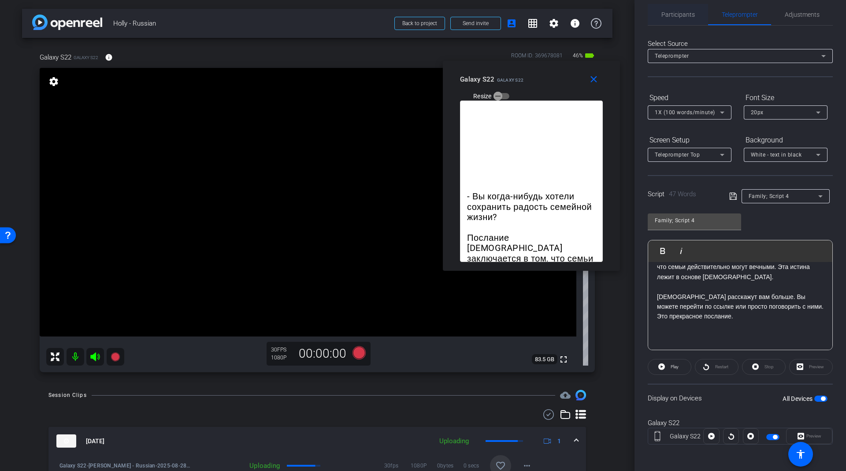
click at [673, 20] on span "Participants" at bounding box center [677, 14] width 33 height 21
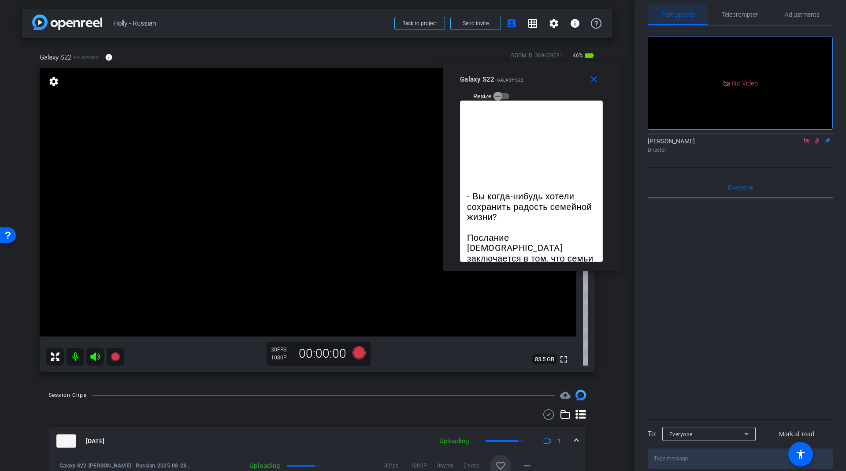
scroll to position [0, 0]
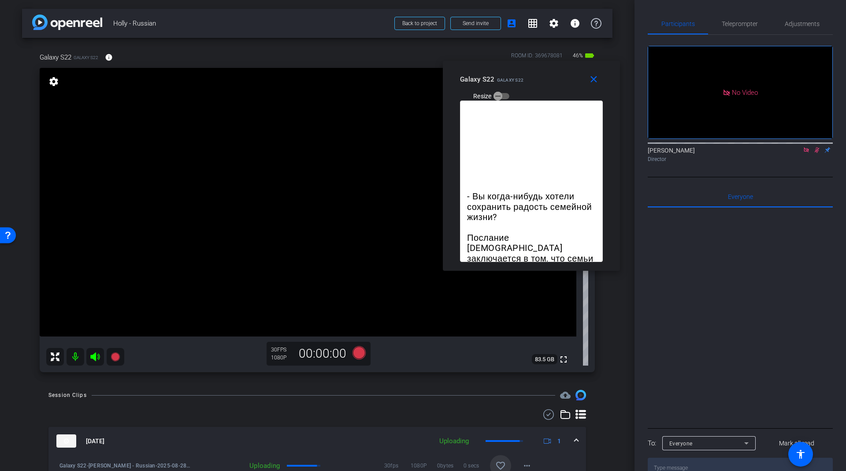
click at [814, 147] on icon at bounding box center [816, 150] width 7 height 6
click at [742, 29] on span "Teleprompter" at bounding box center [740, 23] width 36 height 21
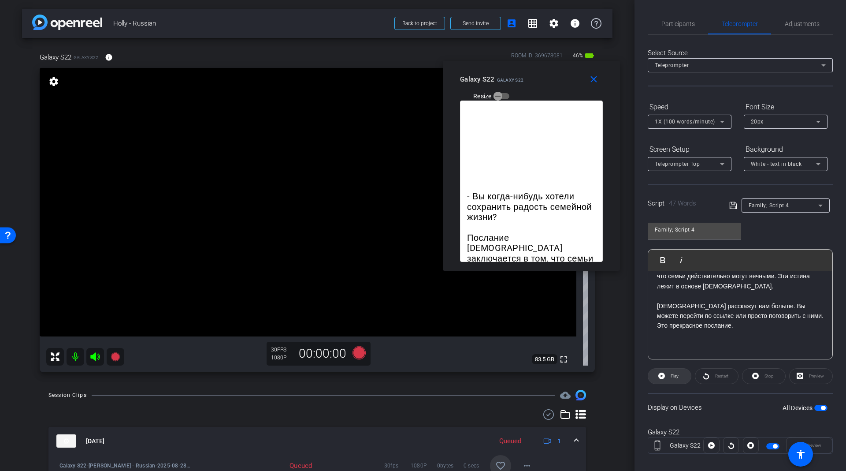
click at [660, 372] on icon at bounding box center [661, 375] width 7 height 7
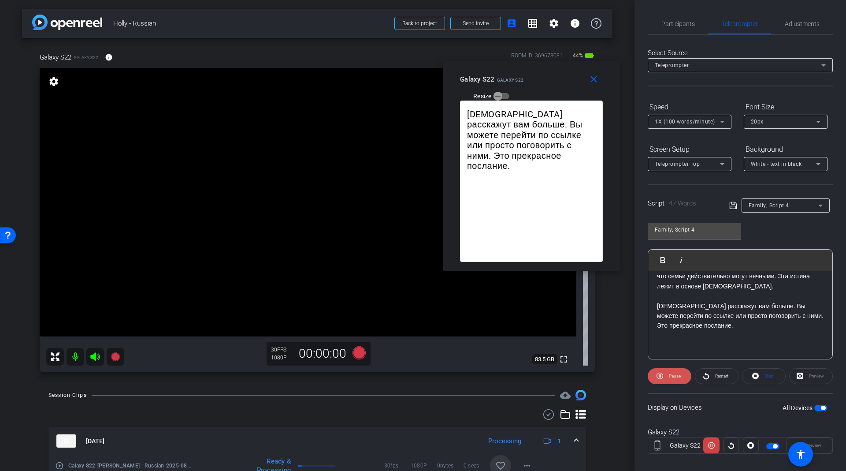
click at [662, 372] on span at bounding box center [670, 375] width 44 height 21
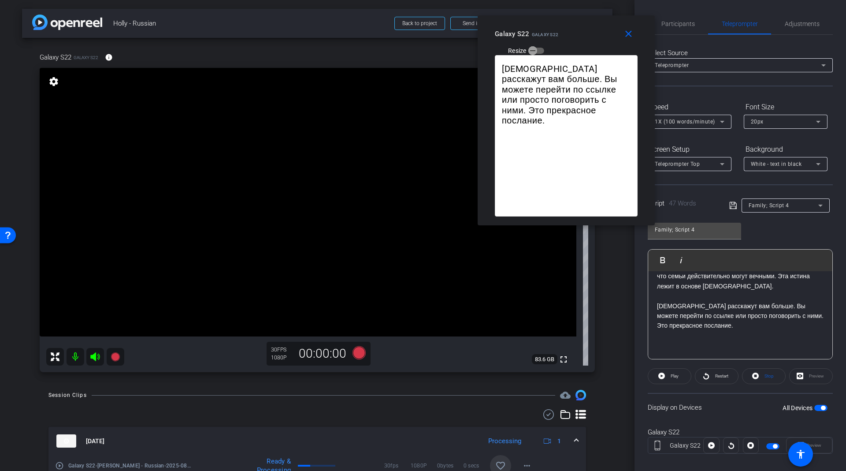
drag, startPoint x: 568, startPoint y: 97, endPoint x: 603, endPoint y: 50, distance: 58.3
click at [603, 50] on div "Galaxy S22 Galaxy S22 Resize" at bounding box center [569, 41] width 149 height 31
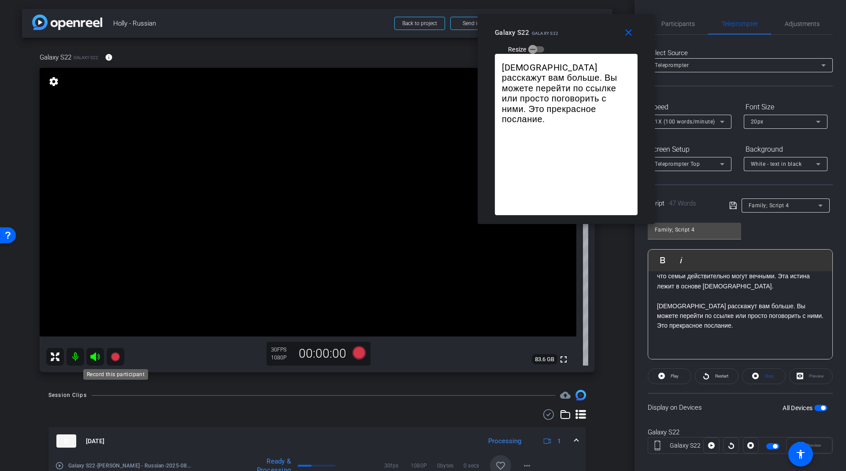
click at [114, 354] on icon at bounding box center [115, 356] width 9 height 9
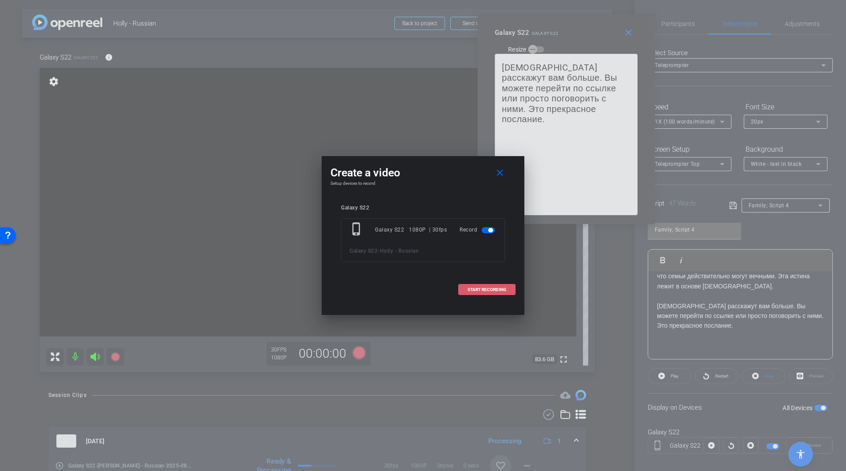
click at [461, 288] on span at bounding box center [487, 289] width 56 height 21
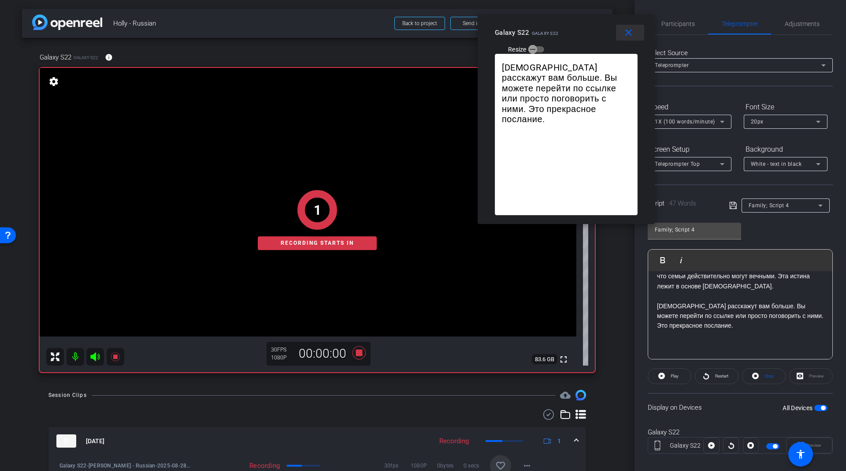
click at [624, 37] on mat-icon "close" at bounding box center [628, 32] width 11 height 11
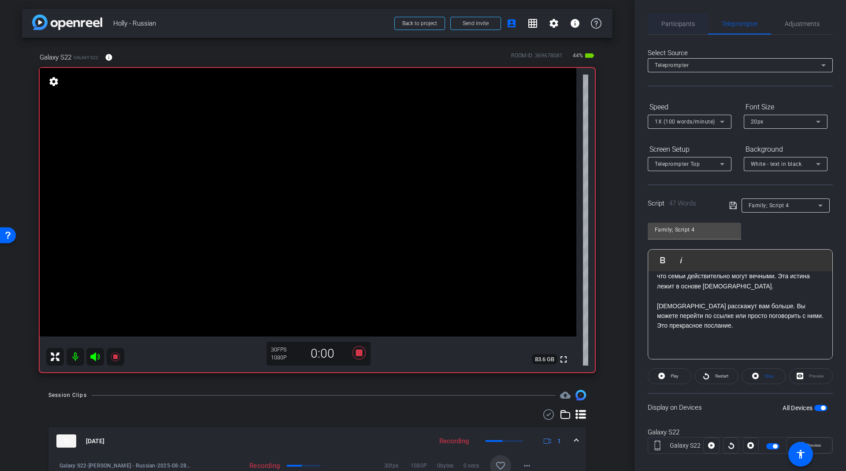
click at [688, 25] on span "Participants" at bounding box center [677, 24] width 33 height 6
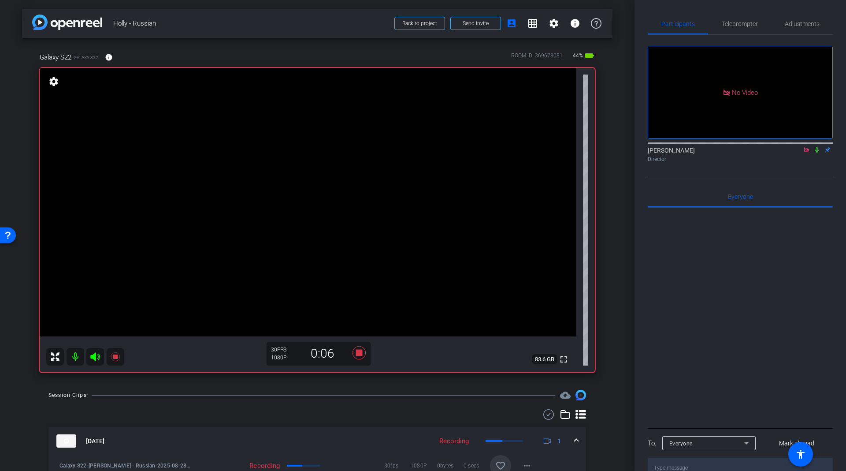
click at [817, 147] on icon at bounding box center [816, 150] width 7 height 6
click at [732, 24] on span "Teleprompter" at bounding box center [740, 24] width 36 height 6
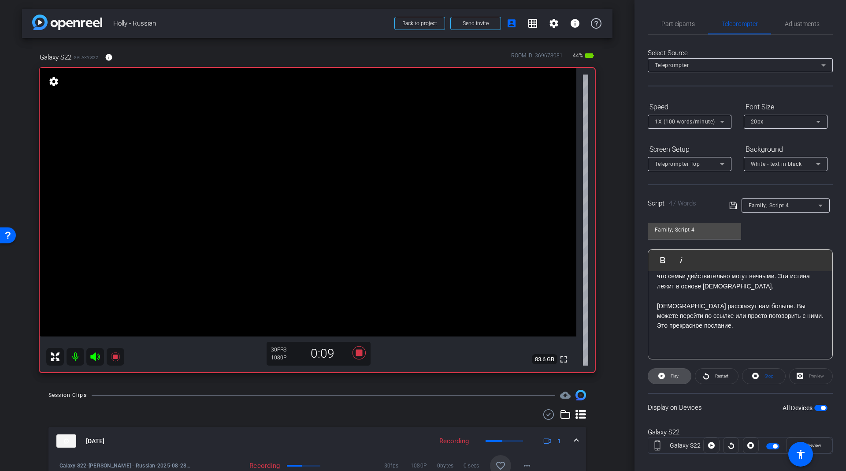
click at [676, 371] on span "Play" at bounding box center [673, 376] width 10 height 12
click at [718, 375] on span "Restart" at bounding box center [721, 375] width 13 height 5
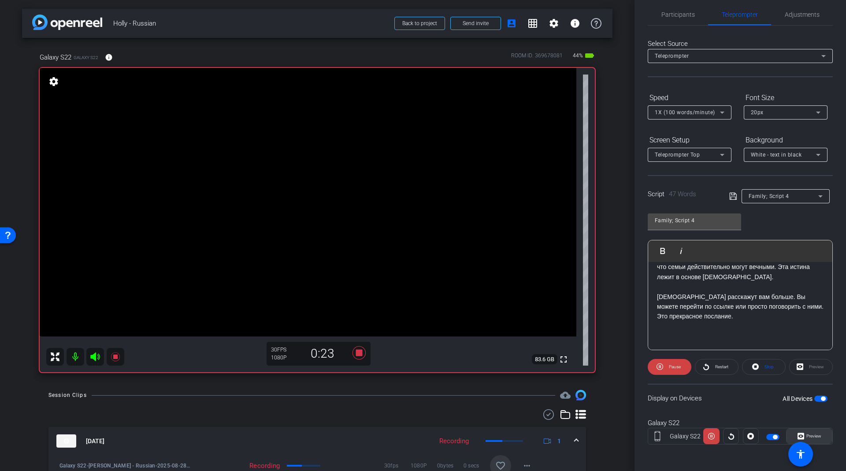
click at [809, 433] on span "Preview" at bounding box center [813, 435] width 15 height 5
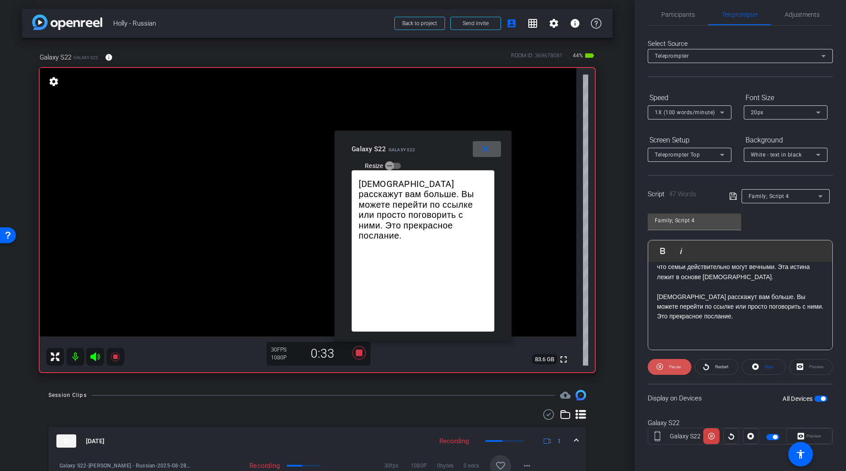
click at [677, 365] on span "Pause" at bounding box center [675, 366] width 12 height 5
click at [677, 365] on span "Play" at bounding box center [675, 366] width 8 height 5
click at [676, 365] on span "Play" at bounding box center [675, 366] width 8 height 5
click at [114, 357] on icon at bounding box center [115, 356] width 9 height 9
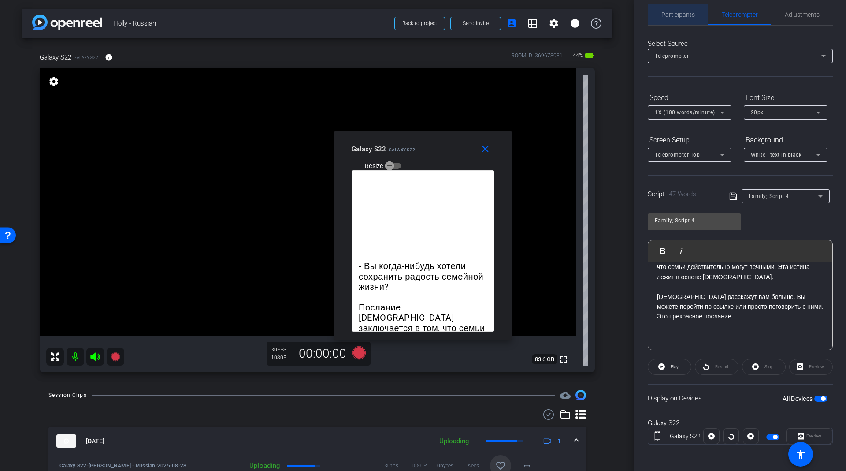
click at [678, 20] on span "Participants" at bounding box center [677, 14] width 33 height 21
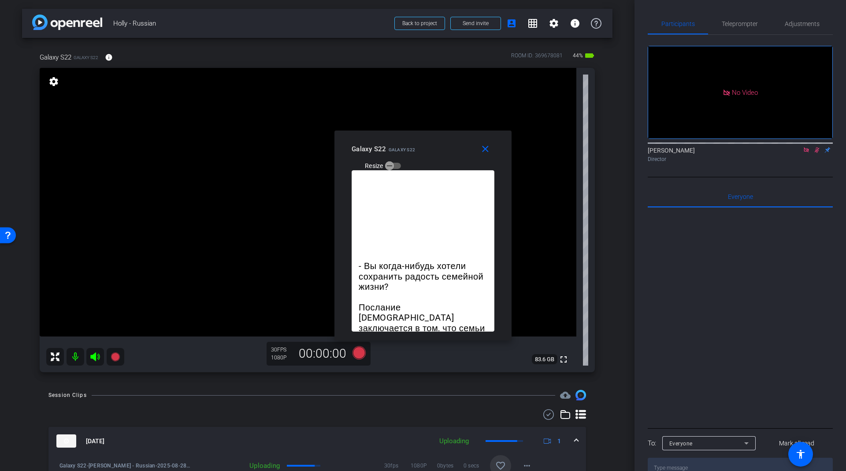
click at [816, 147] on icon at bounding box center [816, 150] width 7 height 6
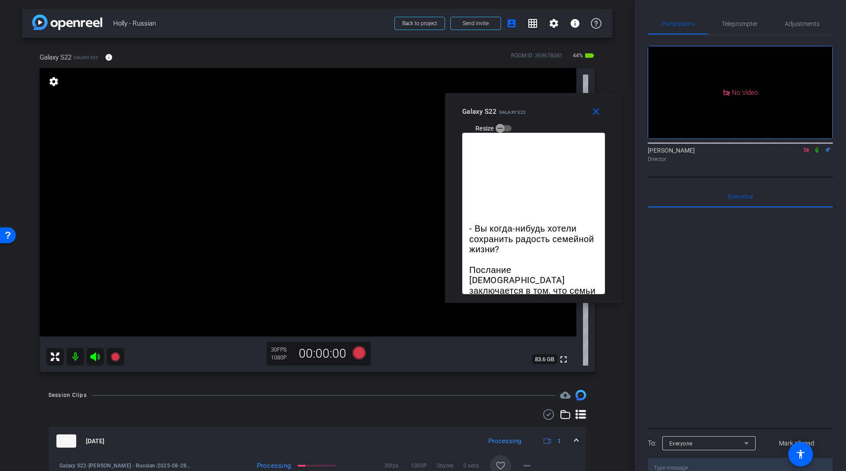
drag, startPoint x: 500, startPoint y: 156, endPoint x: 545, endPoint y: 69, distance: 98.1
click at [548, 104] on div "Galaxy S22 Galaxy S22 Resize" at bounding box center [536, 119] width 149 height 31
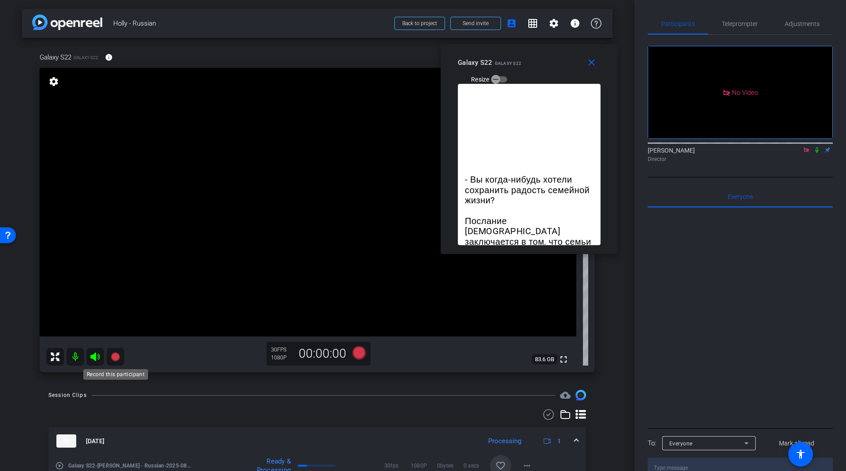
click at [109, 360] on mat-icon at bounding box center [116, 357] width 18 height 18
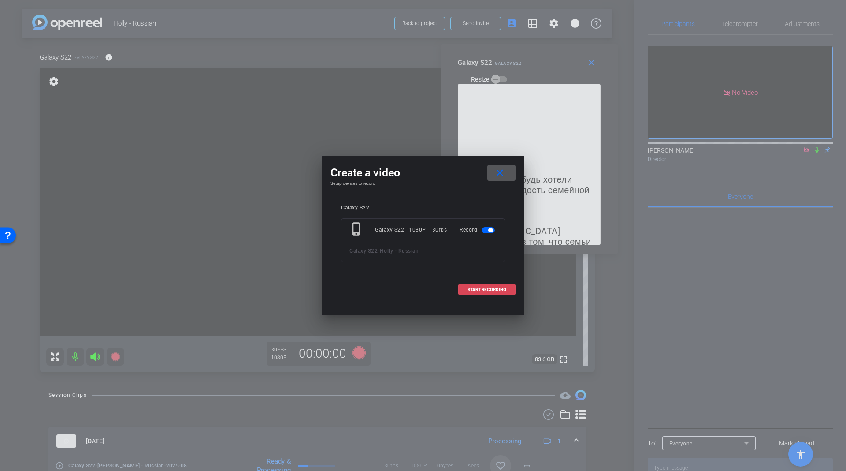
click at [479, 291] on span "START RECORDING" at bounding box center [487, 289] width 39 height 4
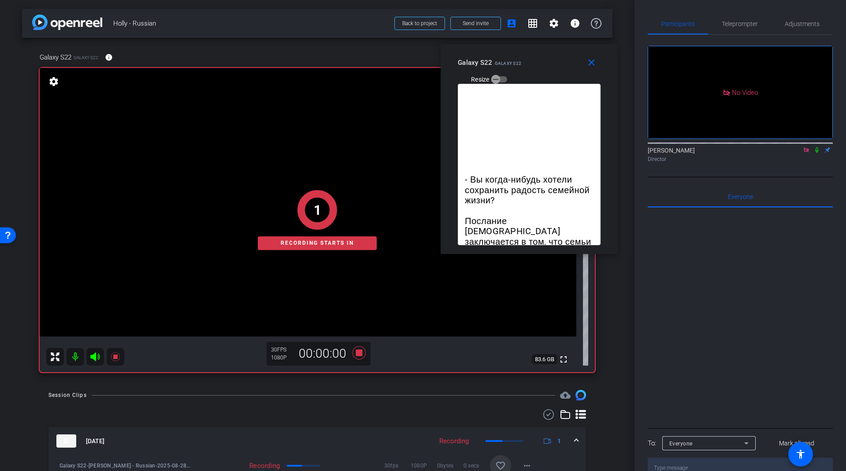
click at [816, 147] on icon at bounding box center [816, 150] width 7 height 6
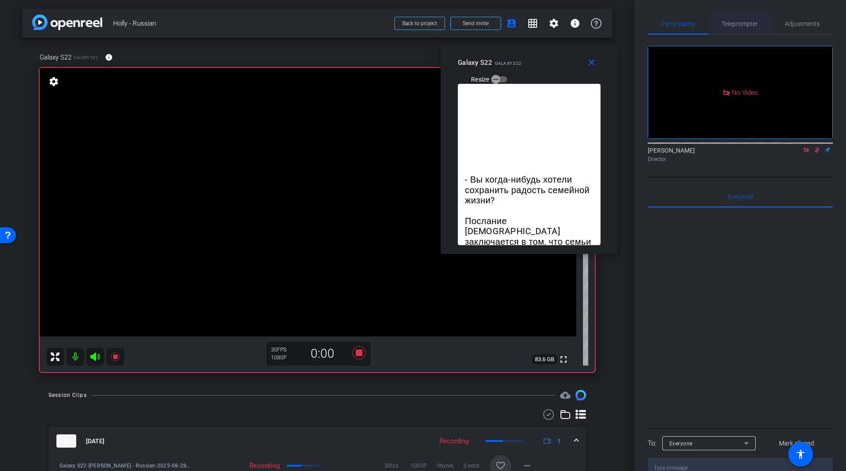
click at [743, 30] on span "Teleprompter" at bounding box center [740, 23] width 36 height 21
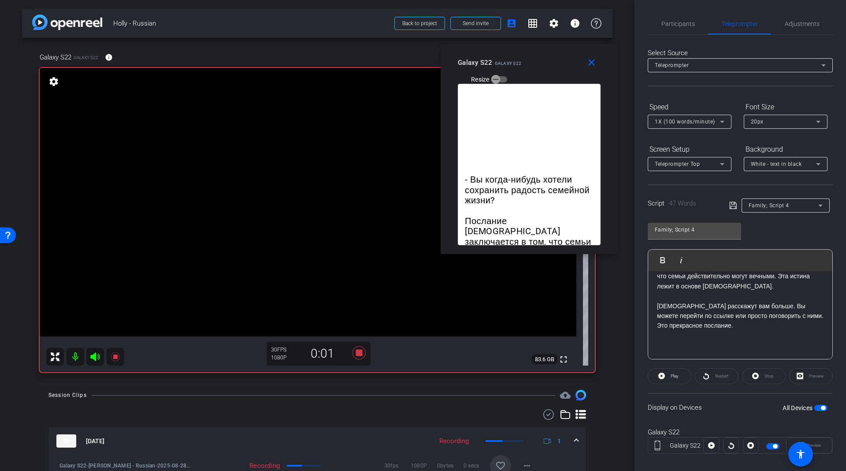
scroll to position [9, 0]
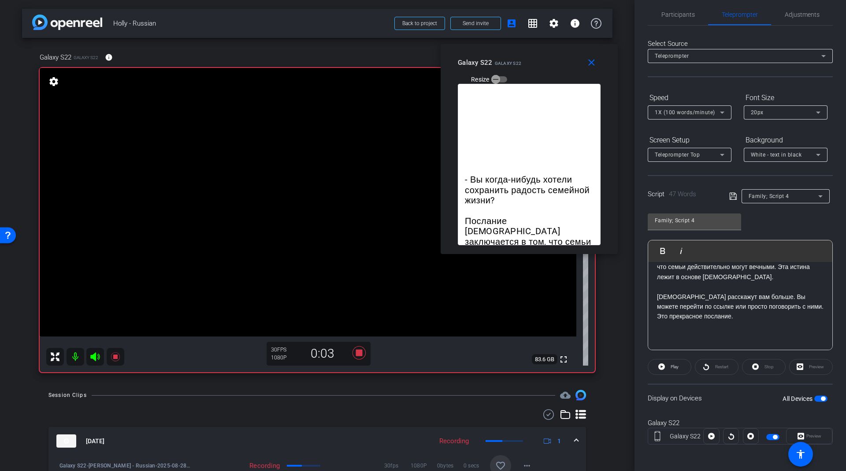
click at [707, 366] on div "Restart" at bounding box center [717, 367] width 44 height 16
click at [728, 432] on div at bounding box center [731, 436] width 16 height 16
click at [814, 397] on span "button" at bounding box center [820, 398] width 13 height 6
click at [728, 434] on div at bounding box center [731, 436] width 16 height 16
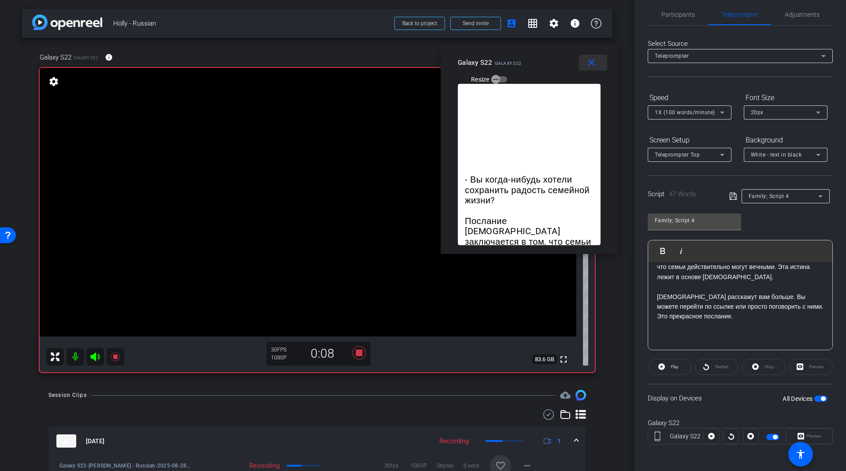
click at [598, 67] on span at bounding box center [593, 62] width 28 height 21
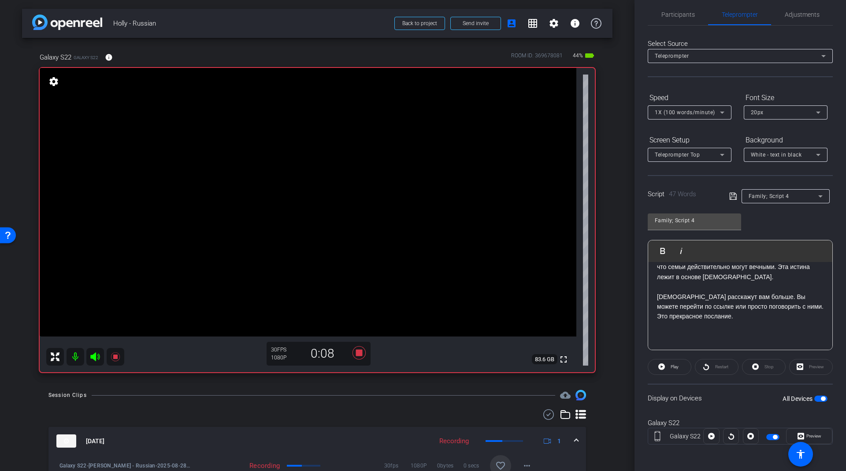
click at [726, 430] on div at bounding box center [731, 436] width 16 height 16
click at [712, 433] on icon at bounding box center [711, 436] width 7 height 7
click at [798, 436] on icon at bounding box center [801, 436] width 7 height 7
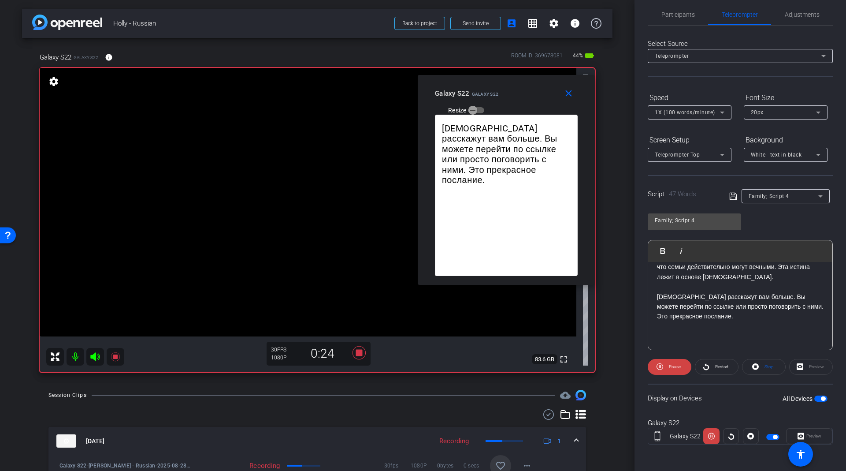
drag, startPoint x: 450, startPoint y: 153, endPoint x: 515, endPoint y: 106, distance: 79.8
click at [515, 106] on div "Galaxy S22 Galaxy S22 Resize" at bounding box center [509, 100] width 149 height 31
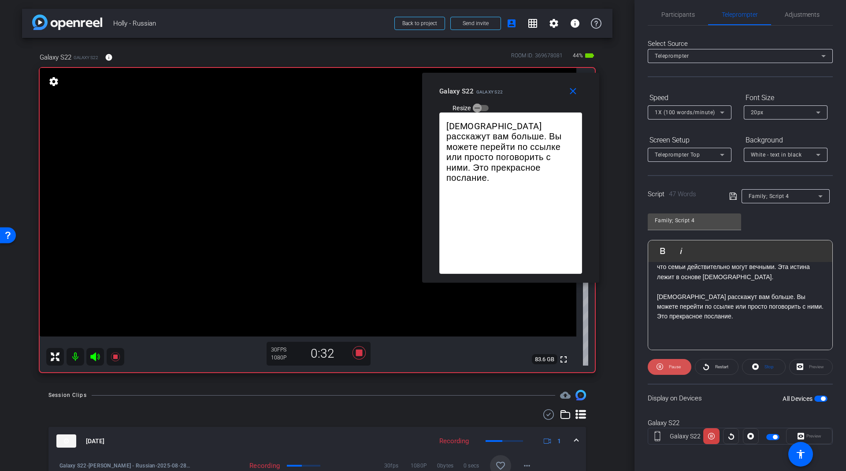
click at [667, 363] on span "Pause" at bounding box center [674, 366] width 14 height 12
click at [666, 363] on span at bounding box center [669, 366] width 43 height 21
click at [115, 353] on icon at bounding box center [115, 356] width 11 height 11
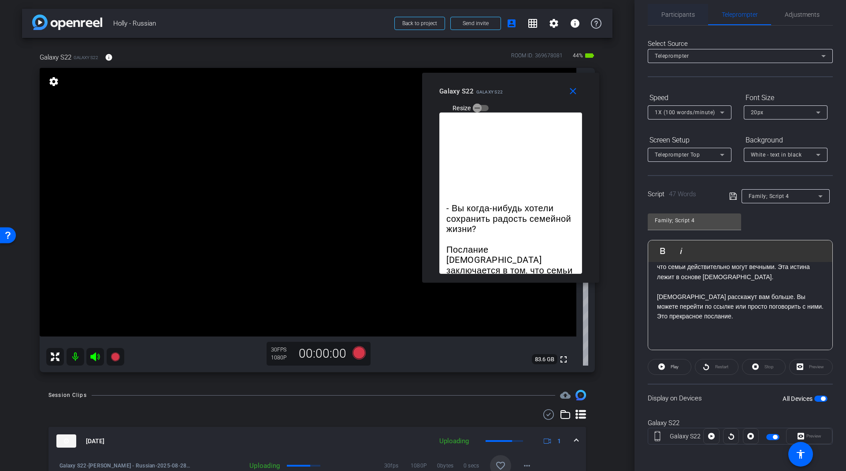
drag, startPoint x: 689, startPoint y: 13, endPoint x: 699, endPoint y: 21, distance: 13.5
click at [689, 13] on span "Participants" at bounding box center [677, 14] width 33 height 6
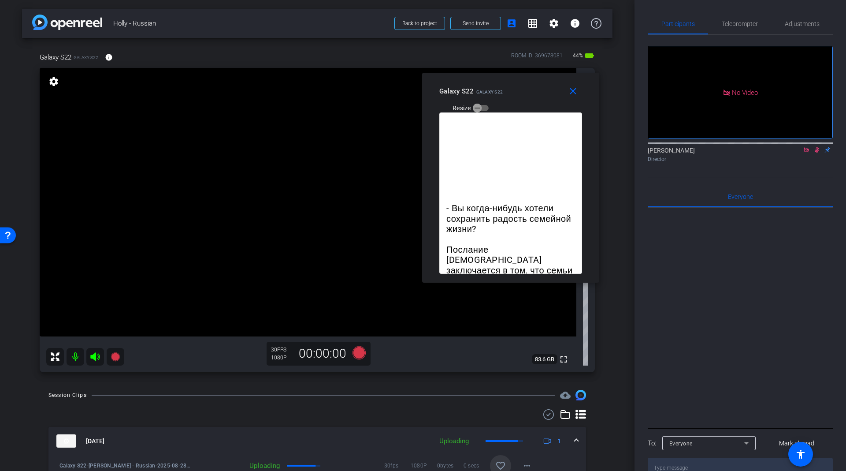
click at [821, 146] on div "[PERSON_NAME] Director" at bounding box center [740, 154] width 185 height 17
click at [819, 147] on icon at bounding box center [816, 150] width 7 height 6
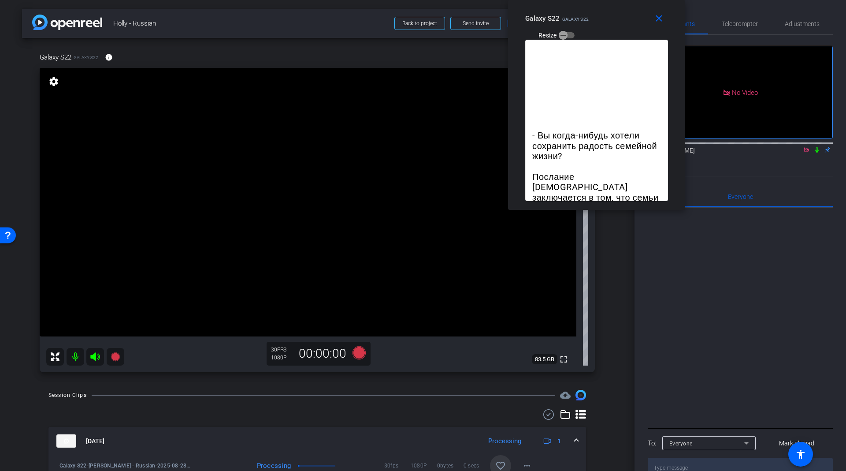
drag, startPoint x: 519, startPoint y: 92, endPoint x: 603, endPoint y: 7, distance: 119.0
click at [603, 7] on div "close Galaxy S22 Galaxy S22 Resize" at bounding box center [596, 20] width 177 height 40
click at [116, 353] on icon at bounding box center [115, 356] width 11 height 11
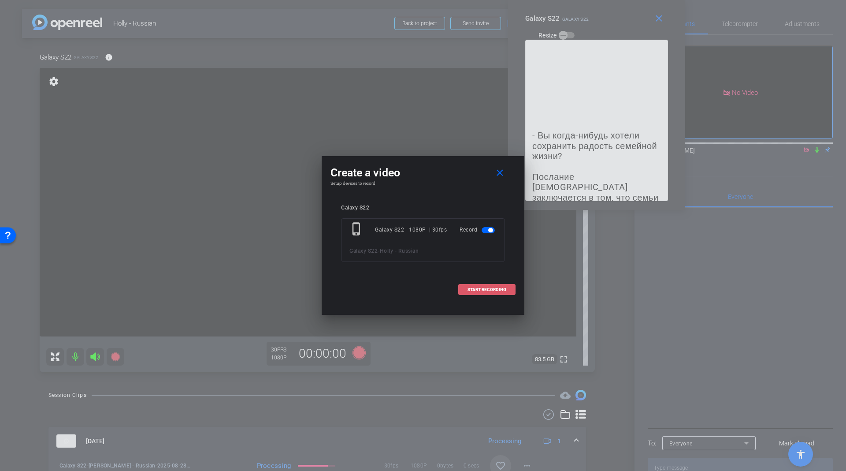
click at [490, 296] on span at bounding box center [487, 289] width 56 height 21
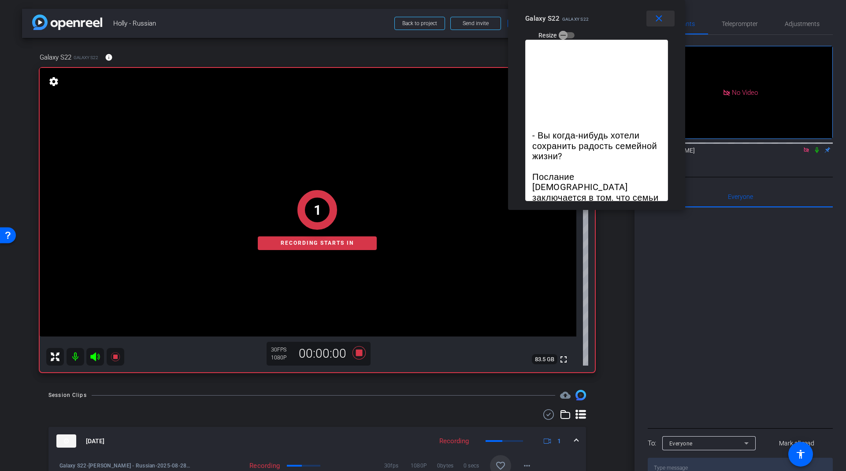
click at [662, 21] on mat-icon "close" at bounding box center [658, 18] width 11 height 11
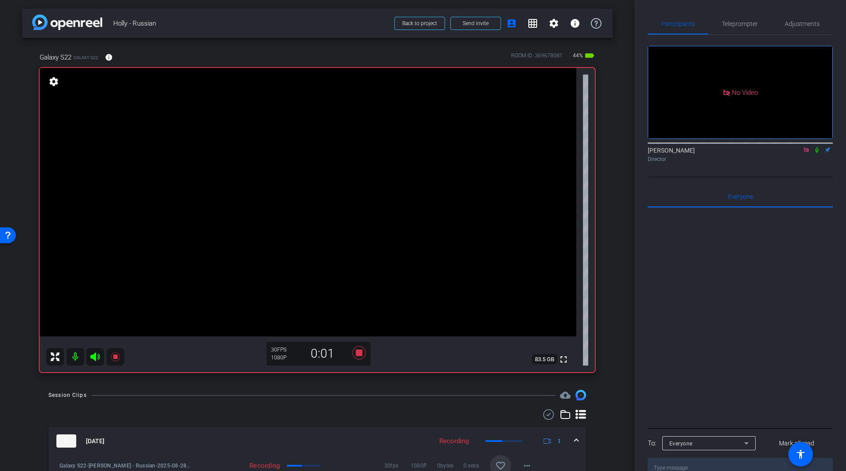
click at [818, 146] on mat-icon at bounding box center [817, 150] width 11 height 8
click at [737, 31] on span "Teleprompter" at bounding box center [740, 23] width 36 height 21
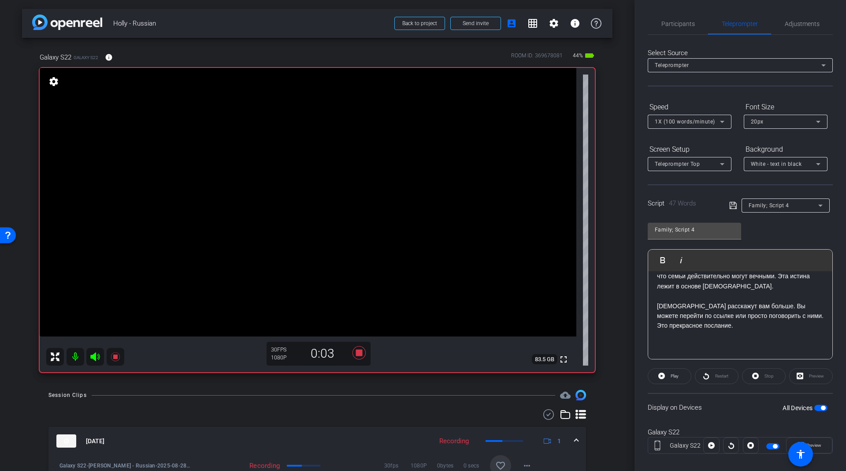
scroll to position [9, 0]
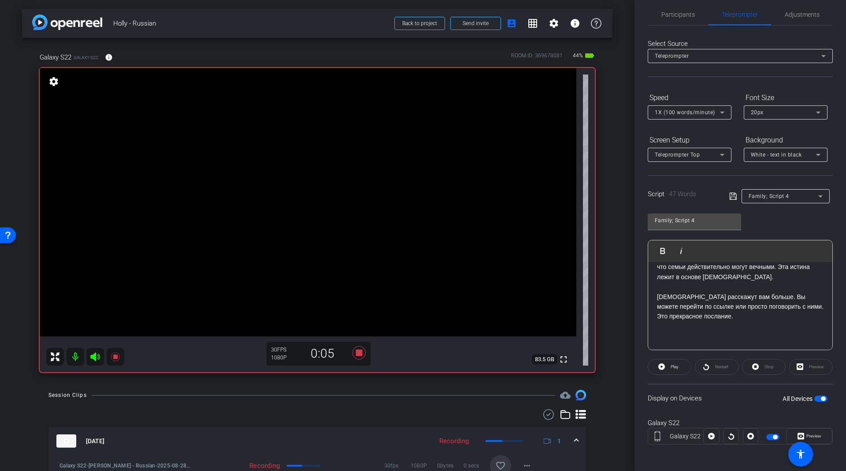
click at [728, 431] on div at bounding box center [731, 436] width 16 height 16
click at [676, 366] on span "Play" at bounding box center [675, 366] width 8 height 5
click at [804, 430] on span "Preview" at bounding box center [812, 436] width 17 height 12
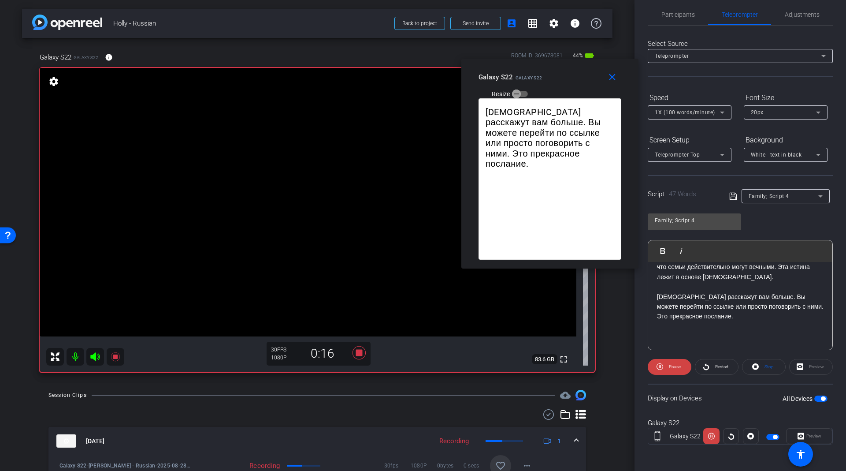
drag, startPoint x: 432, startPoint y: 152, endPoint x: 559, endPoint y: 81, distance: 145.8
click at [559, 81] on div "Galaxy S22 Galaxy S22 Resize" at bounding box center [553, 84] width 149 height 31
click at [667, 365] on span "Pause" at bounding box center [674, 366] width 14 height 12
click at [666, 366] on span at bounding box center [669, 366] width 43 height 21
click at [119, 356] on icon at bounding box center [115, 356] width 11 height 11
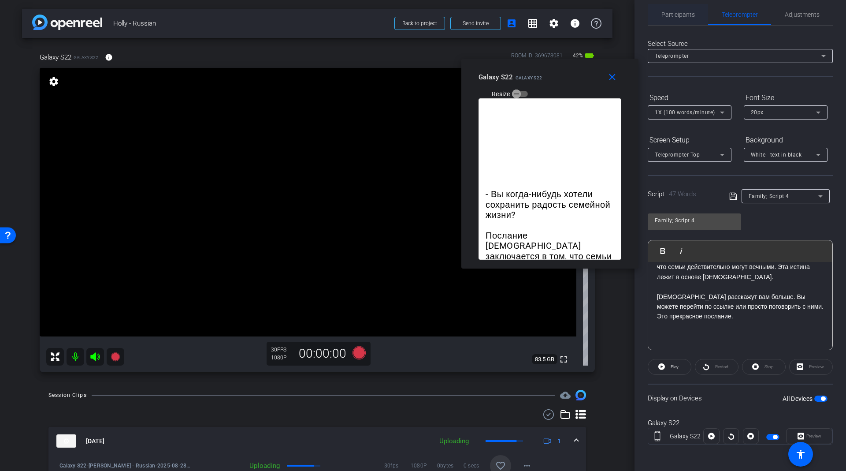
click at [664, 15] on span "Participants" at bounding box center [677, 14] width 33 height 6
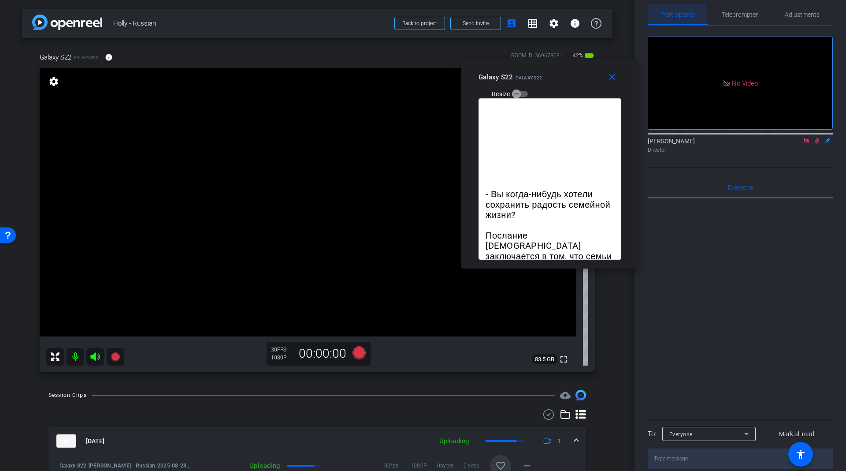
scroll to position [0, 0]
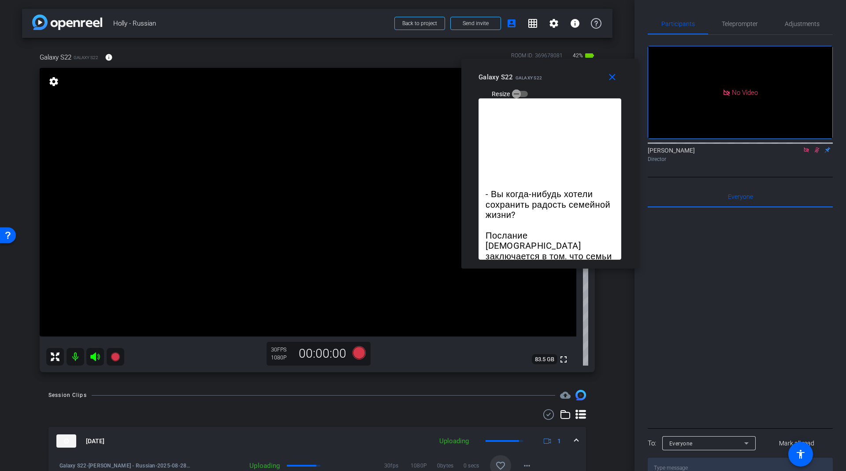
click at [817, 147] on icon at bounding box center [817, 150] width 5 height 6
click at [809, 147] on icon at bounding box center [806, 150] width 7 height 6
click at [613, 83] on span at bounding box center [614, 77] width 28 height 21
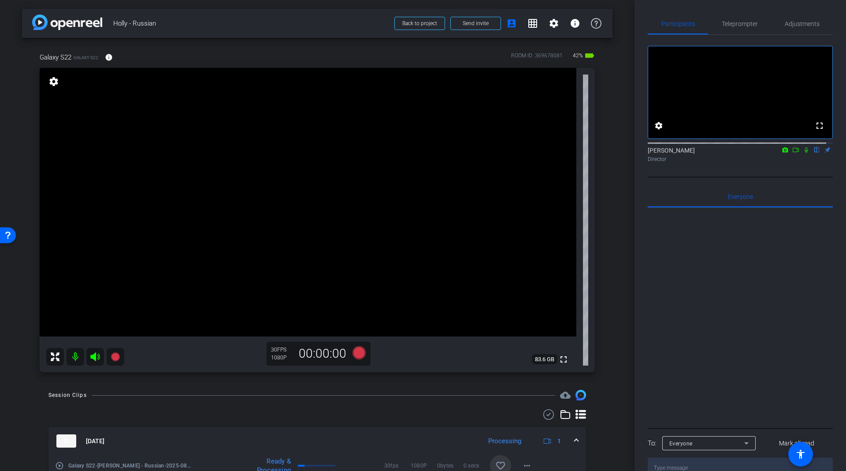
scroll to position [198, 0]
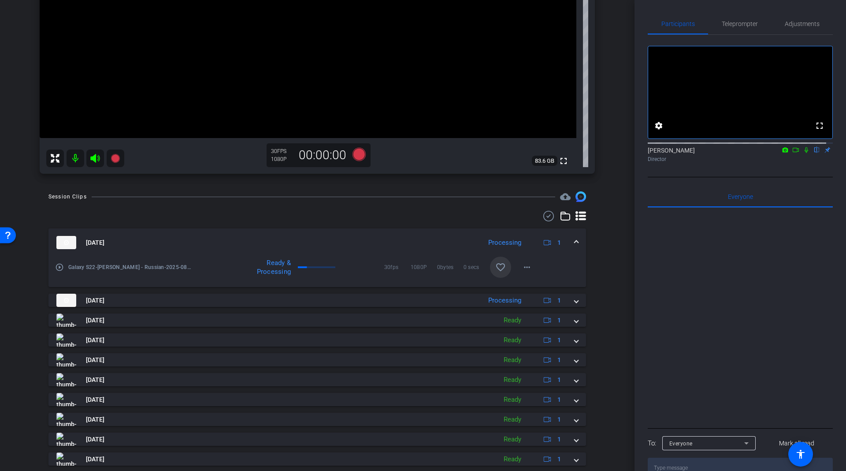
click at [495, 265] on mat-icon "favorite_border" at bounding box center [500, 267] width 11 height 11
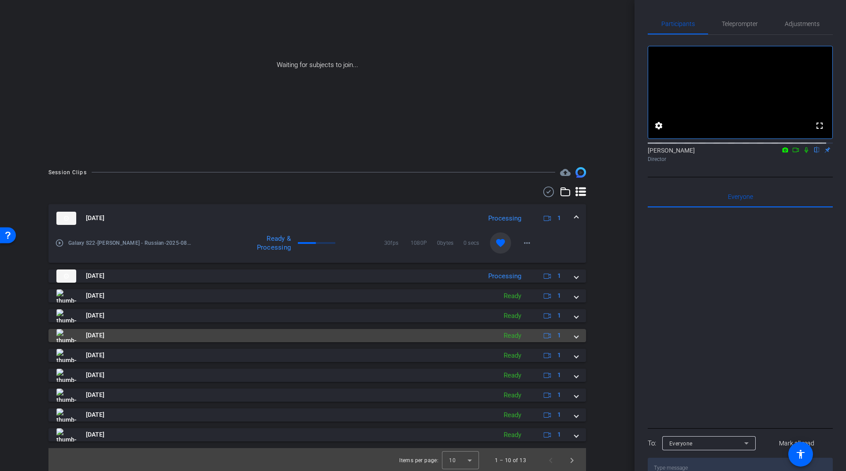
scroll to position [67, 0]
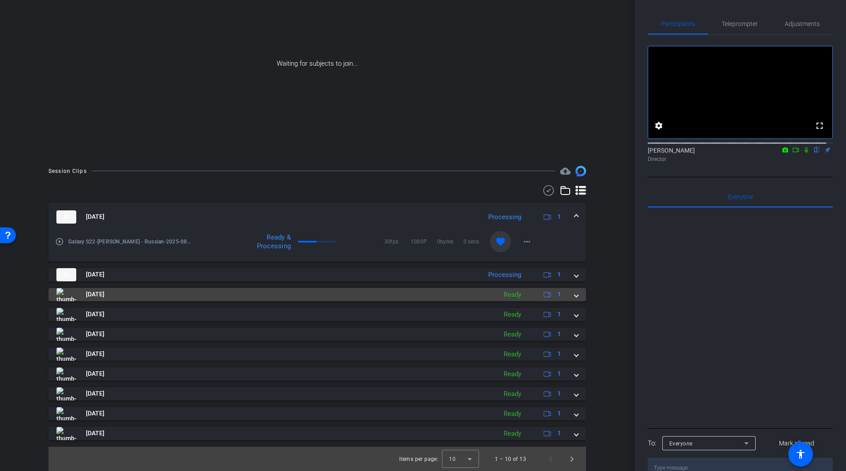
click at [575, 294] on span at bounding box center [577, 294] width 4 height 9
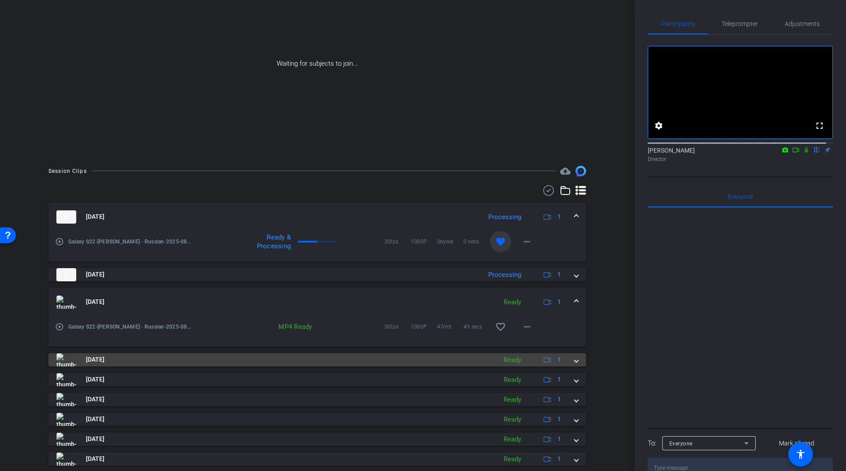
click at [567, 358] on div "[DATE] Ready 1" at bounding box center [315, 359] width 518 height 13
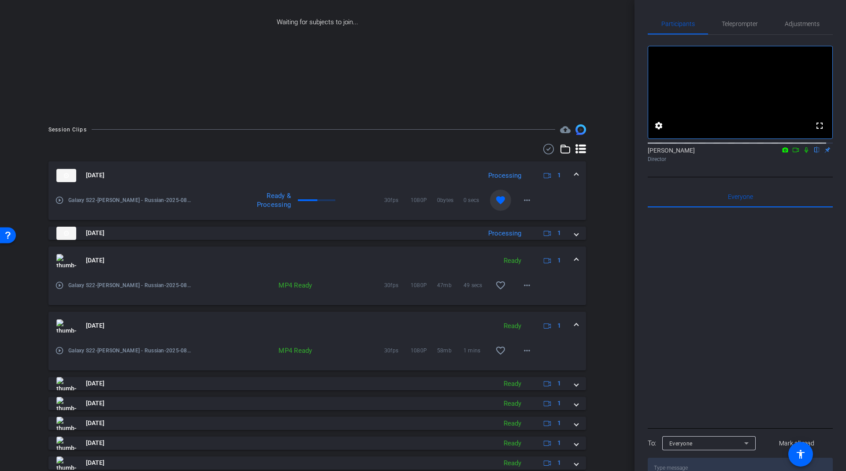
scroll to position [134, 0]
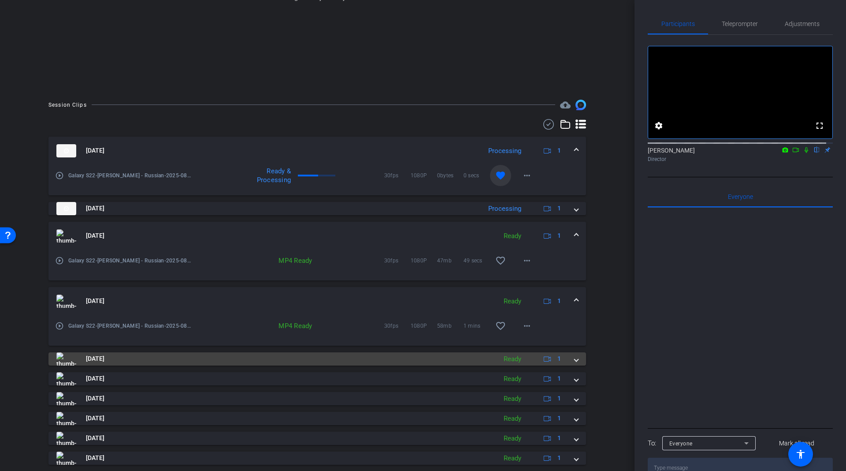
click at [566, 362] on div "[DATE] Ready 1" at bounding box center [315, 358] width 518 height 13
